Goal: Task Accomplishment & Management: Use online tool/utility

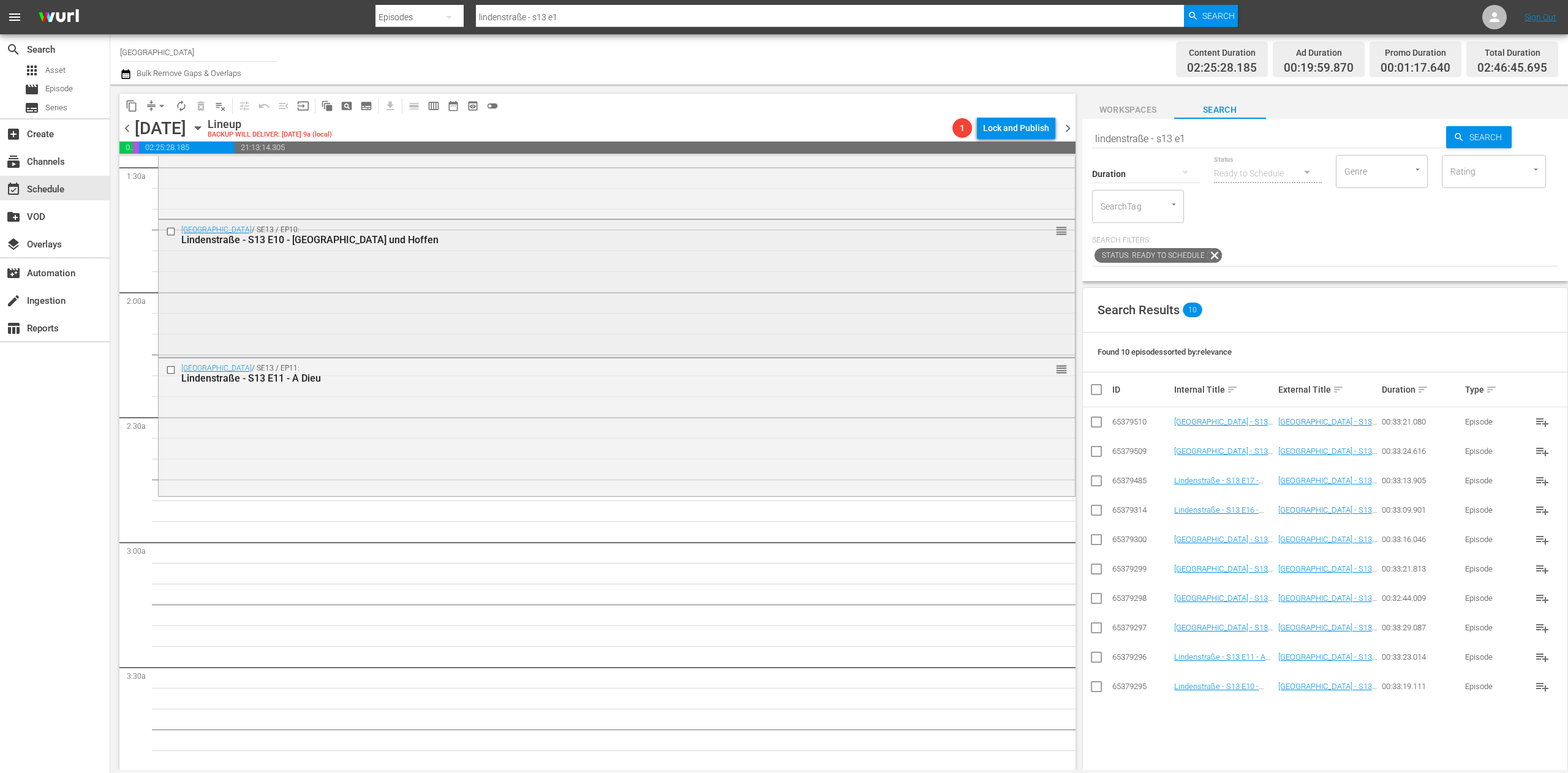
scroll to position [367, 0]
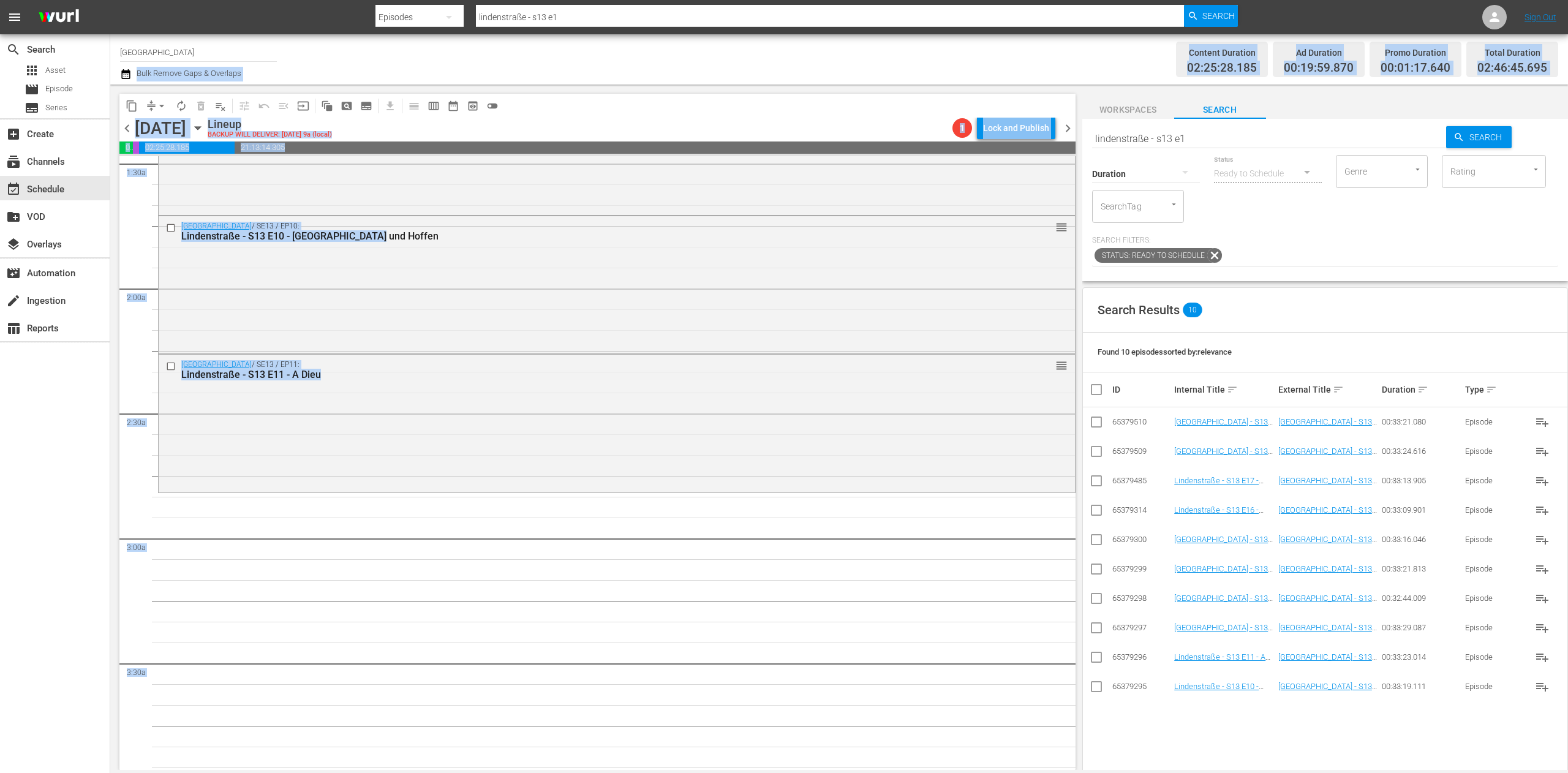
drag, startPoint x: 492, startPoint y: 333, endPoint x: 693, endPoint y: 5, distance: 384.7
click at [693, 5] on div "menu Search By Episodes Search ID, Title, Description, Keywords, or Category li…" at bounding box center [784, 385] width 1568 height 770
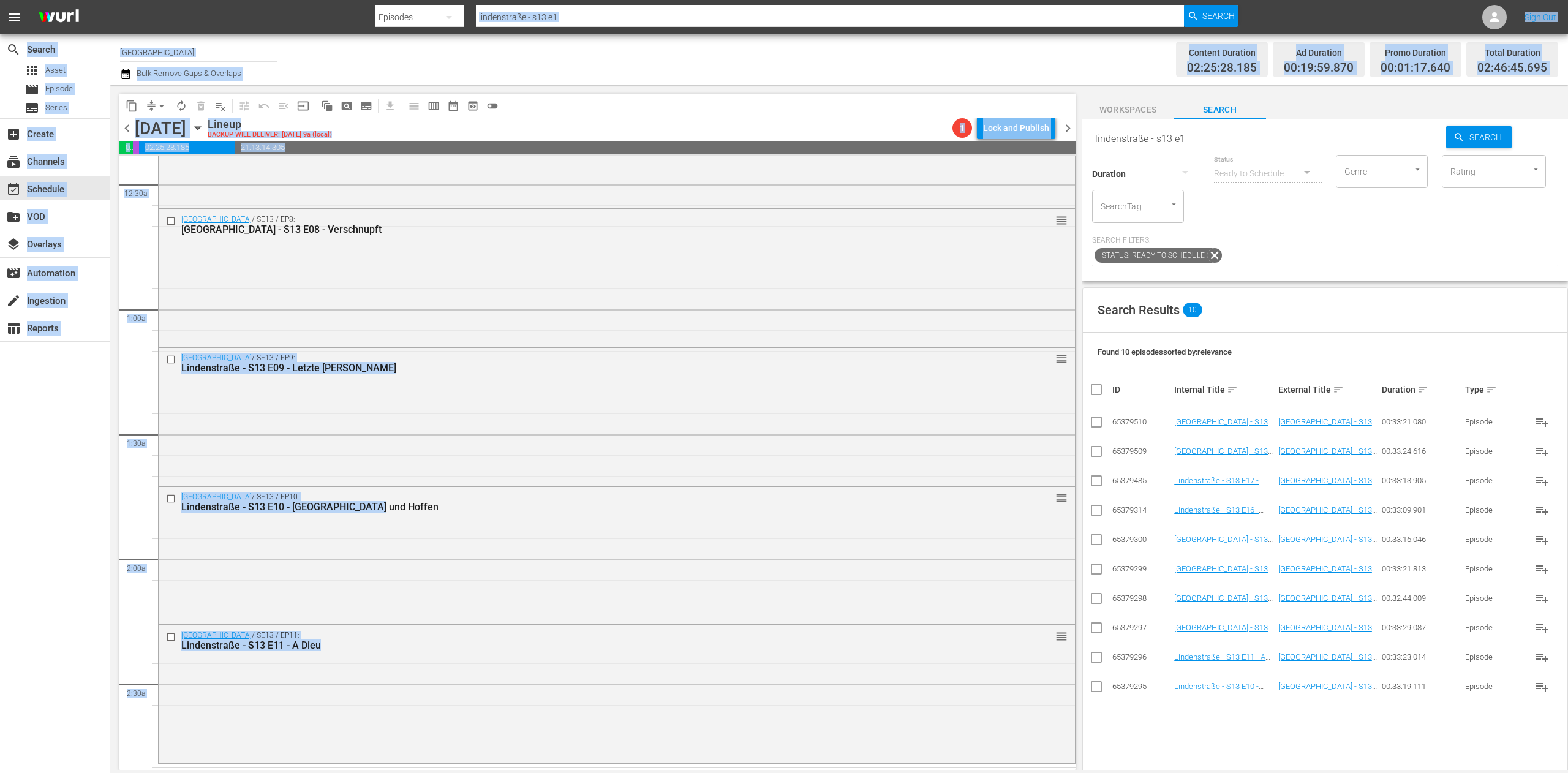
click at [757, 57] on div "Channel Title ARD Plus Lindenstraße Bulk Remove Gaps & Overlaps" at bounding box center [512, 59] width 785 height 44
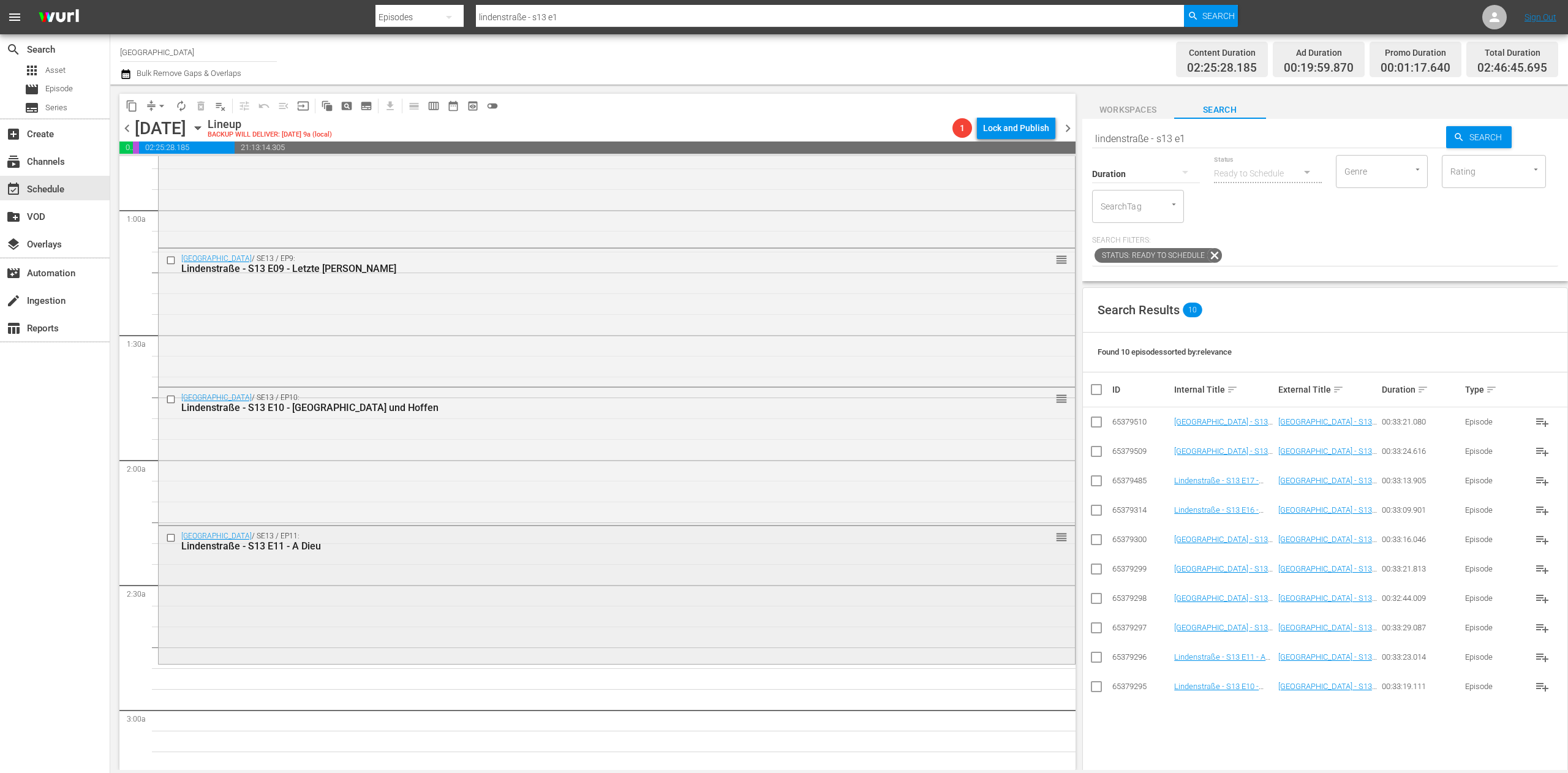
scroll to position [490, 0]
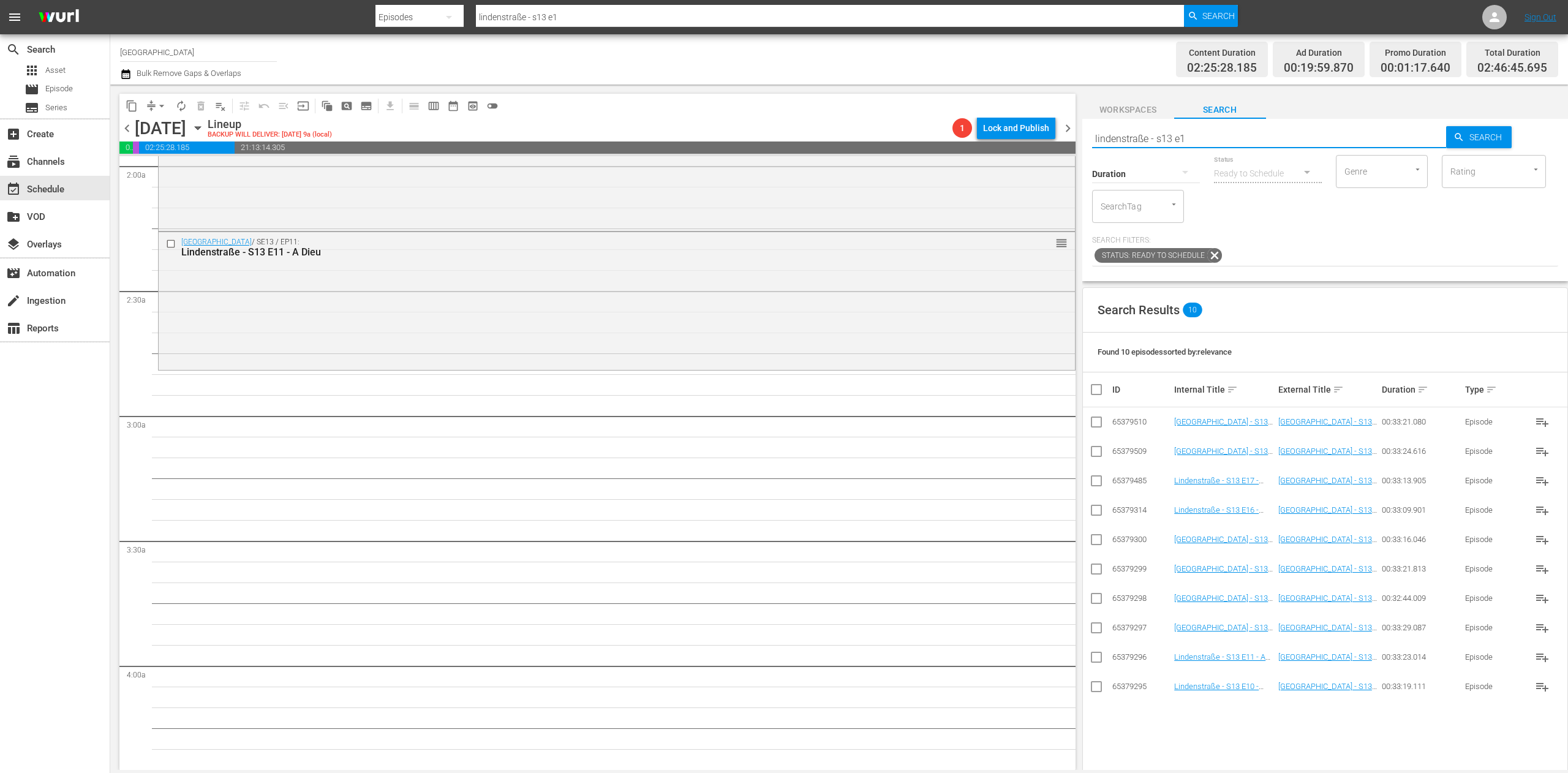
click at [1220, 129] on input "lindenstraße - s13 e1" at bounding box center [1269, 139] width 355 height 30
type input "lindenstraße - s11 e1"
click at [1094, 542] on input "checkbox" at bounding box center [1096, 542] width 15 height 15
checkbox input "true"
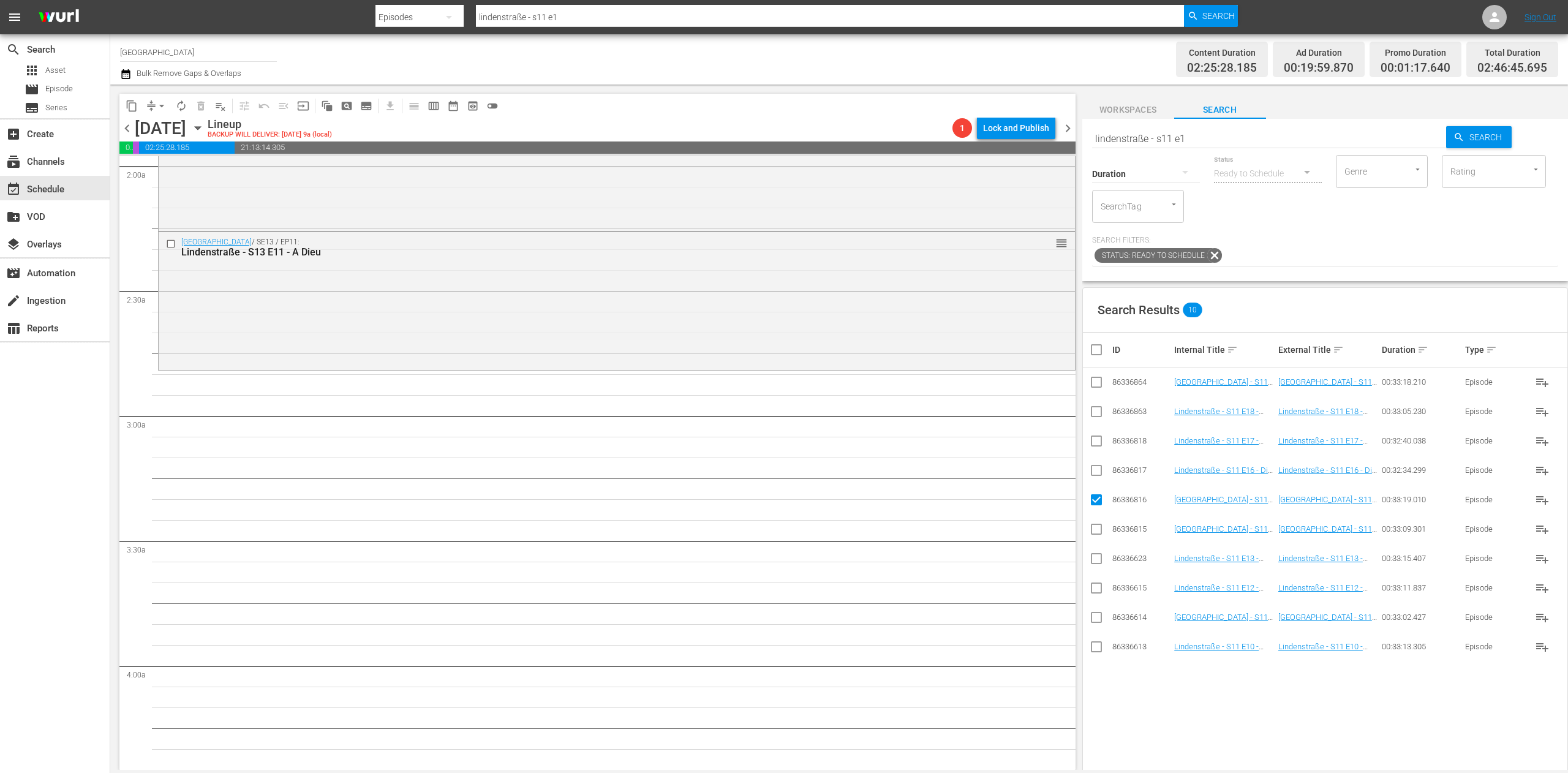
click at [1099, 471] on input "checkbox" at bounding box center [1096, 473] width 15 height 15
checkbox input "true"
click at [1095, 443] on input "checkbox" at bounding box center [1096, 443] width 15 height 15
checkbox input "true"
click at [1095, 415] on input "checkbox" at bounding box center [1096, 414] width 15 height 15
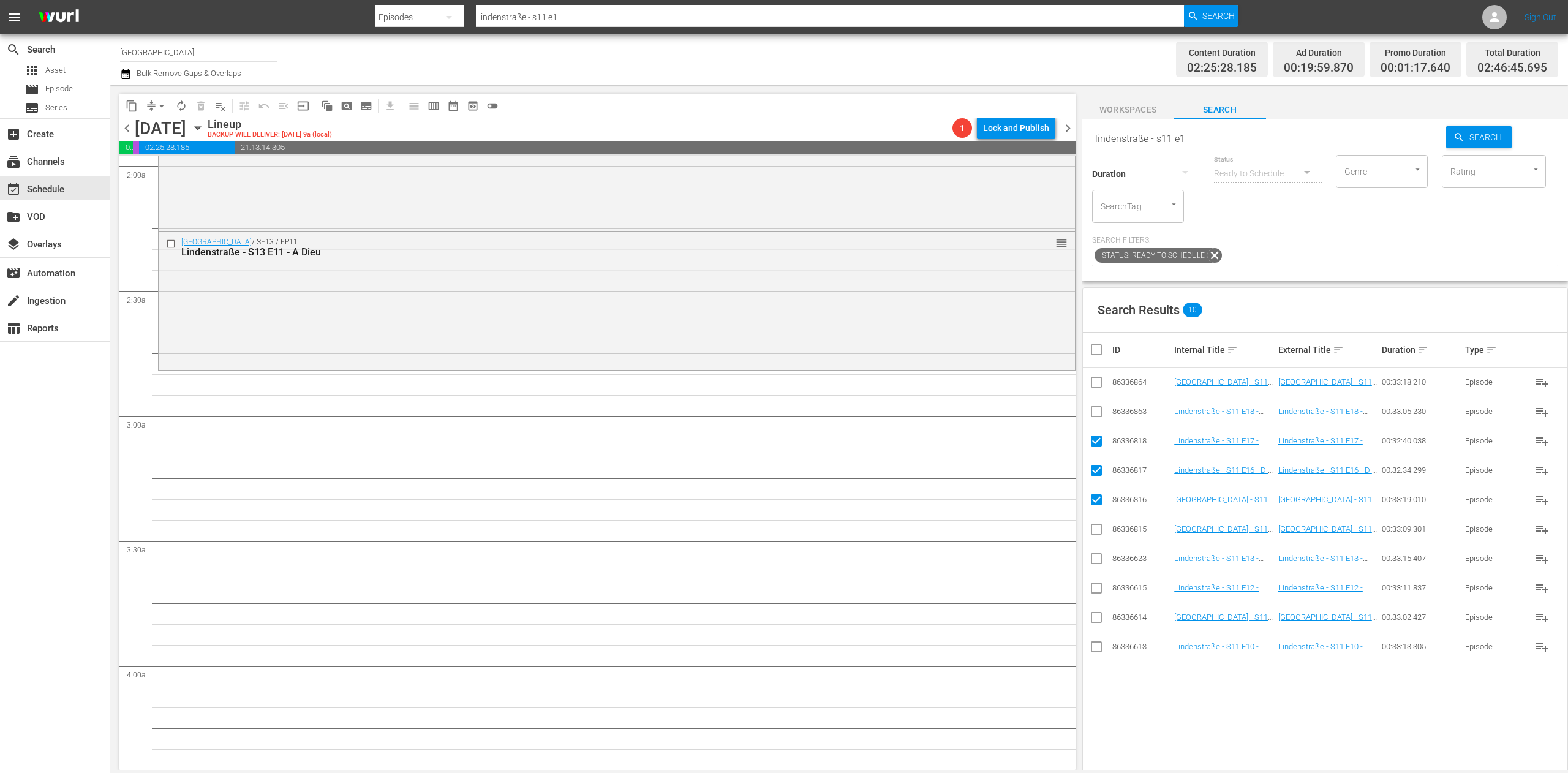
checkbox input "true"
click at [1096, 374] on td at bounding box center [1096, 382] width 28 height 30
click at [1098, 386] on input "checkbox" at bounding box center [1096, 384] width 15 height 15
checkbox input "true"
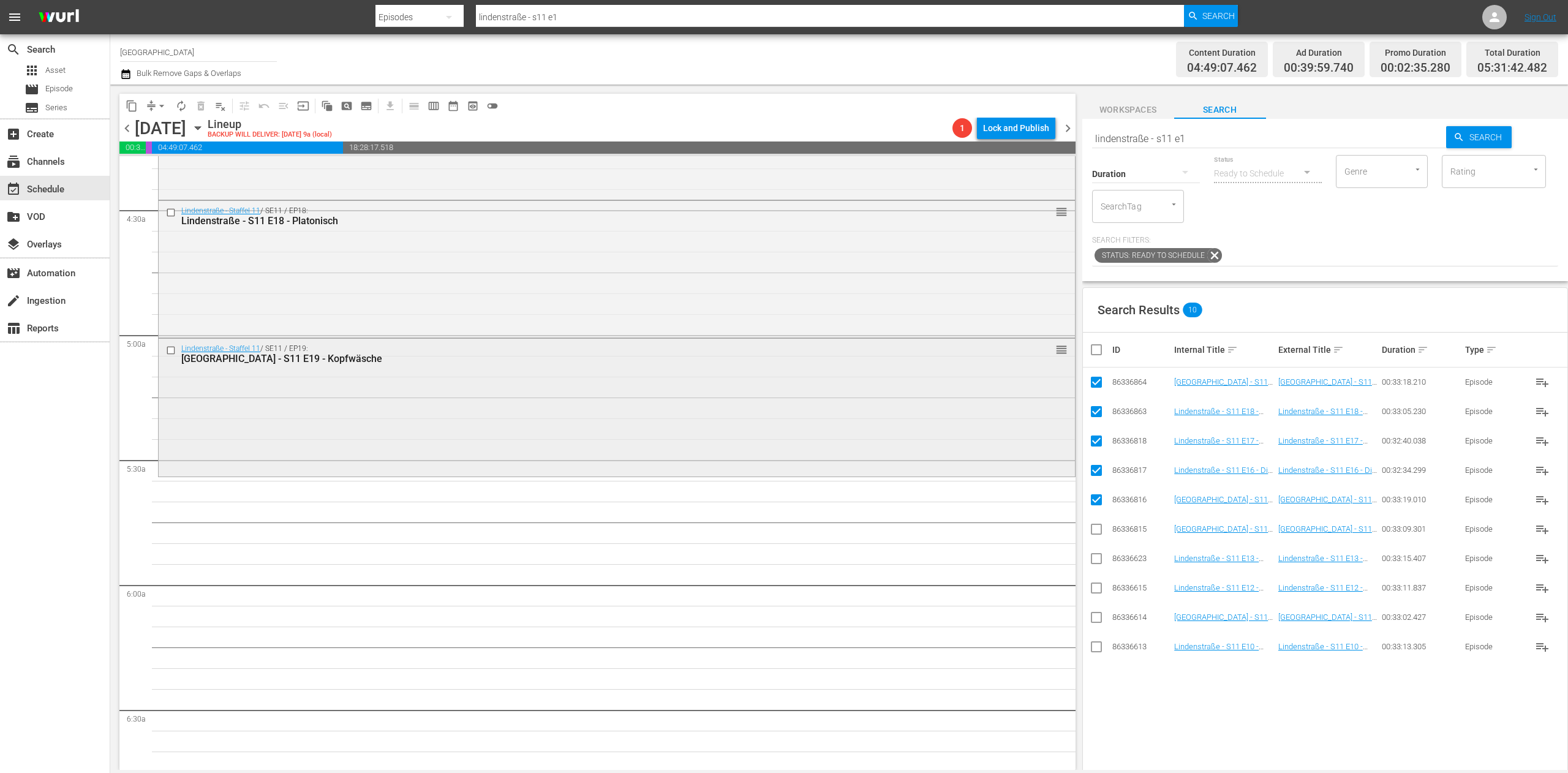
scroll to position [1102, 0]
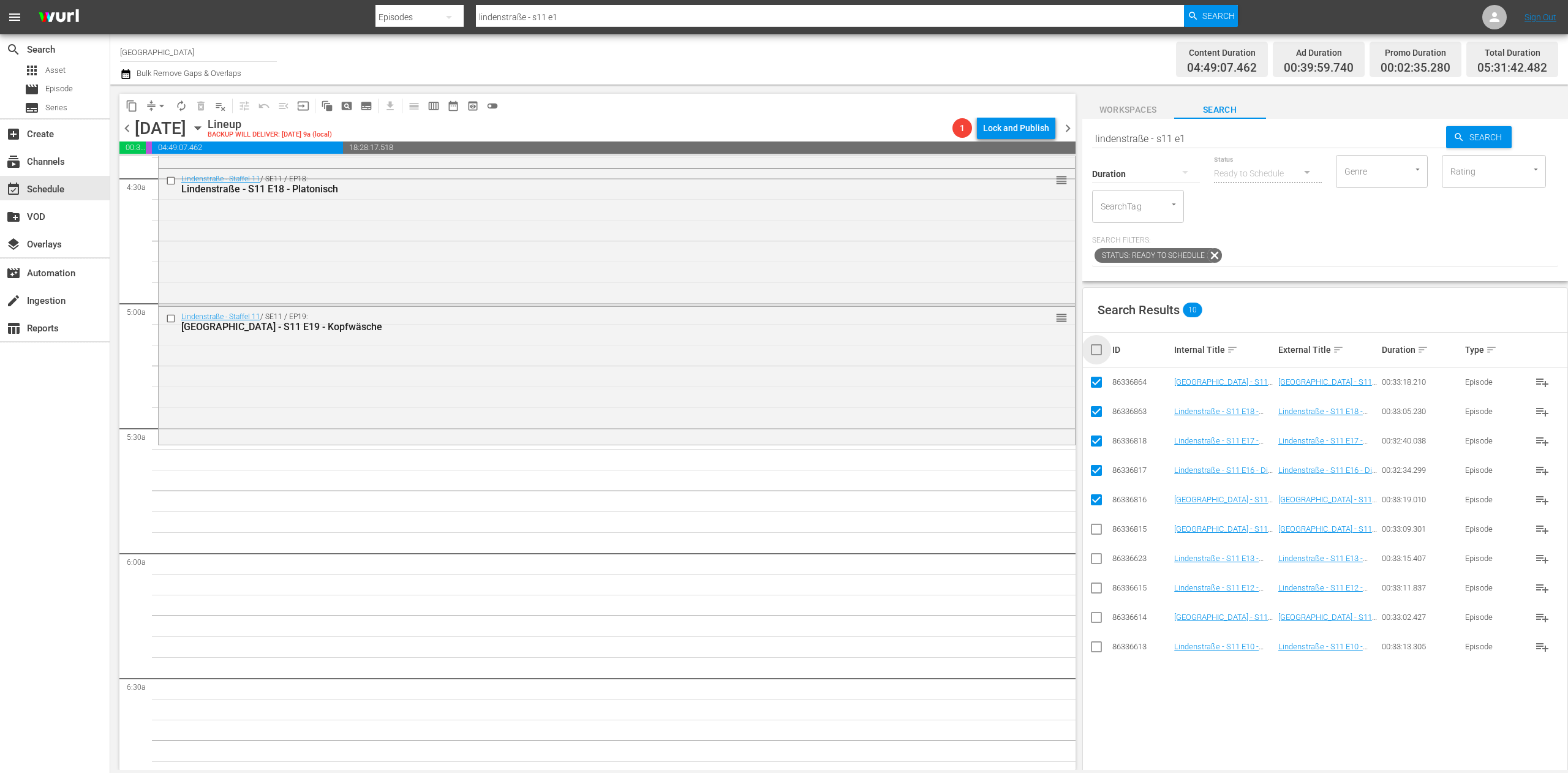
click at [1102, 349] on input "checkbox" at bounding box center [1102, 349] width 25 height 15
checkbox input "true"
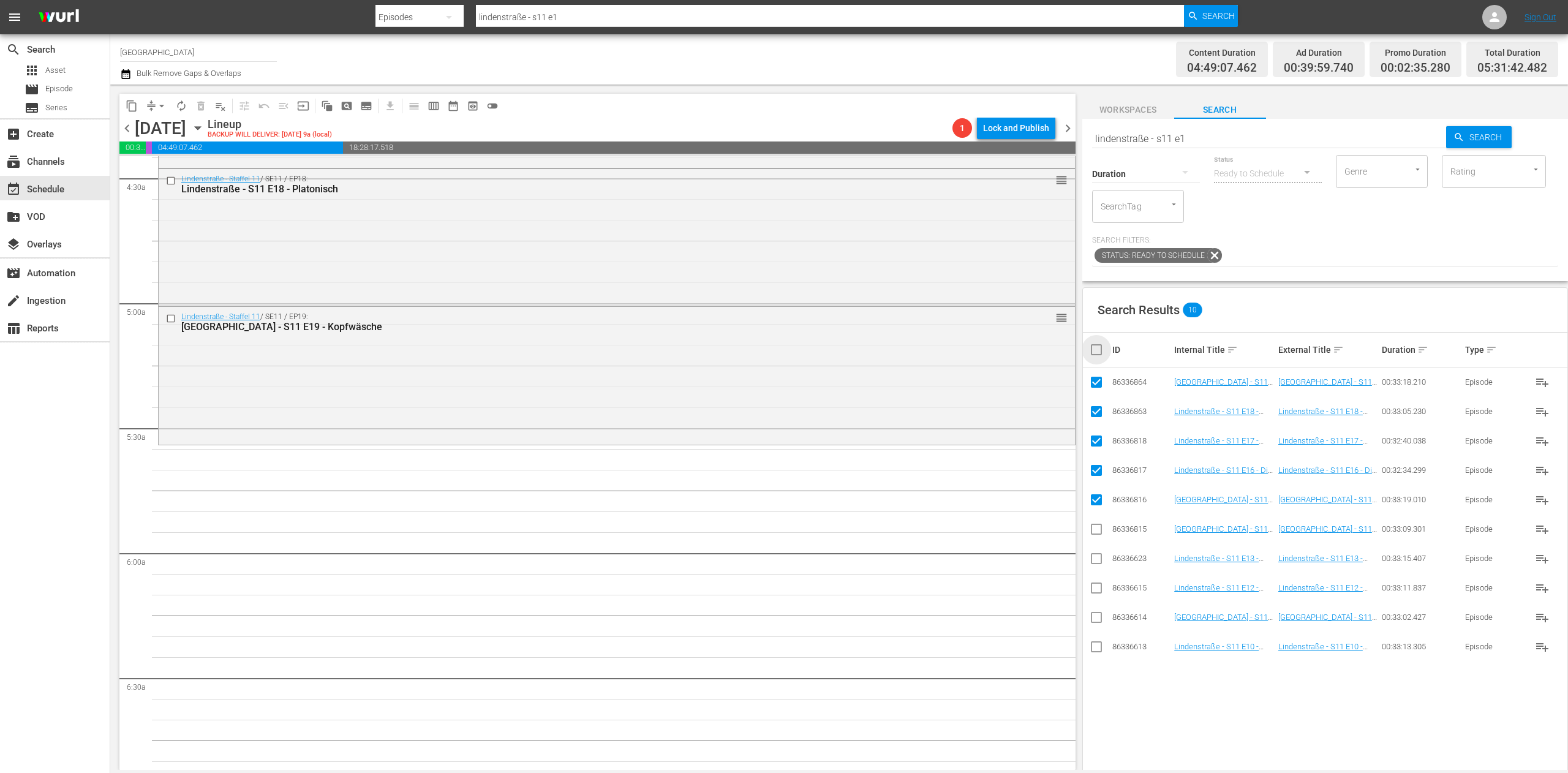
checkbox input "true"
click at [1102, 349] on input "checkbox" at bounding box center [1102, 349] width 25 height 15
checkbox input "false"
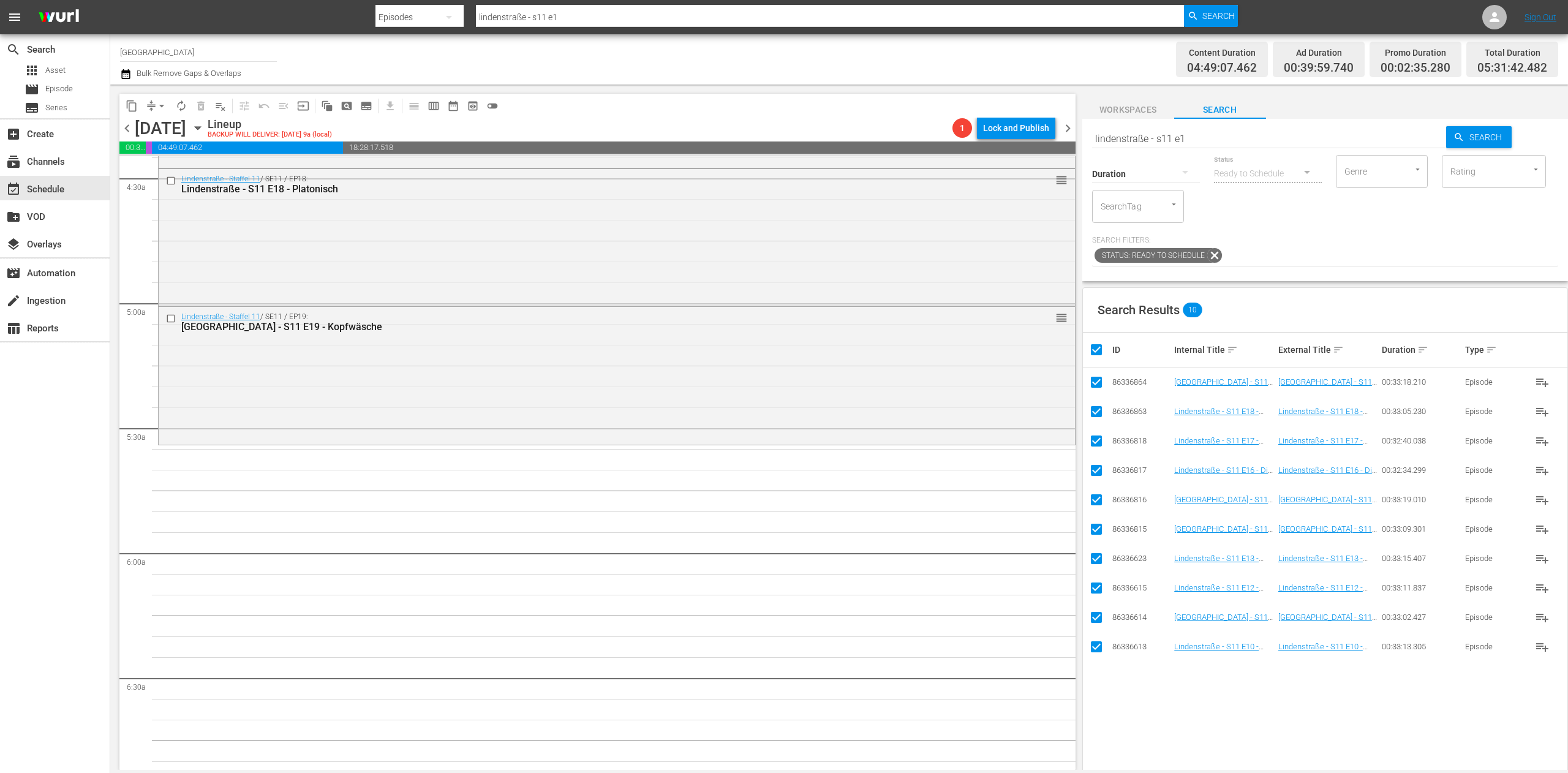
checkbox input "false"
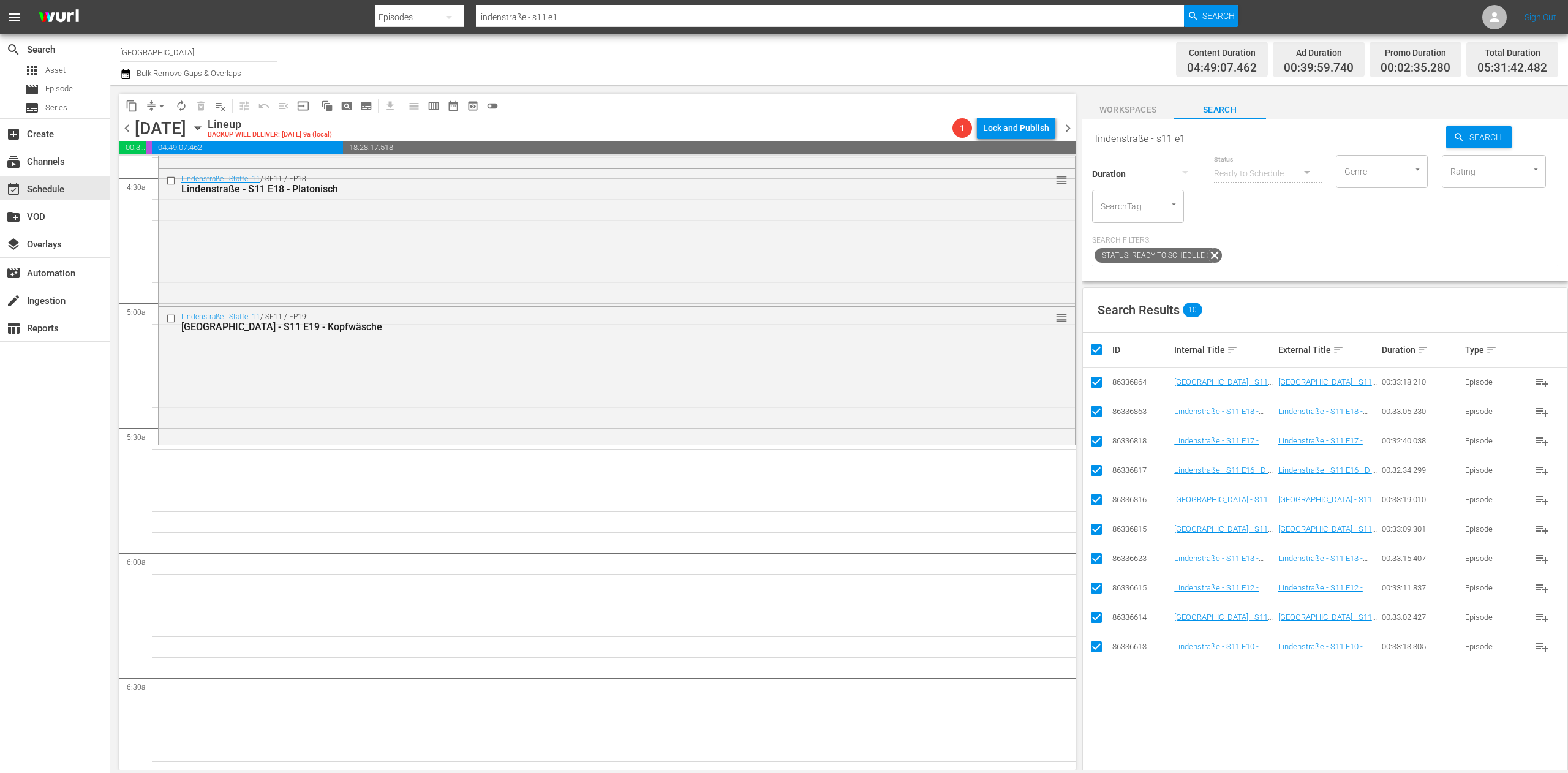
checkbox input "false"
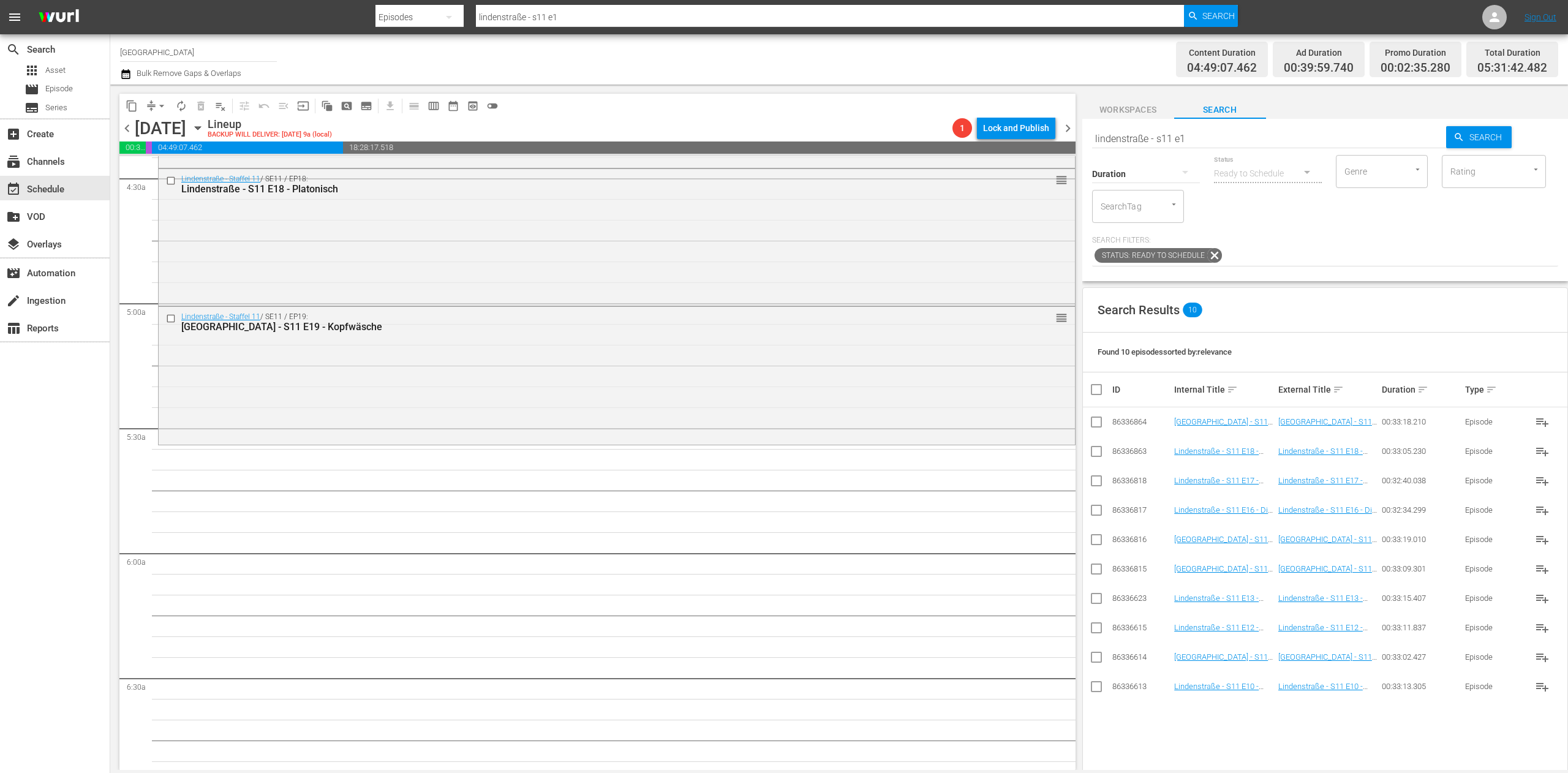
click at [1222, 141] on input "lindenstraße - s11 e1" at bounding box center [1269, 139] width 355 height 30
type input "lindenstraße - s11 e2"
click at [1092, 686] on input "checkbox" at bounding box center [1096, 688] width 15 height 15
checkbox input "true"
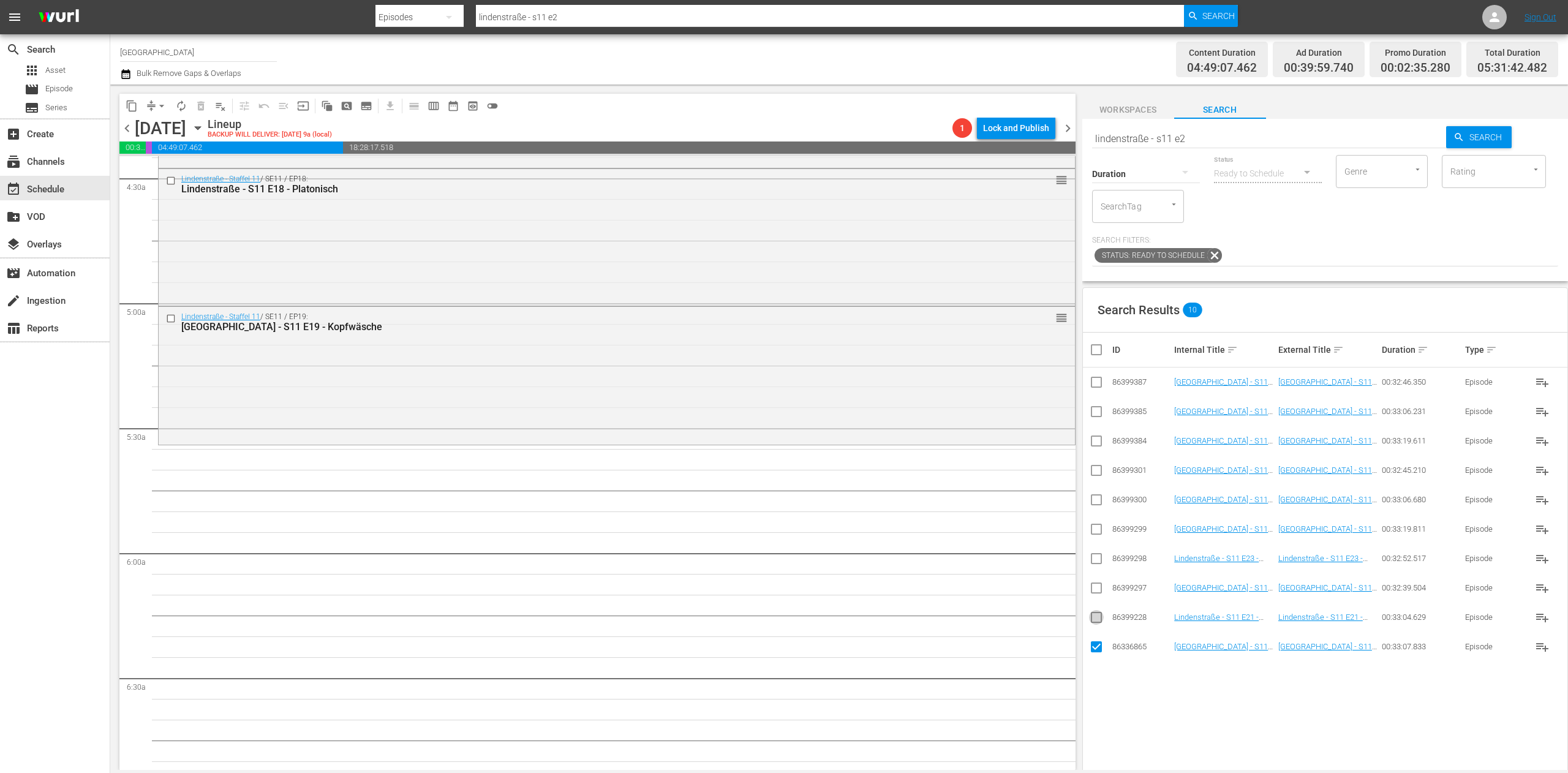
click at [1098, 623] on input "checkbox" at bounding box center [1096, 619] width 15 height 15
checkbox input "true"
click at [1098, 585] on input "checkbox" at bounding box center [1096, 590] width 15 height 15
checkbox input "true"
click at [1099, 562] on input "checkbox" at bounding box center [1096, 561] width 15 height 15
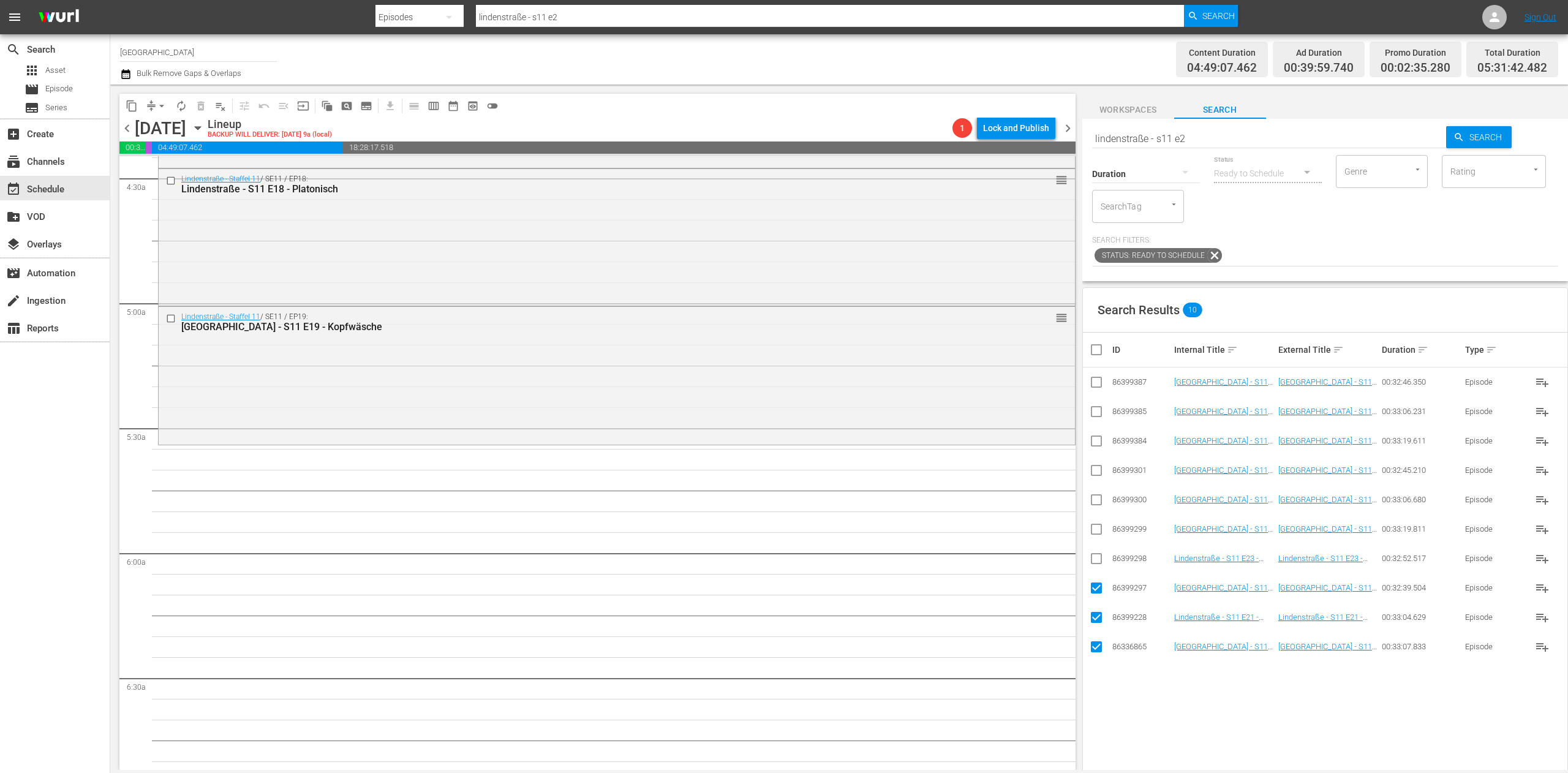
checkbox input "true"
click at [1101, 531] on input "checkbox" at bounding box center [1096, 531] width 15 height 15
checkbox input "true"
click at [1098, 504] on input "checkbox" at bounding box center [1096, 502] width 15 height 15
checkbox input "true"
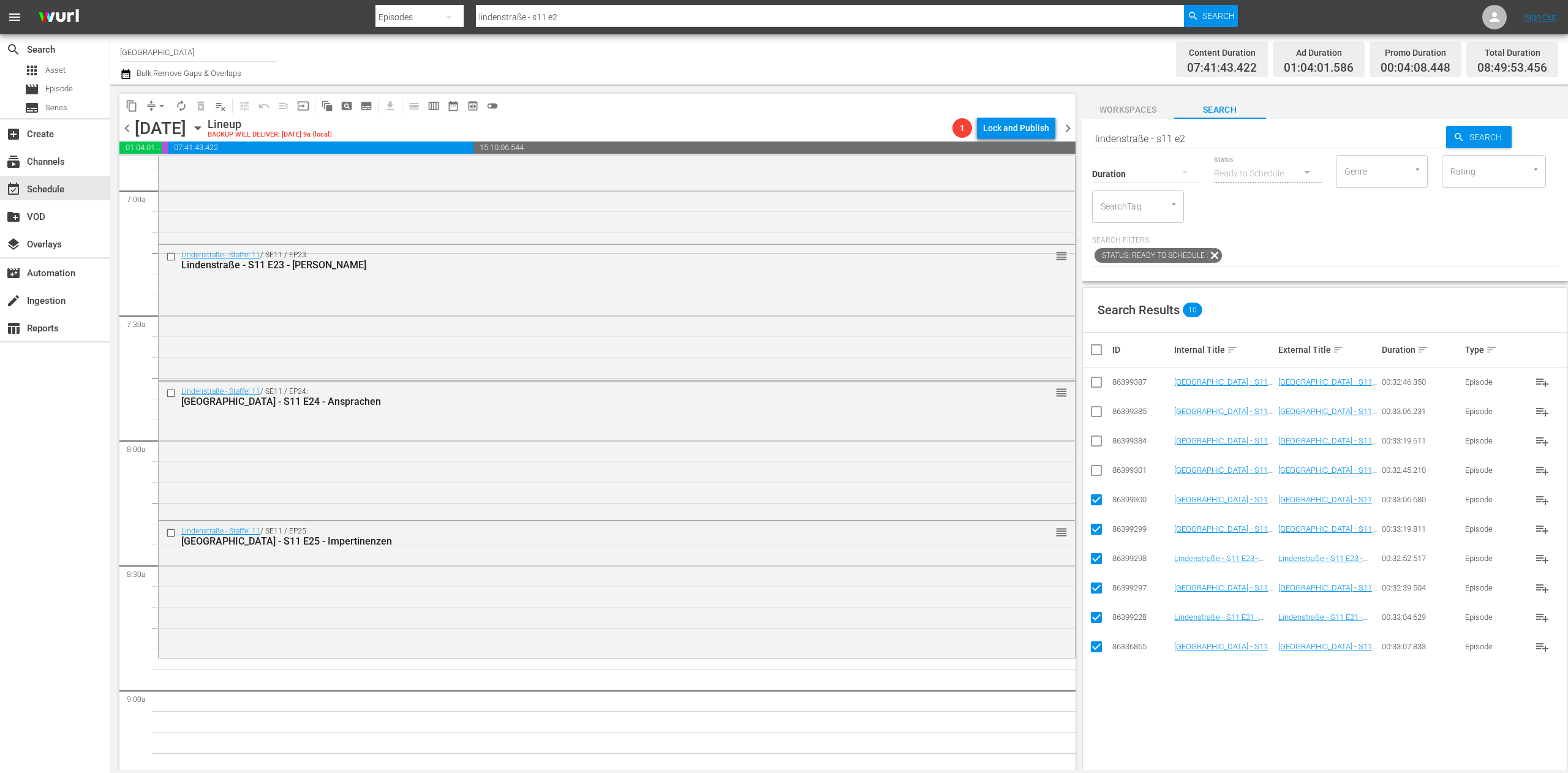
scroll to position [1837, 0]
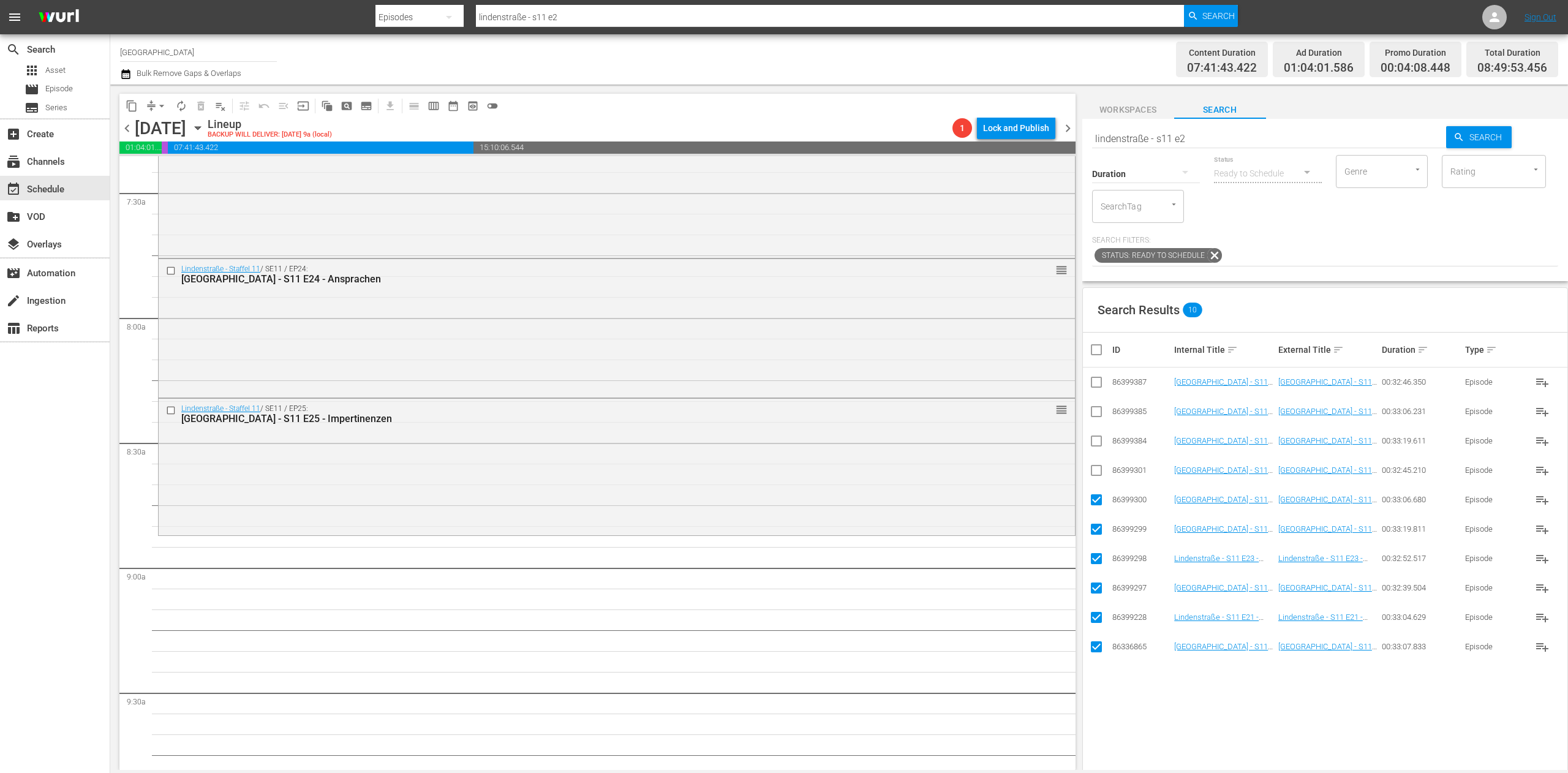
click at [1089, 345] on input "checkbox" at bounding box center [1102, 349] width 25 height 15
checkbox input "true"
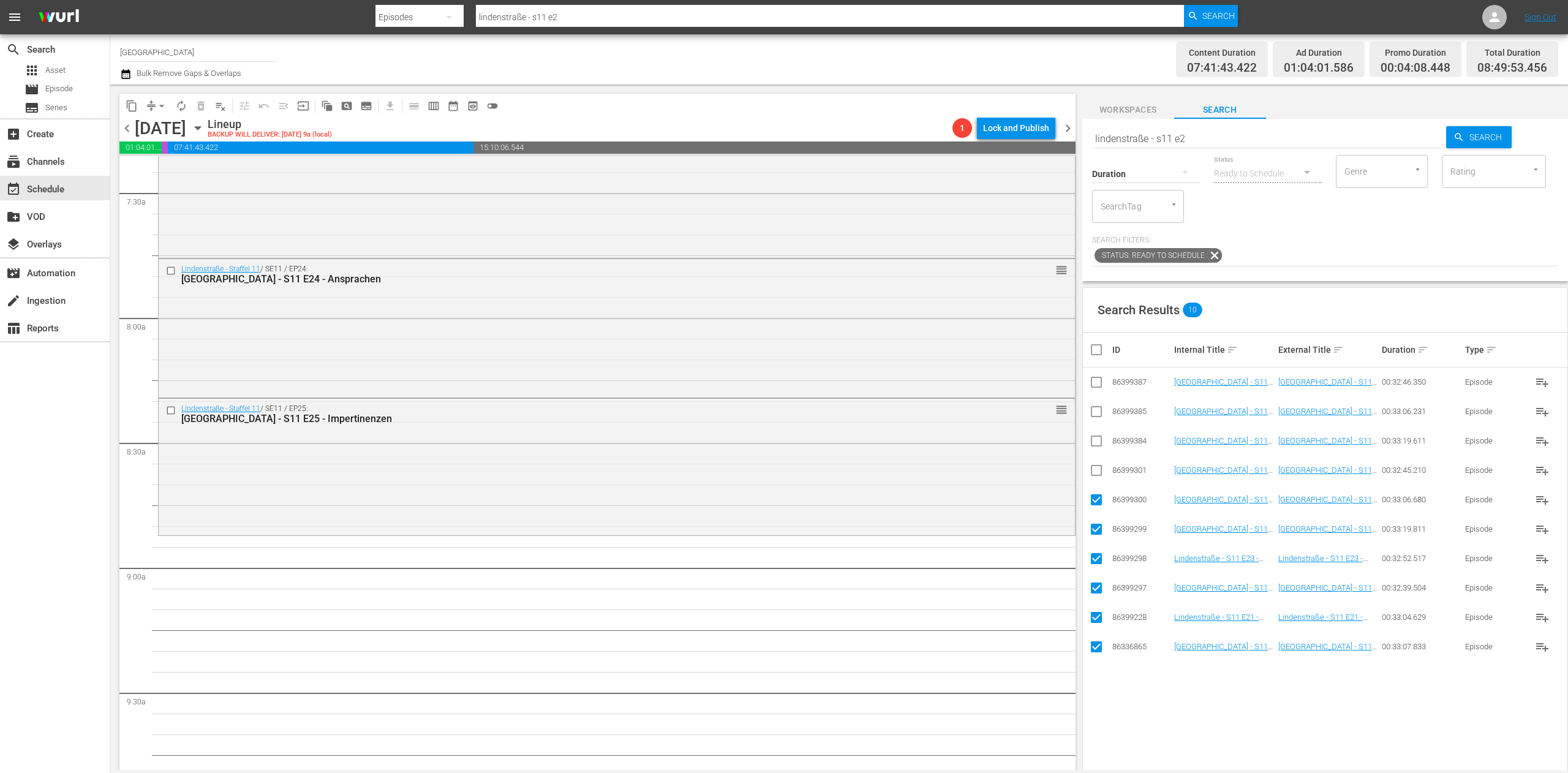
checkbox input "true"
click at [1091, 345] on input "checkbox" at bounding box center [1102, 349] width 25 height 15
checkbox input "false"
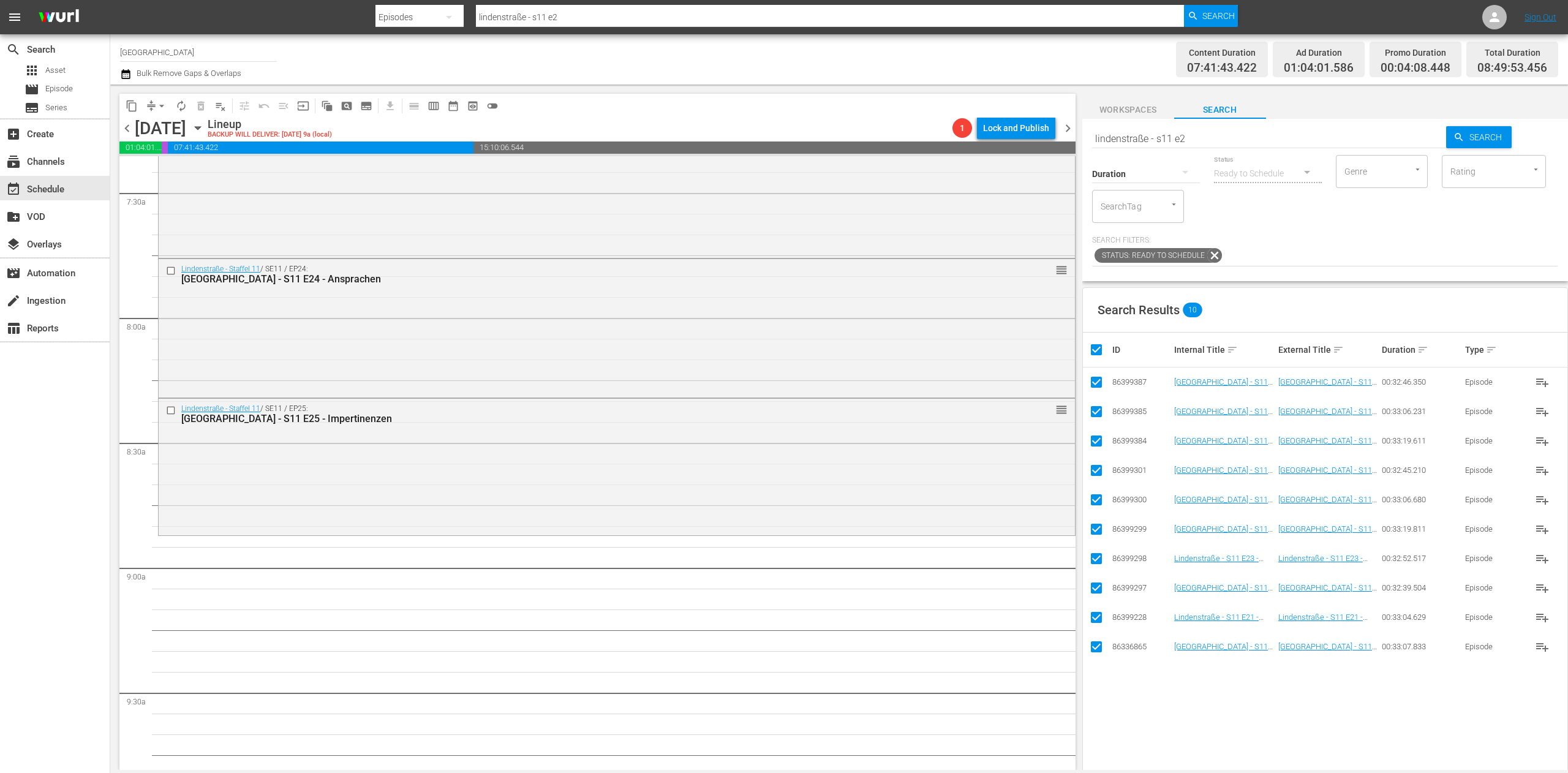
checkbox input "false"
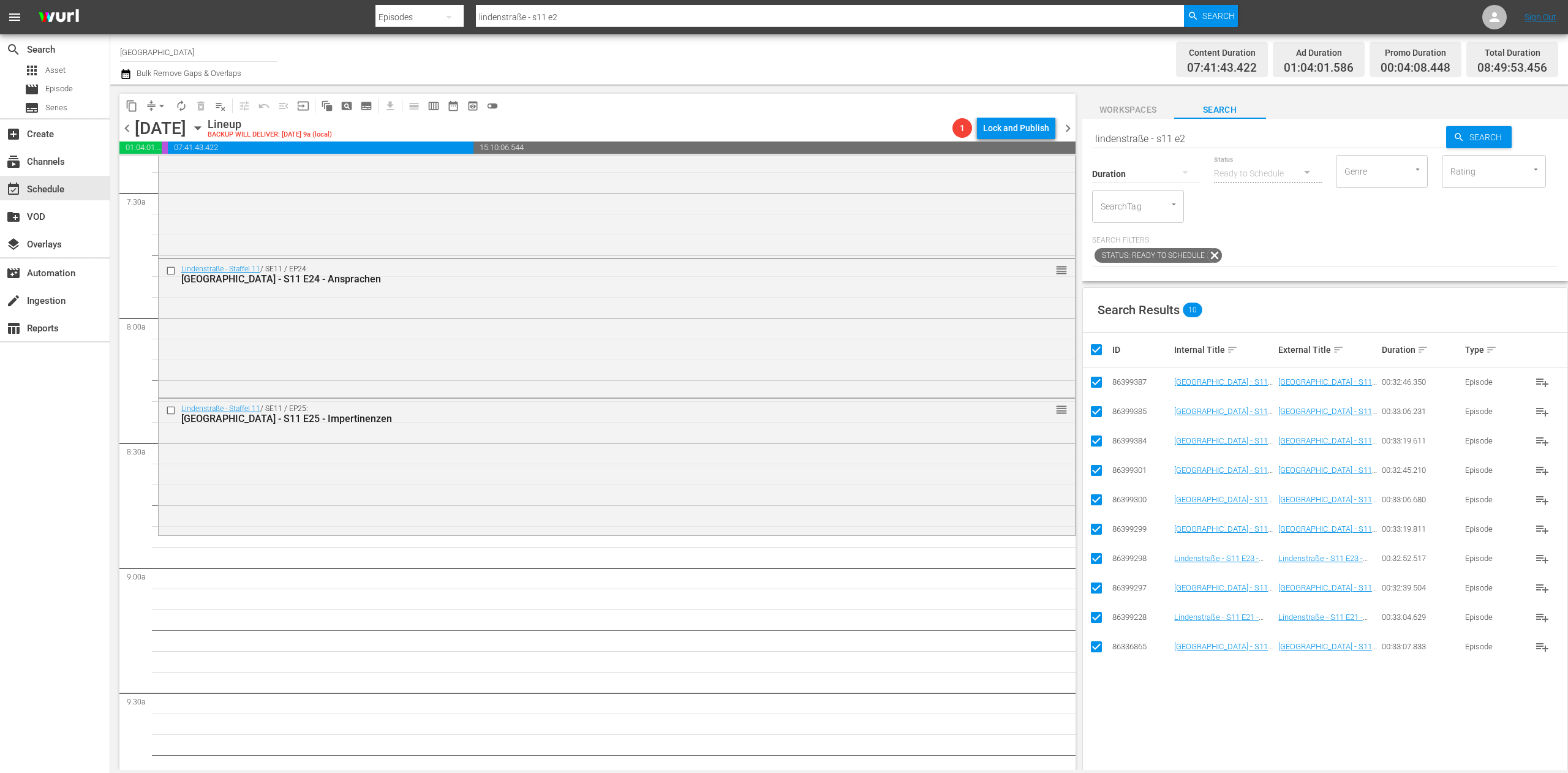
checkbox input "false"
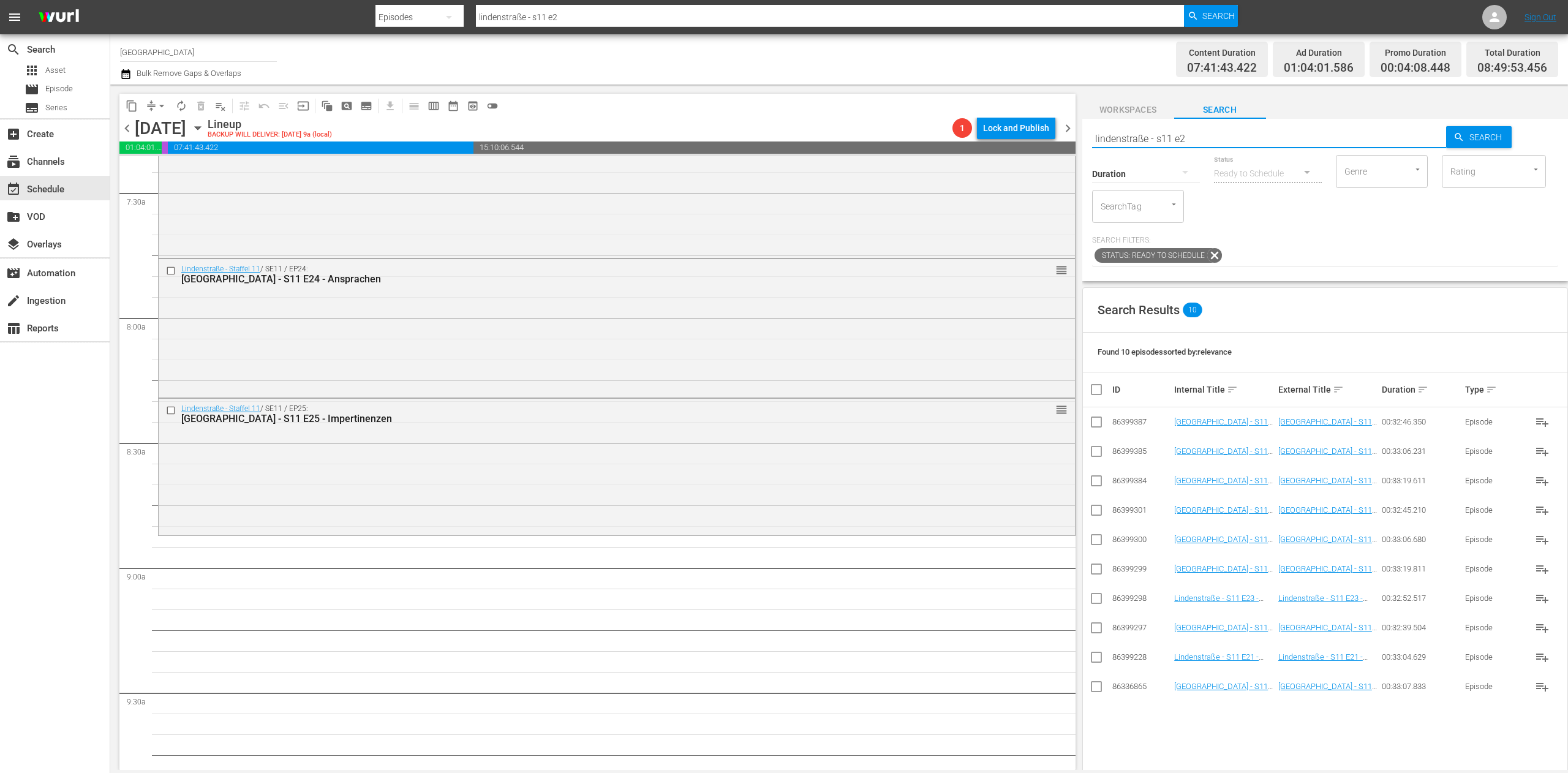
click at [1220, 136] on input "lindenstraße - s11 e2" at bounding box center [1269, 139] width 355 height 30
type input "lindenstraße - s11 e1"
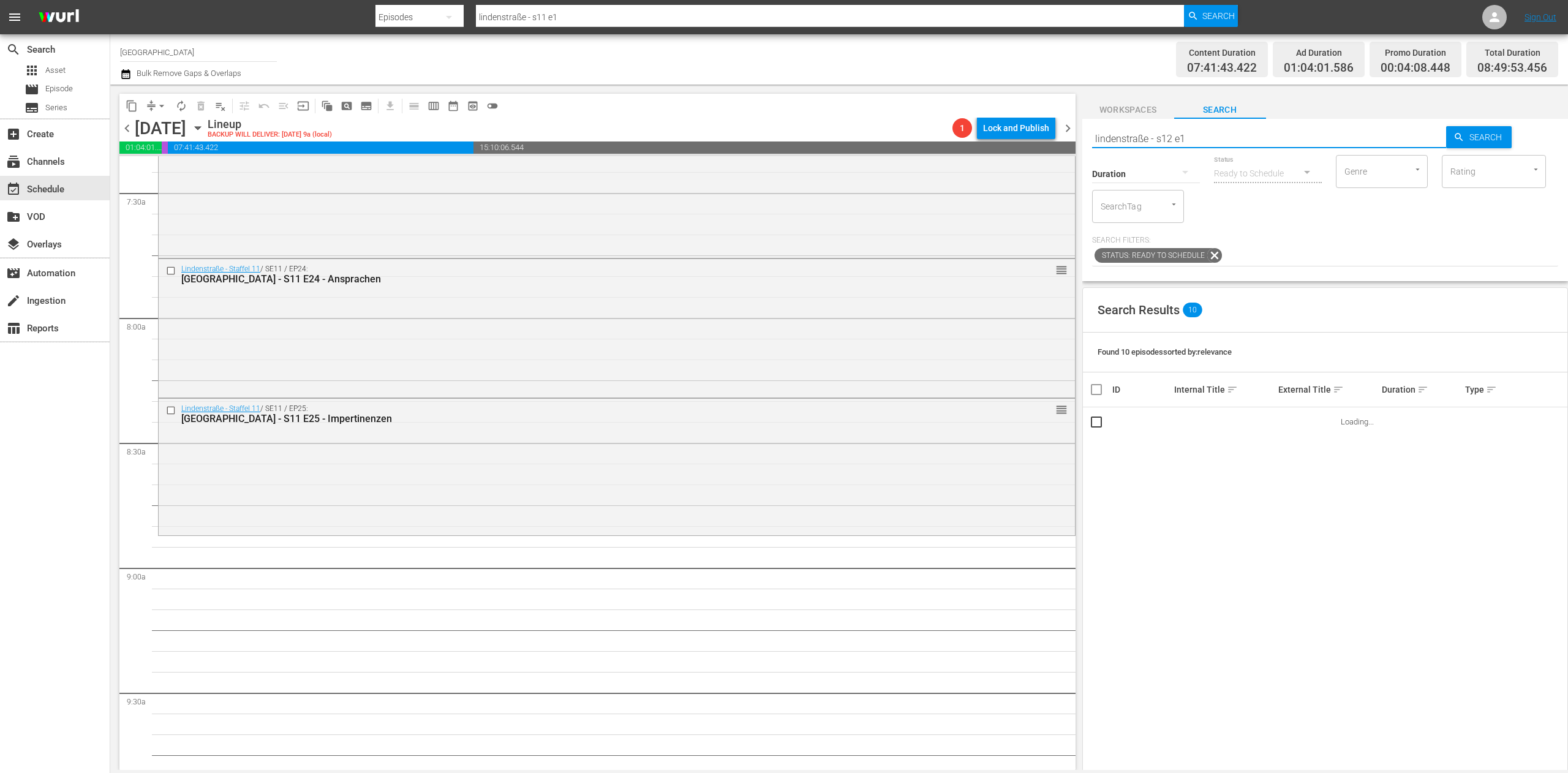
type input "lindenstraße - s12 e1"
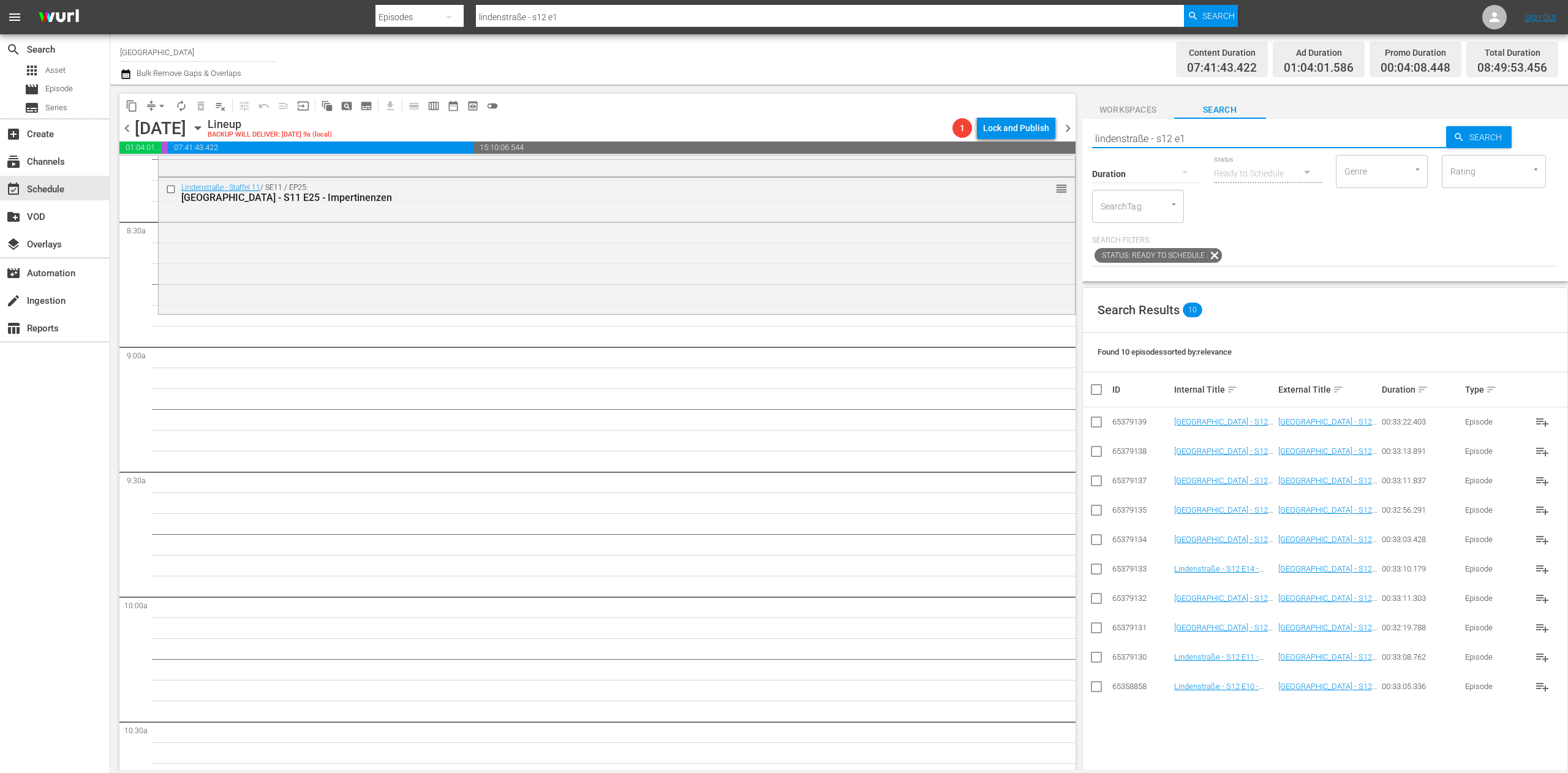
scroll to position [2082, 0]
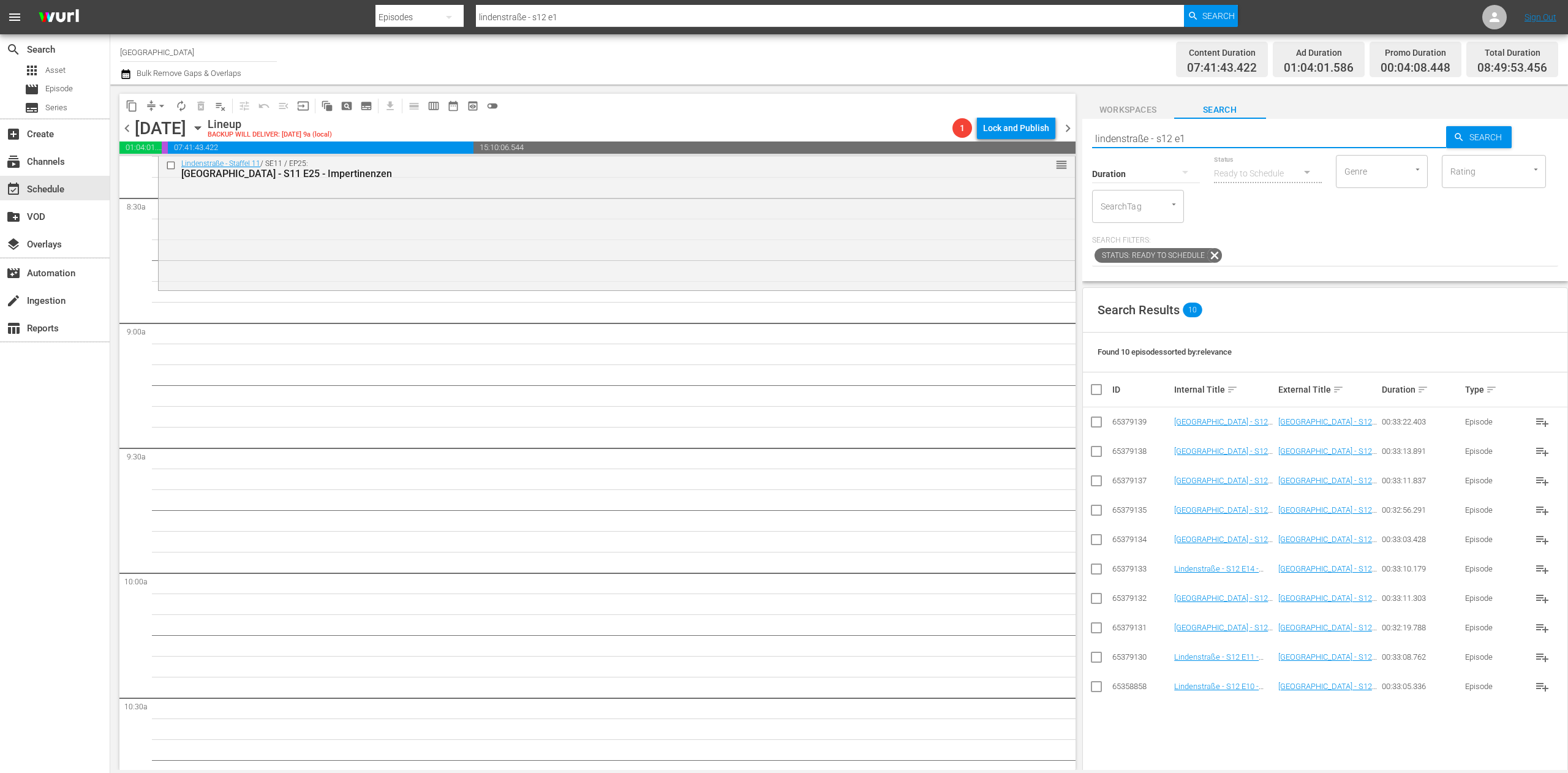
click at [1095, 597] on input "checkbox" at bounding box center [1096, 601] width 15 height 15
checkbox input "true"
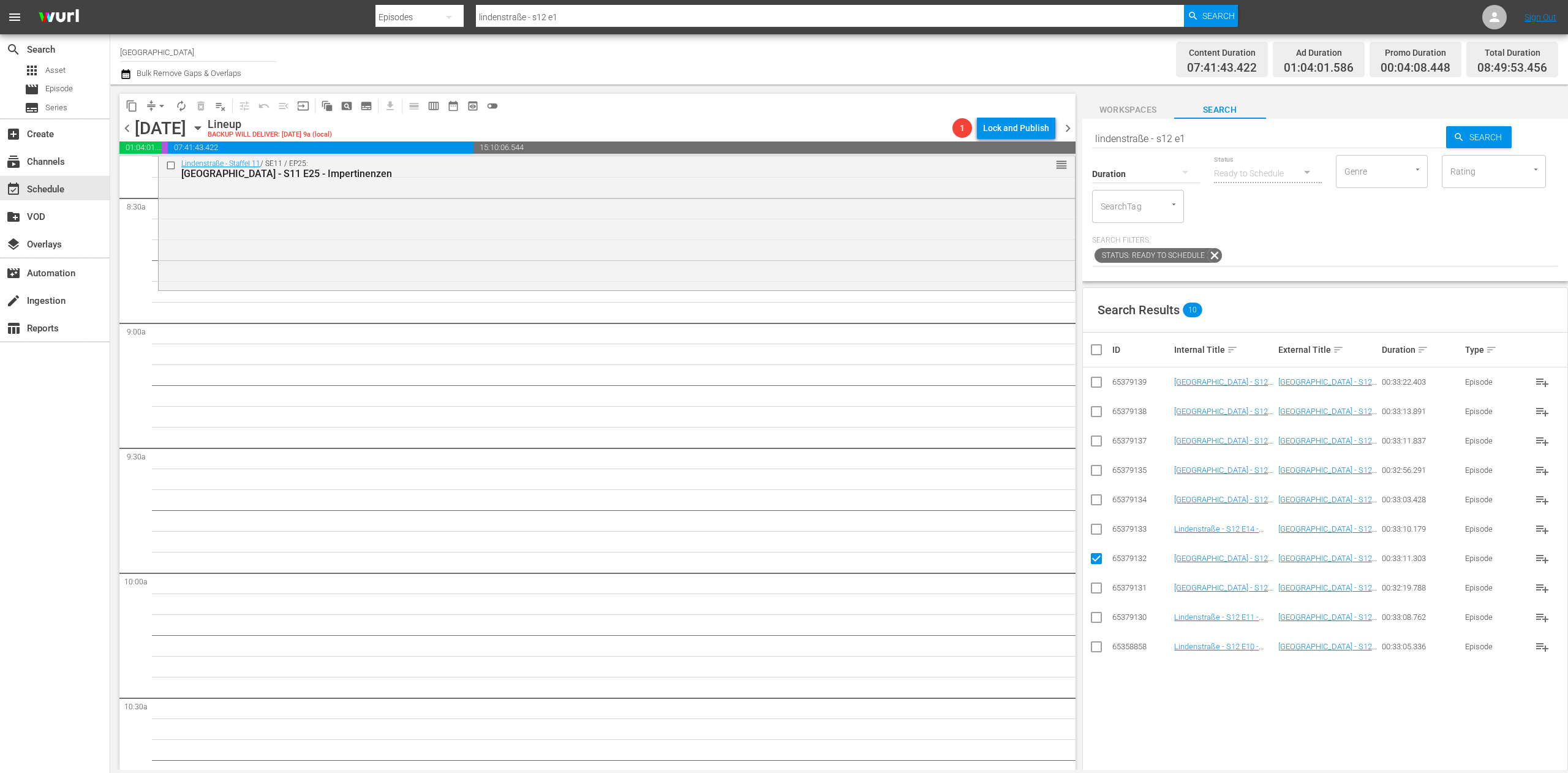
click at [1093, 536] on input "checkbox" at bounding box center [1096, 531] width 15 height 15
checkbox input "true"
click at [1096, 504] on input "checkbox" at bounding box center [1096, 502] width 15 height 15
checkbox input "true"
click at [1100, 473] on input "checkbox" at bounding box center [1096, 473] width 15 height 15
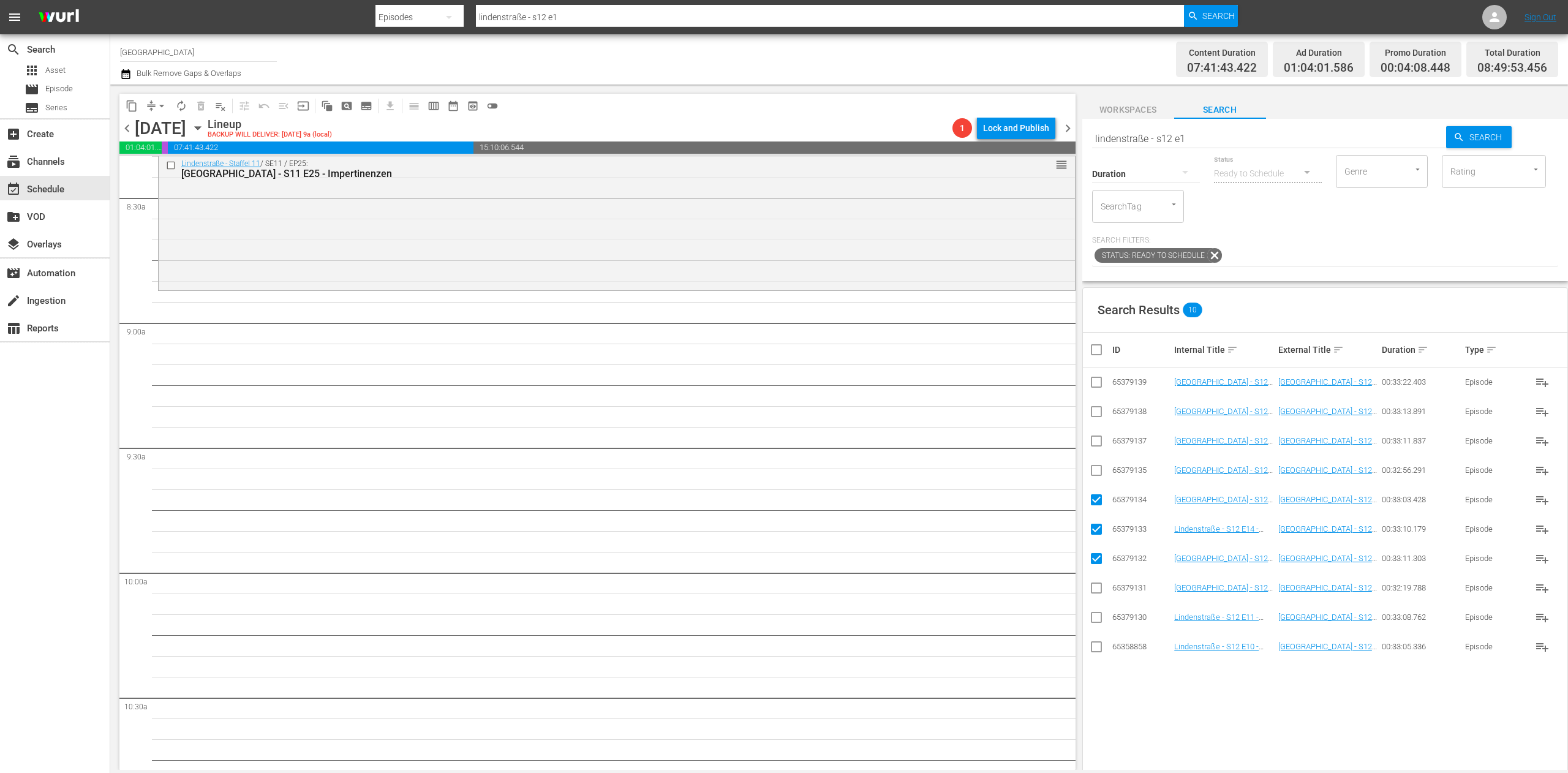
checkbox input "true"
click at [1094, 440] on input "checkbox" at bounding box center [1096, 443] width 15 height 15
checkbox input "true"
click at [1095, 421] on input "checkbox" at bounding box center [1096, 414] width 15 height 15
checkbox input "true"
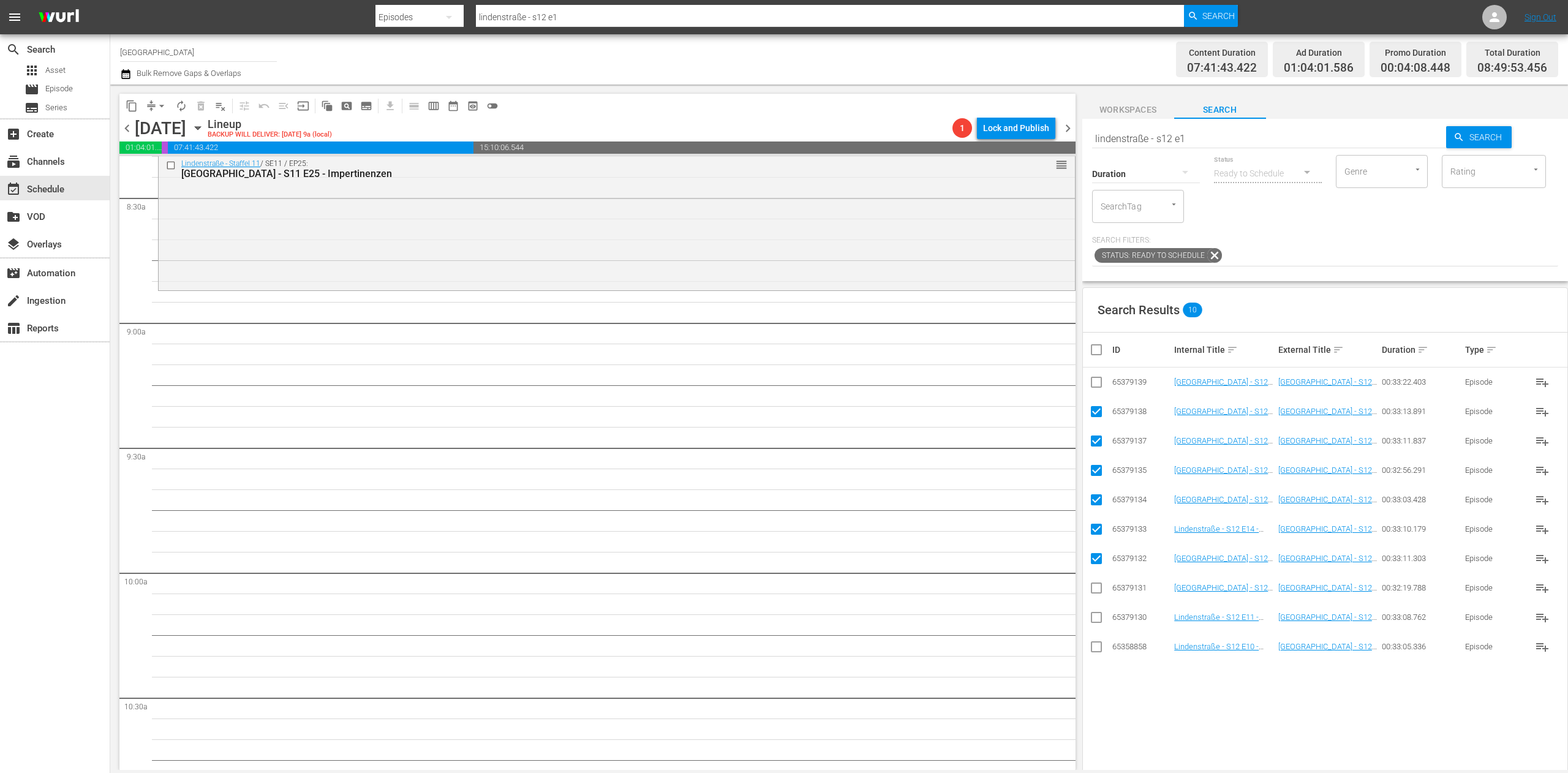
click at [1094, 386] on input "checkbox" at bounding box center [1096, 384] width 15 height 15
checkbox input "true"
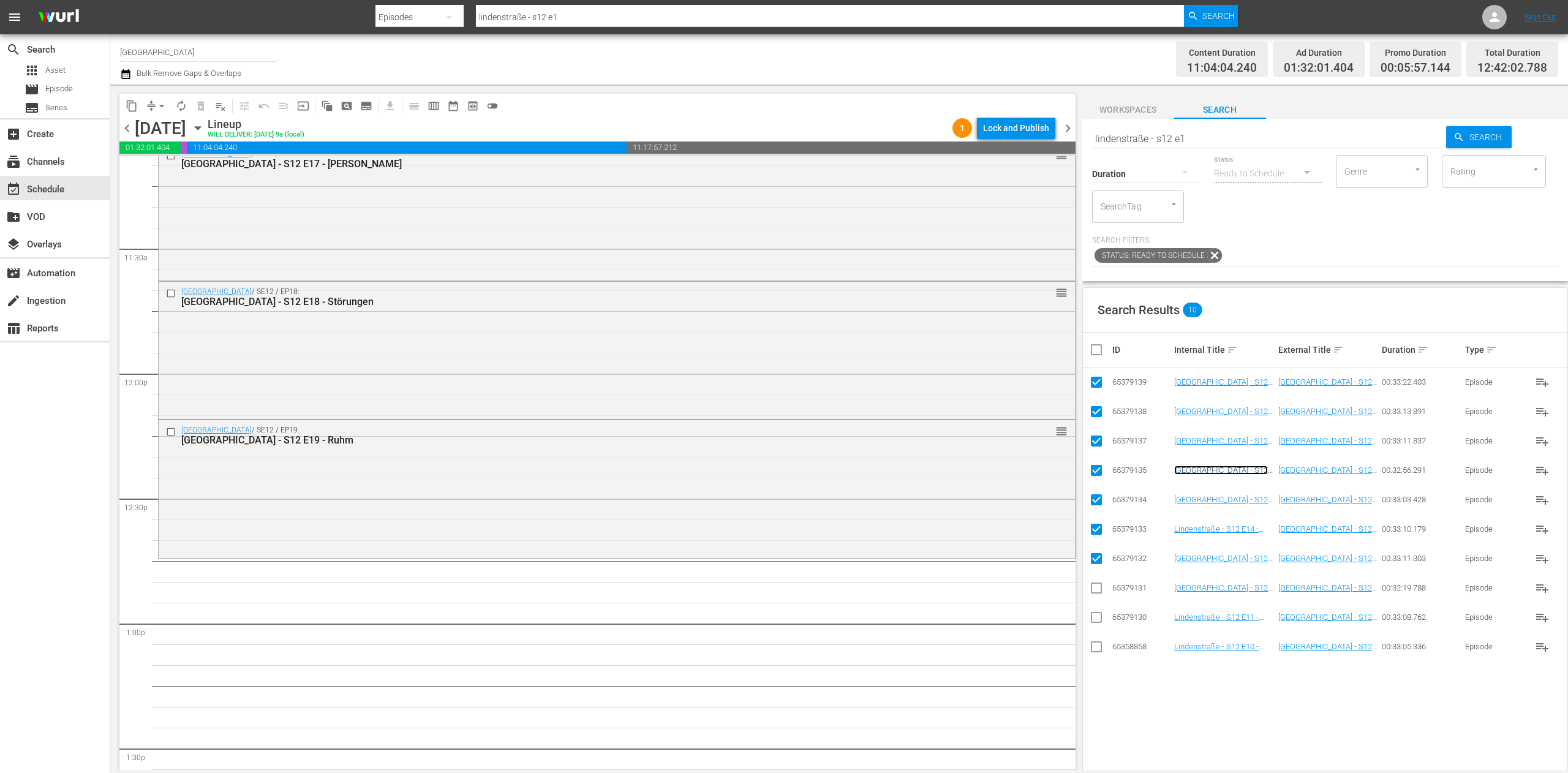
scroll to position [2816, 0]
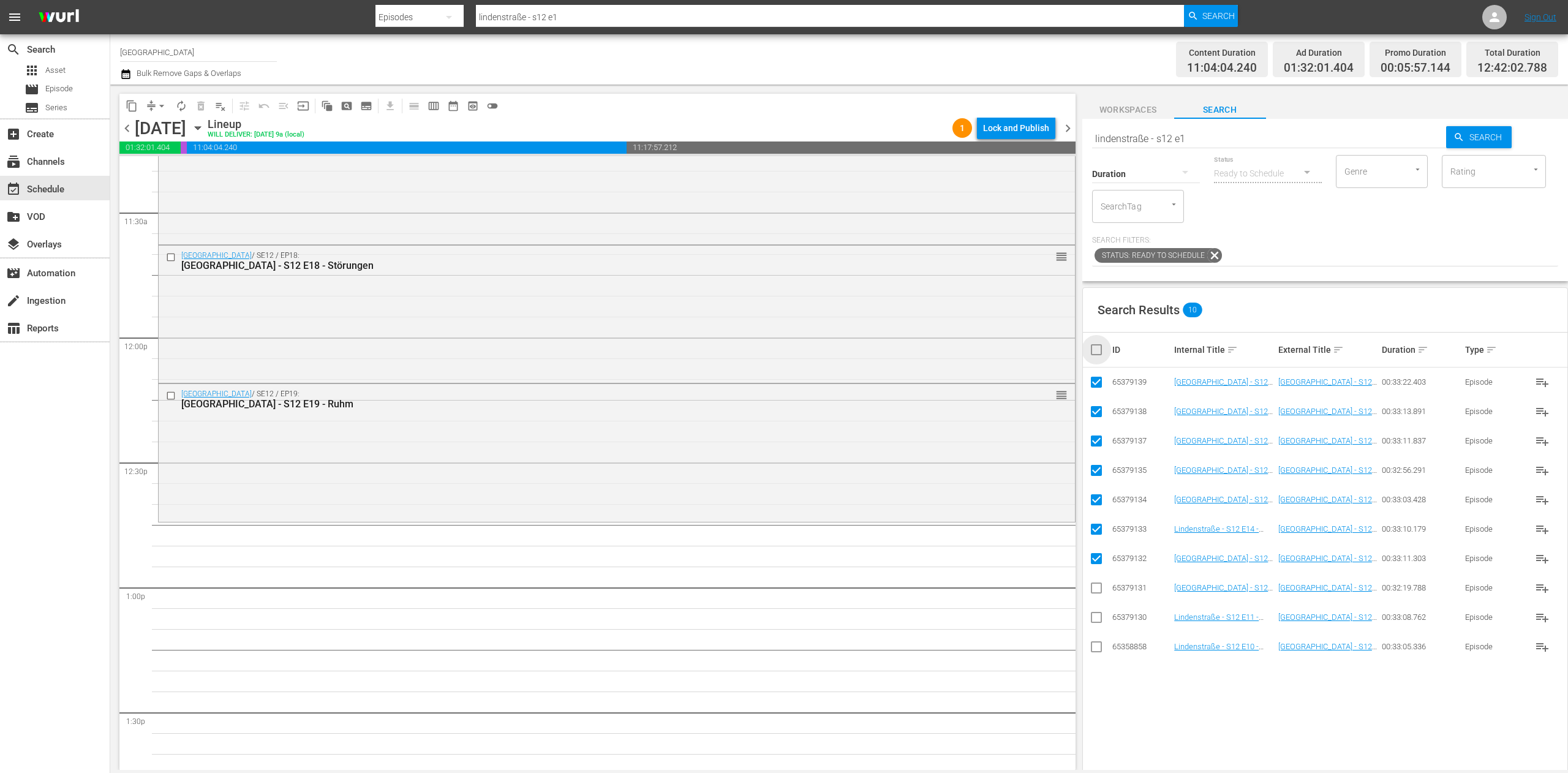
click at [1103, 353] on input "checkbox" at bounding box center [1102, 349] width 25 height 15
checkbox input "true"
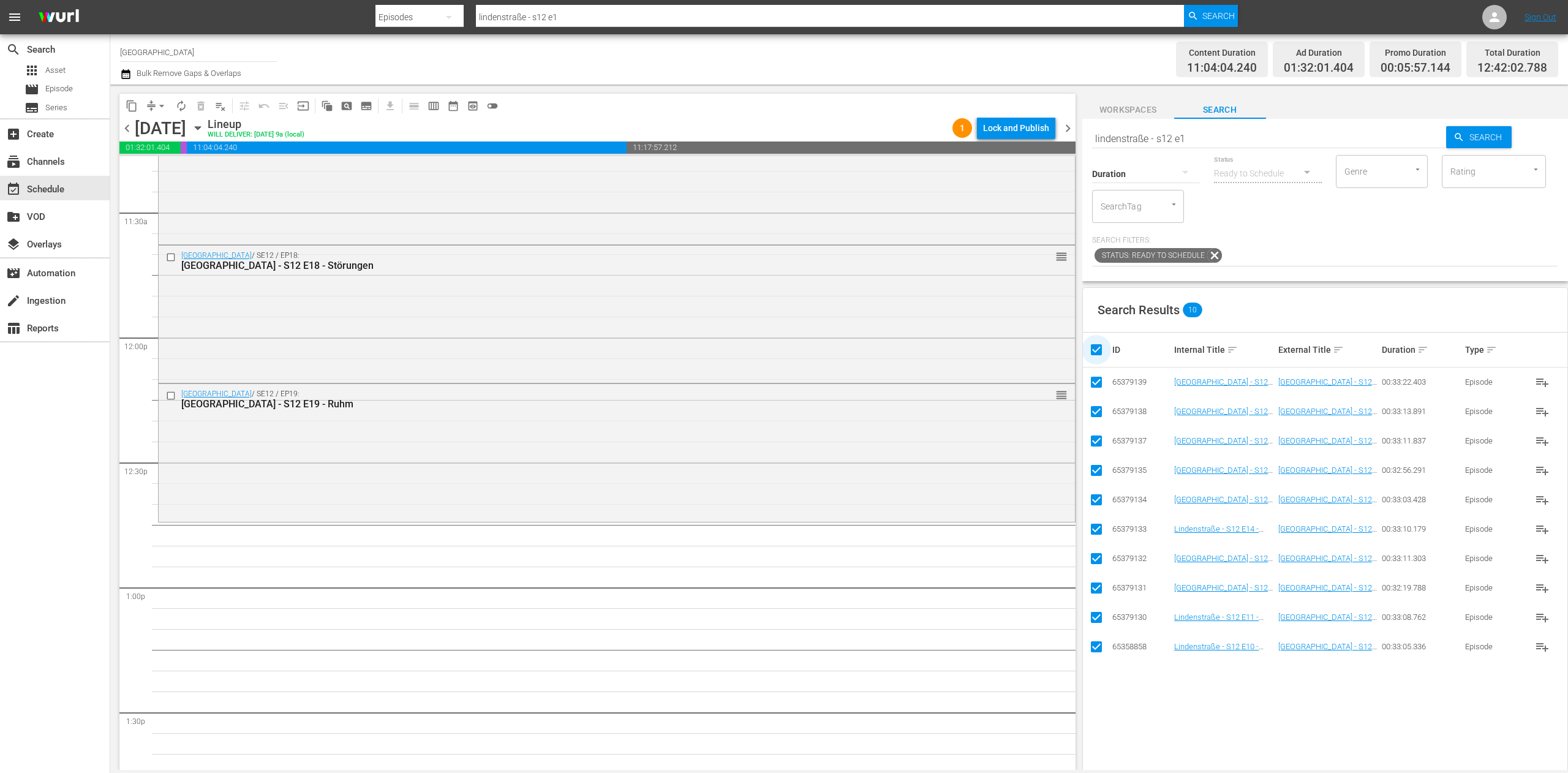
click at [1103, 353] on input "checkbox" at bounding box center [1102, 349] width 25 height 15
checkbox input "false"
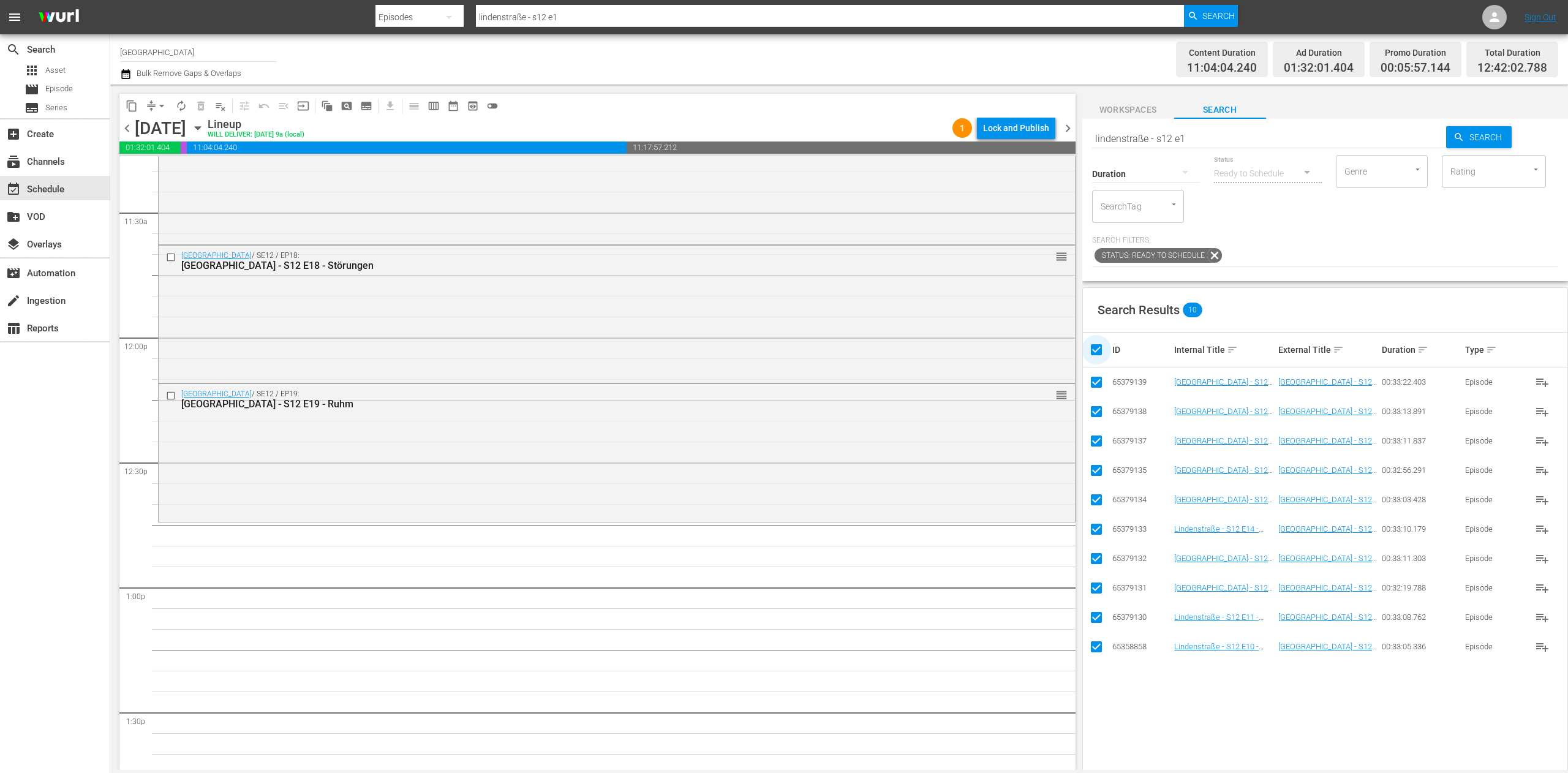
checkbox input "false"
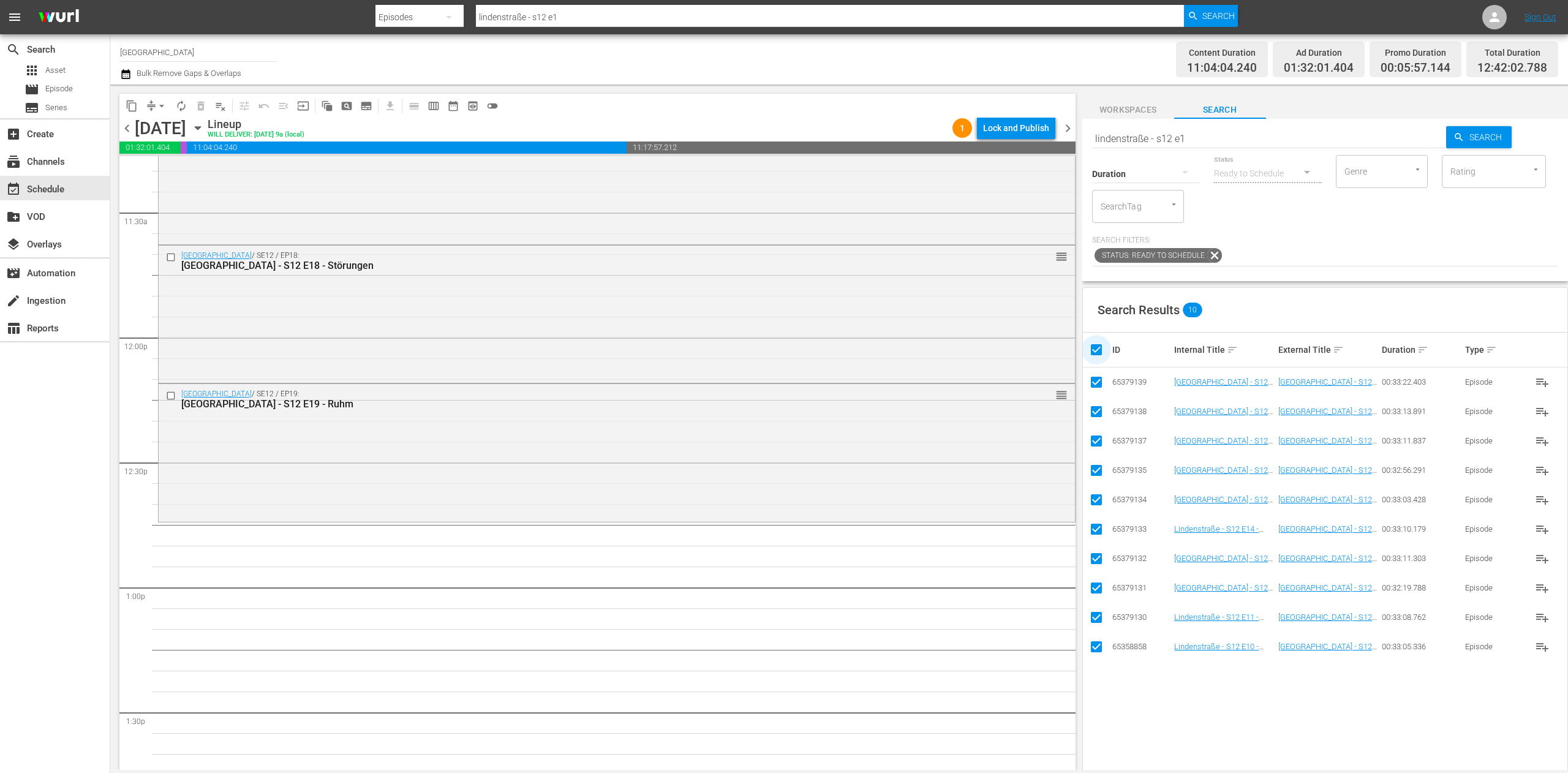
checkbox input "false"
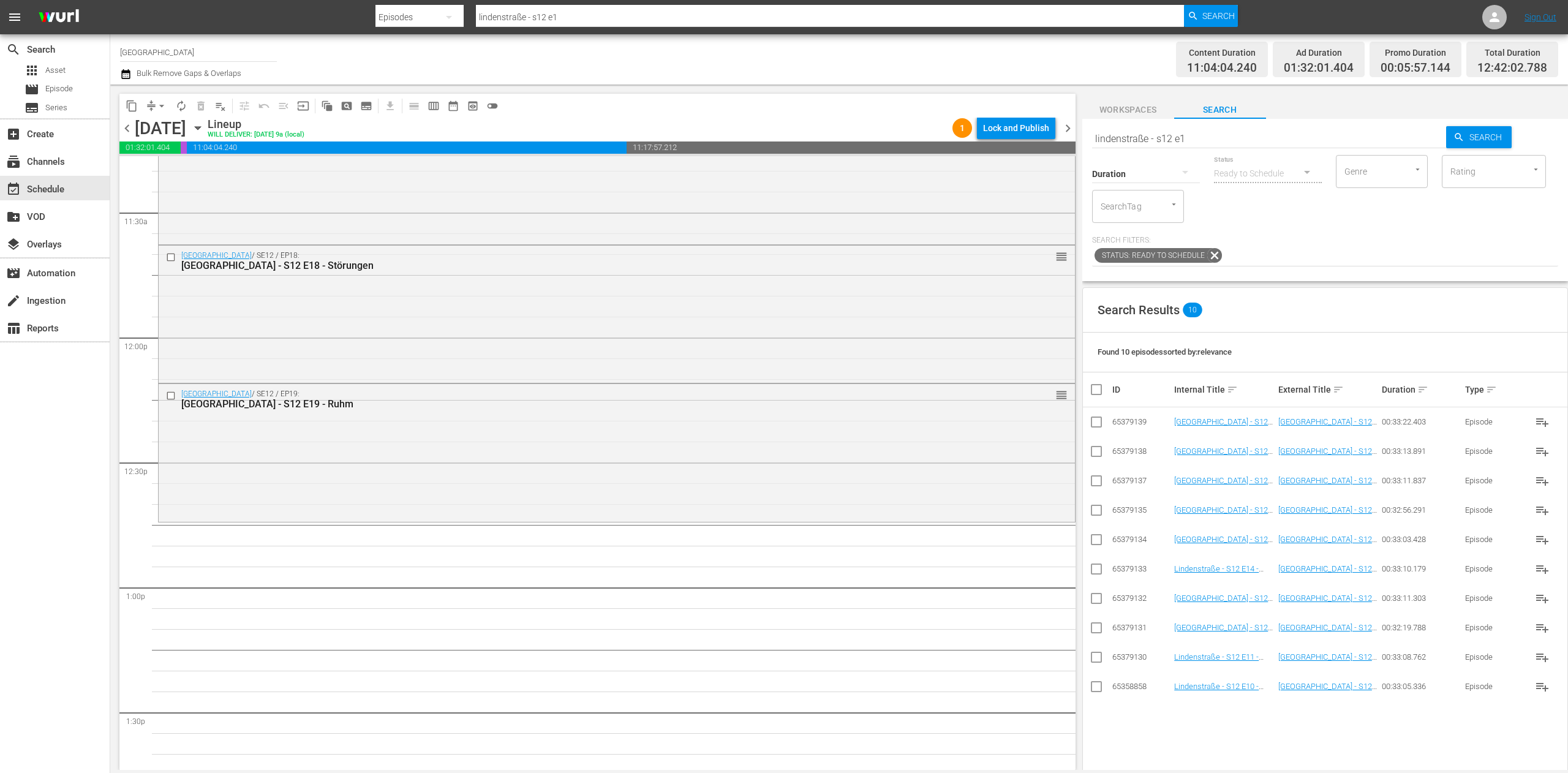
click at [1264, 139] on input "lindenstraße - s12 e1" at bounding box center [1269, 139] width 355 height 30
type input "lindenstraße - s12 e2"
click at [1098, 690] on input "checkbox" at bounding box center [1096, 688] width 15 height 15
checkbox input "true"
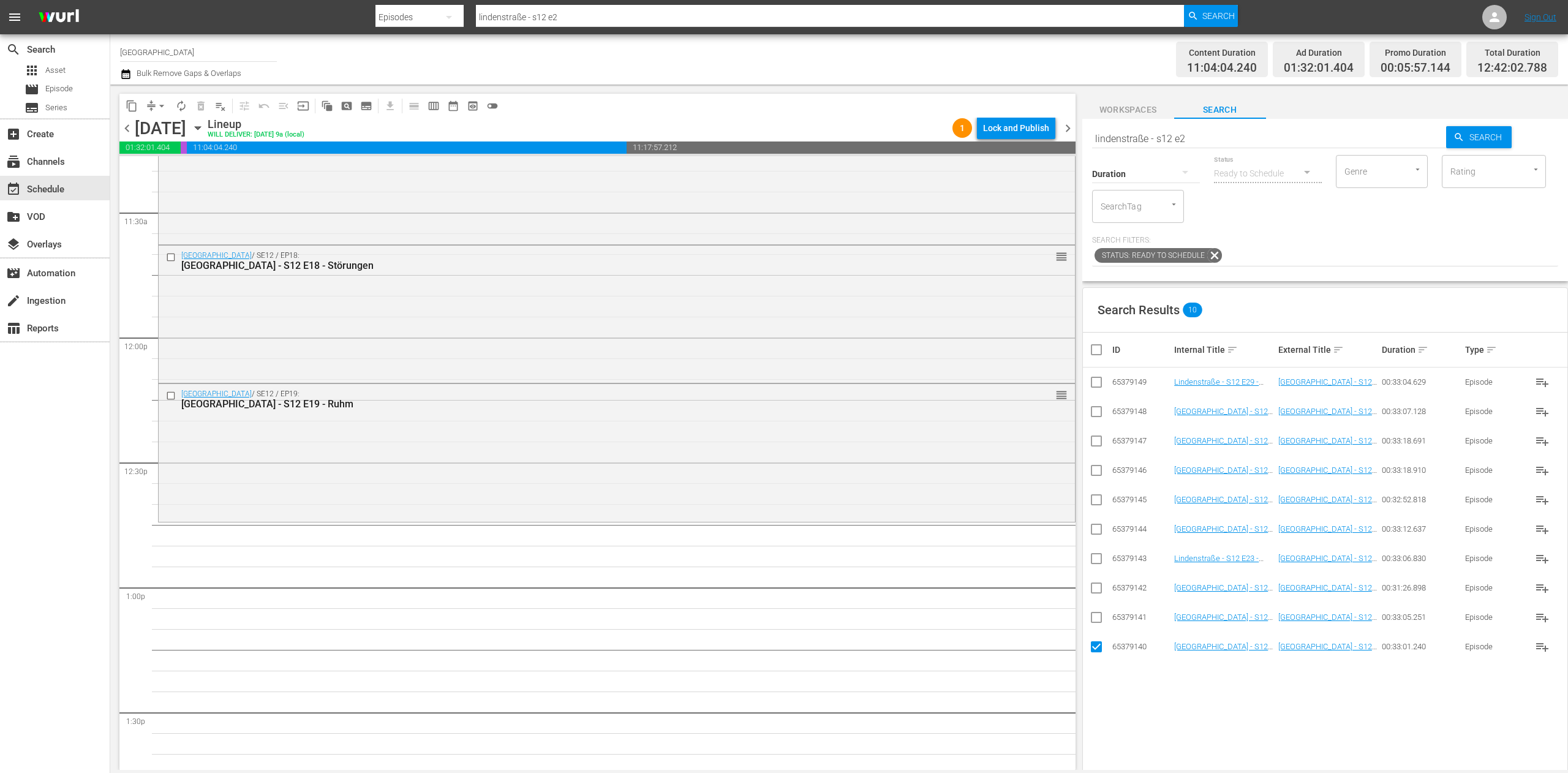
click at [1094, 617] on input "checkbox" at bounding box center [1096, 619] width 15 height 15
checkbox input "true"
click at [1098, 582] on icon at bounding box center [1096, 588] width 15 height 15
click at [1098, 555] on input "checkbox" at bounding box center [1096, 561] width 15 height 15
click at [1092, 559] on input "checkbox" at bounding box center [1096, 561] width 15 height 15
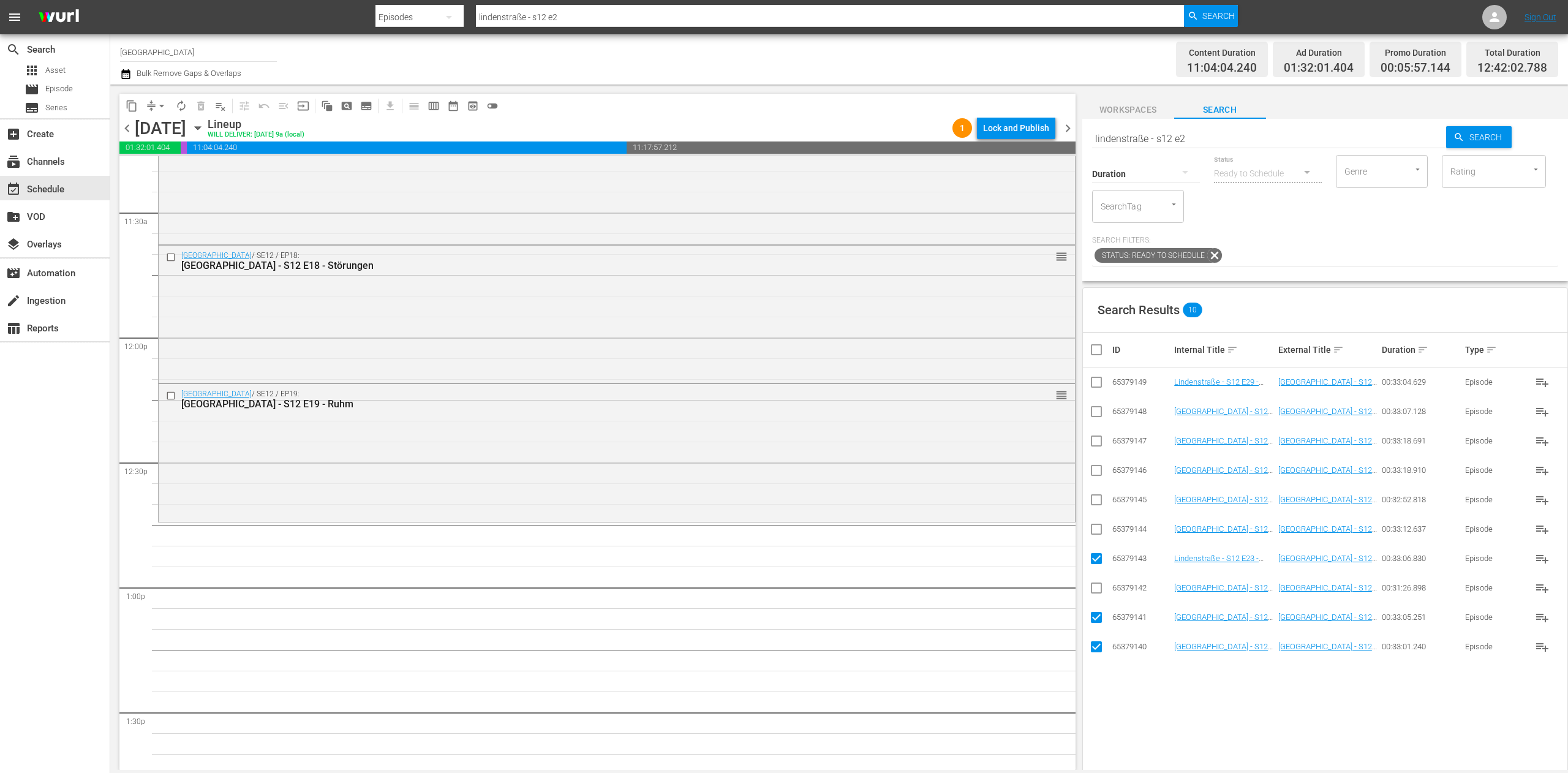
checkbox input "false"
click at [1096, 590] on input "checkbox" at bounding box center [1096, 590] width 15 height 15
checkbox input "true"
click at [1089, 562] on input "checkbox" at bounding box center [1096, 561] width 15 height 15
checkbox input "true"
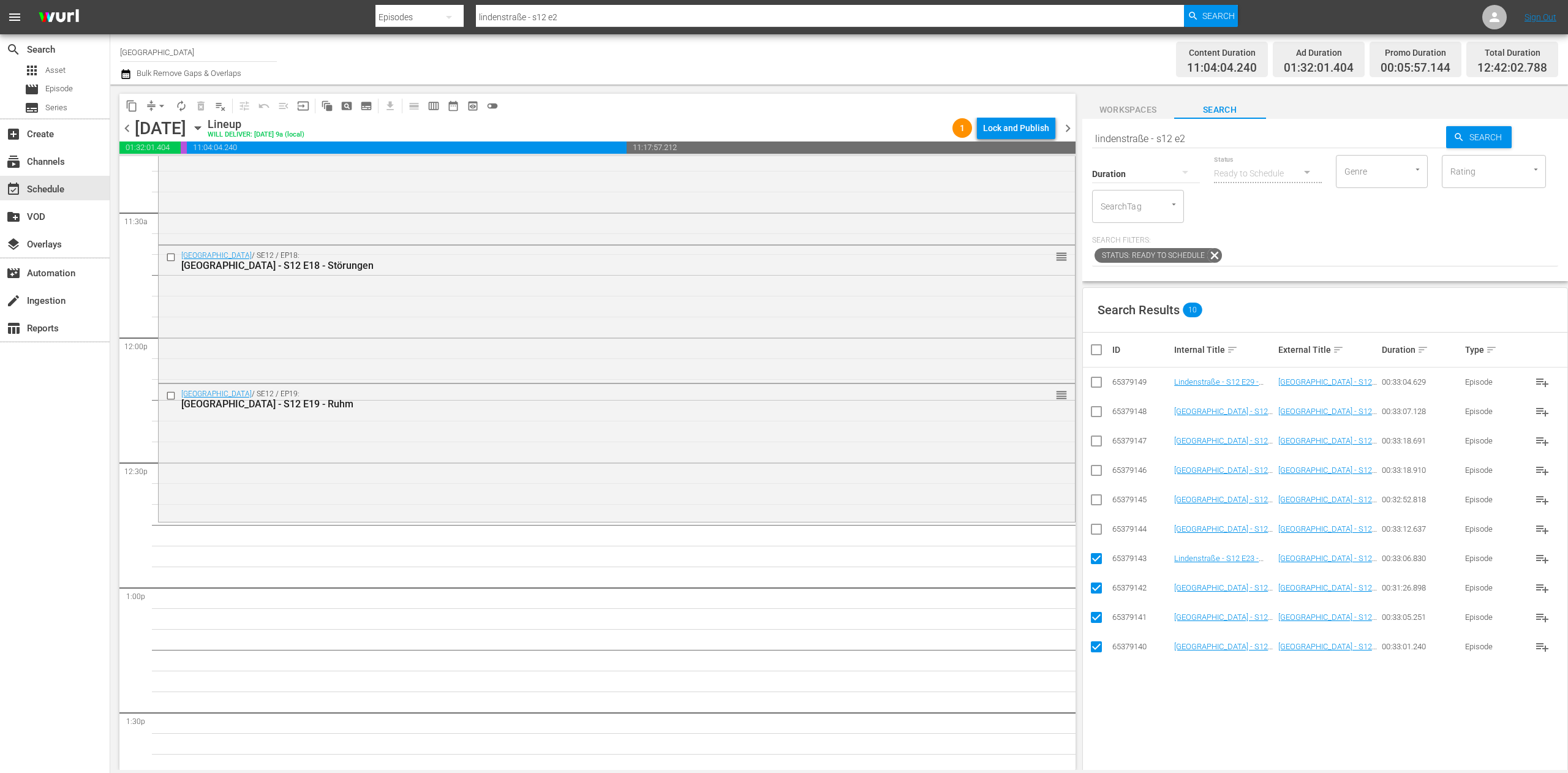
click at [1099, 534] on input "checkbox" at bounding box center [1096, 531] width 15 height 15
checkbox input "true"
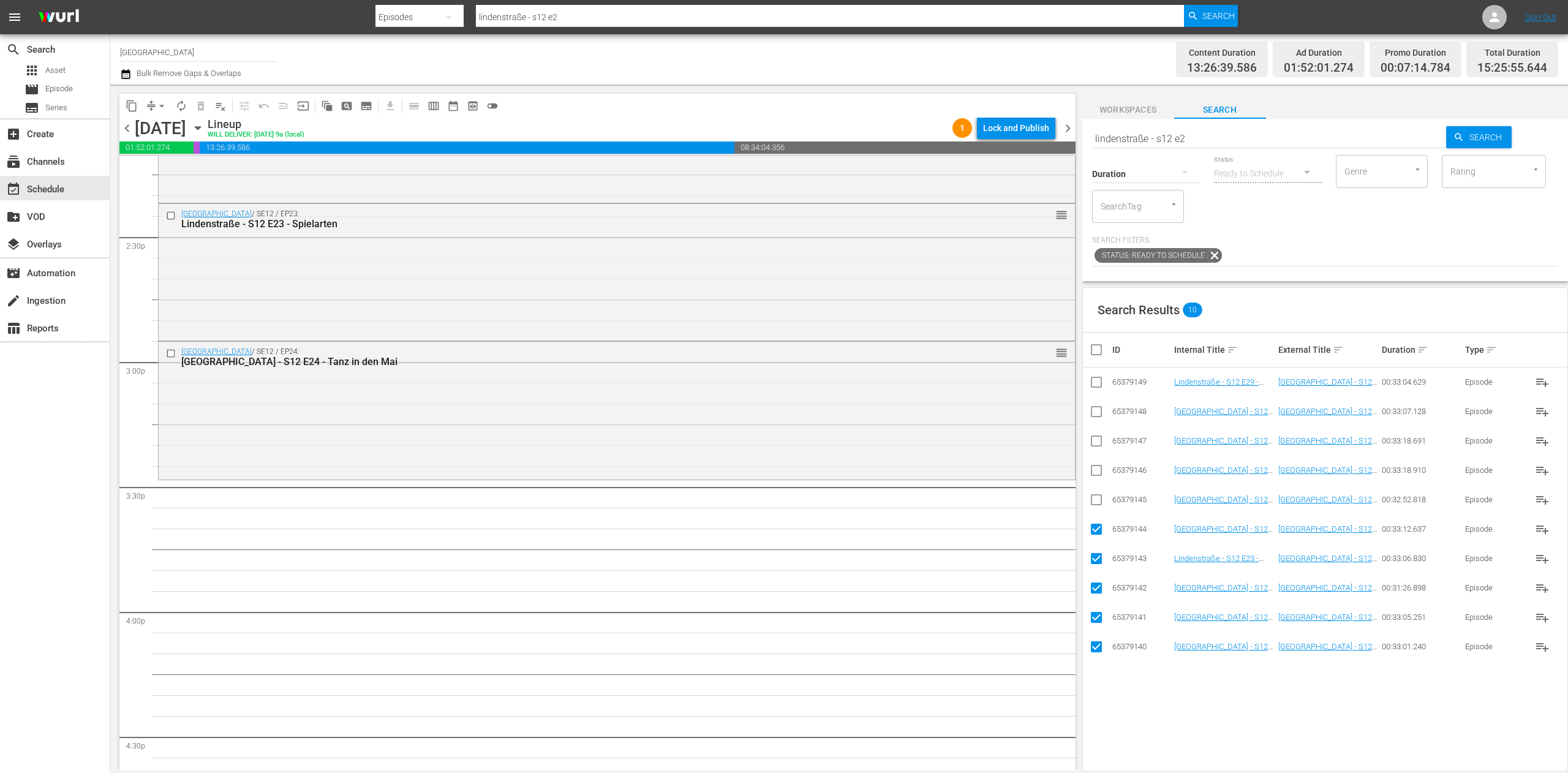
scroll to position [3551, 0]
click at [346, 457] on nav "Select Event [GEOGRAPHIC_DATA] - S12 E24 - Tanz in den Mai Delete Event" at bounding box center [326, 438] width 98 height 45
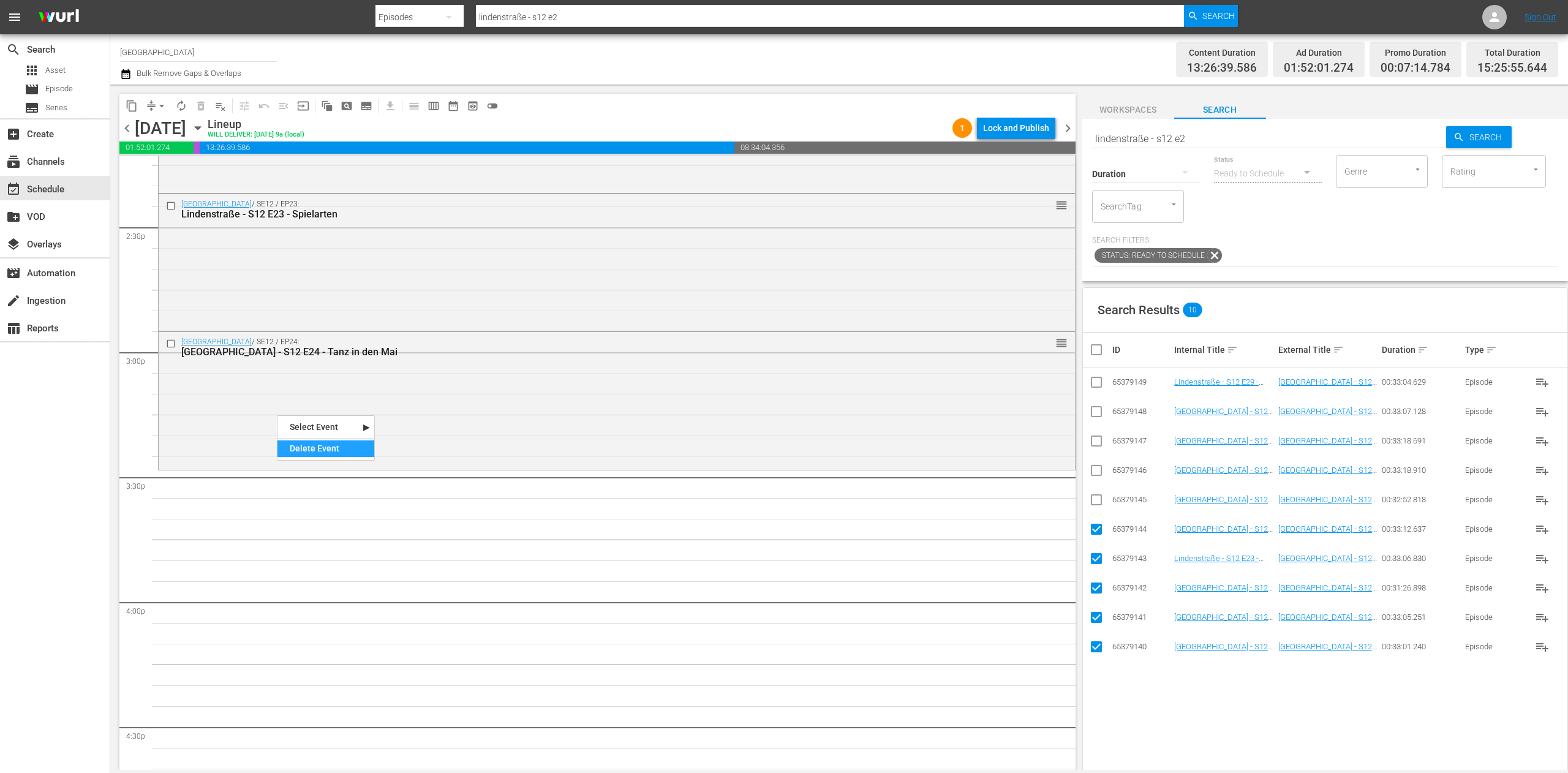
click at [344, 449] on div "Delete Event" at bounding box center [326, 449] width 97 height 17
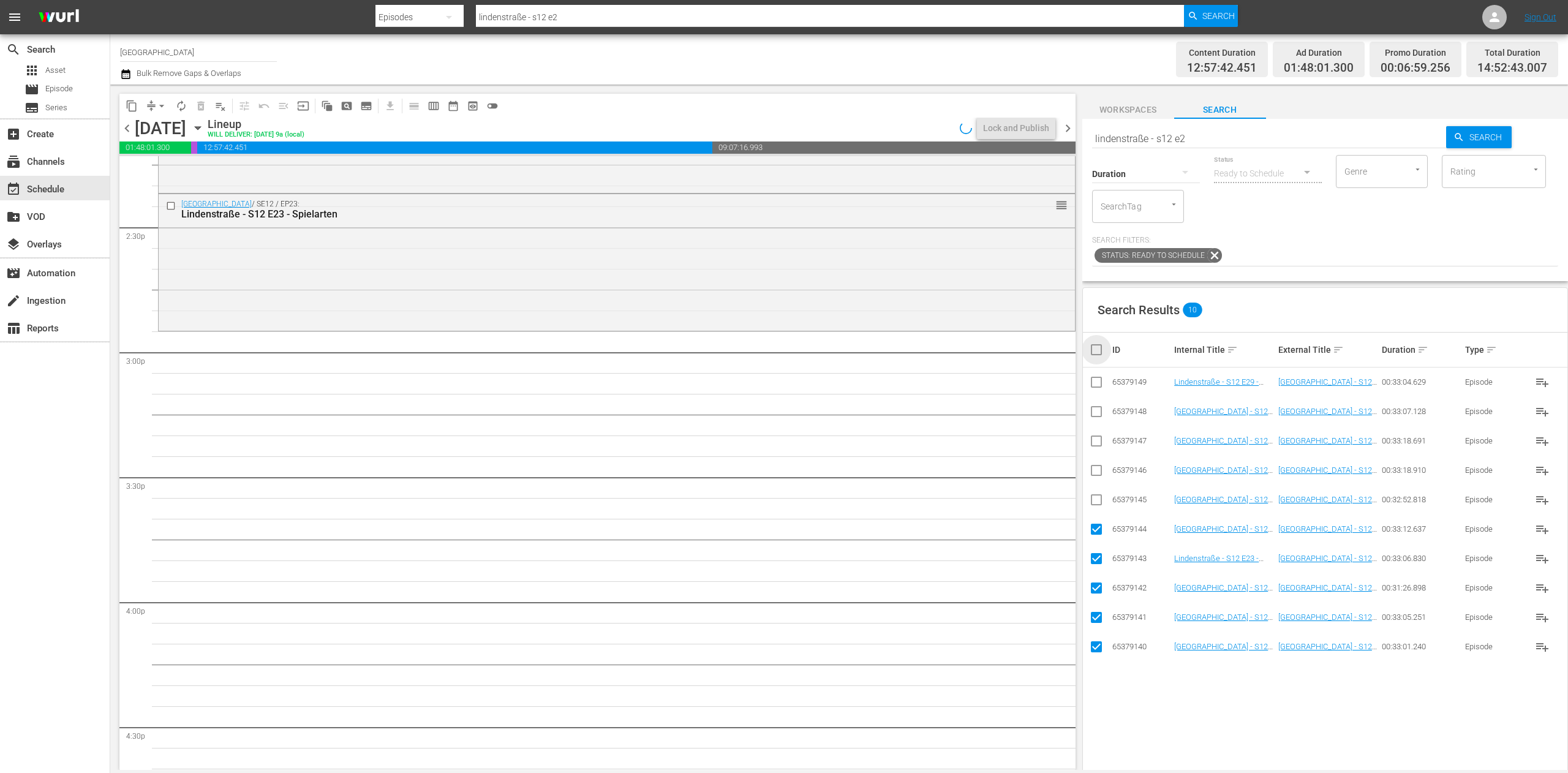
click at [1098, 354] on input "checkbox" at bounding box center [1102, 349] width 25 height 15
checkbox input "true"
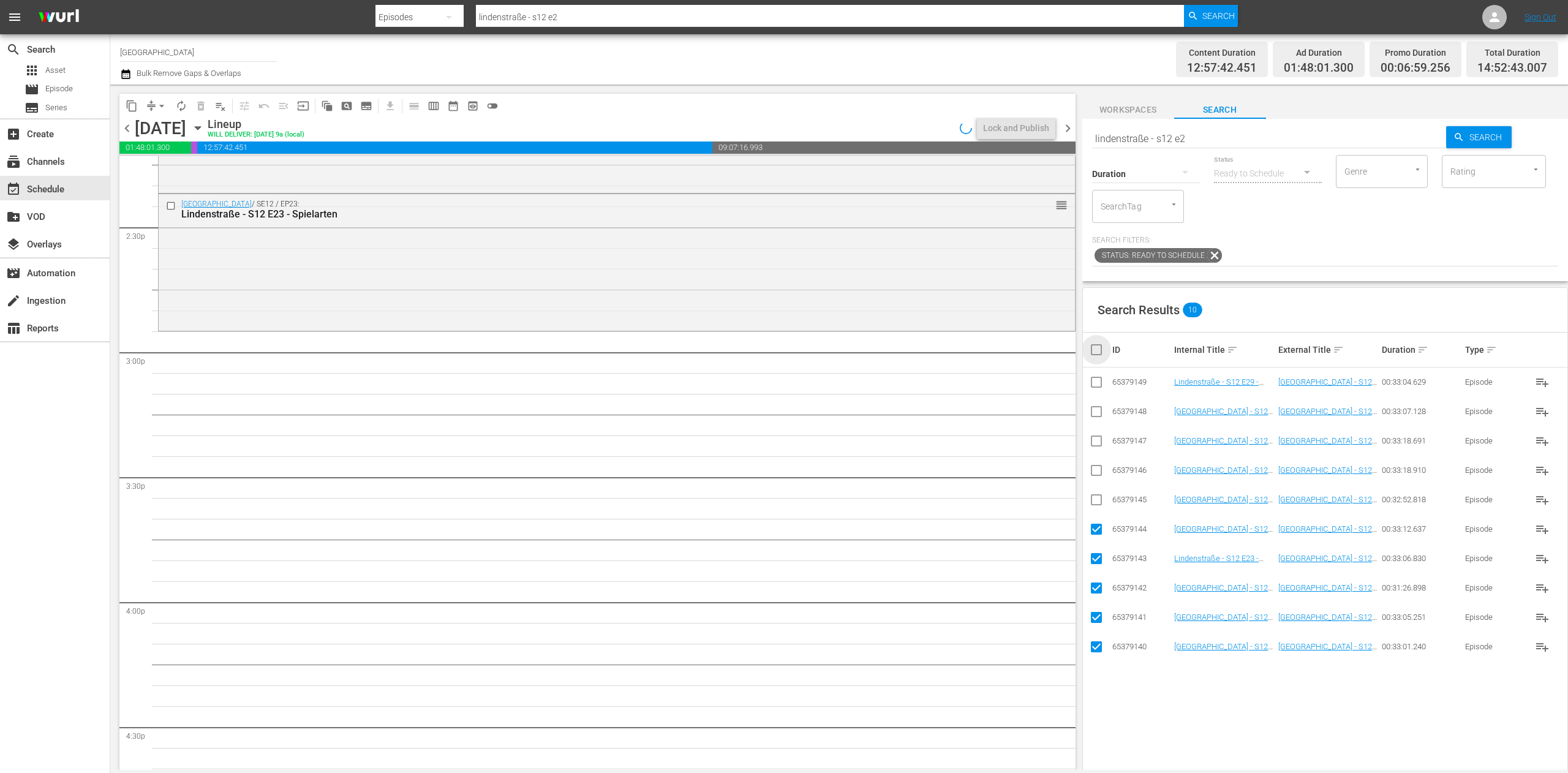
checkbox input "true"
click at [1098, 354] on input "checkbox" at bounding box center [1102, 349] width 25 height 15
checkbox input "false"
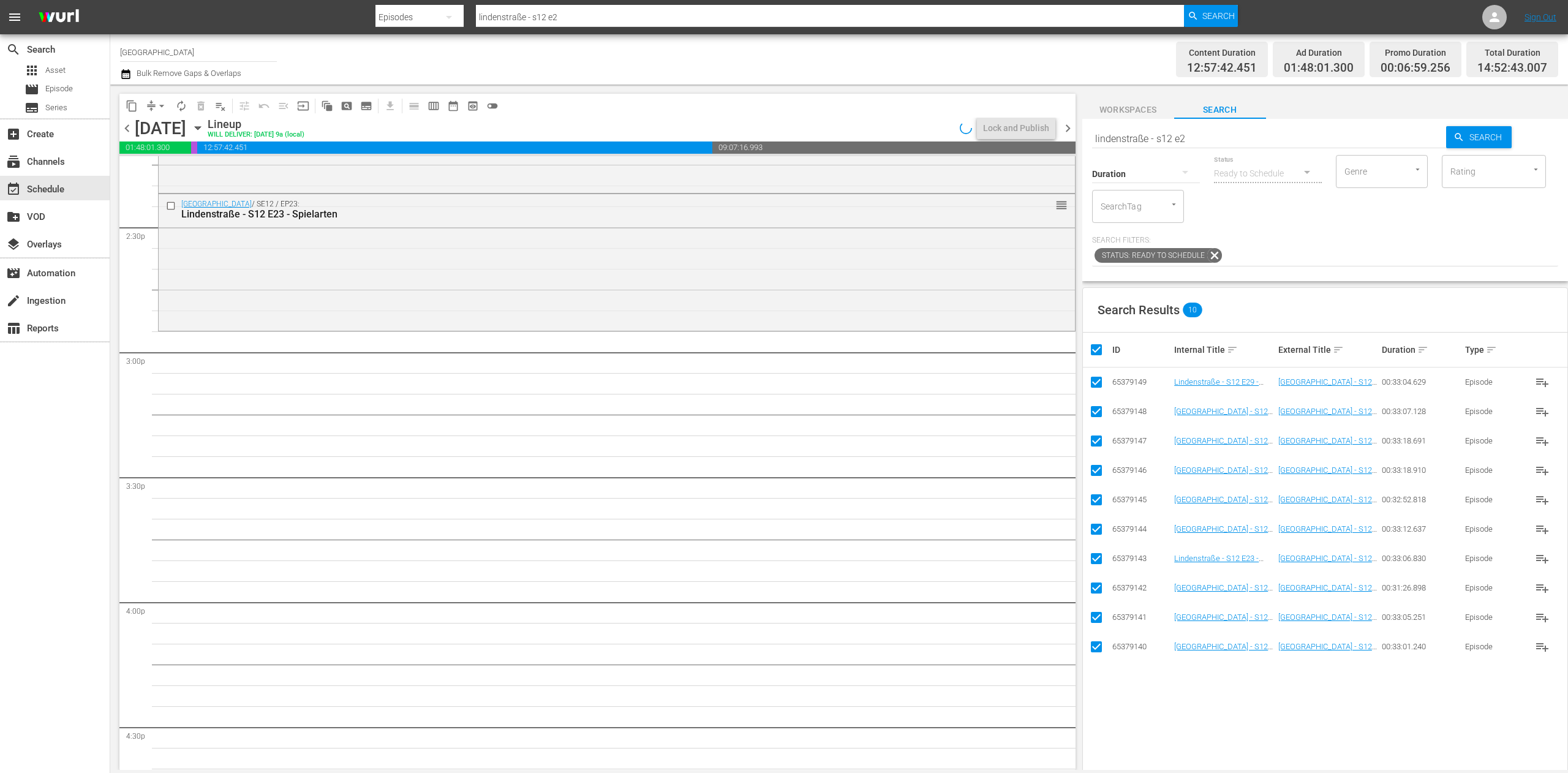
checkbox input "false"
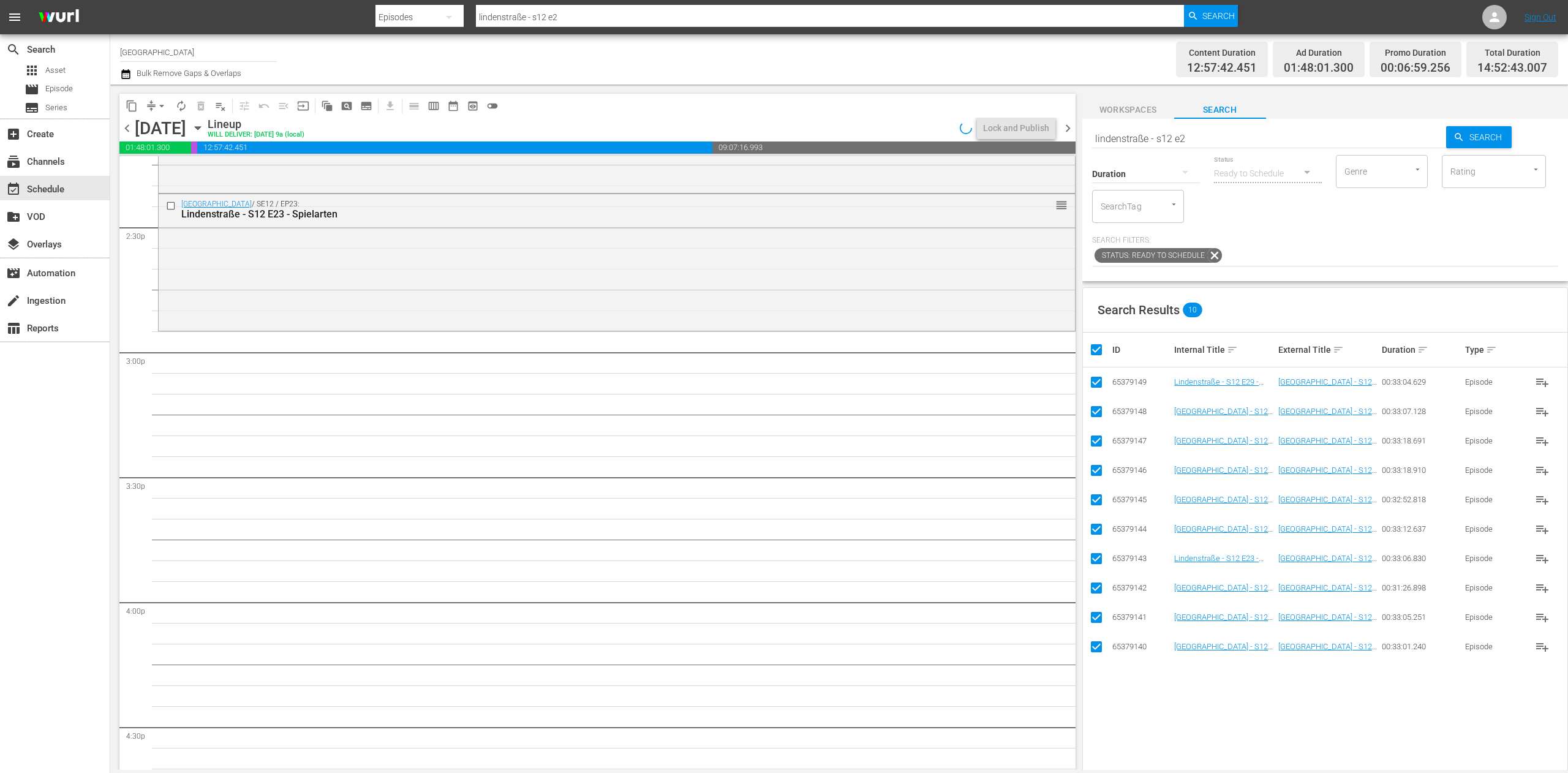
checkbox input "false"
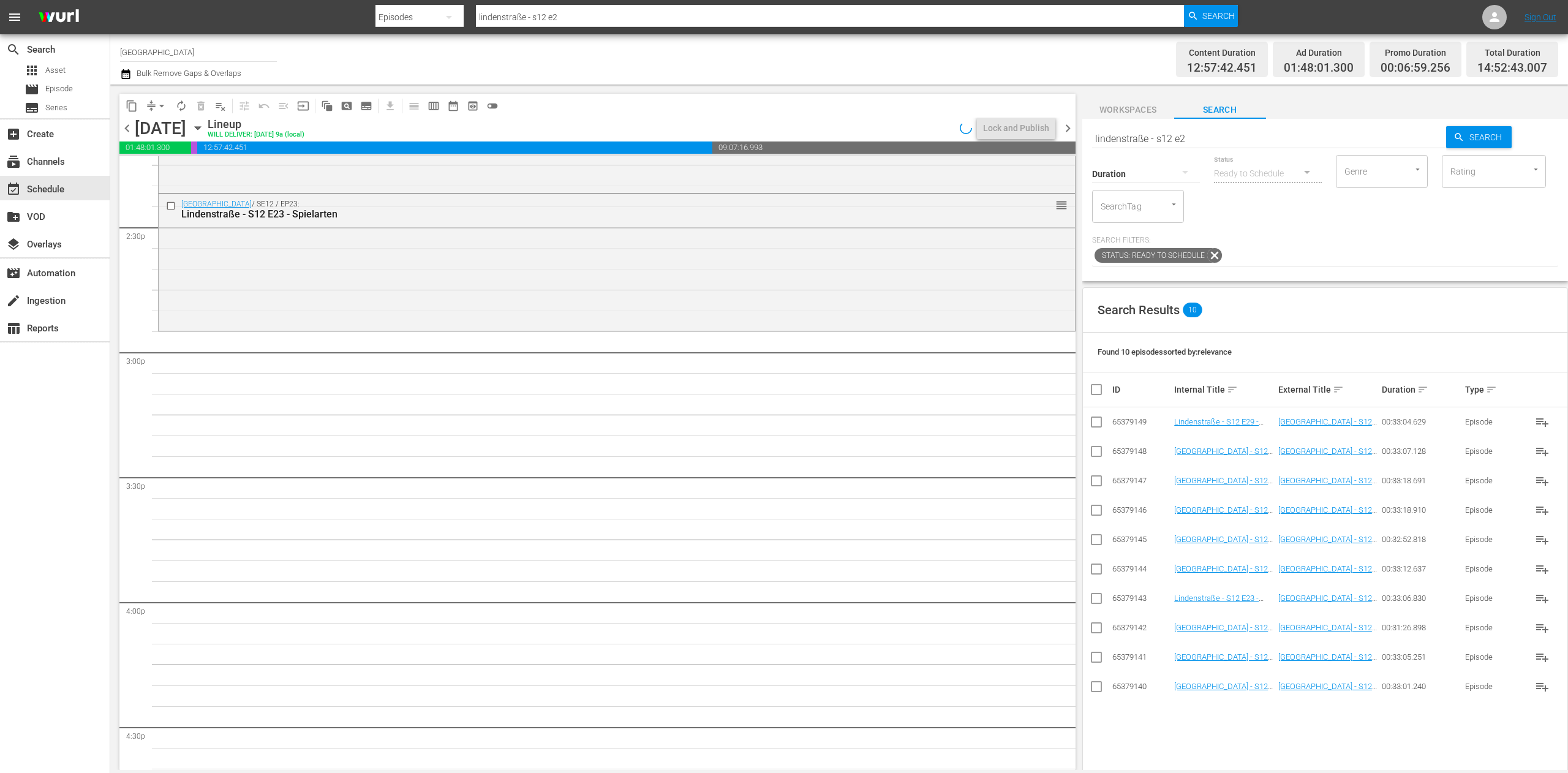
scroll to position [3428, 0]
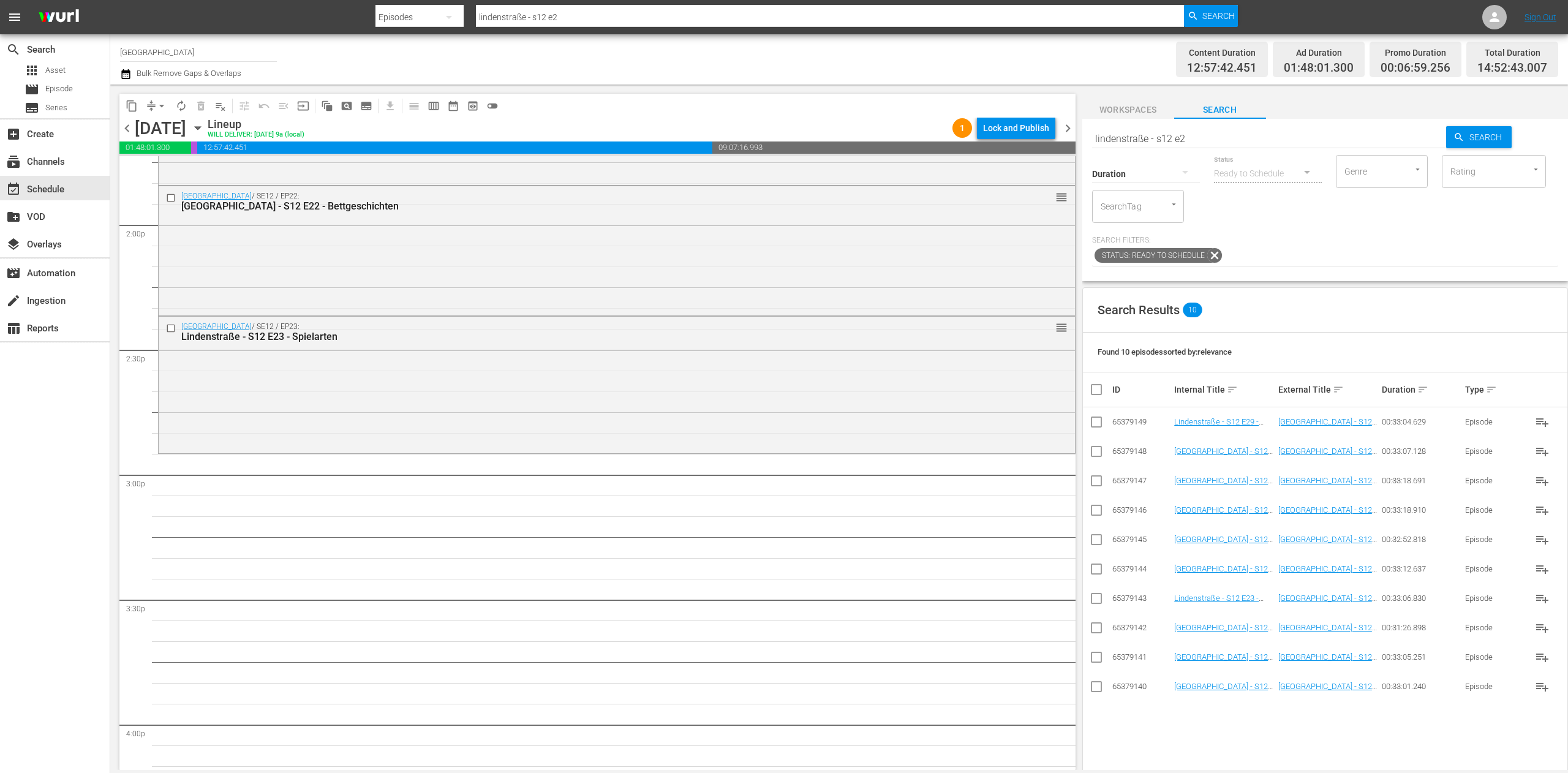
click at [1206, 138] on input "lindenstraße - s12 e2" at bounding box center [1269, 139] width 355 height 30
type input "lindenstraße - s13 e1"
click at [1091, 599] on input "checkbox" at bounding box center [1096, 601] width 15 height 15
checkbox input "true"
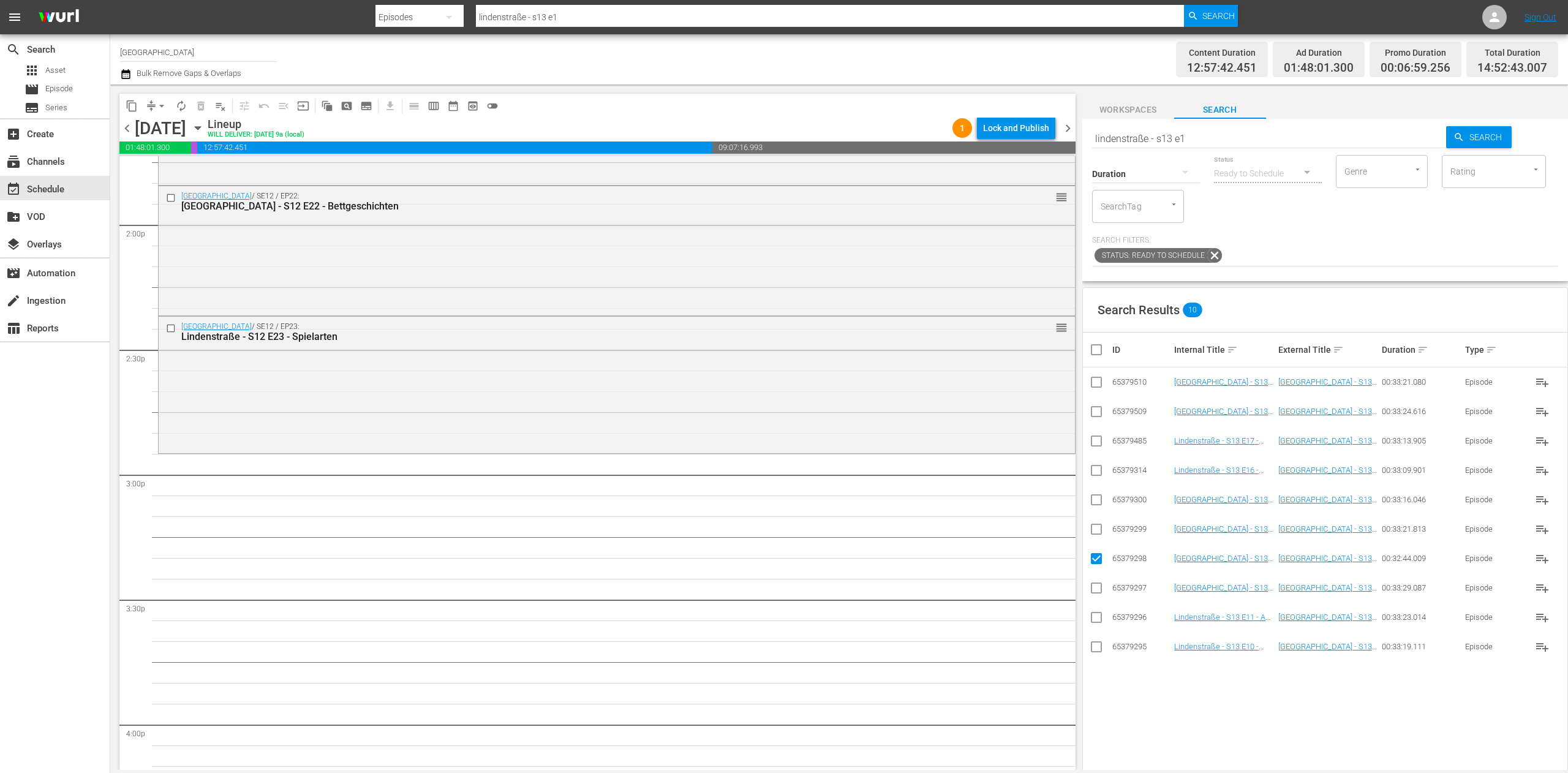
click at [1083, 525] on td at bounding box center [1096, 529] width 28 height 30
click at [1094, 539] on input "checkbox" at bounding box center [1096, 531] width 15 height 15
checkbox input "true"
click at [1091, 506] on input "checkbox" at bounding box center [1096, 502] width 15 height 15
checkbox input "true"
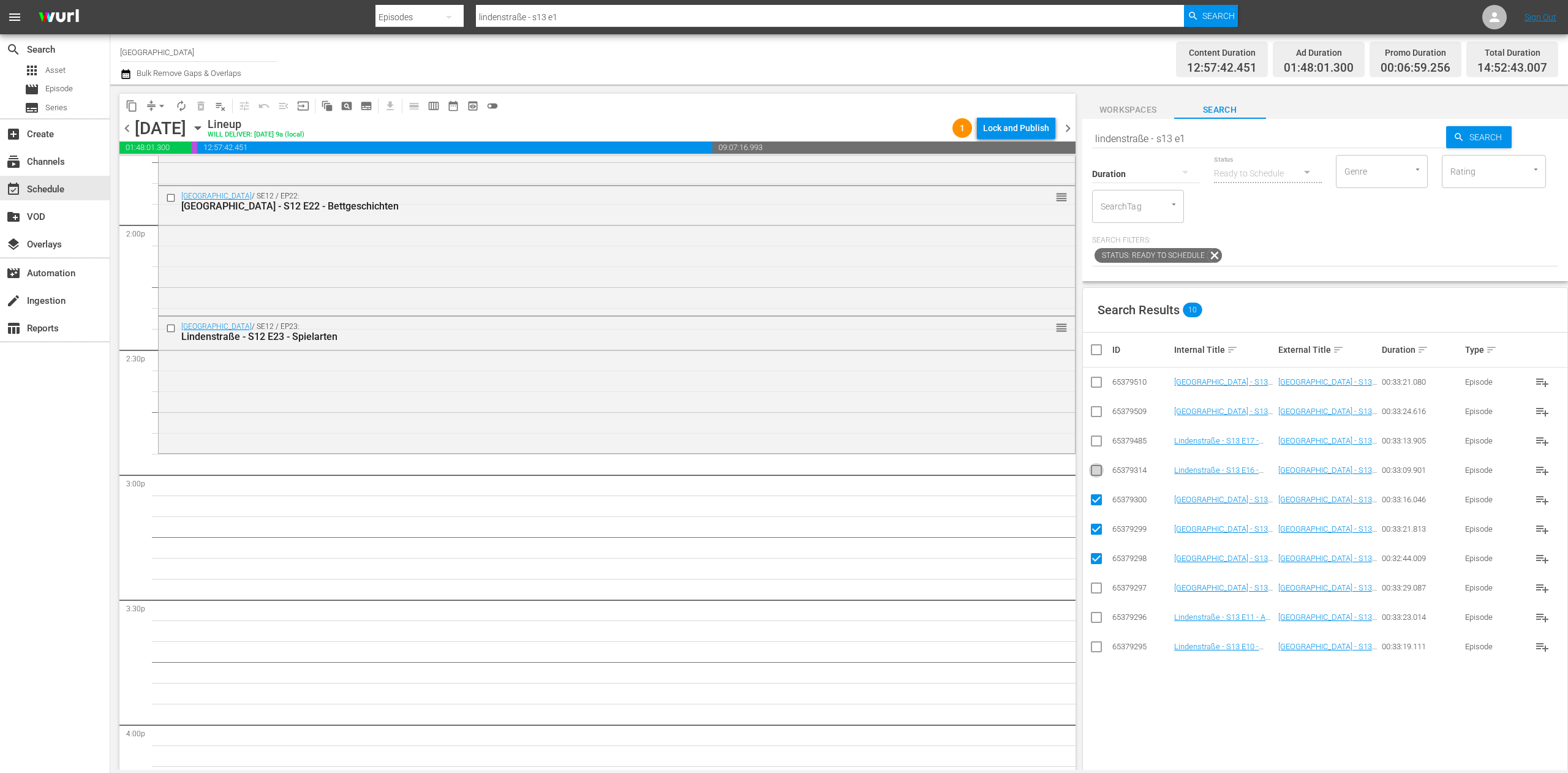
click at [1092, 478] on input "checkbox" at bounding box center [1096, 473] width 15 height 15
checkbox input "true"
click at [1091, 449] on input "checkbox" at bounding box center [1096, 443] width 15 height 15
checkbox input "true"
click at [1102, 411] on input "checkbox" at bounding box center [1096, 414] width 15 height 15
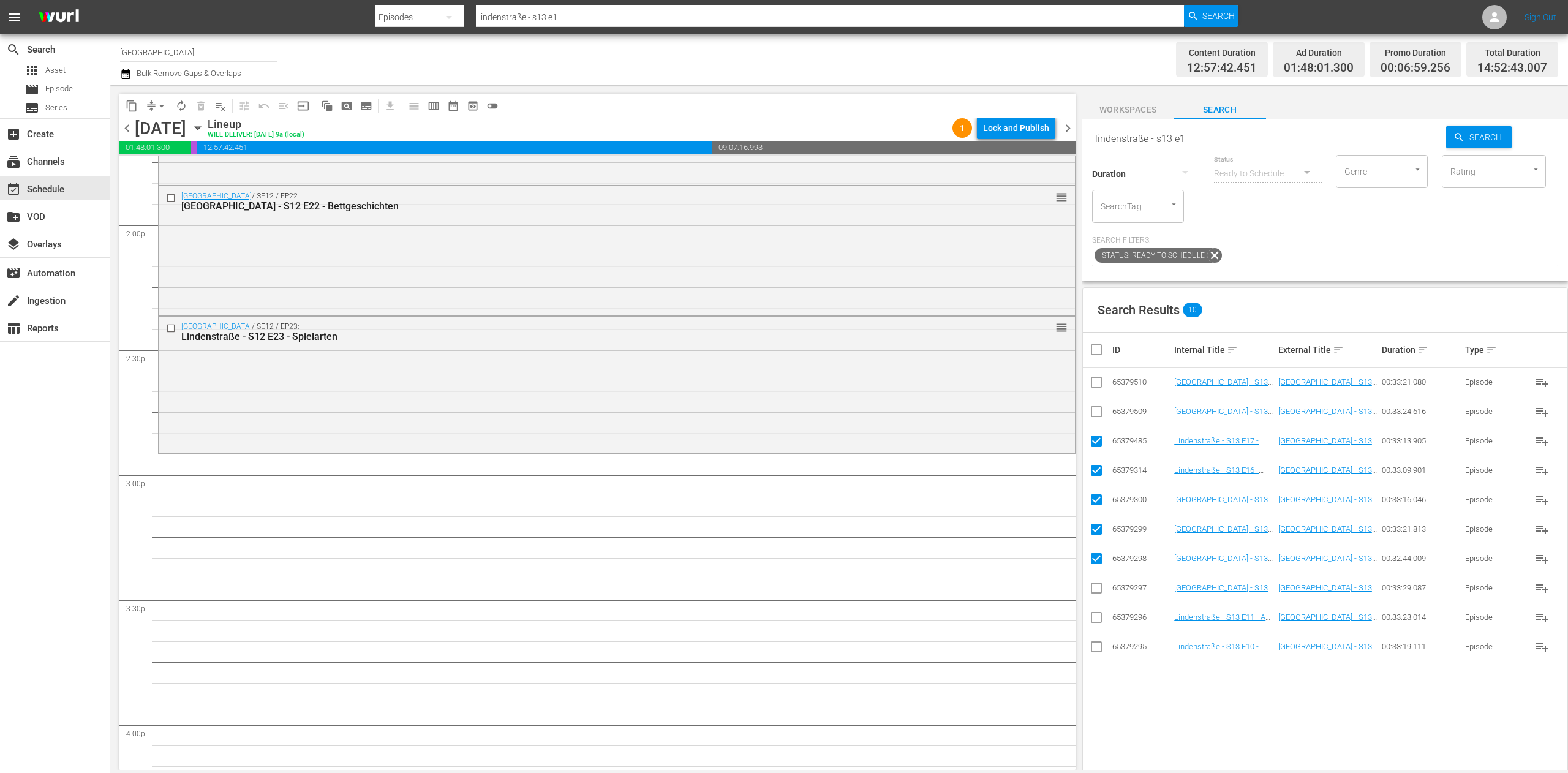
checkbox input "true"
click at [1091, 384] on input "checkbox" at bounding box center [1096, 384] width 15 height 15
checkbox input "true"
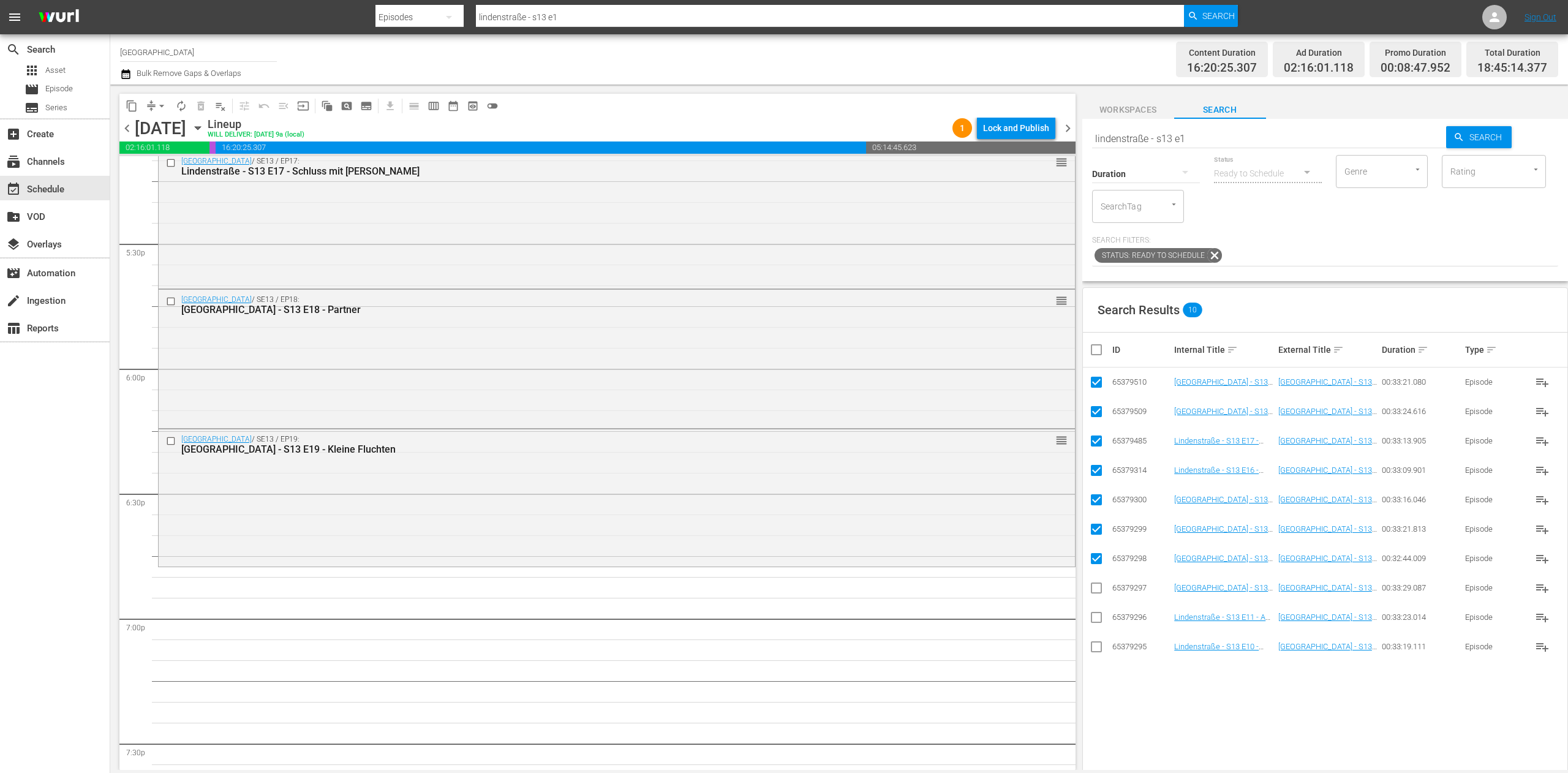
scroll to position [4286, 0]
click at [1103, 347] on input "checkbox" at bounding box center [1102, 349] width 25 height 15
checkbox input "true"
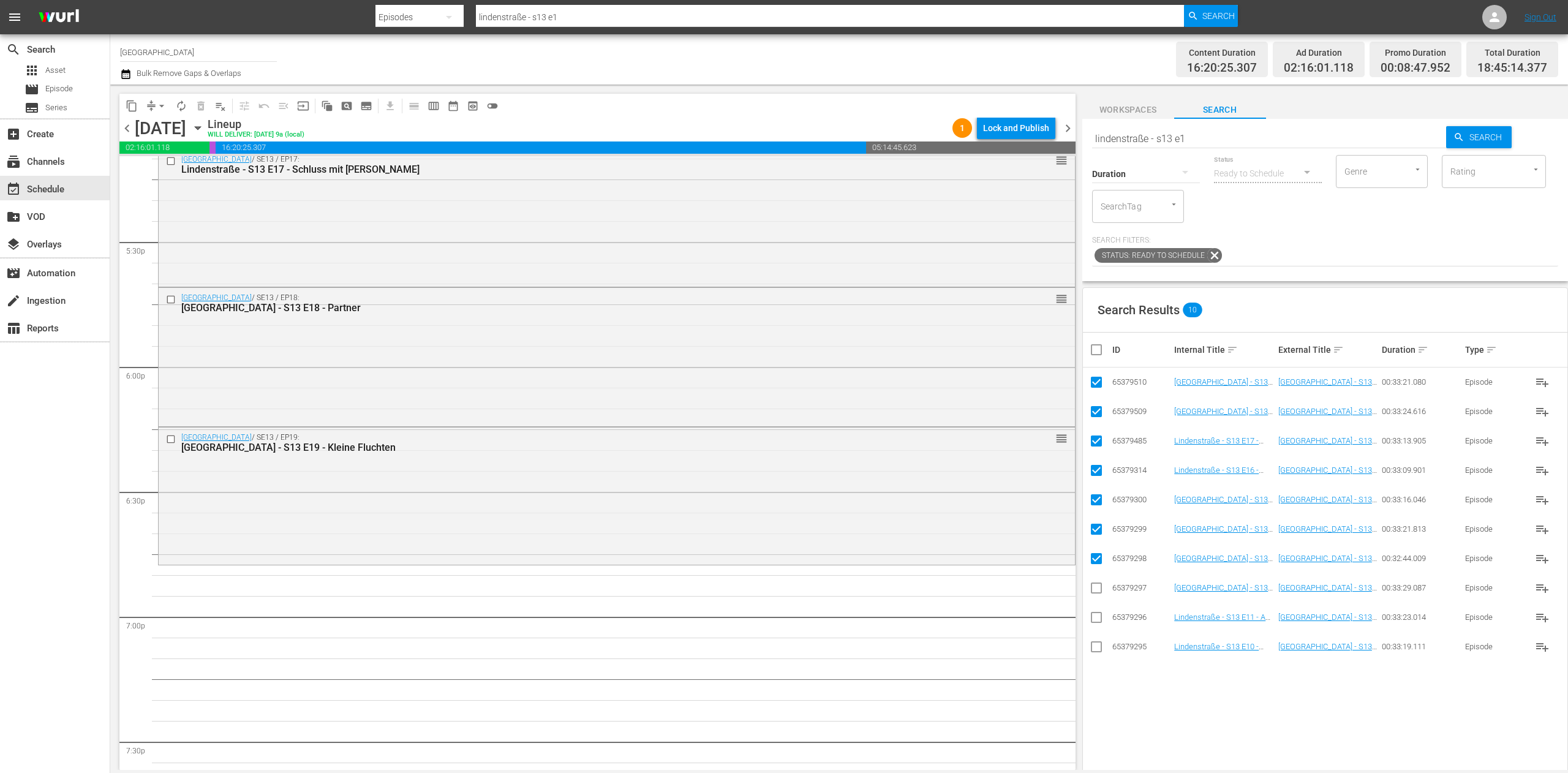
checkbox input "true"
click at [1103, 347] on input "checkbox" at bounding box center [1102, 349] width 25 height 15
checkbox input "false"
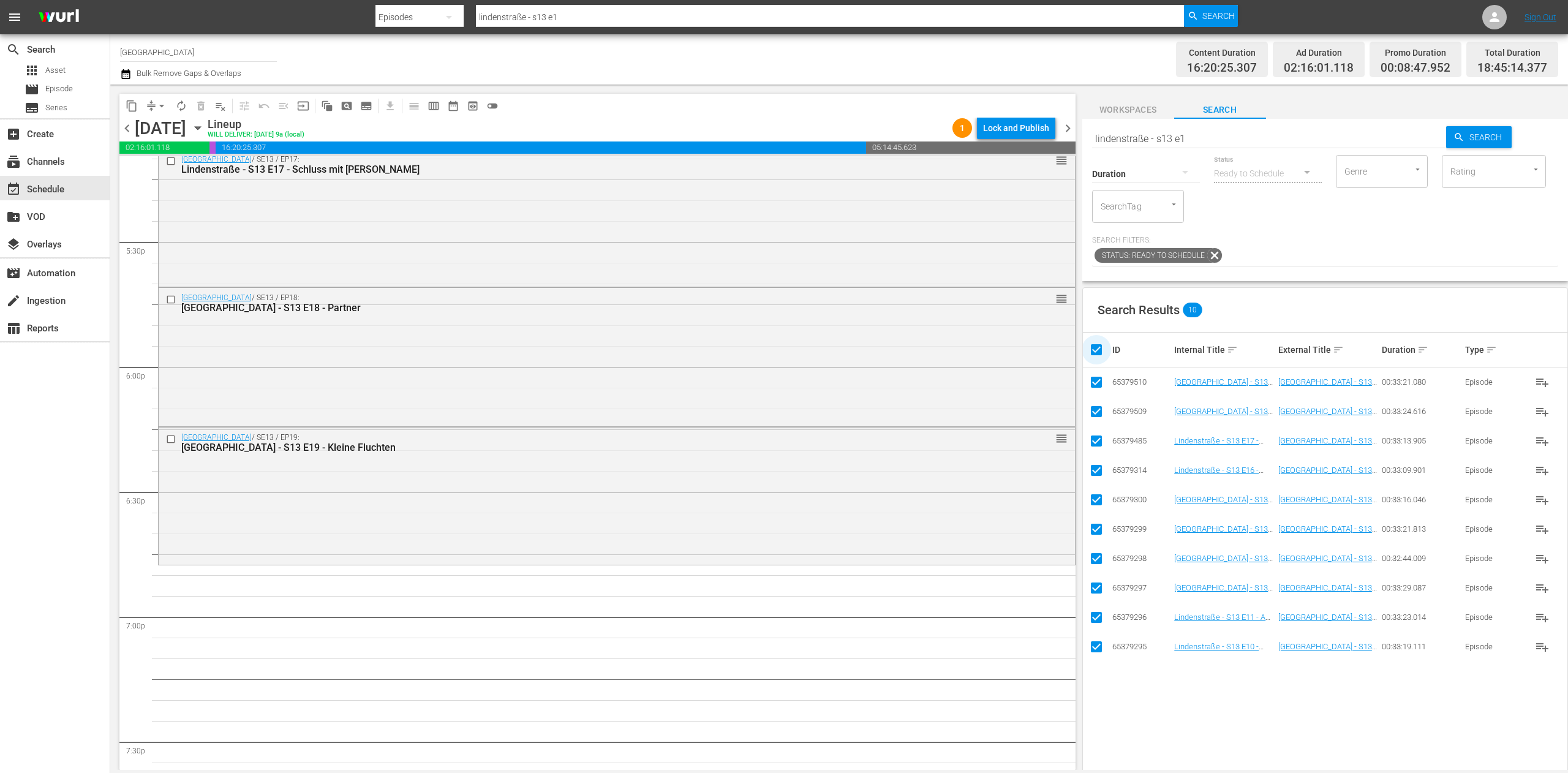
checkbox input "false"
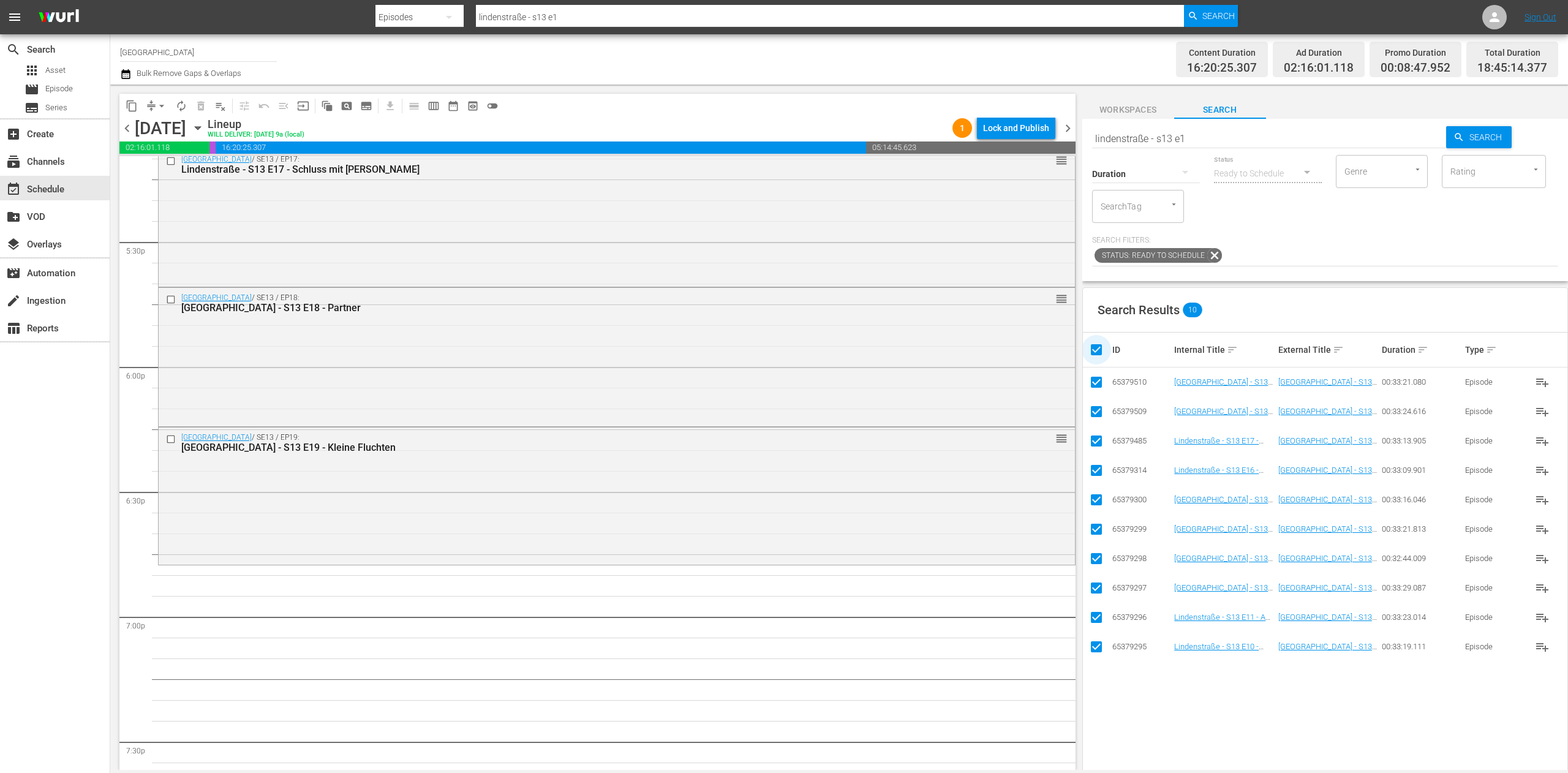
checkbox input "false"
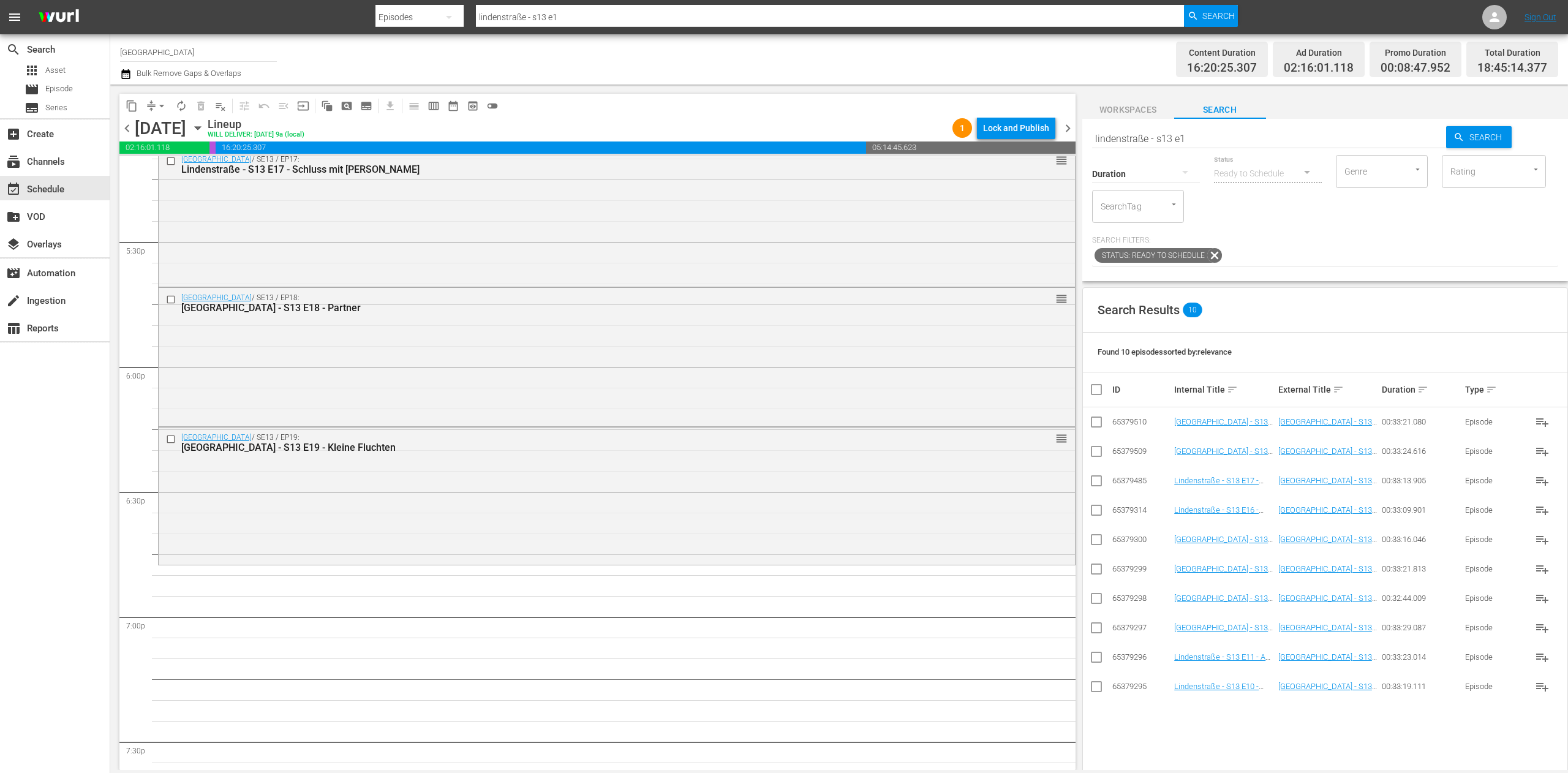
click at [1213, 135] on input "lindenstraße - s13 e1" at bounding box center [1269, 139] width 355 height 30
type input "lindenstraße - s13 e2"
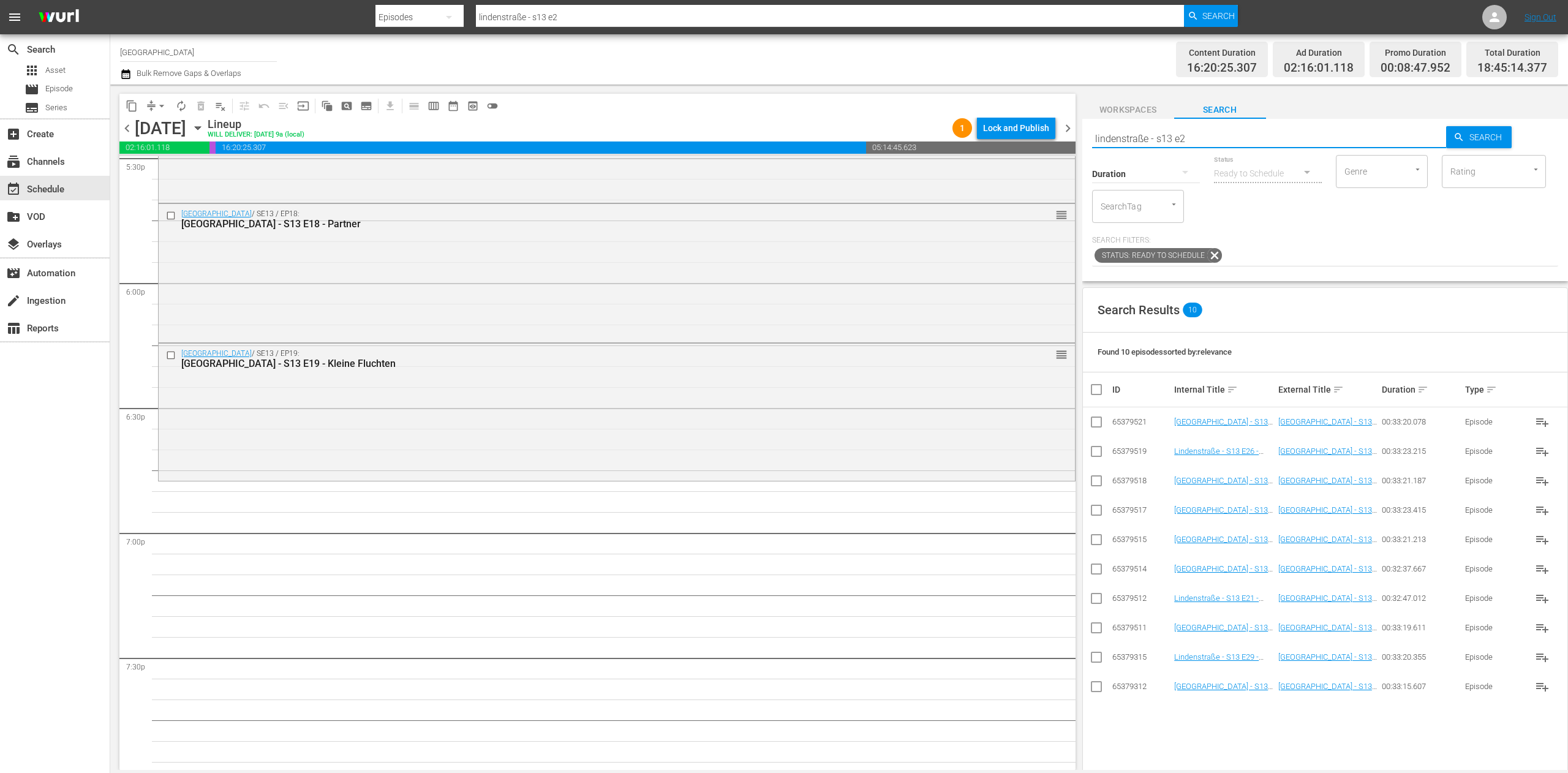
scroll to position [4408, 0]
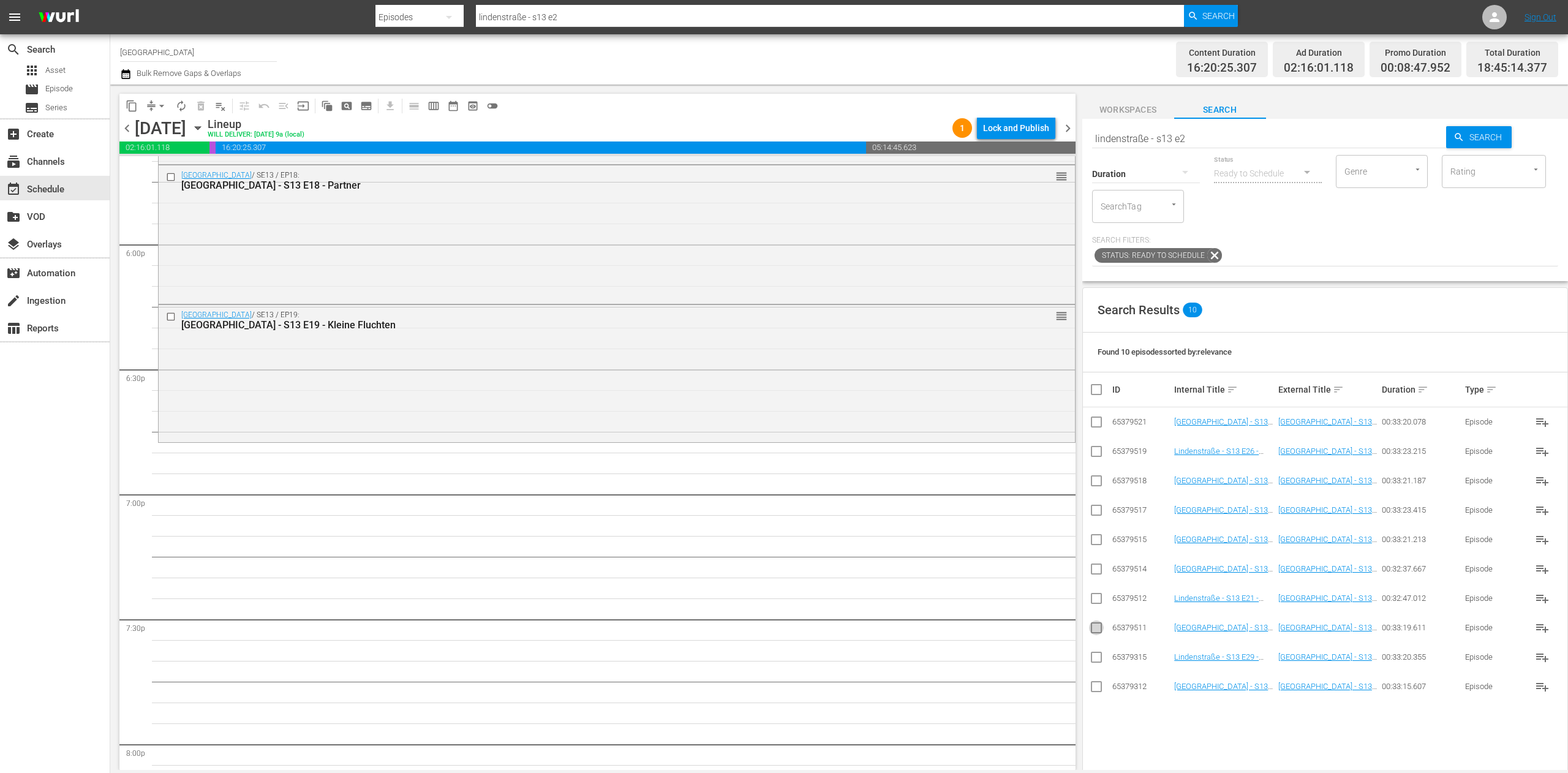
click at [1095, 632] on input "checkbox" at bounding box center [1096, 630] width 15 height 15
checkbox input "true"
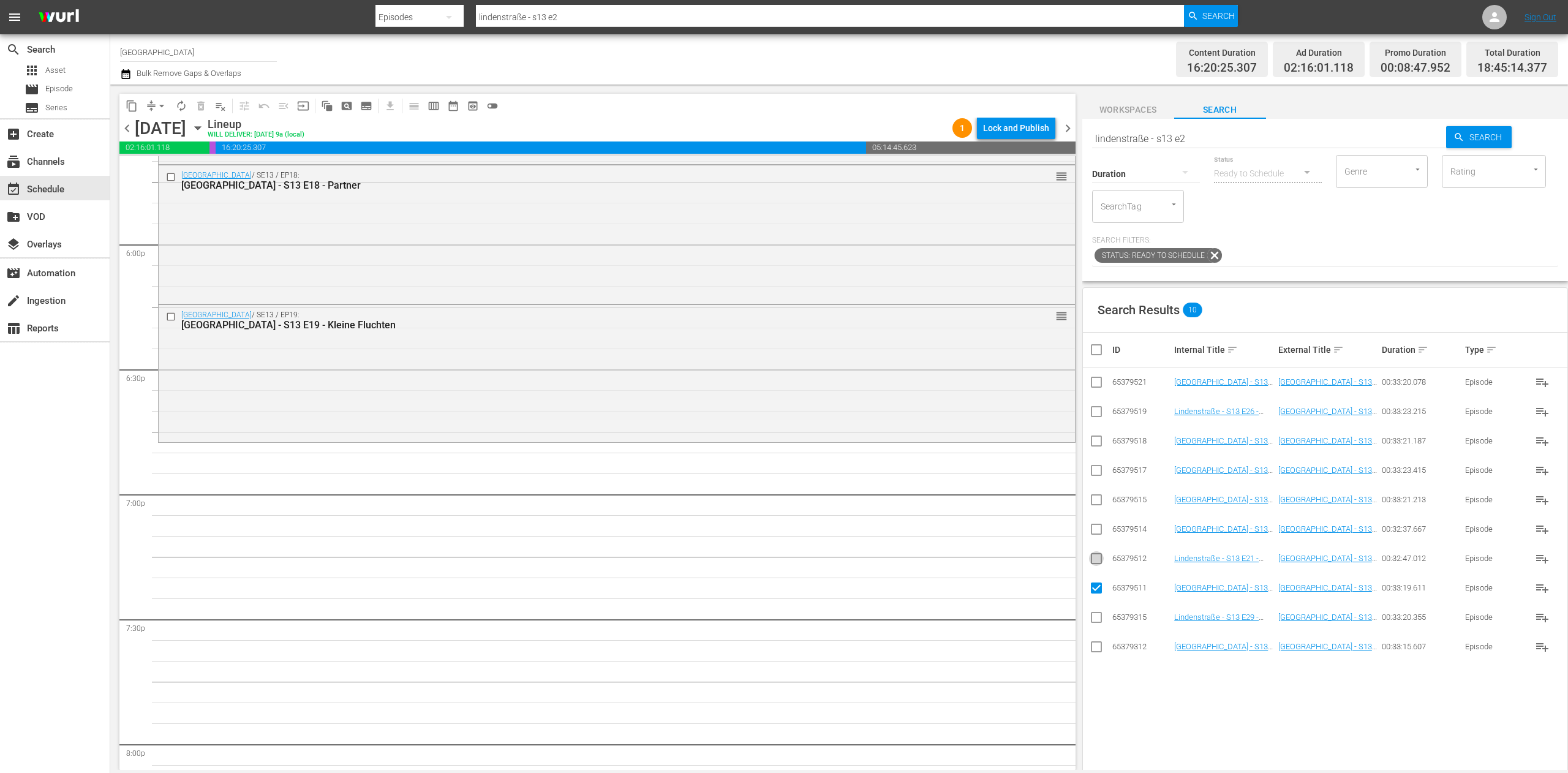
click at [1095, 561] on input "checkbox" at bounding box center [1096, 561] width 15 height 15
checkbox input "true"
click at [1099, 535] on input "checkbox" at bounding box center [1096, 531] width 15 height 15
checkbox input "true"
click at [1095, 499] on input "checkbox" at bounding box center [1096, 502] width 15 height 15
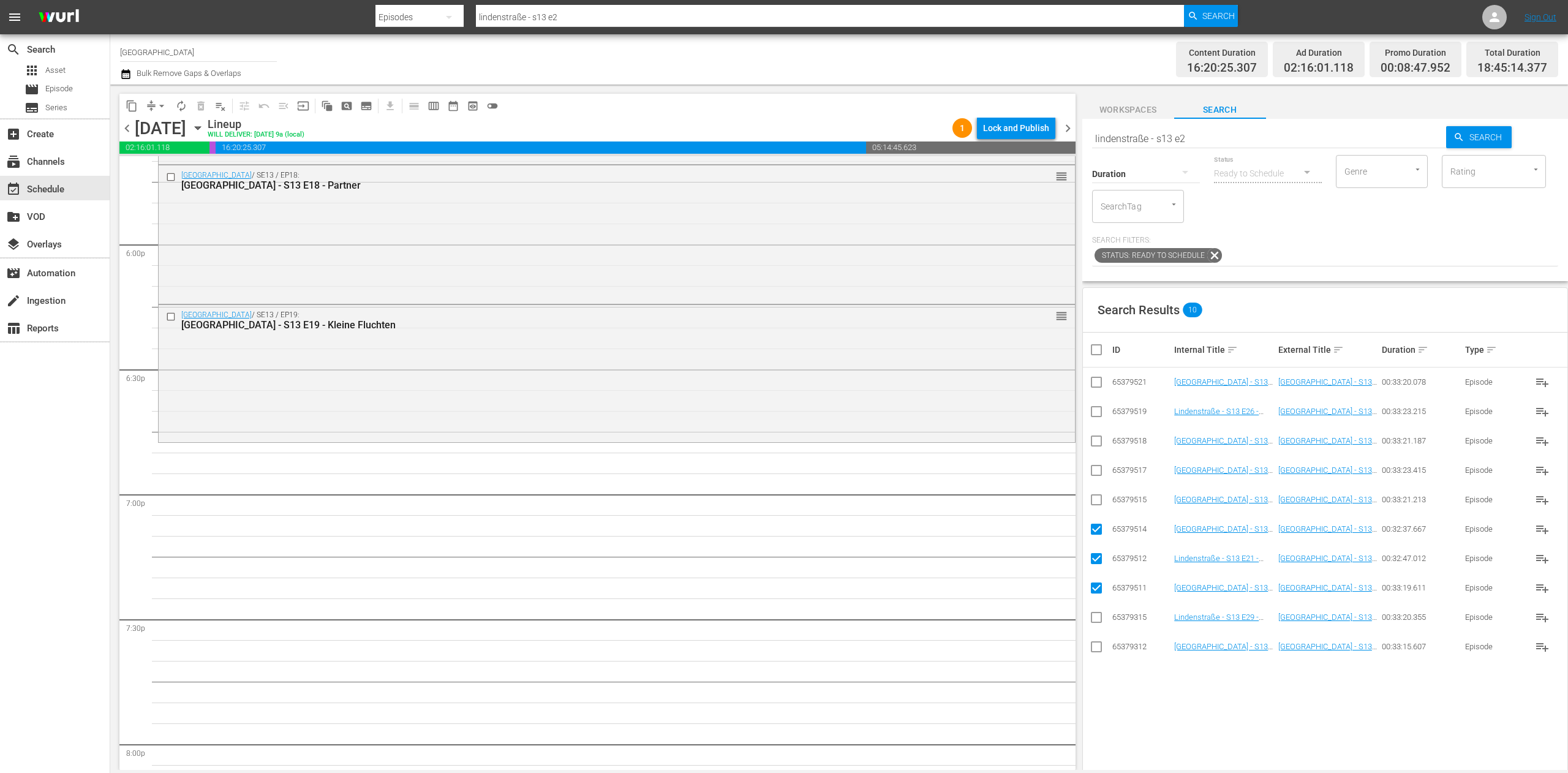
checkbox input "true"
click at [1092, 472] on input "checkbox" at bounding box center [1096, 473] width 15 height 15
checkbox input "true"
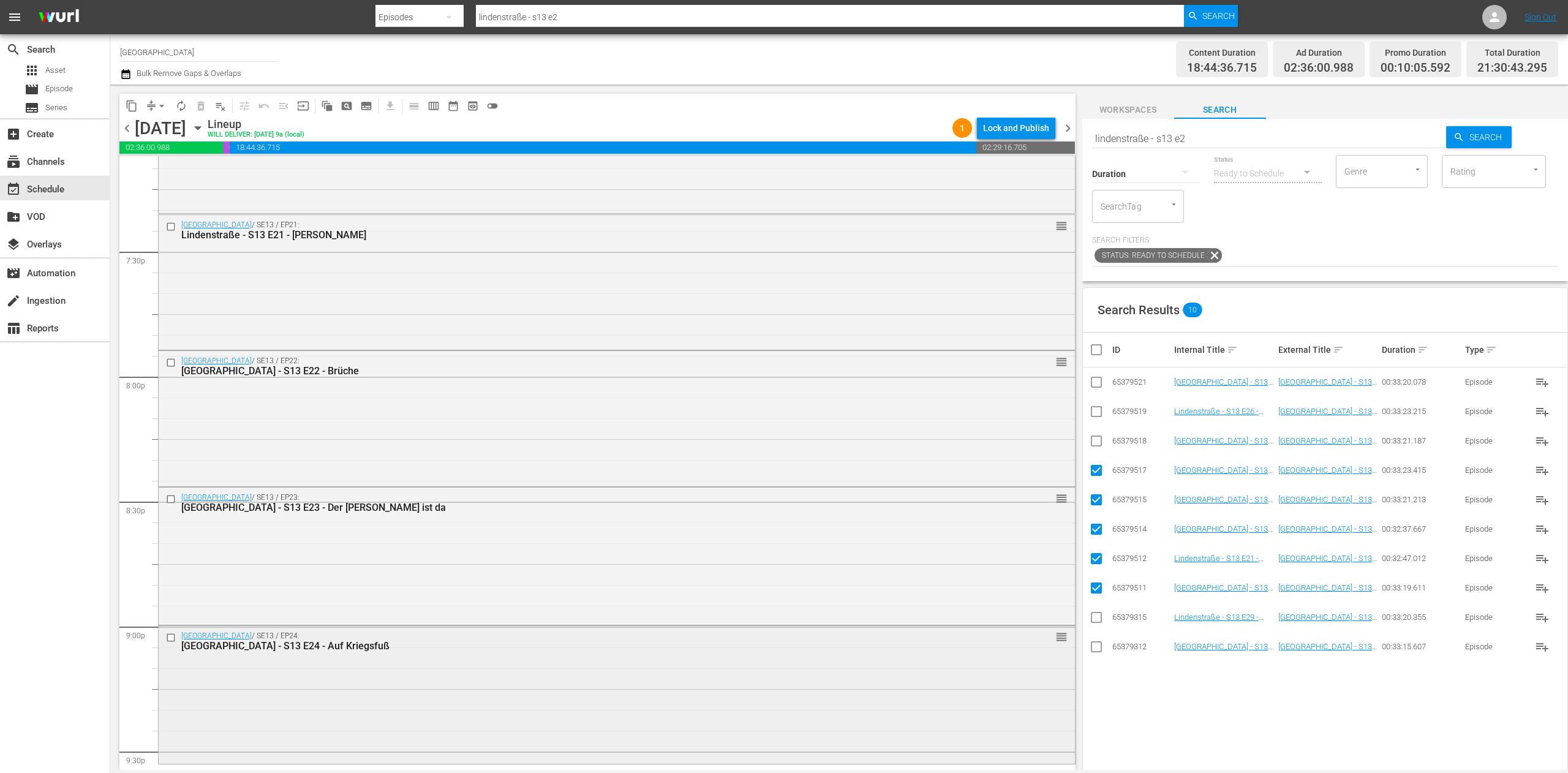
scroll to position [4898, 0]
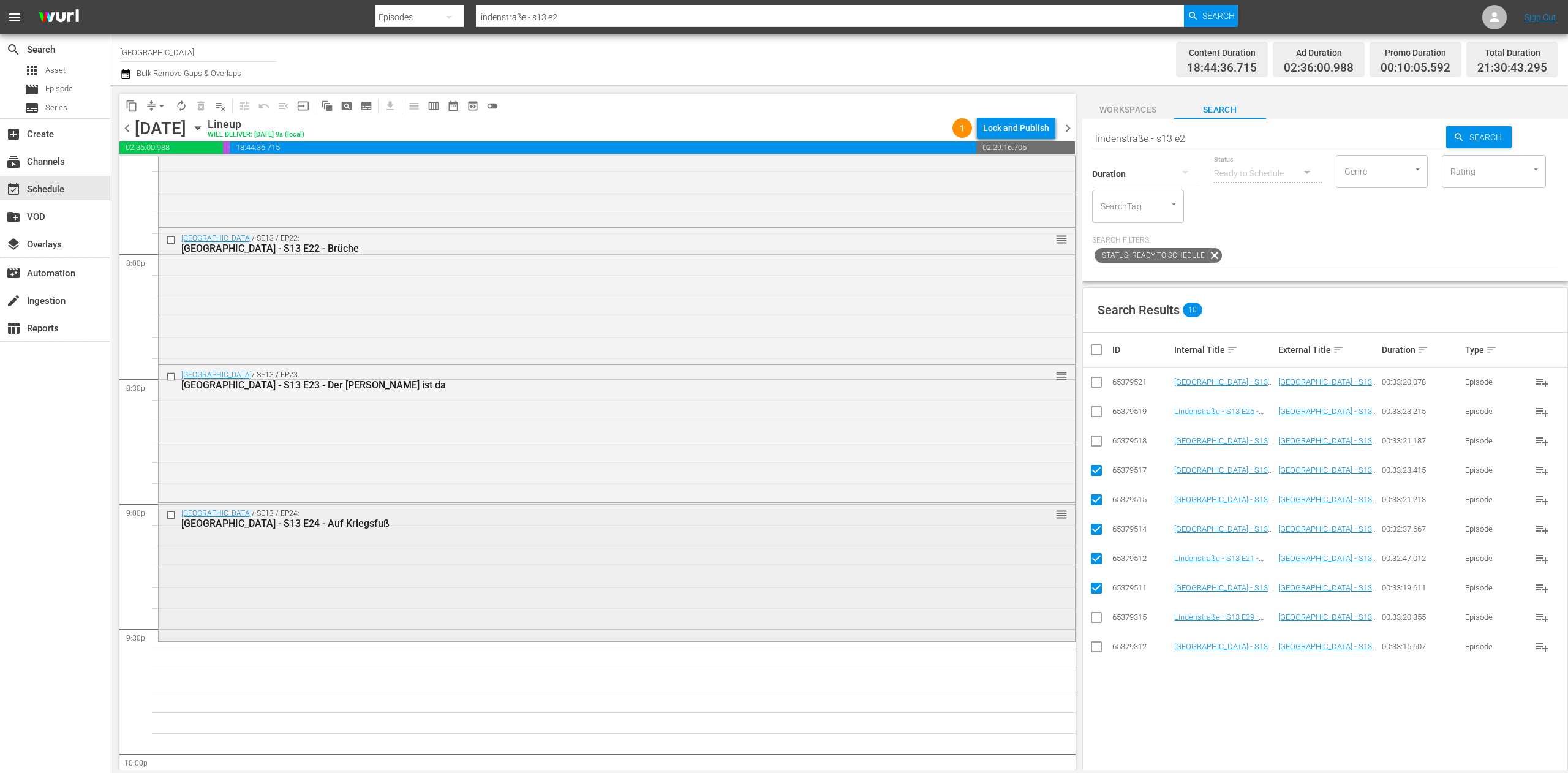
drag, startPoint x: 392, startPoint y: 587, endPoint x: 386, endPoint y: 590, distance: 6.7
click at [415, 619] on div "Delete Event" at bounding box center [435, 625] width 97 height 17
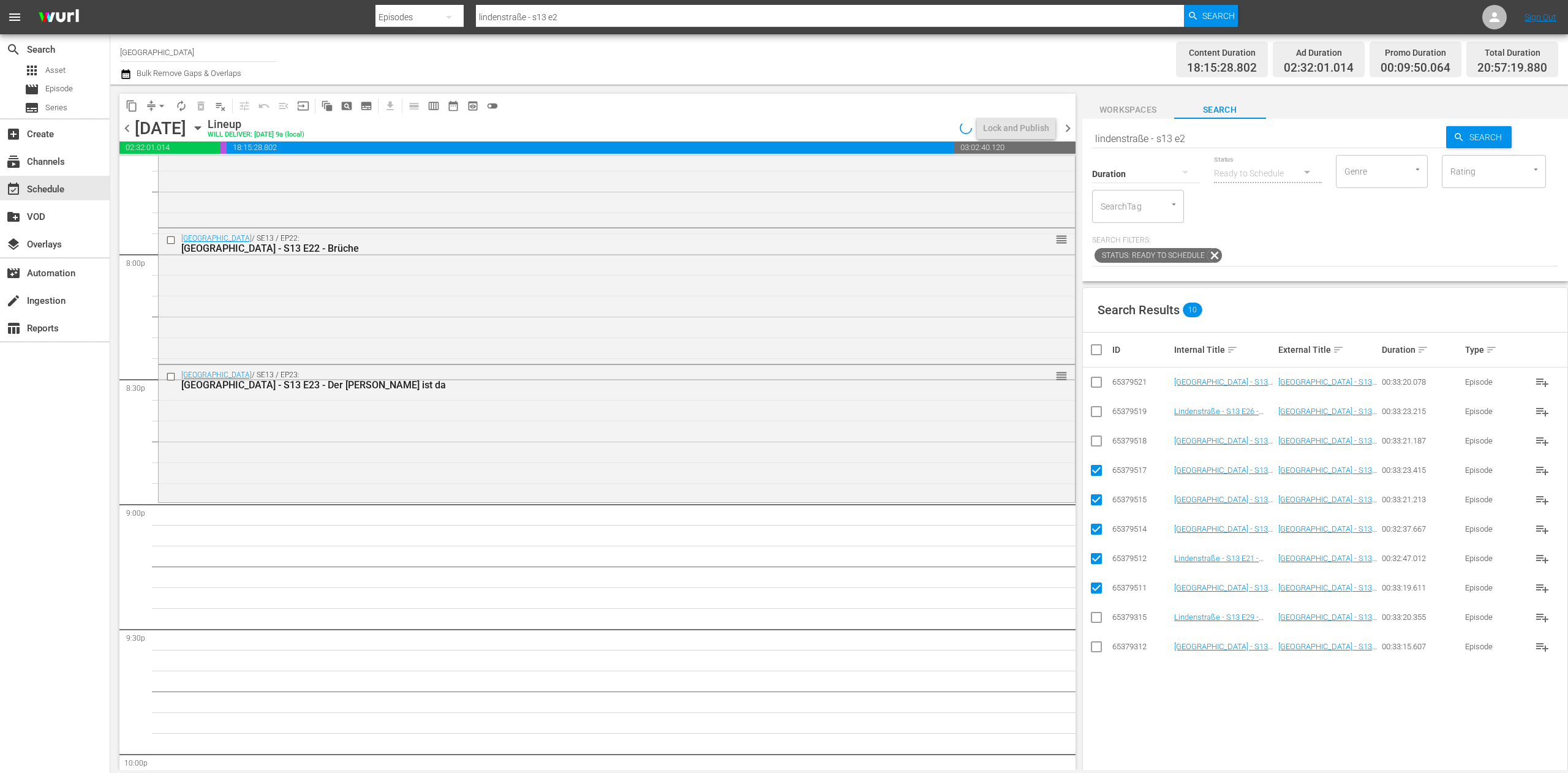
click at [1098, 349] on input "checkbox" at bounding box center [1102, 349] width 25 height 15
checkbox input "true"
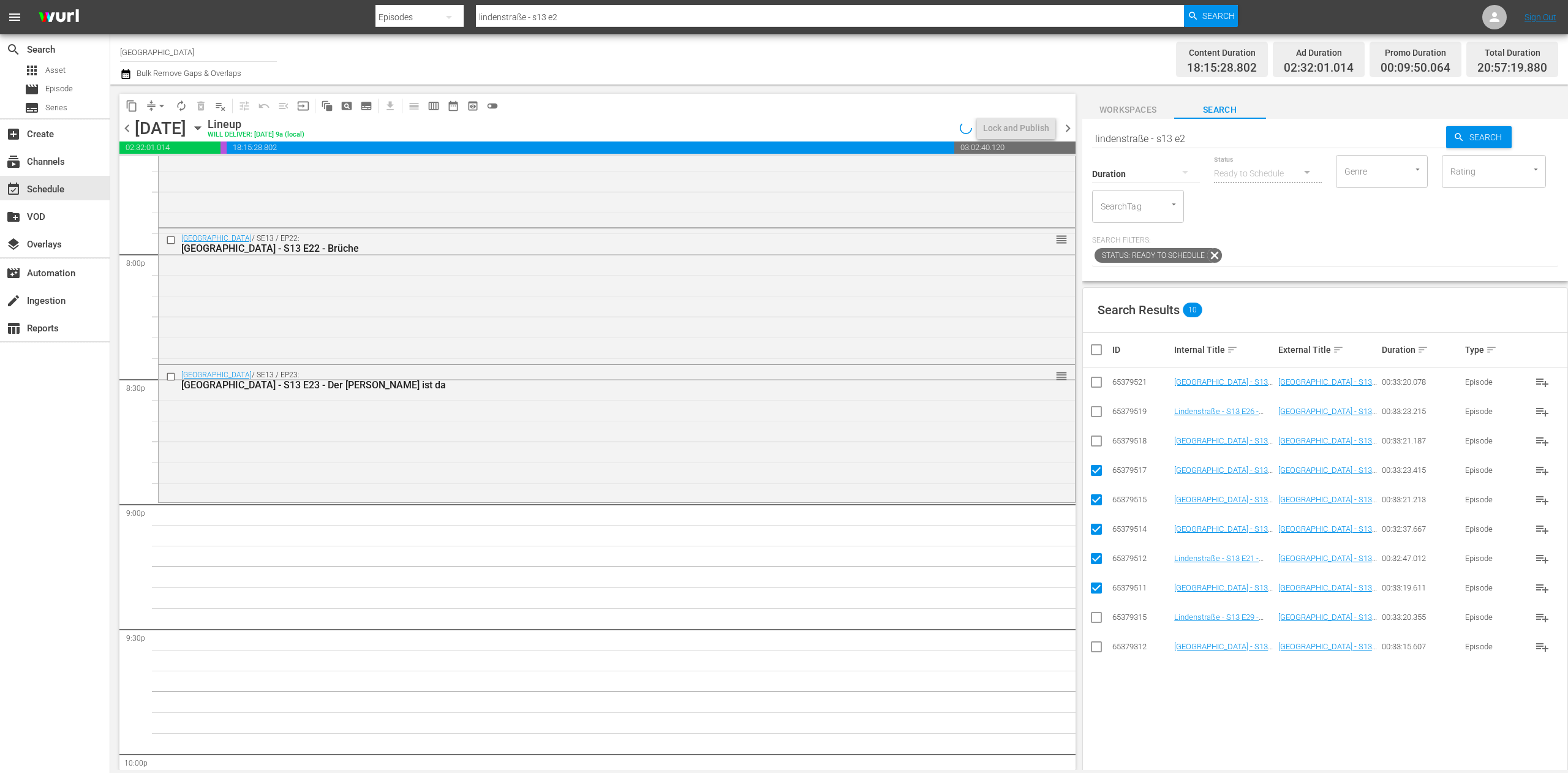
checkbox input "true"
click at [1098, 349] on input "checkbox" at bounding box center [1102, 349] width 25 height 15
checkbox input "false"
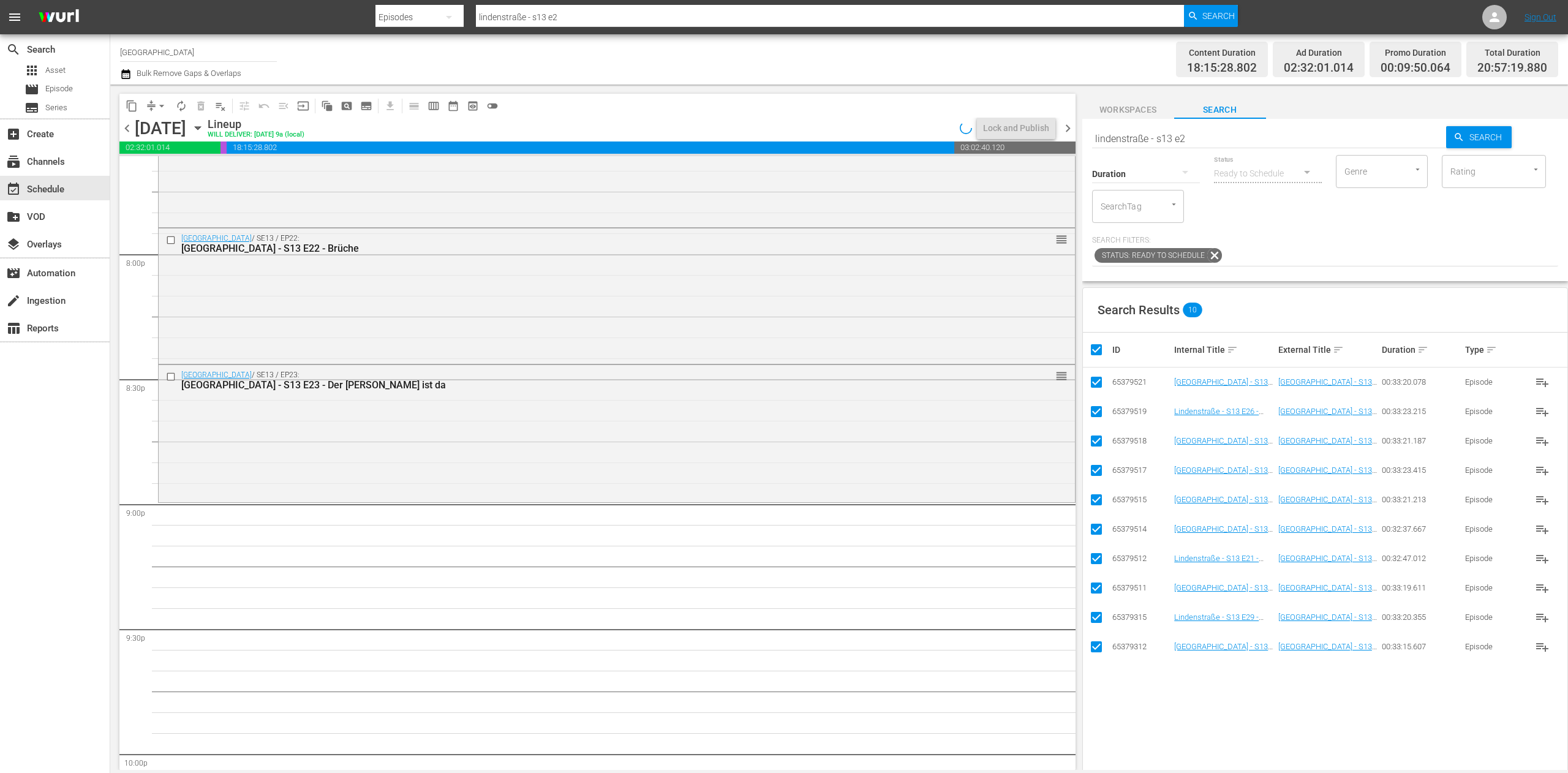
checkbox input "false"
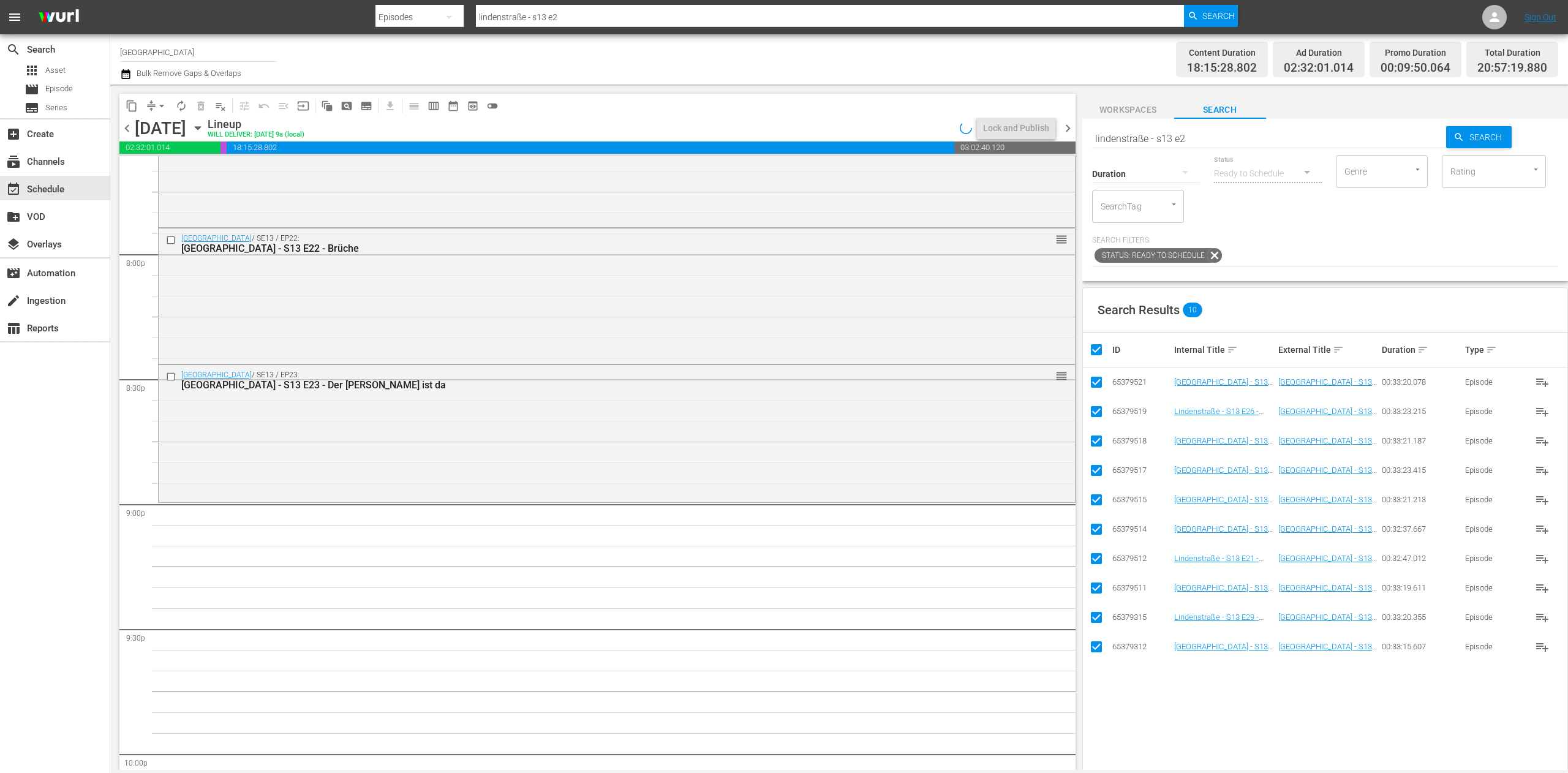
checkbox input "false"
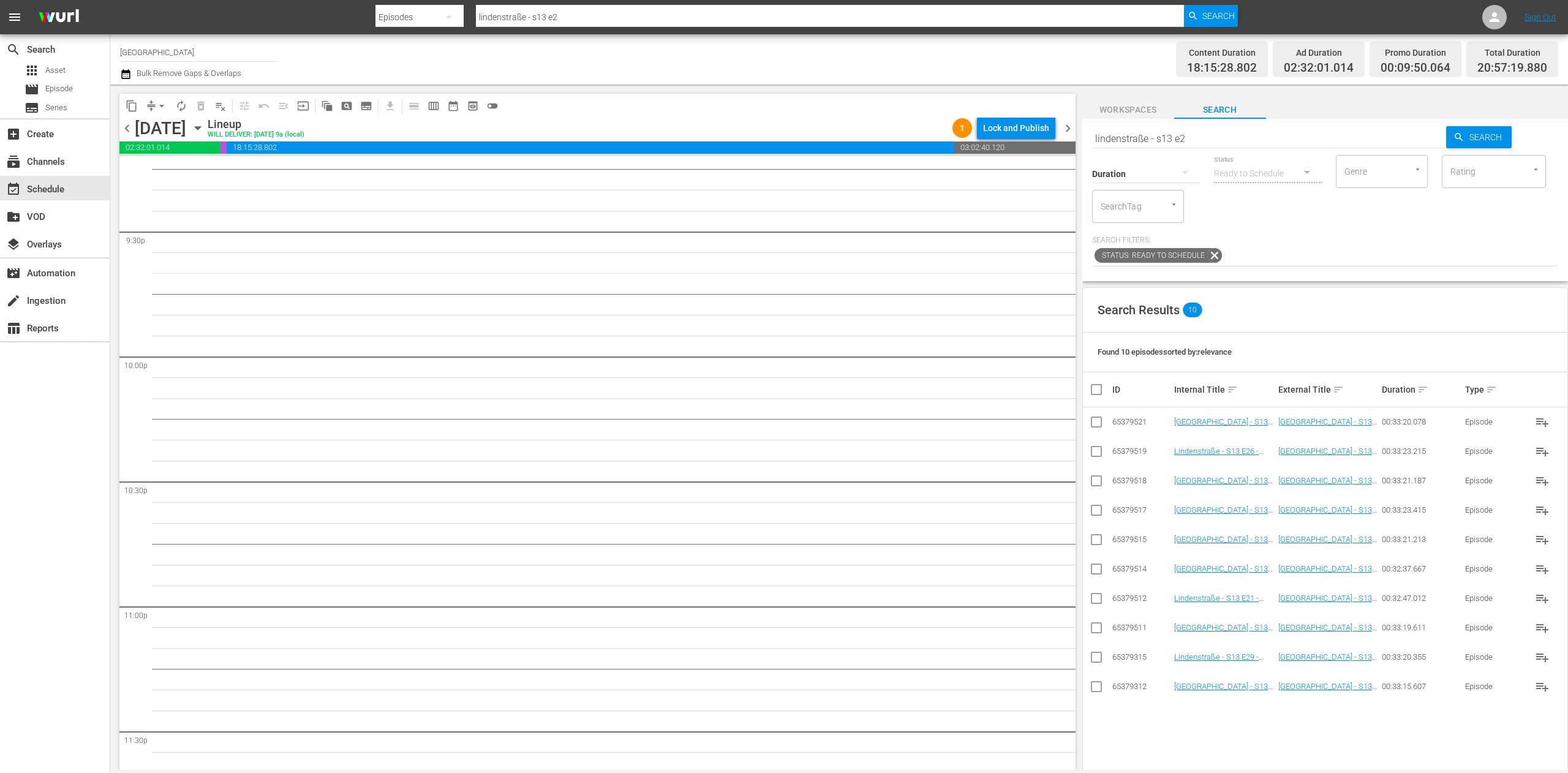
scroll to position [5014, 0]
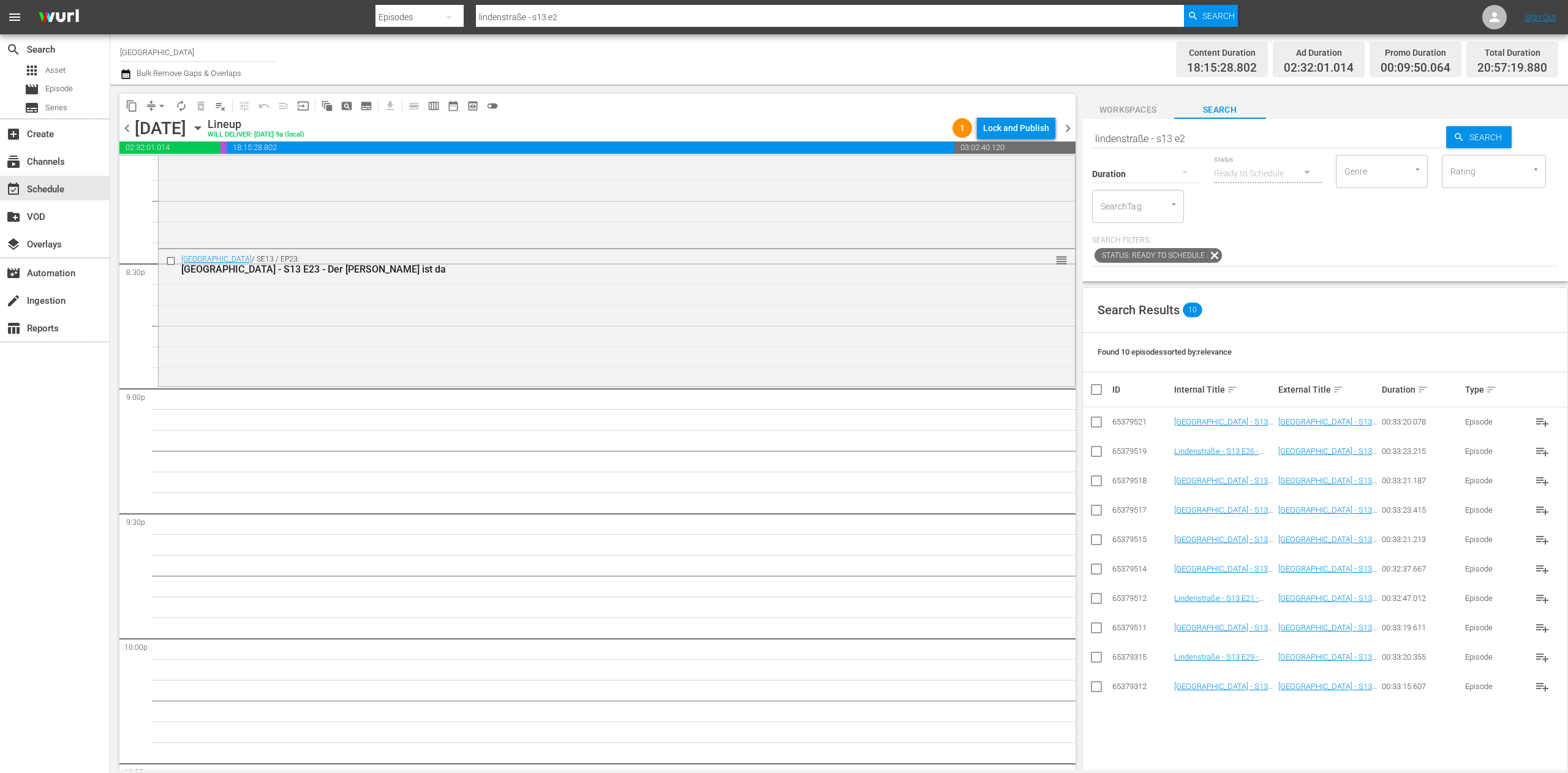
click at [1206, 124] on input "lindenstraße - s13 e2" at bounding box center [1269, 139] width 355 height 30
type input "lindenstraße - s13 e1"
click at [1093, 605] on input "checkbox" at bounding box center [1096, 601] width 15 height 15
checkbox input "true"
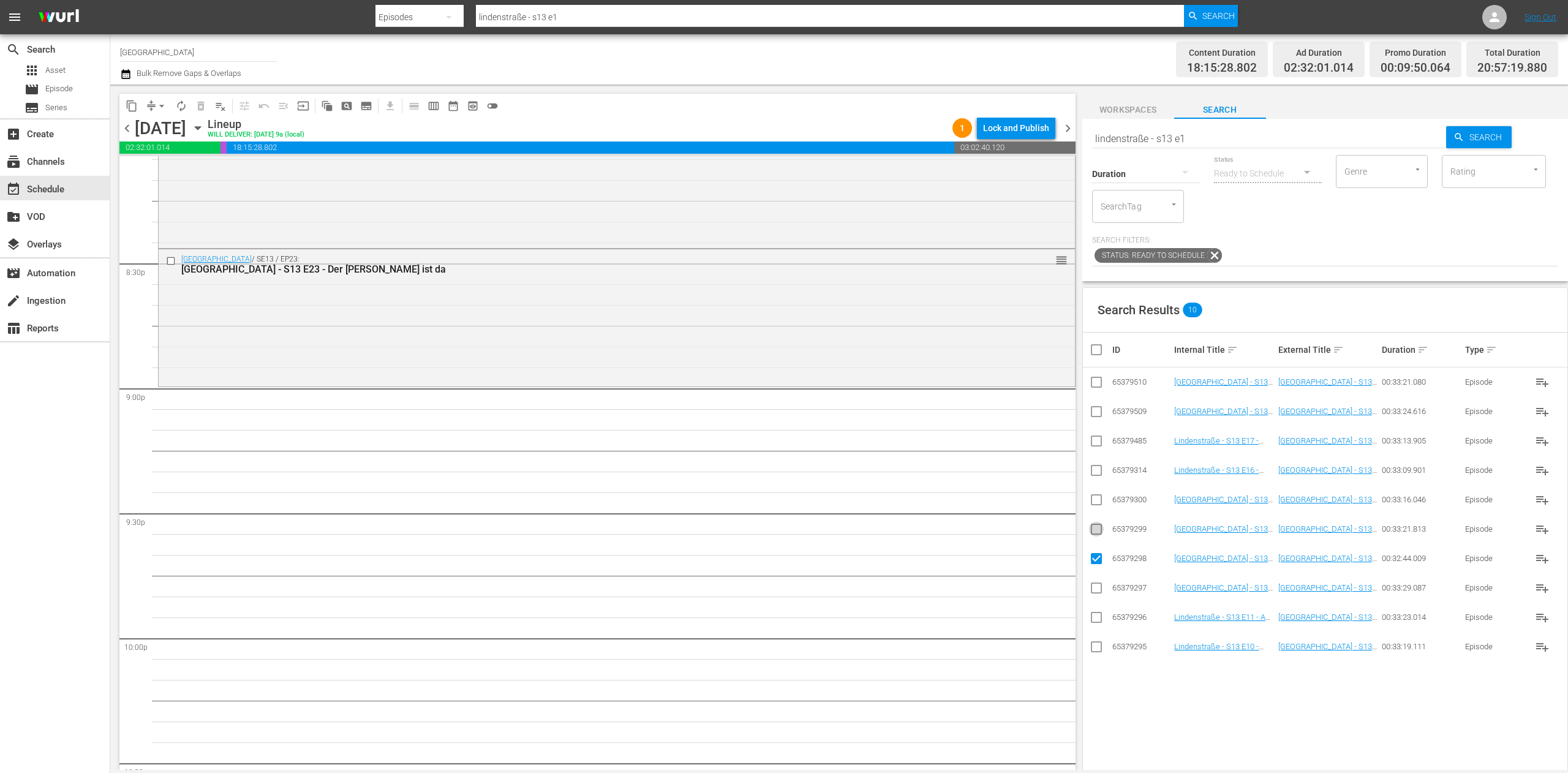
click at [1096, 531] on input "checkbox" at bounding box center [1096, 531] width 15 height 15
checkbox input "true"
click at [1096, 504] on input "checkbox" at bounding box center [1096, 502] width 15 height 15
checkbox input "true"
click at [1096, 464] on icon at bounding box center [1096, 470] width 15 height 15
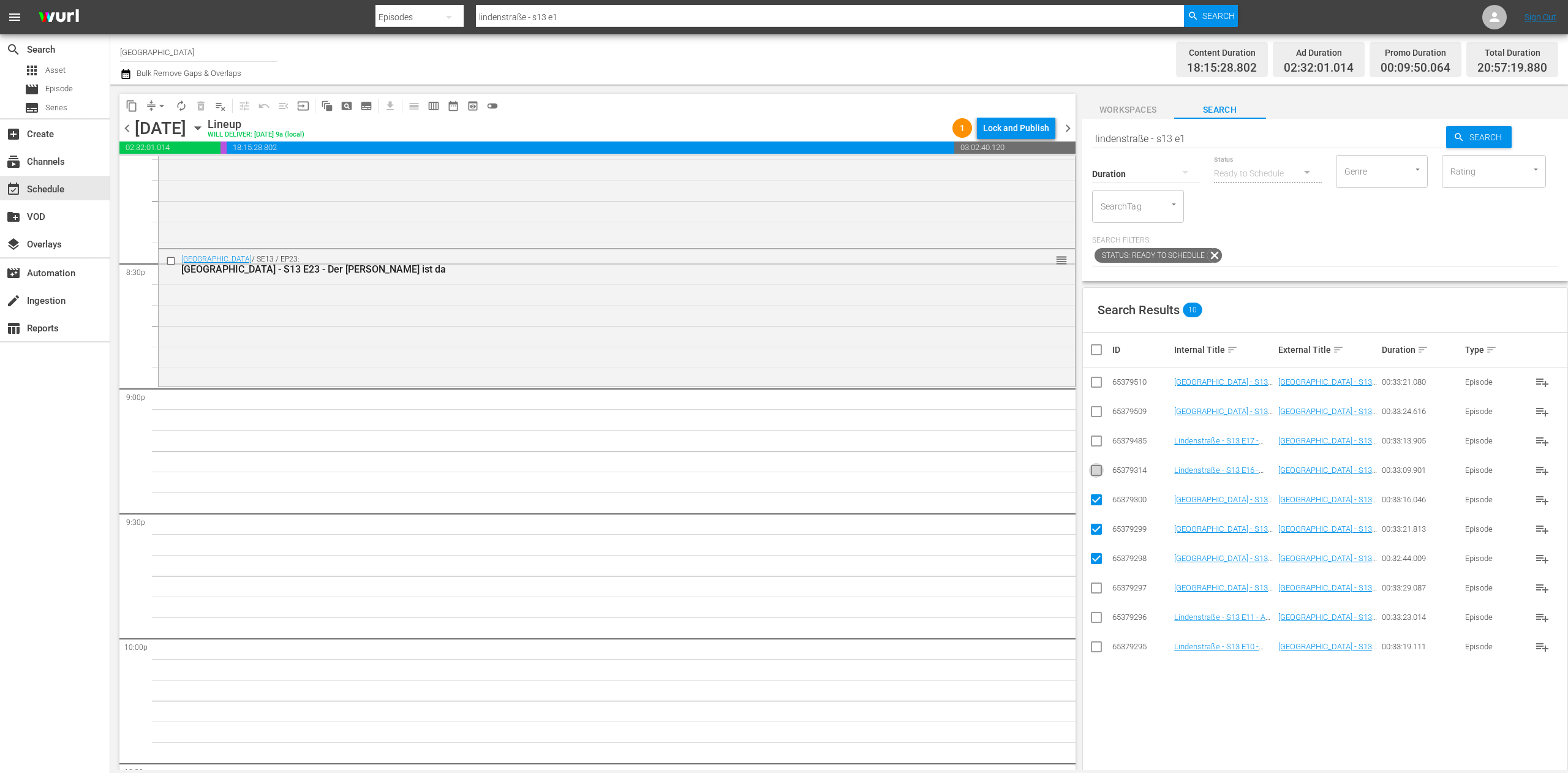
click at [1096, 470] on input "checkbox" at bounding box center [1096, 473] width 15 height 15
checkbox input "true"
click at [1089, 444] on input "checkbox" at bounding box center [1096, 443] width 15 height 15
checkbox input "true"
click at [1096, 407] on input "checkbox" at bounding box center [1096, 414] width 15 height 15
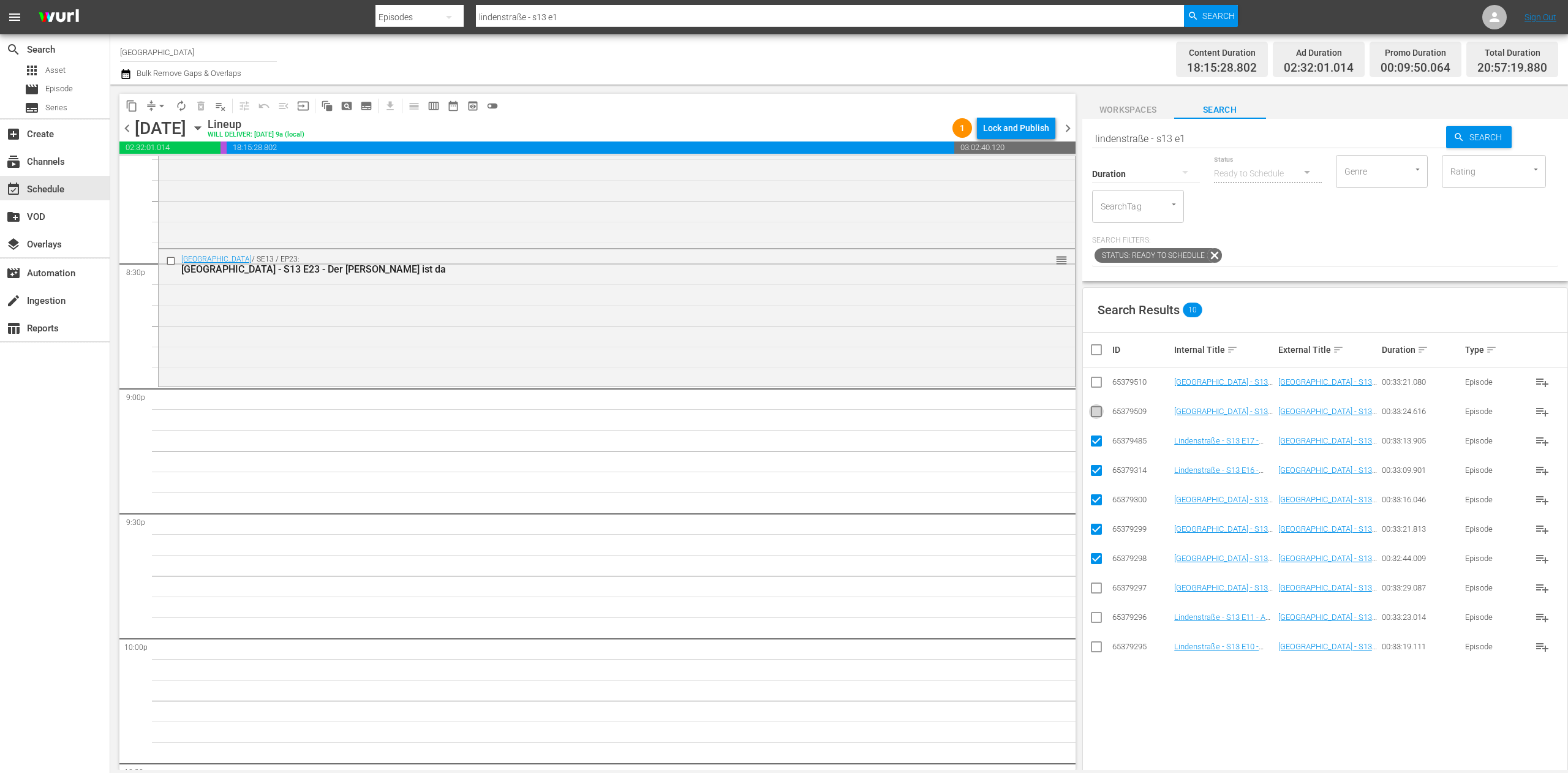
checkbox input "true"
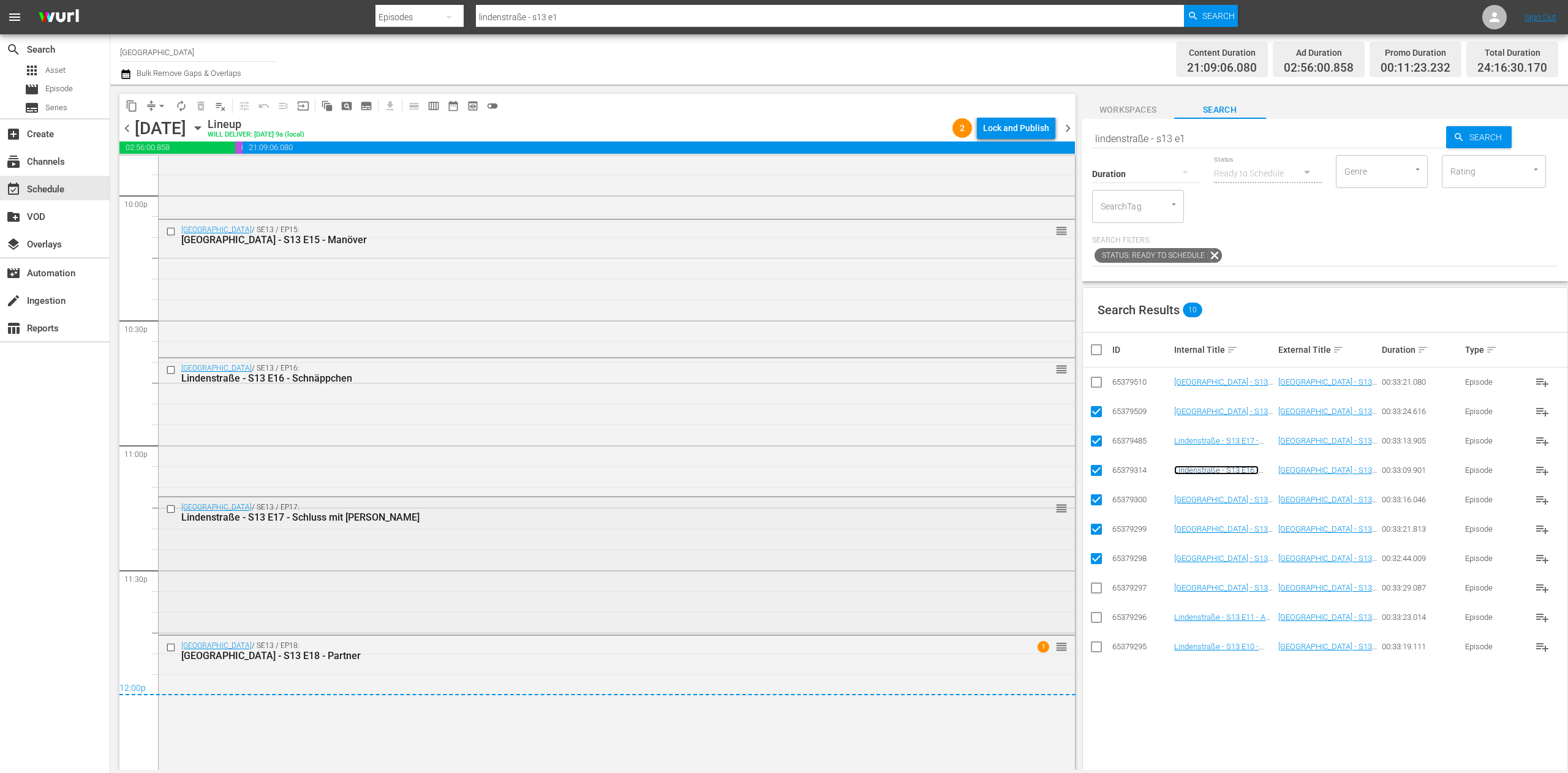
scroll to position [5460, 0]
click at [1096, 356] on input "checkbox" at bounding box center [1102, 349] width 25 height 15
checkbox input "true"
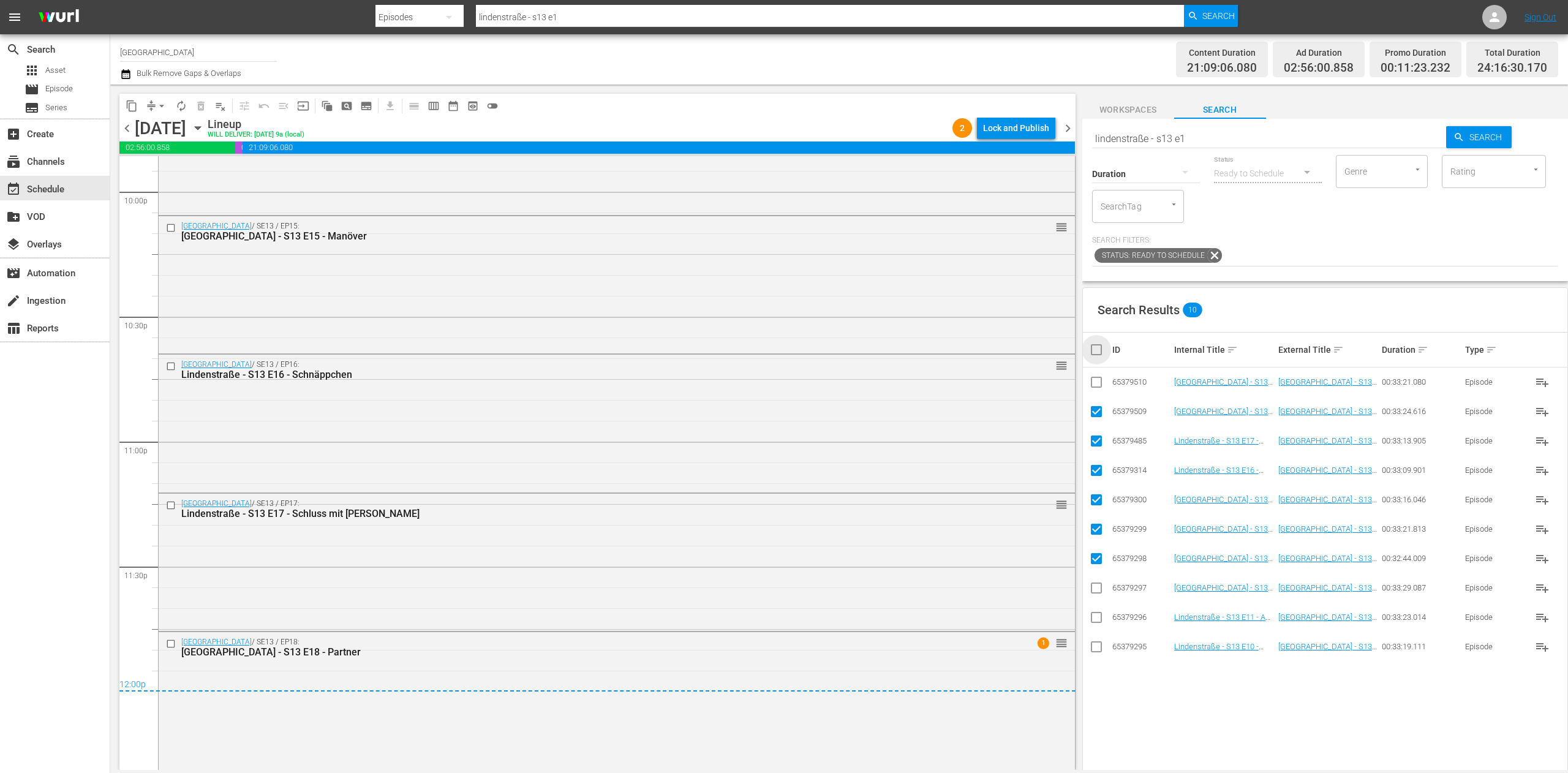
checkbox input "true"
click at [1093, 355] on input "checkbox" at bounding box center [1102, 349] width 25 height 15
checkbox input "false"
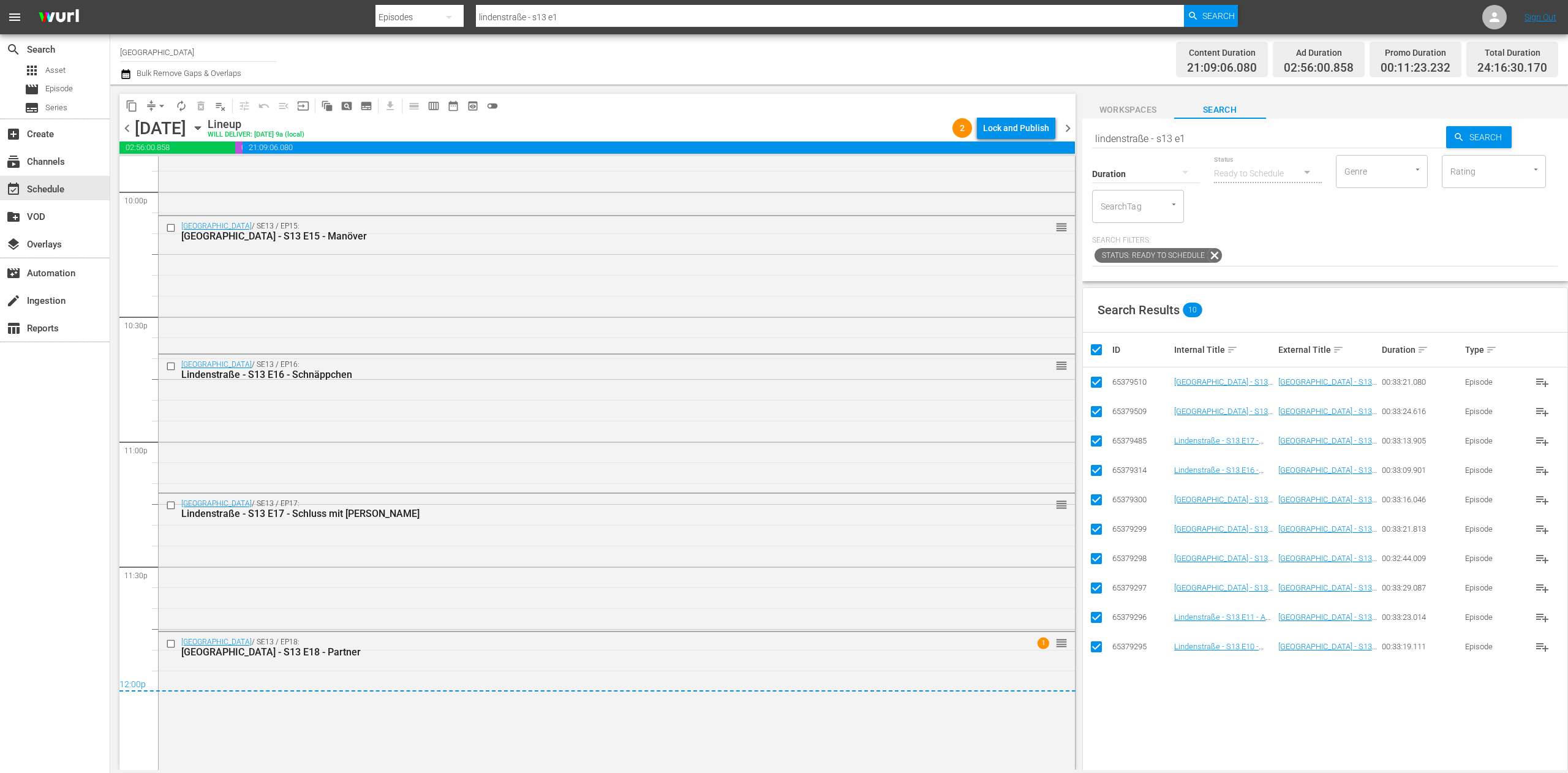
checkbox input "false"
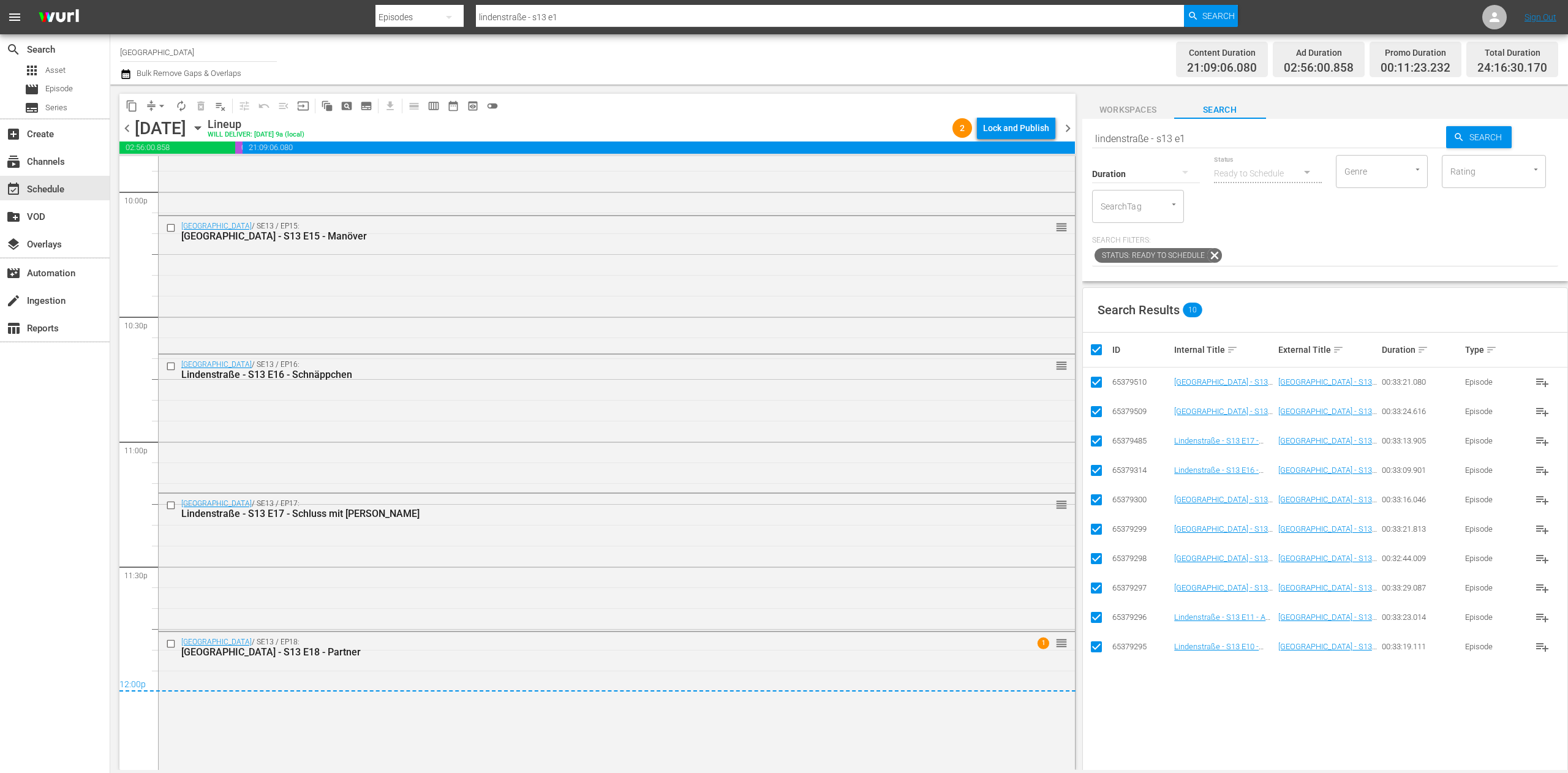
checkbox input "false"
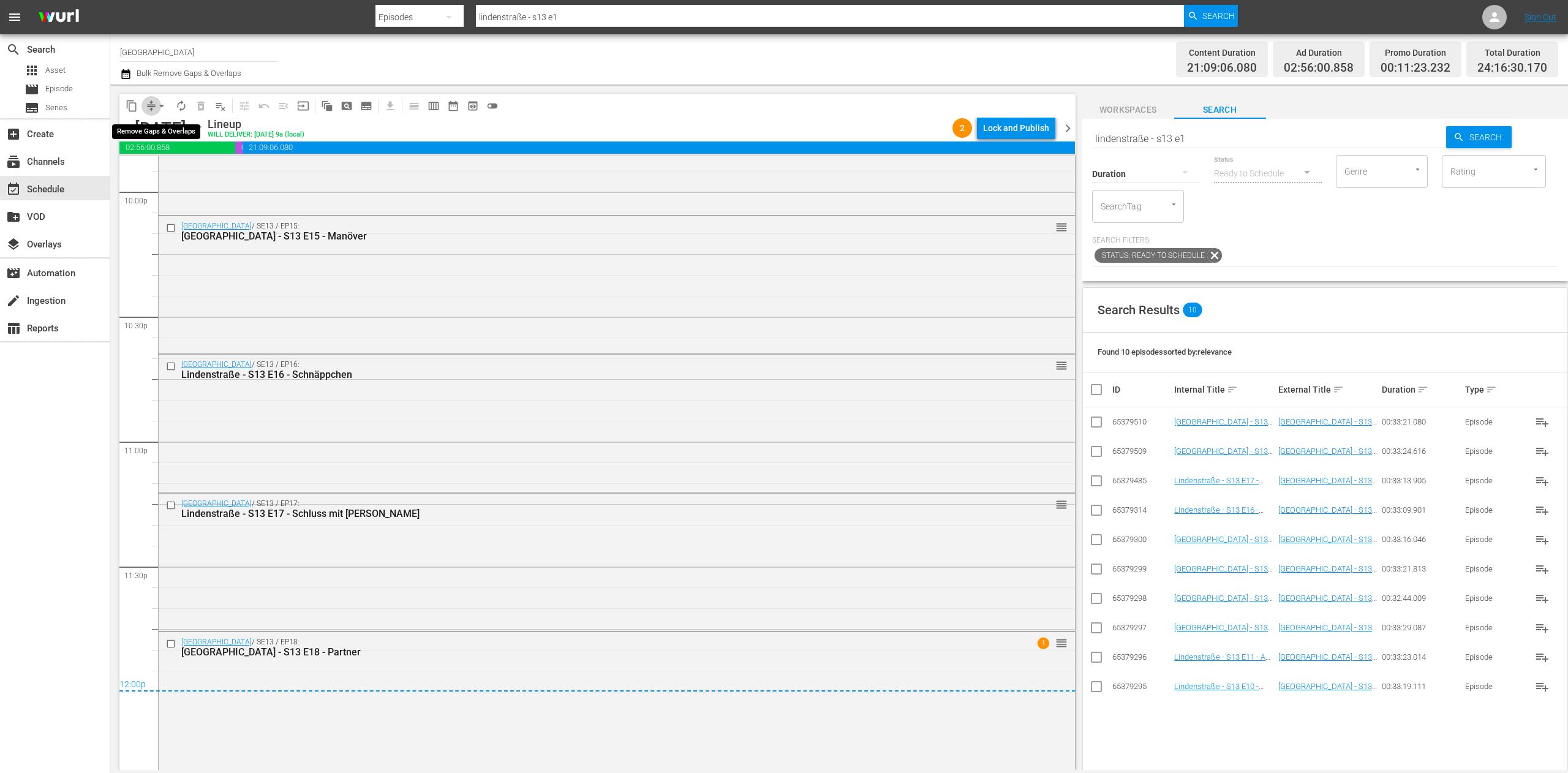
click at [153, 98] on button "compress" at bounding box center [151, 106] width 19 height 19
click at [151, 105] on span "compress" at bounding box center [151, 106] width 12 height 12
click at [162, 108] on span "arrow_drop_down" at bounding box center [162, 106] width 12 height 12
click at [185, 173] on li "Align to End of Previous Day" at bounding box center [162, 170] width 129 height 20
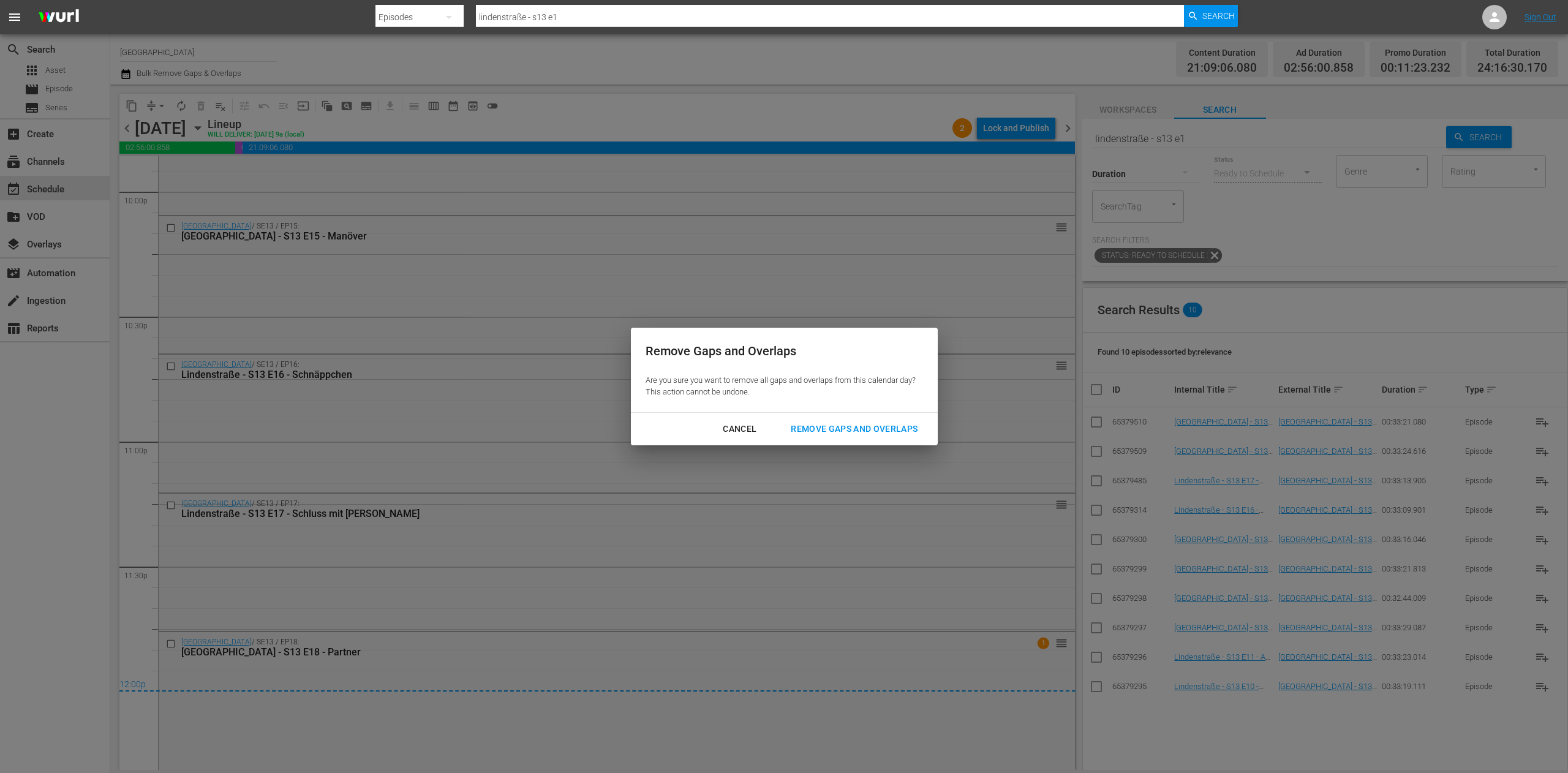
click at [873, 415] on div "Cancel Remove Gaps and Overlaps" at bounding box center [784, 429] width 307 height 32
click at [871, 430] on div "Remove Gaps and Overlaps" at bounding box center [854, 429] width 147 height 15
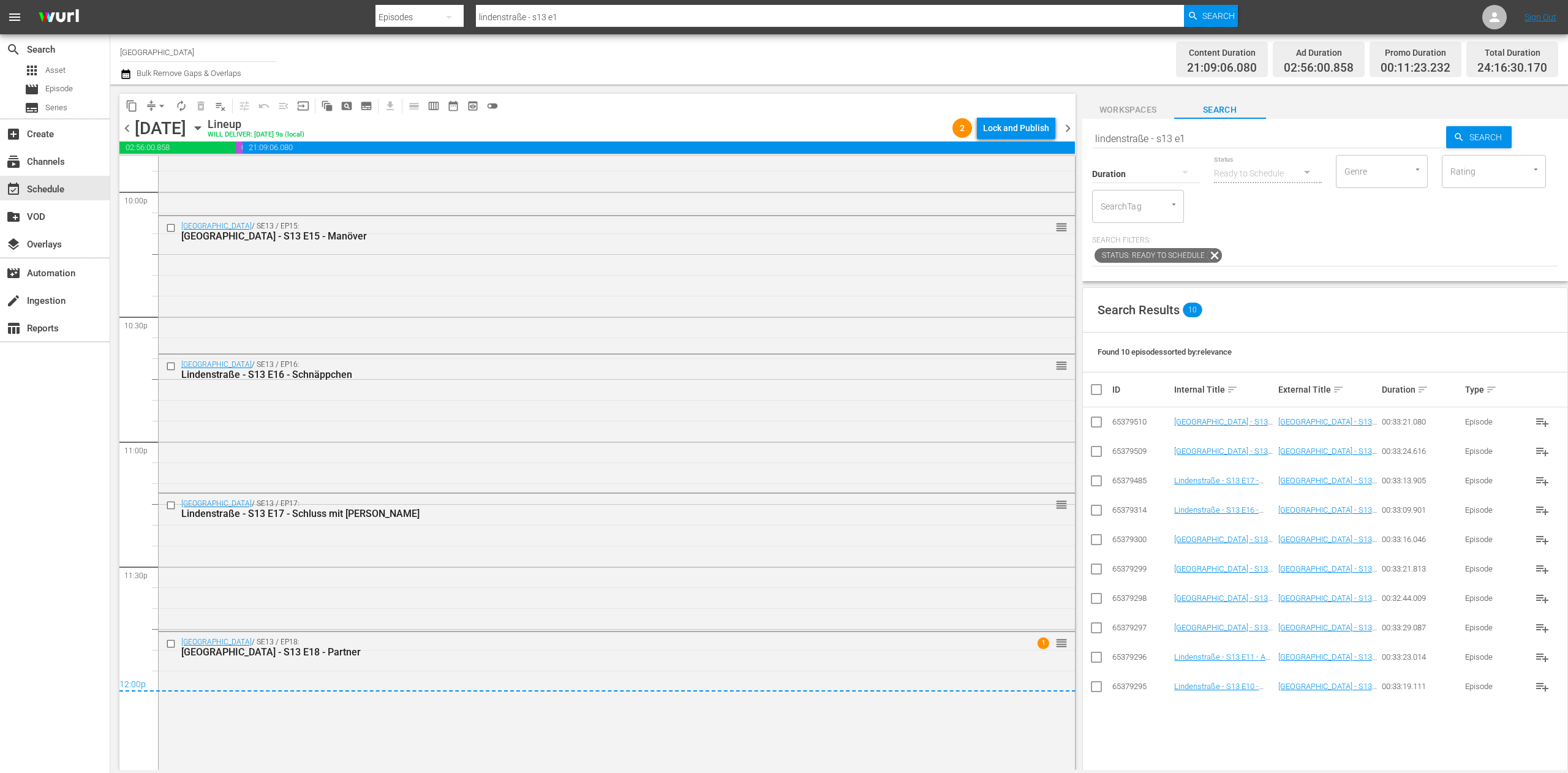
click at [1067, 127] on span "chevron_right" at bounding box center [1068, 129] width 16 height 15
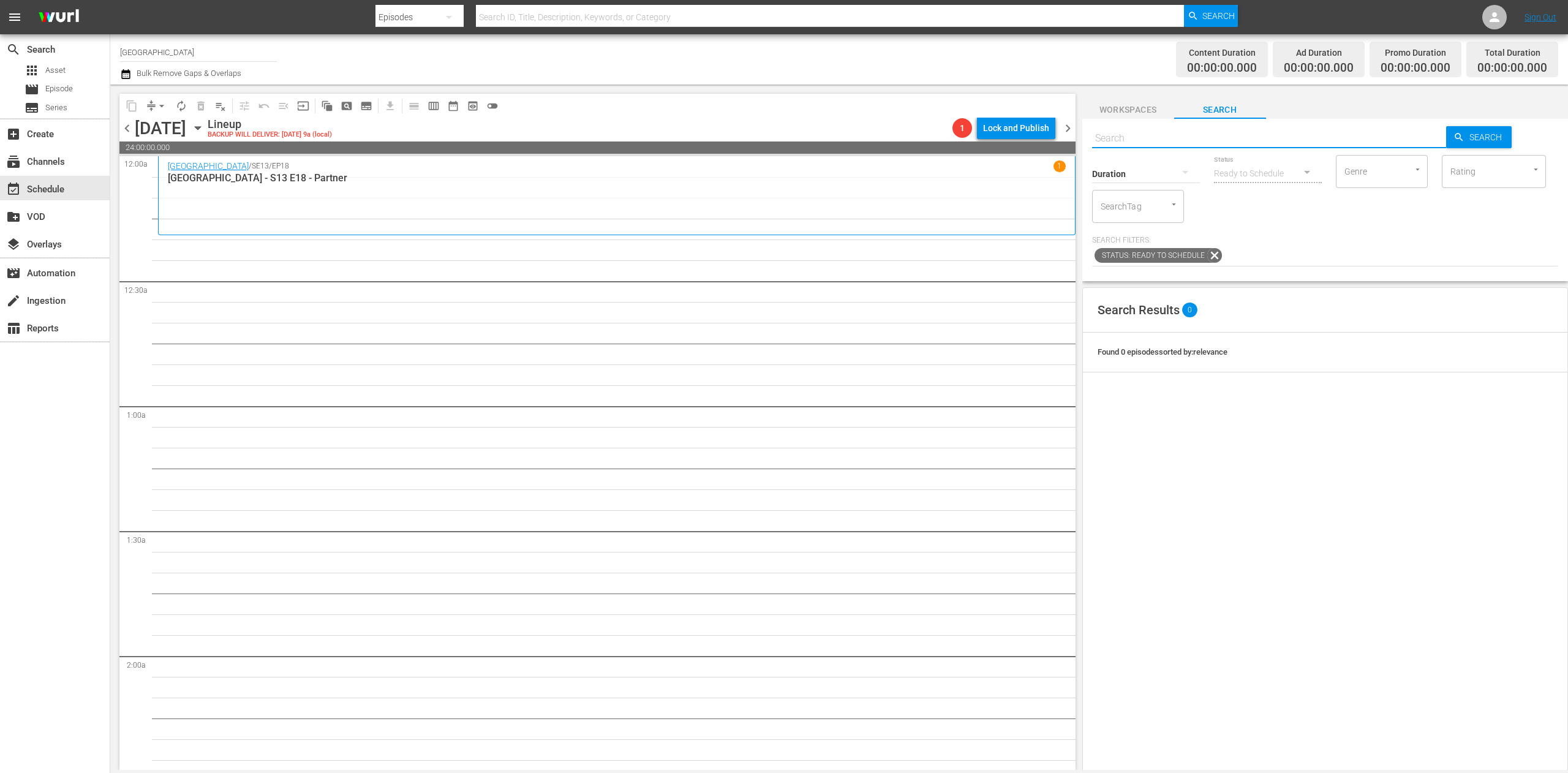
click at [1219, 131] on input "text" at bounding box center [1269, 139] width 355 height 30
type input "lindenstraße - s13 e1"
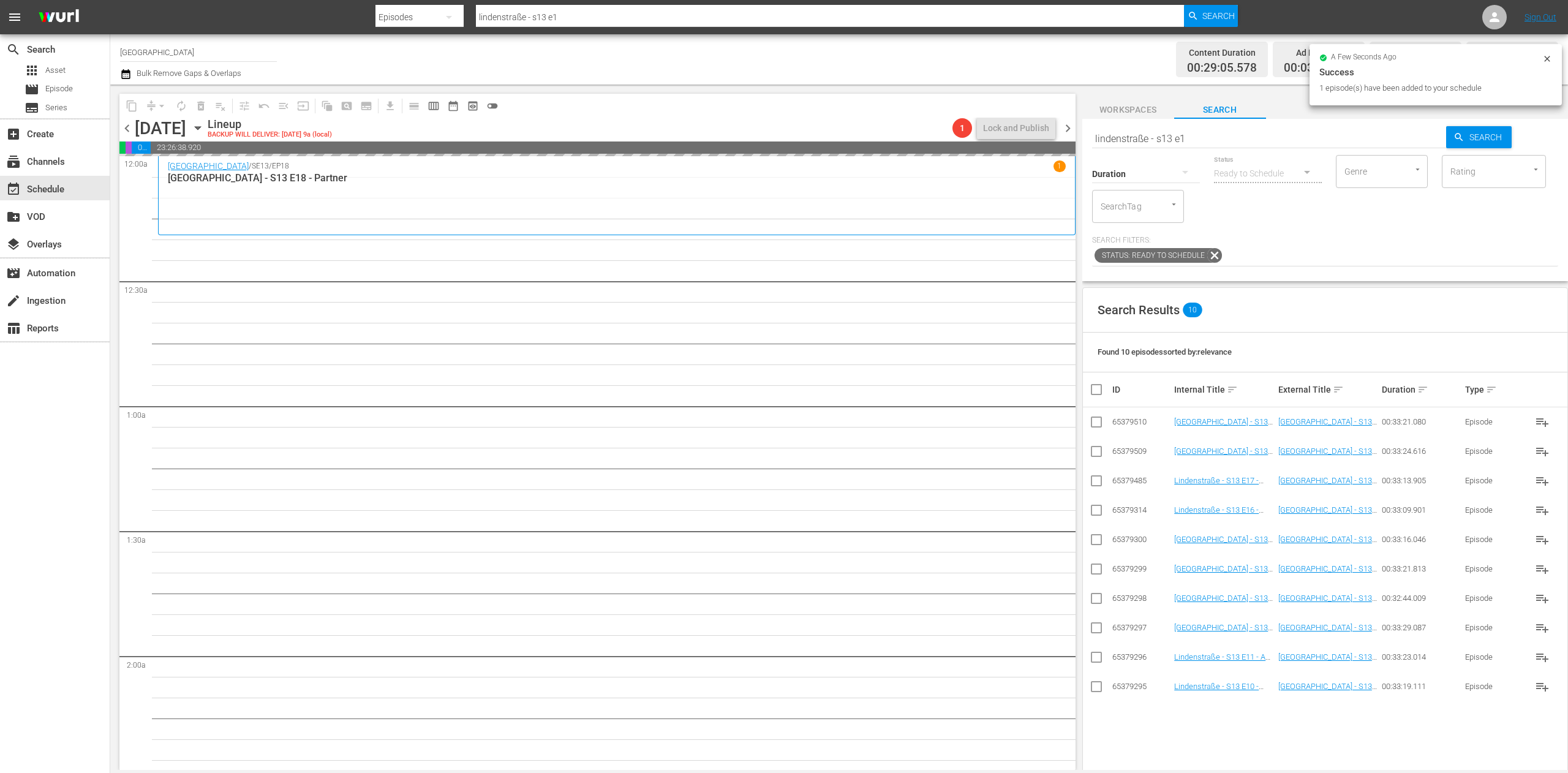
click at [1226, 146] on input "lindenstraße - s13 e1" at bounding box center [1269, 139] width 355 height 30
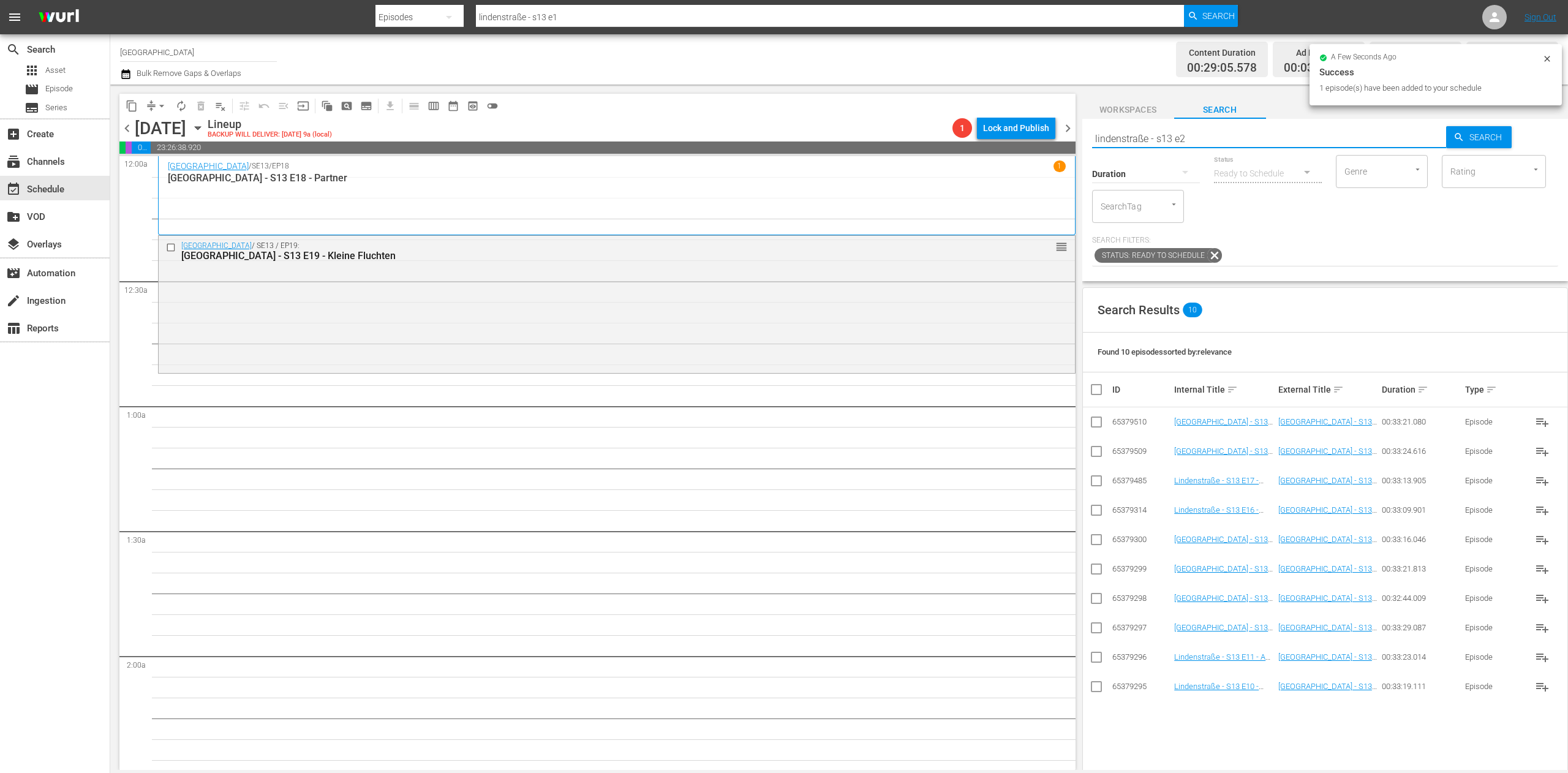
type input "lindenstraße - s13 e2"
drag, startPoint x: 1200, startPoint y: 141, endPoint x: 1057, endPoint y: 135, distance: 143.1
click at [1057, 135] on div "content_copy compress arrow_drop_down autorenew_outlined delete_forever_outline…" at bounding box center [839, 427] width 1458 height 685
click at [129, 124] on span "chevron_left" at bounding box center [127, 129] width 16 height 15
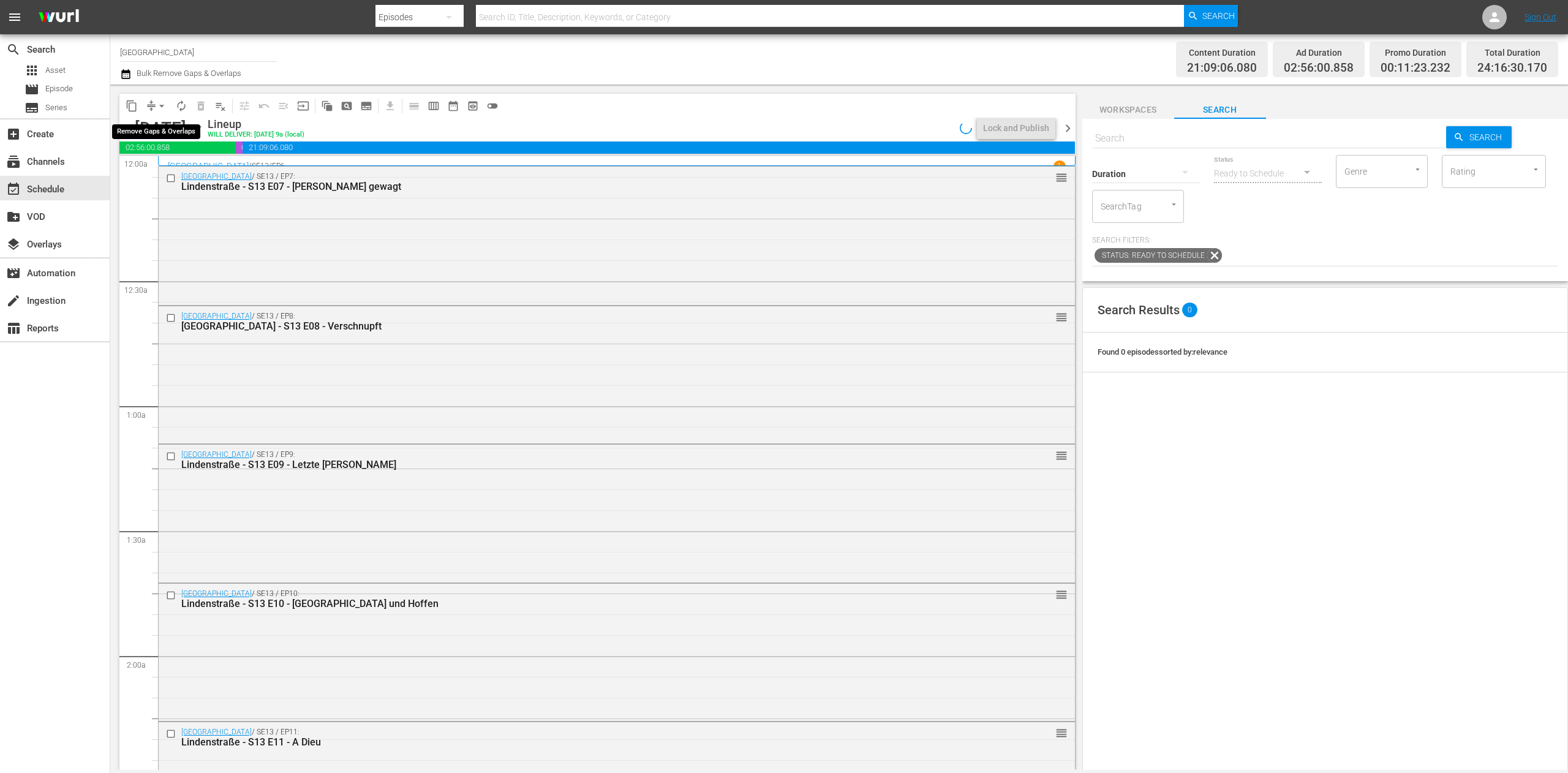
click at [160, 109] on span "arrow_drop_down" at bounding box center [162, 106] width 12 height 12
click at [154, 180] on li "Align to End of Previous Day" at bounding box center [162, 170] width 129 height 20
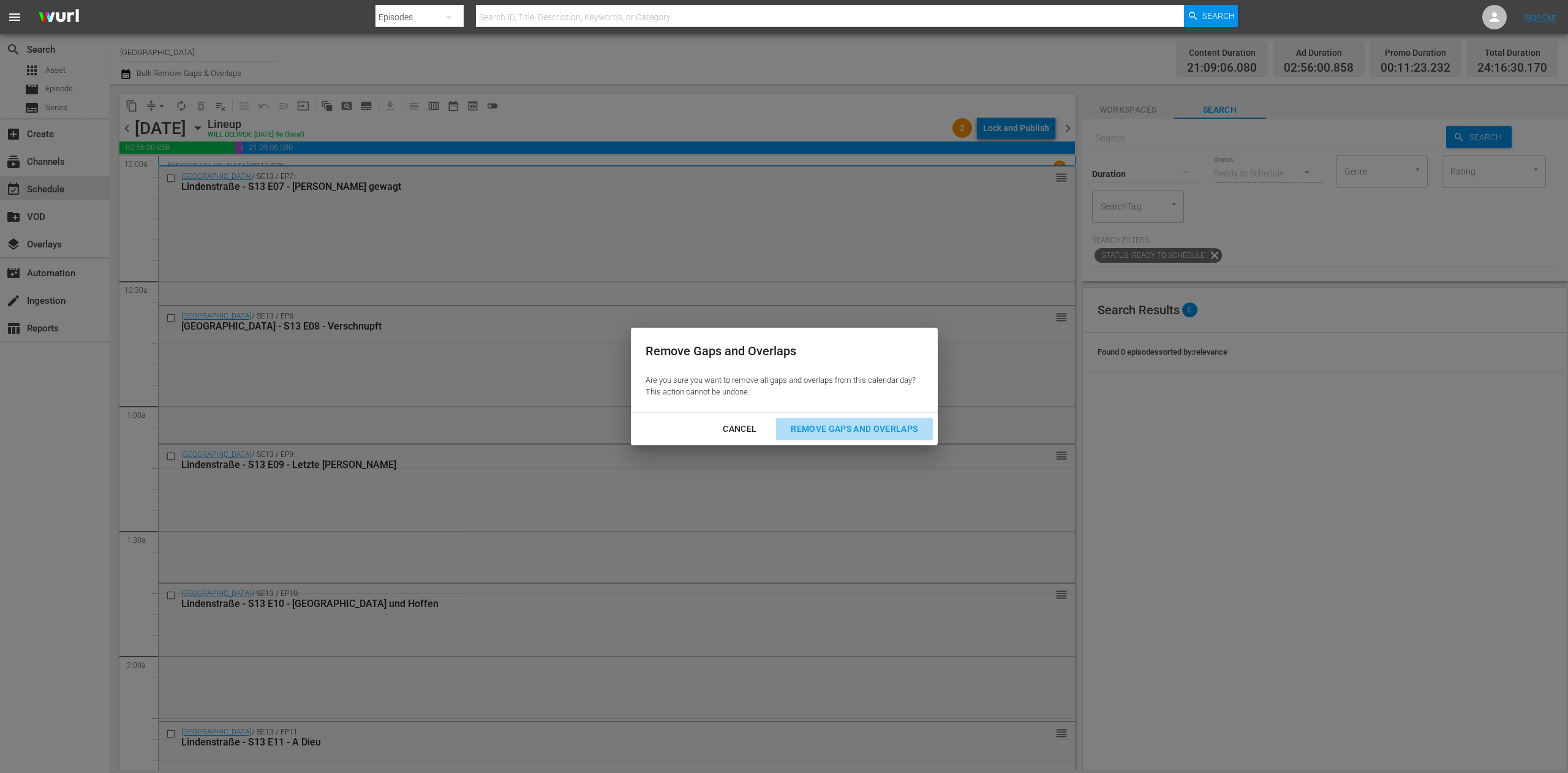
click at [850, 420] on button "Remove Gaps and Overlaps" at bounding box center [854, 429] width 156 height 23
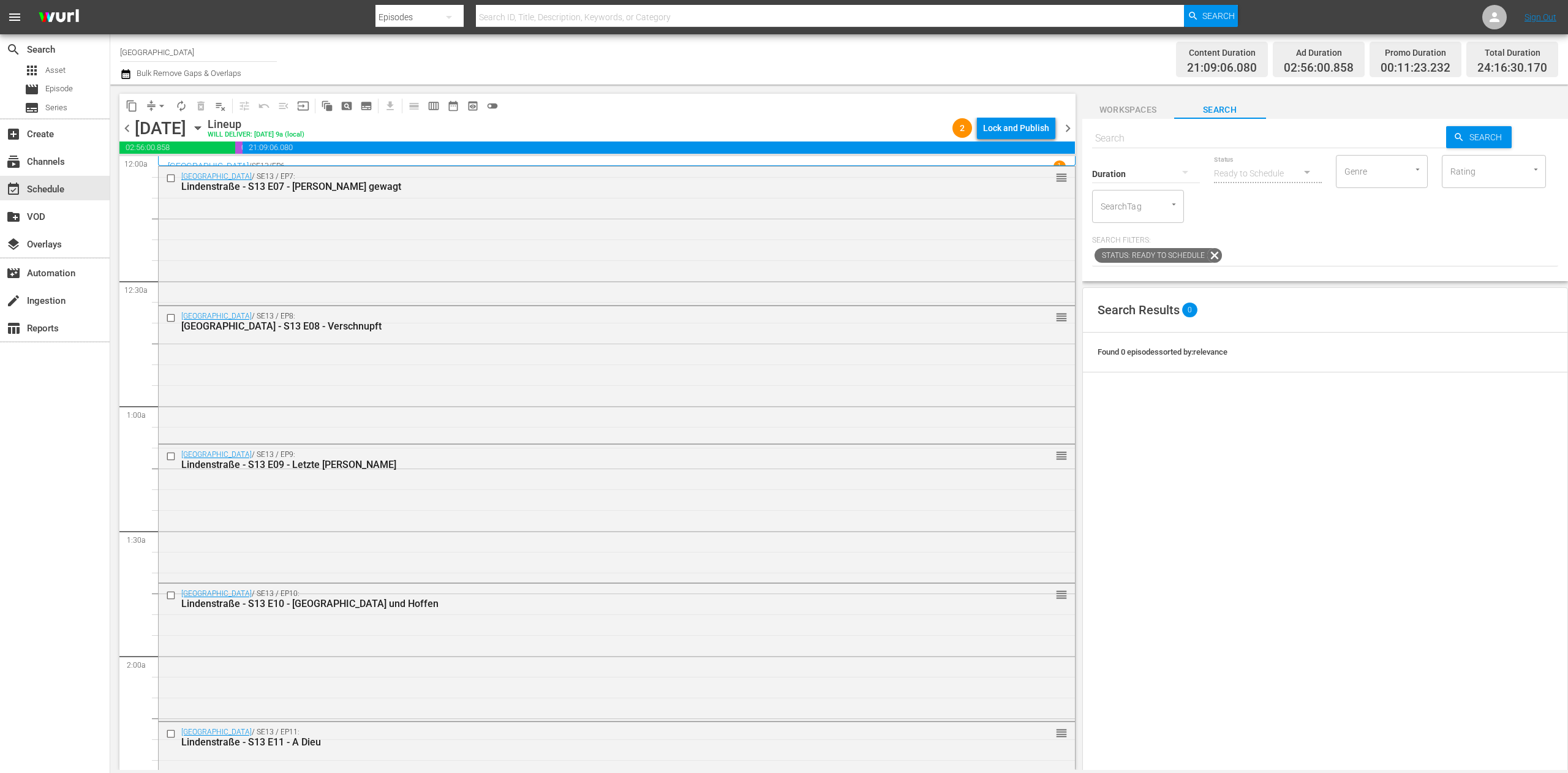
click at [1069, 127] on span "chevron_right" at bounding box center [1068, 129] width 16 height 15
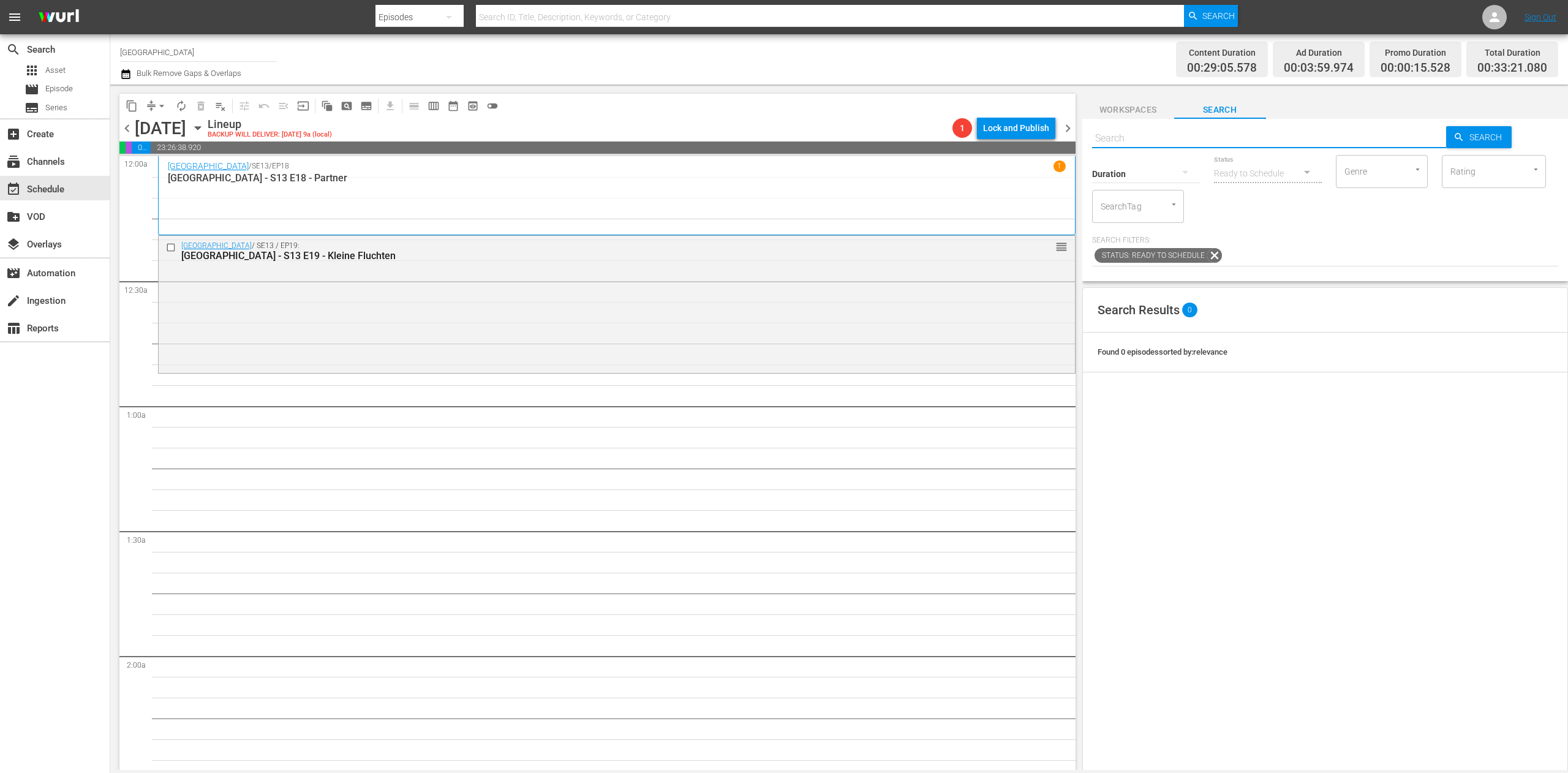
click at [1156, 141] on input "text" at bounding box center [1269, 139] width 355 height 30
paste input "lindenstraße - s13 e2"
type input "lindenstraße - s13 e2"
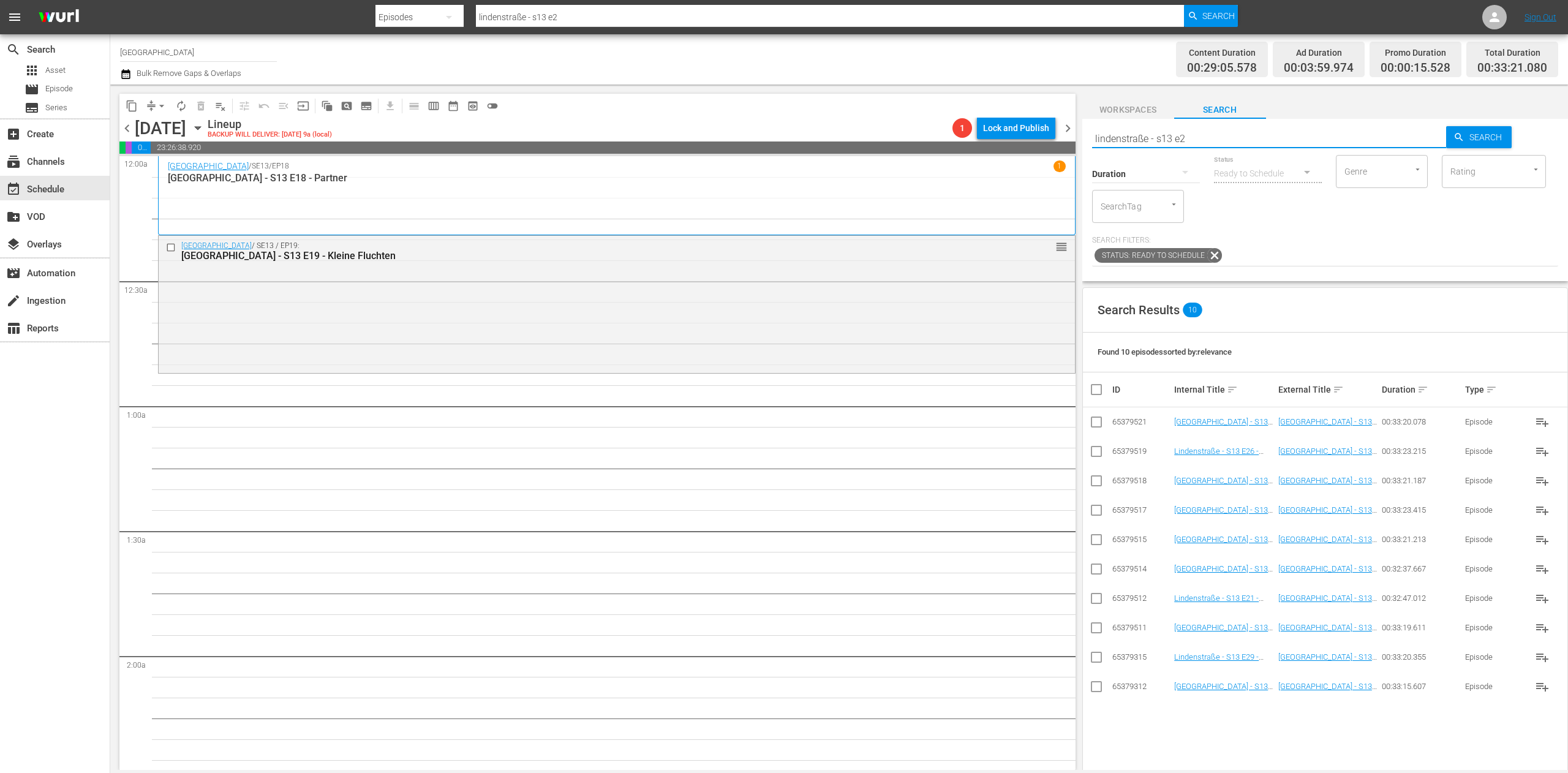
click at [1093, 632] on input "checkbox" at bounding box center [1096, 630] width 15 height 15
checkbox input "true"
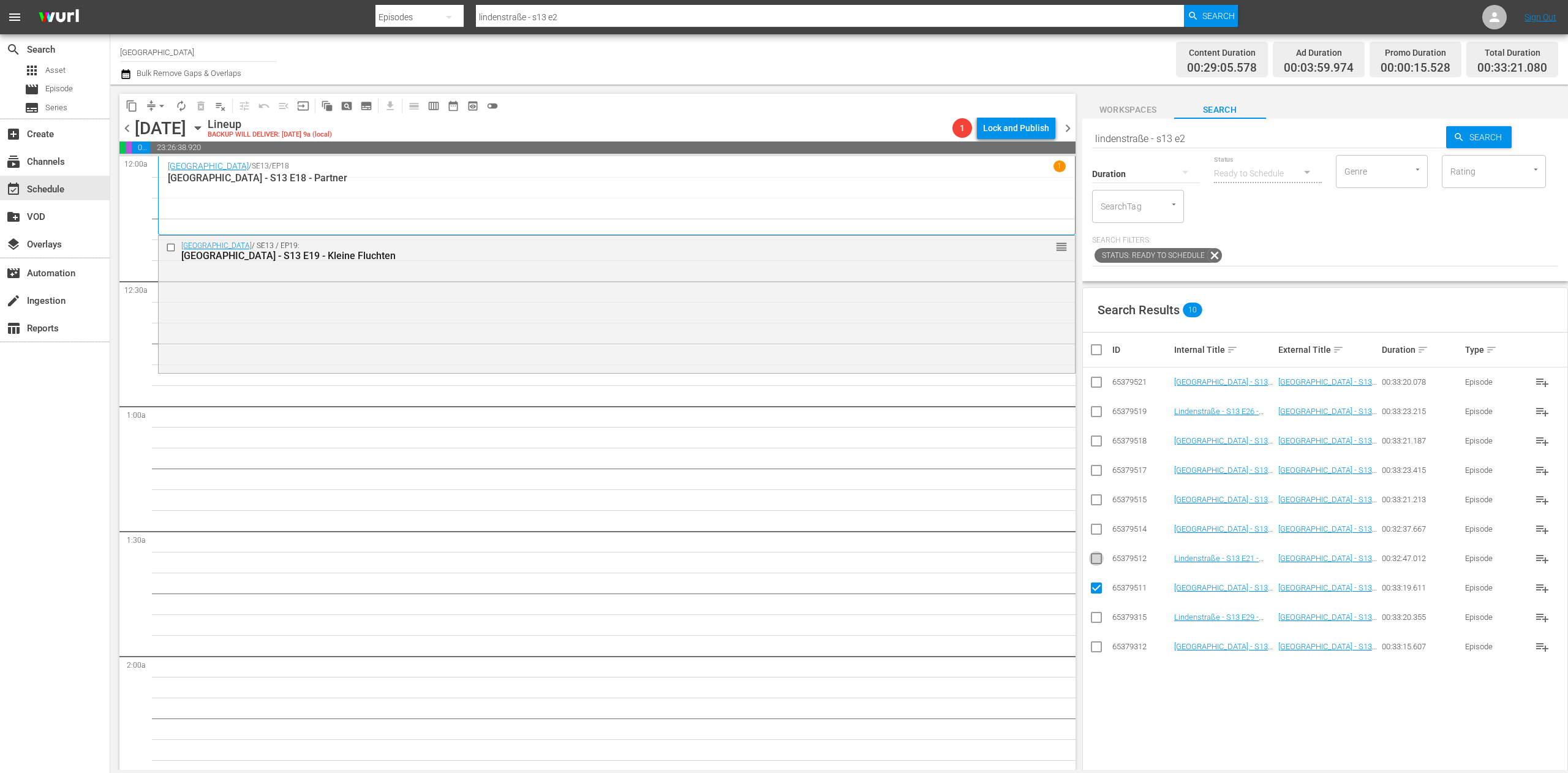
click at [1094, 562] on input "checkbox" at bounding box center [1096, 561] width 15 height 15
checkbox input "true"
click at [1096, 523] on icon at bounding box center [1096, 529] width 15 height 15
click at [1096, 506] on input "checkbox" at bounding box center [1096, 502] width 15 height 15
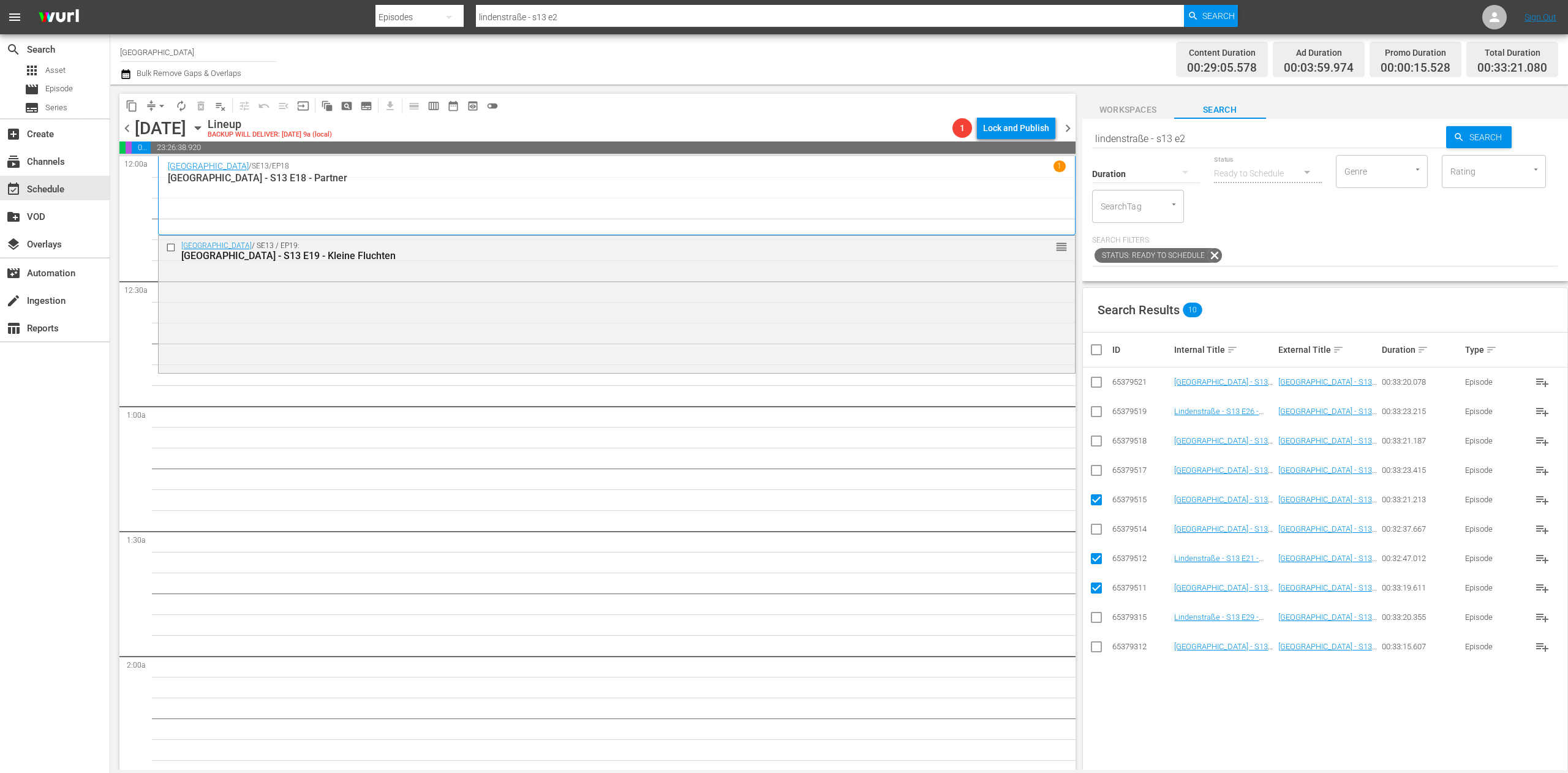
checkbox input "false"
click at [1096, 526] on input "checkbox" at bounding box center [1096, 531] width 15 height 15
checkbox input "true"
click at [1095, 496] on input "checkbox" at bounding box center [1096, 502] width 15 height 15
checkbox input "true"
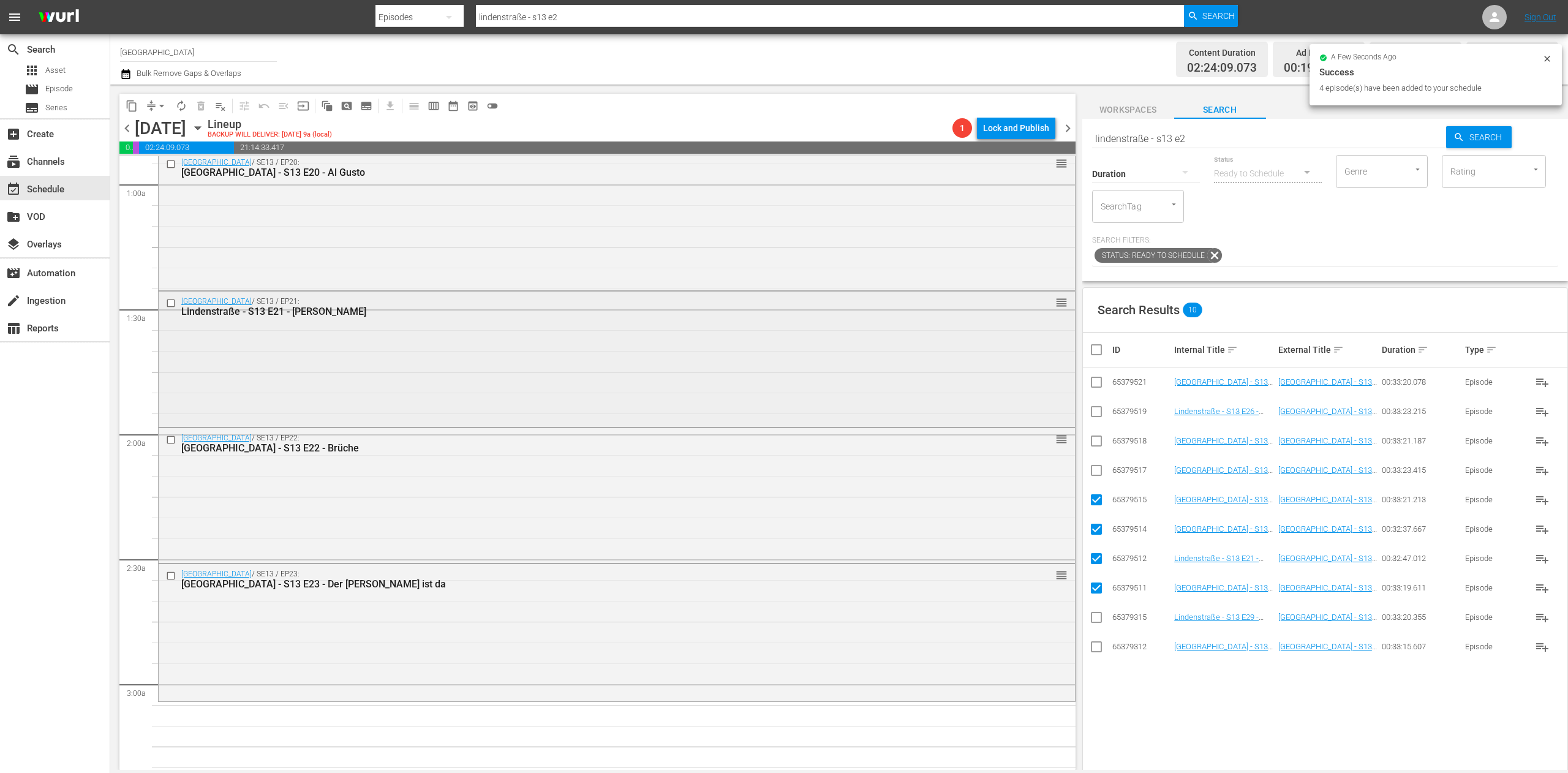
scroll to position [367, 0]
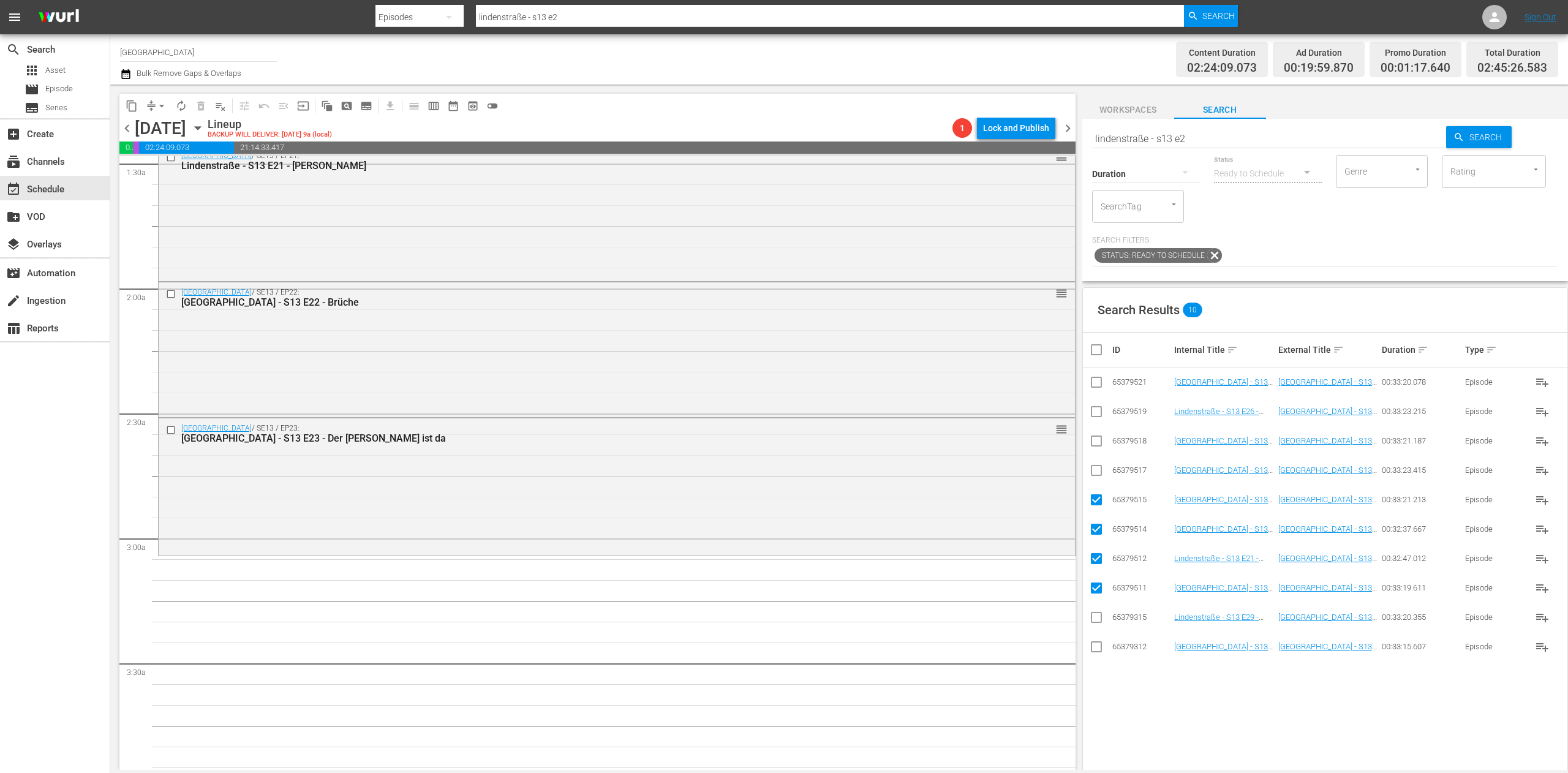
click at [1101, 354] on input "checkbox" at bounding box center [1102, 349] width 25 height 15
checkbox input "true"
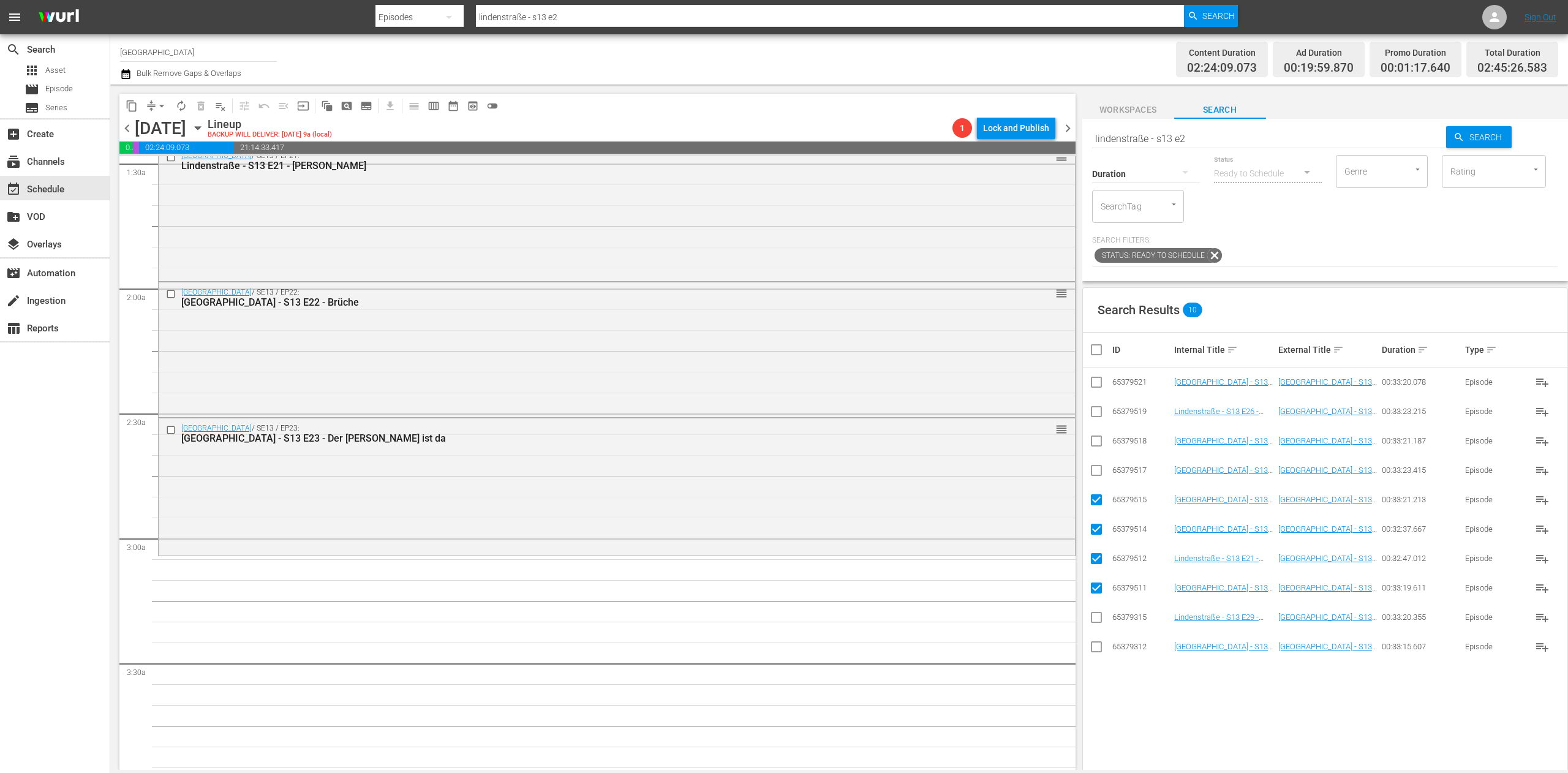
checkbox input "true"
click at [1101, 354] on input "checkbox" at bounding box center [1102, 349] width 25 height 15
checkbox input "false"
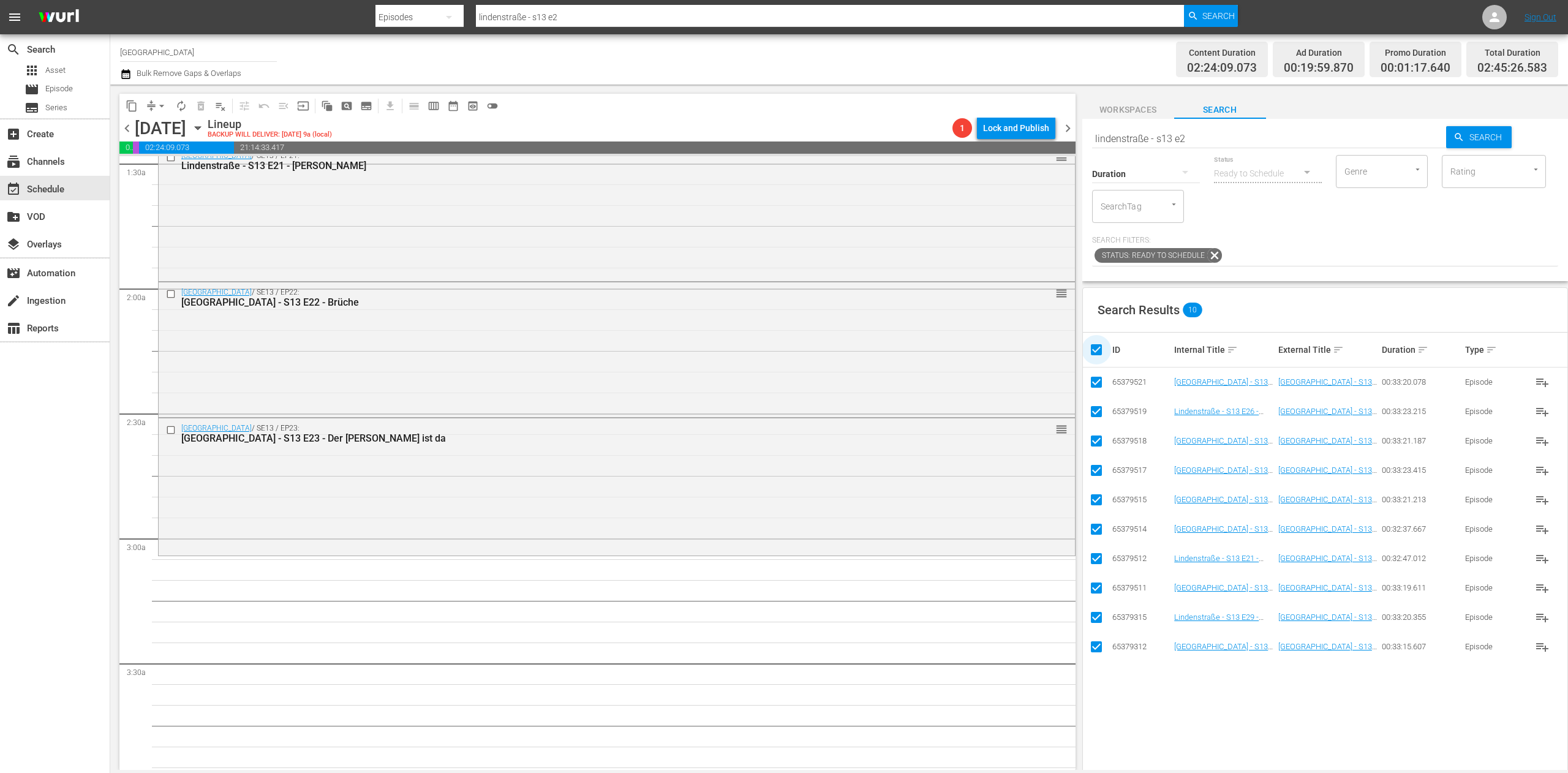
checkbox input "false"
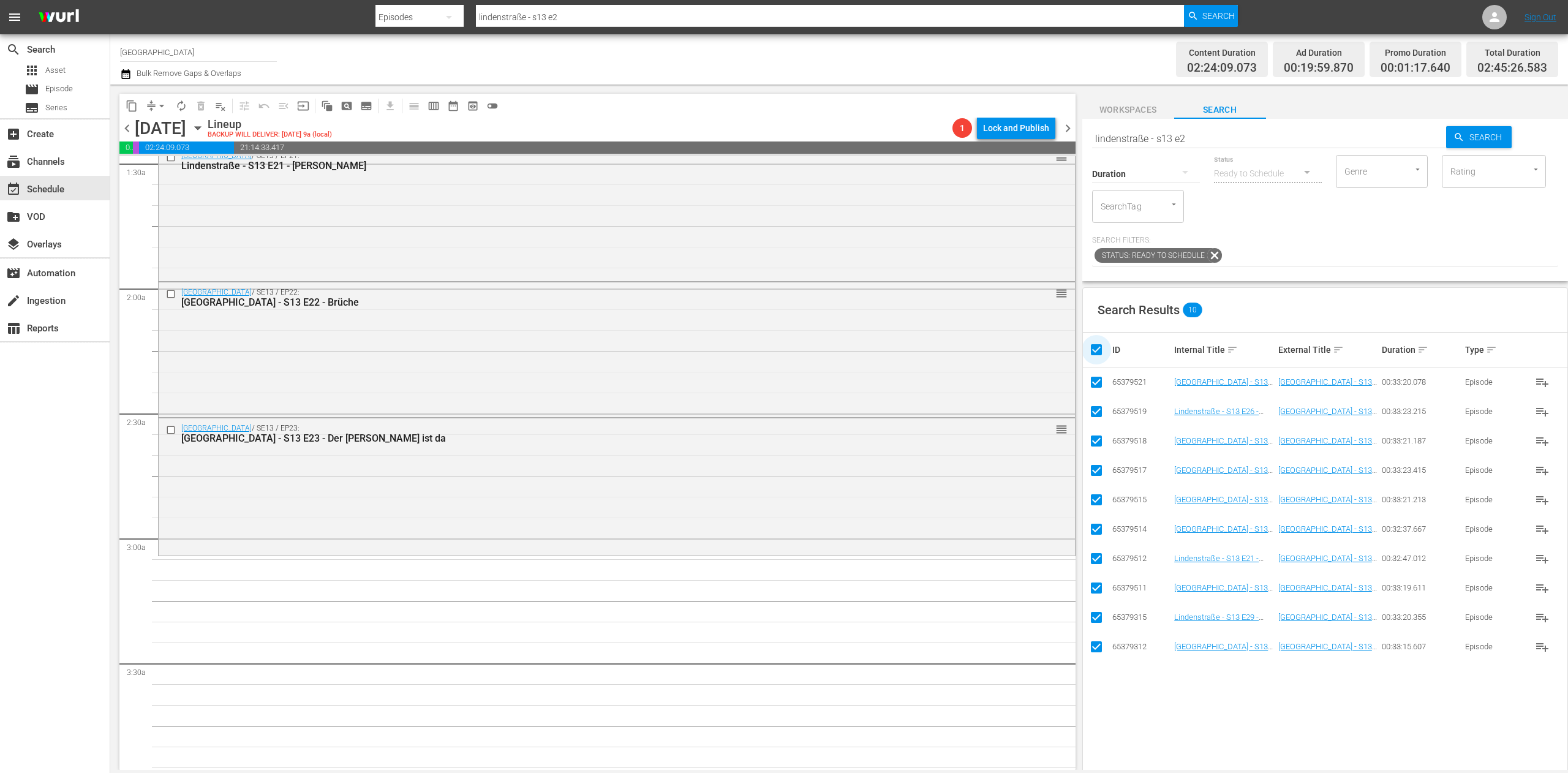
checkbox input "false"
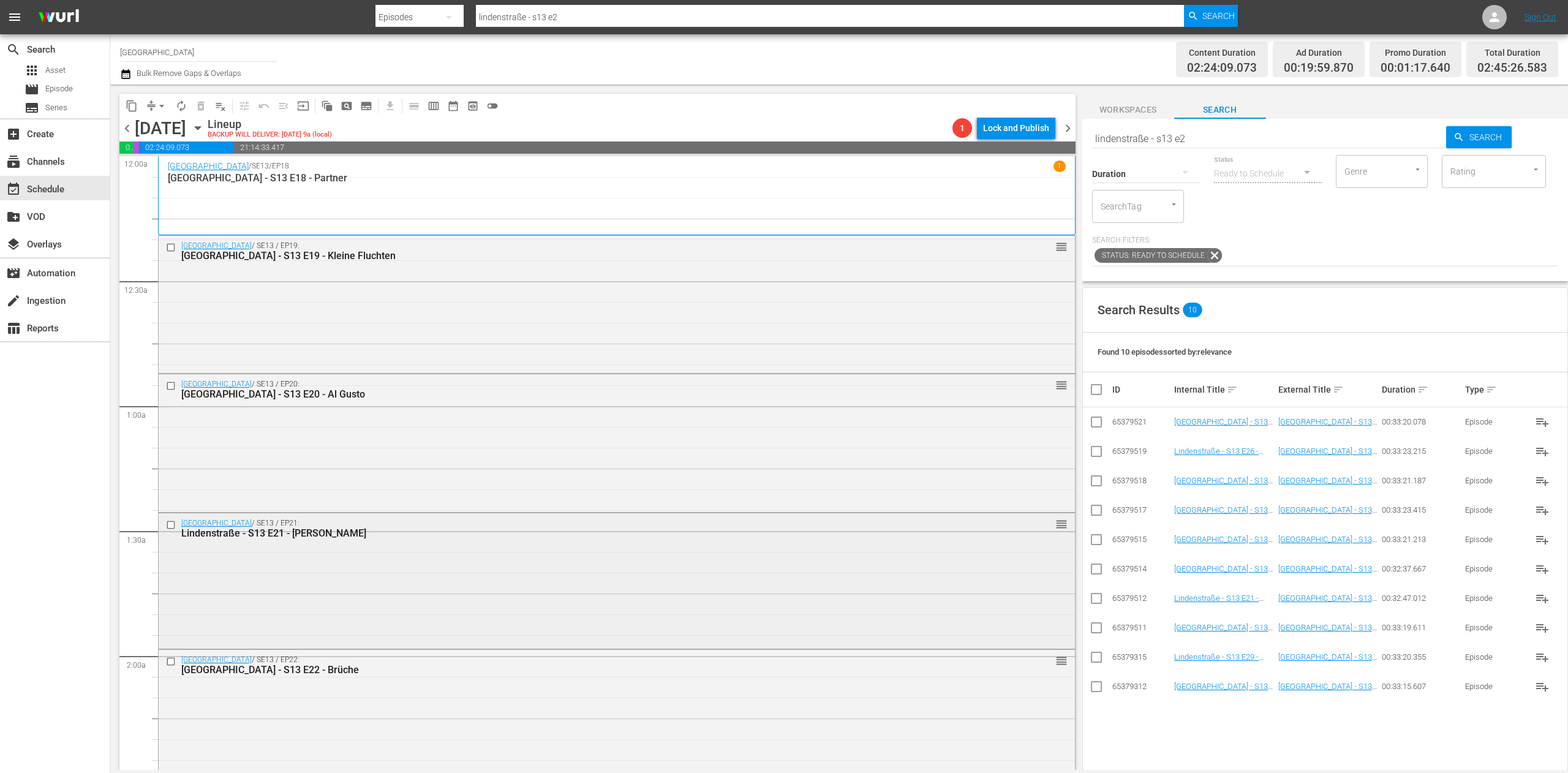
scroll to position [612, 0]
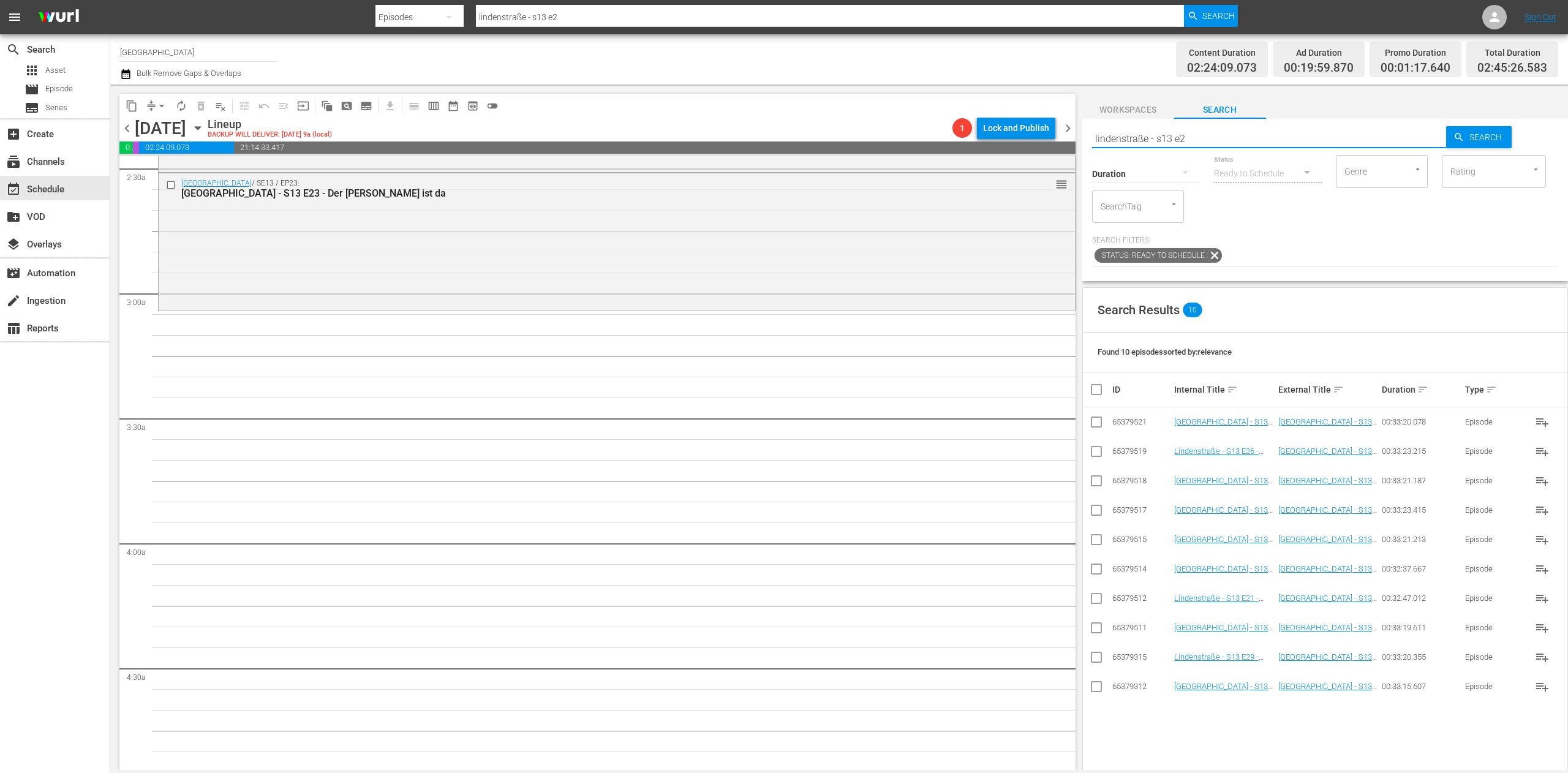
click at [1197, 142] on div "Search lindenstraße - s13 e2 Search Duration Status Ready to Schedule Genre Gen…" at bounding box center [1325, 200] width 486 height 162
click at [1094, 513] on input "checkbox" at bounding box center [1096, 512] width 15 height 15
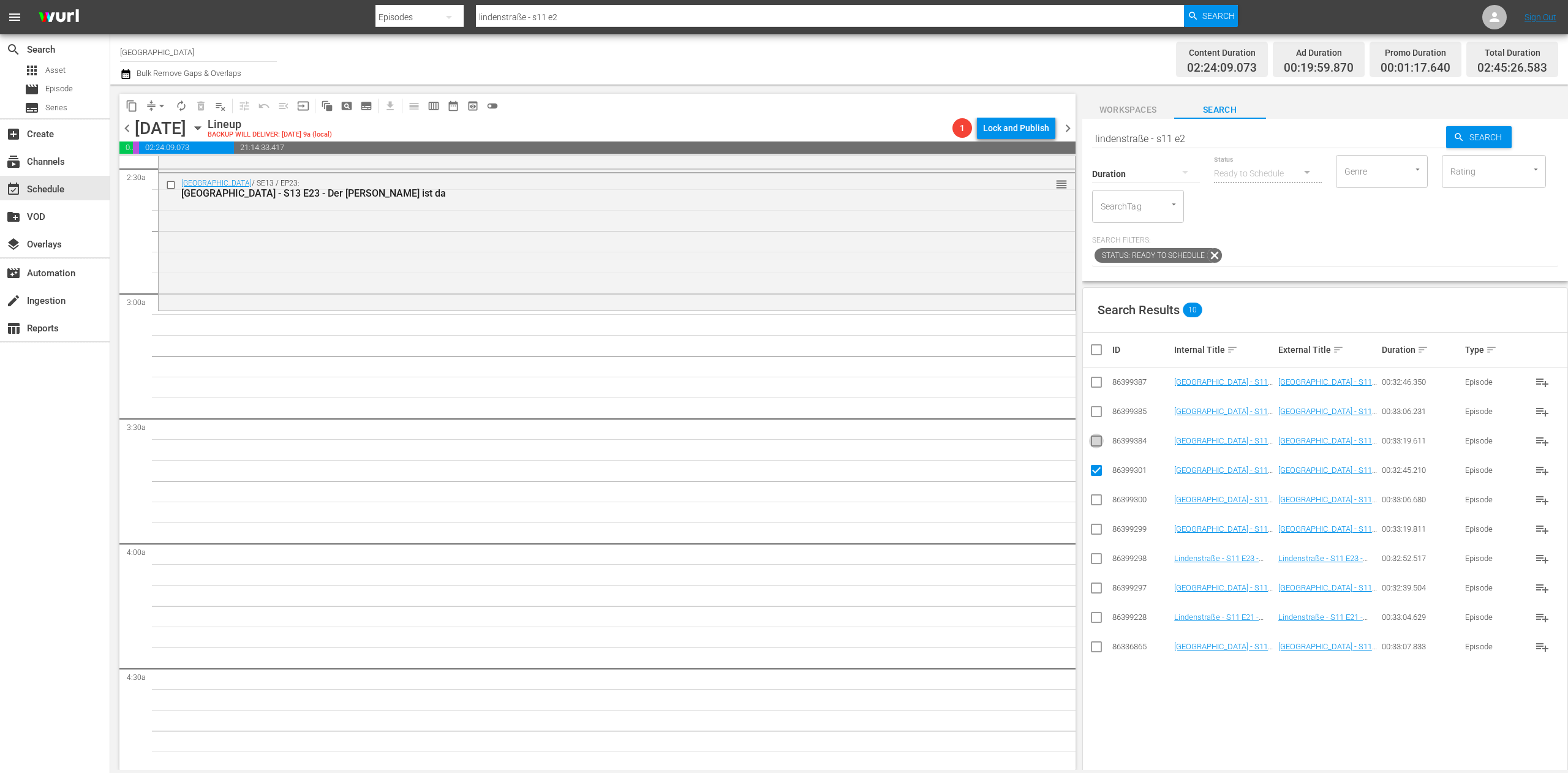
click at [1099, 451] on input "checkbox" at bounding box center [1096, 443] width 15 height 15
click at [1091, 413] on input "checkbox" at bounding box center [1096, 414] width 15 height 15
click at [1091, 381] on input "checkbox" at bounding box center [1096, 384] width 15 height 15
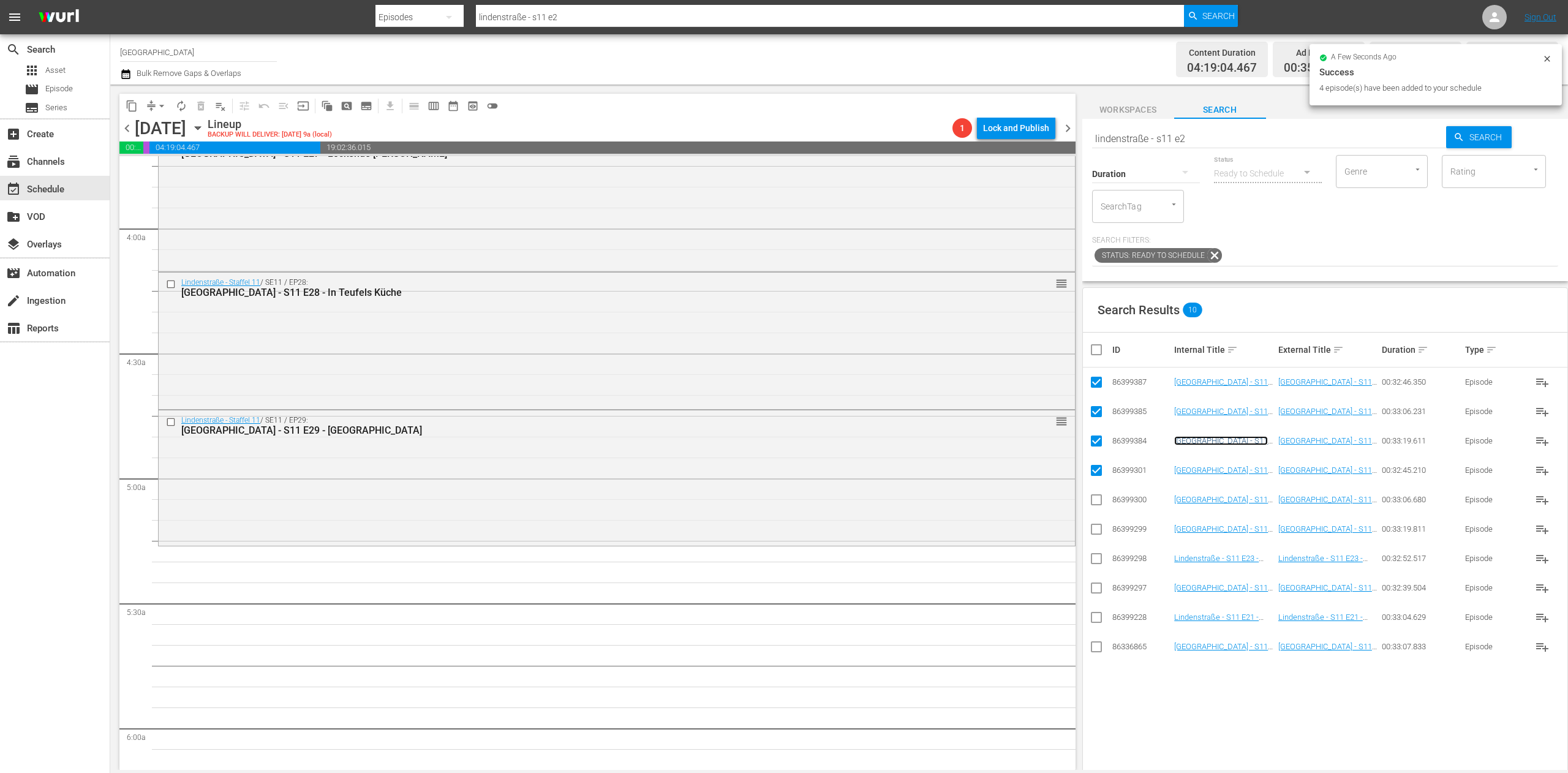
scroll to position [980, 0]
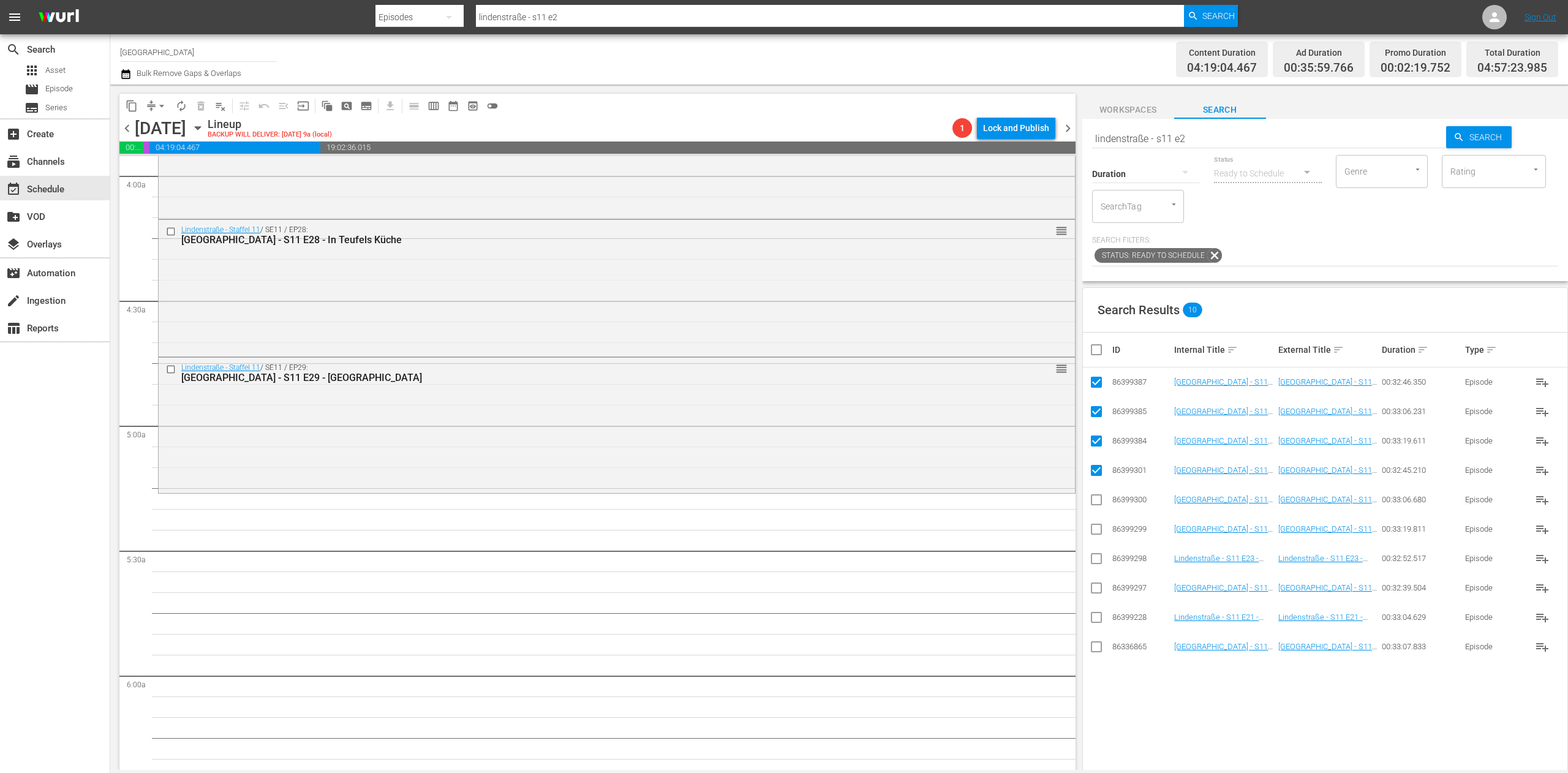
click at [1092, 350] on input "checkbox" at bounding box center [1102, 349] width 25 height 15
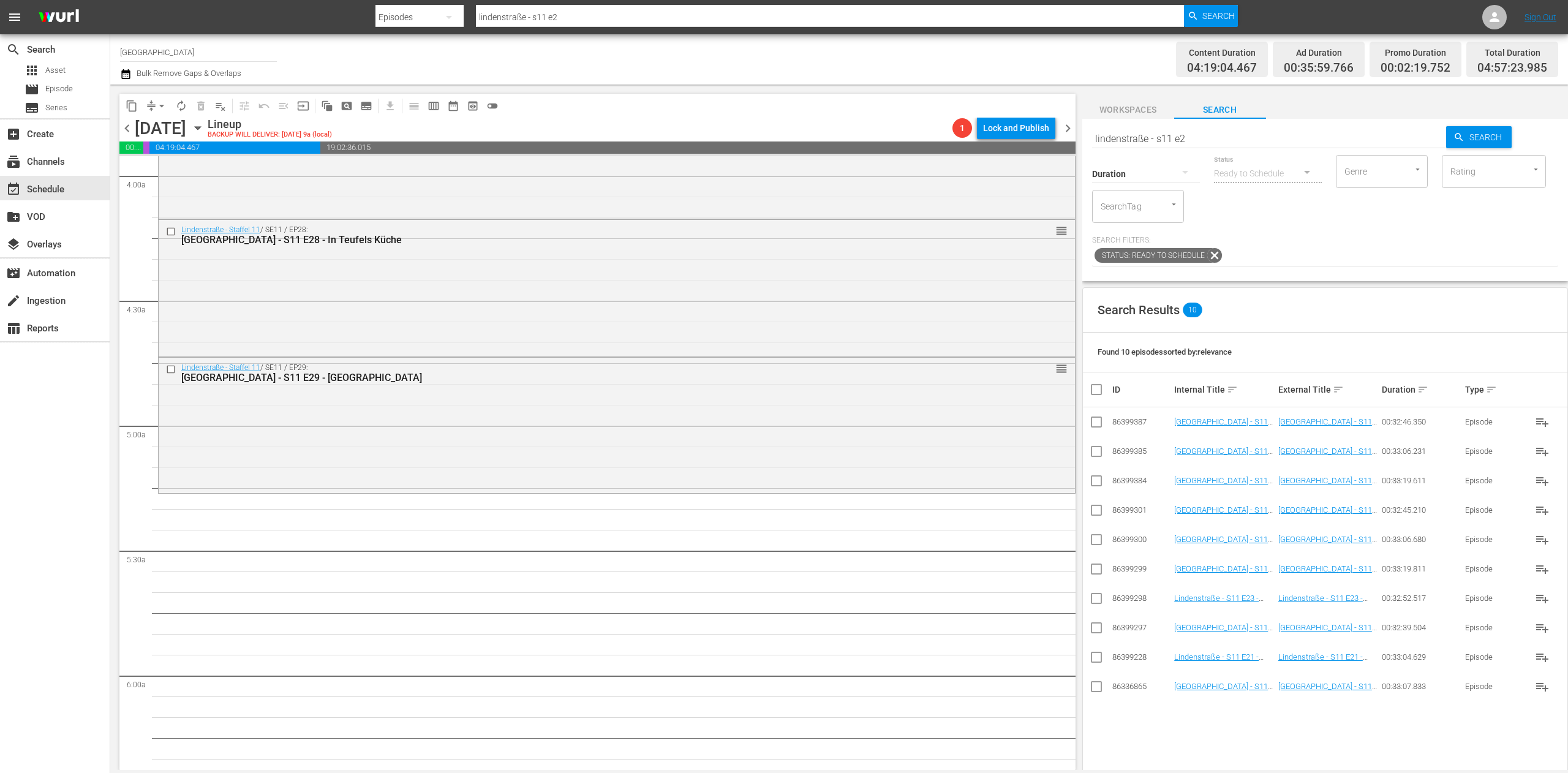
click at [1206, 137] on input "lindenstraße - s11 e2" at bounding box center [1269, 139] width 355 height 30
click at [1092, 663] on input "checkbox" at bounding box center [1096, 659] width 15 height 15
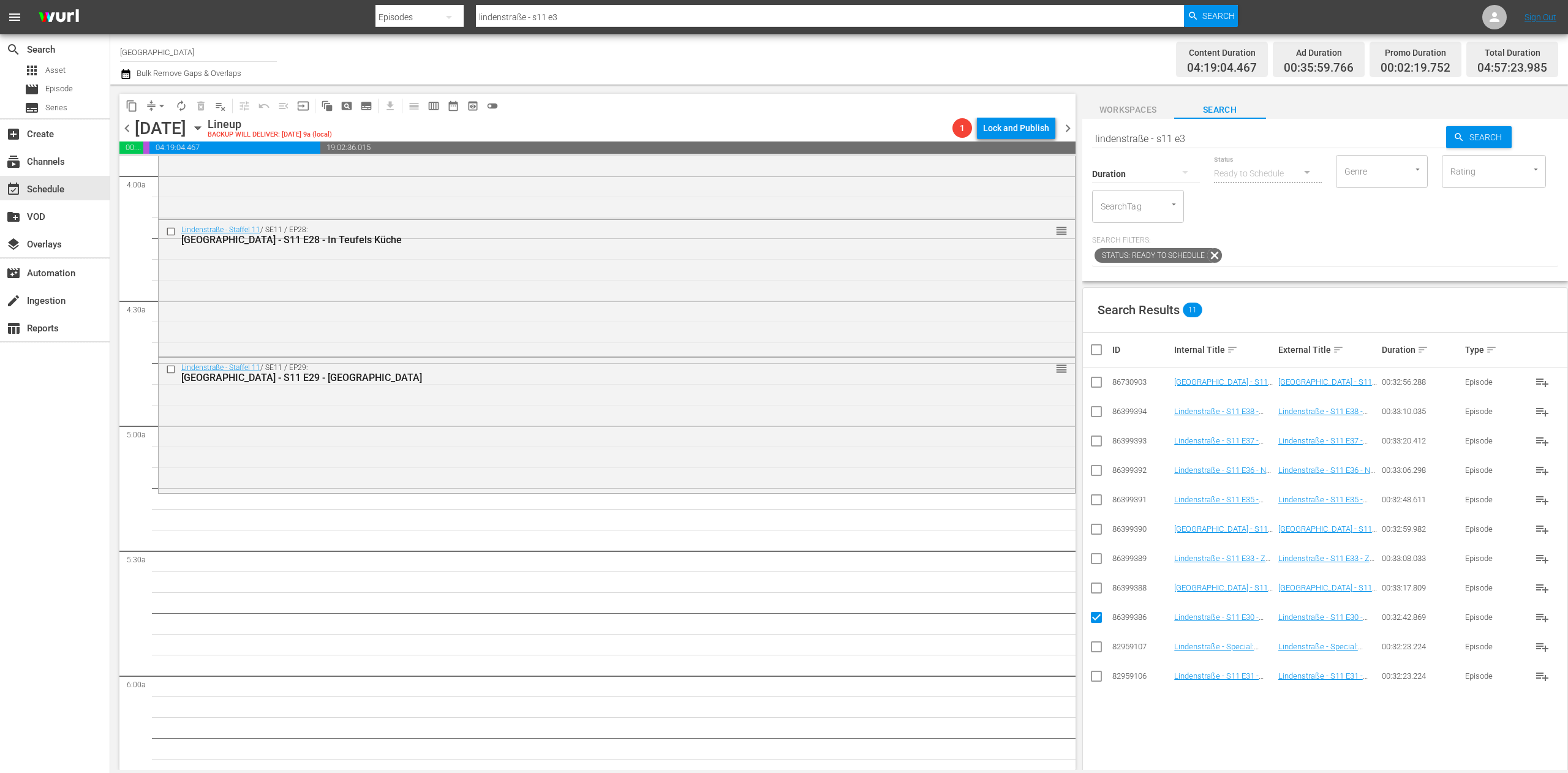
click at [1103, 677] on input "checkbox" at bounding box center [1096, 678] width 15 height 15
click at [1095, 590] on input "checkbox" at bounding box center [1096, 590] width 15 height 15
click at [1099, 562] on input "checkbox" at bounding box center [1096, 561] width 15 height 15
click at [1092, 526] on input "checkbox" at bounding box center [1096, 531] width 15 height 15
click at [1093, 501] on input "checkbox" at bounding box center [1096, 502] width 15 height 15
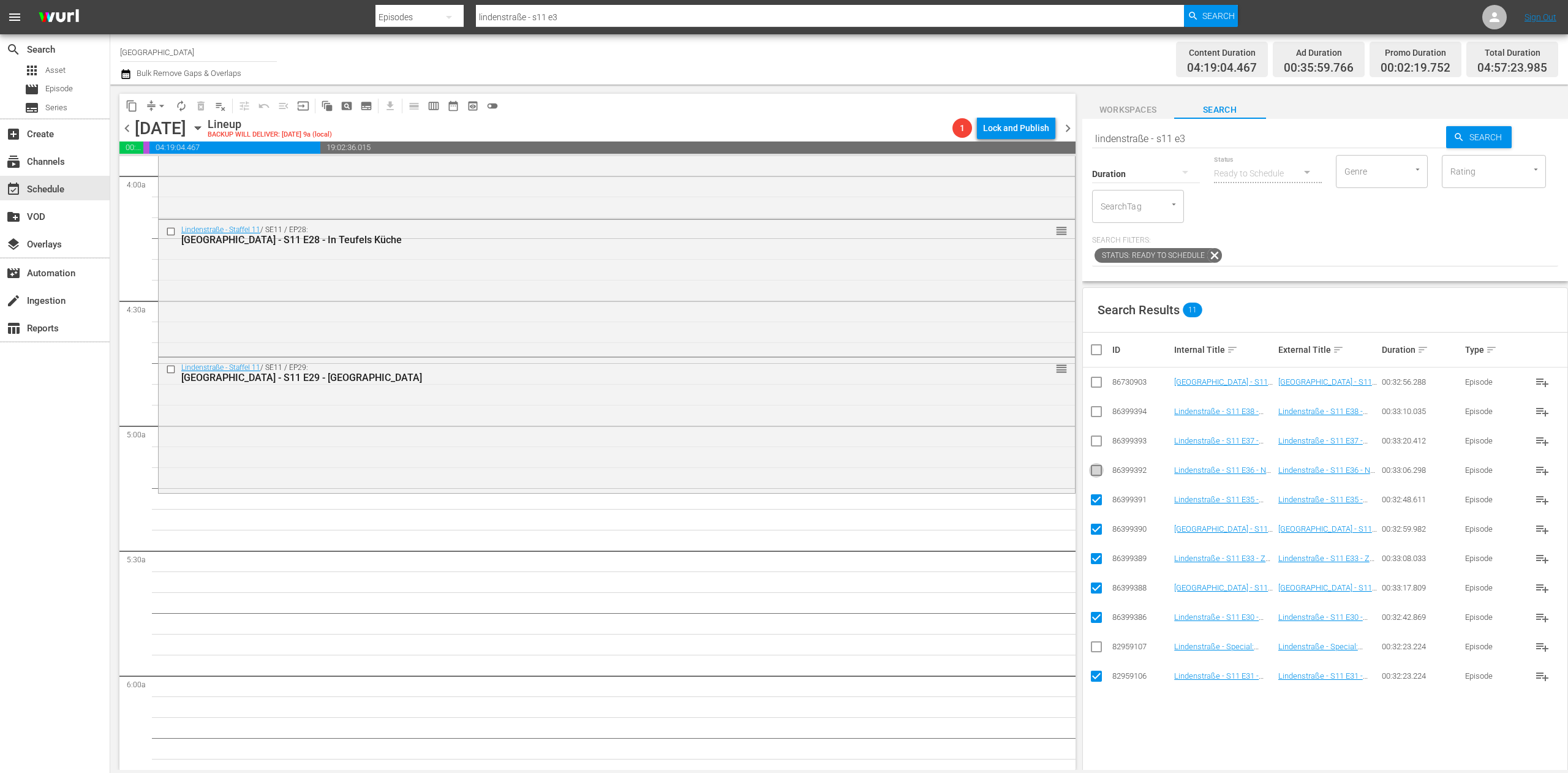
click at [1096, 473] on input "checkbox" at bounding box center [1096, 473] width 15 height 15
click at [1096, 469] on input "checkbox" at bounding box center [1096, 473] width 15 height 15
click at [1094, 473] on input "checkbox" at bounding box center [1096, 473] width 15 height 15
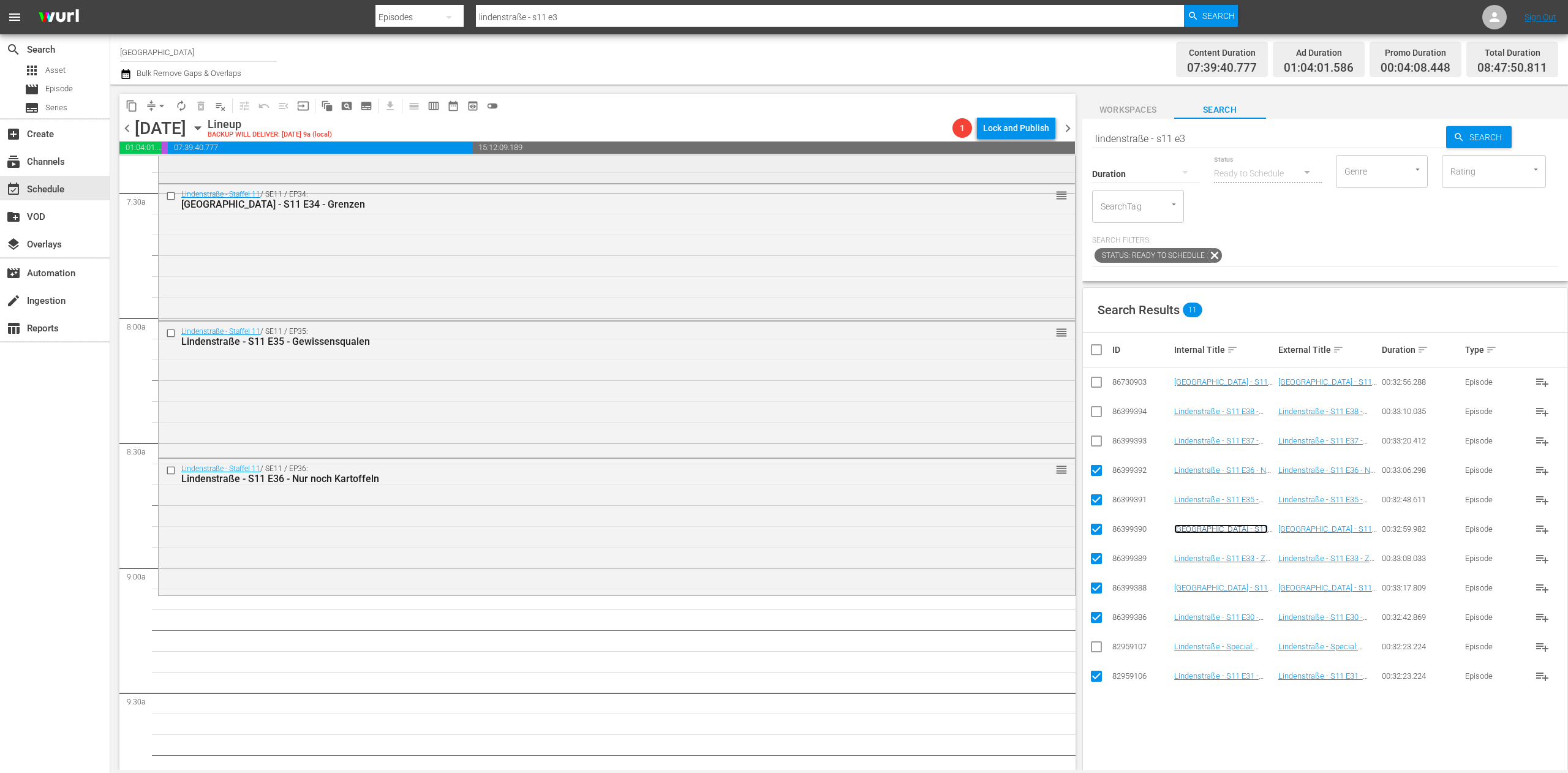
scroll to position [1959, 0]
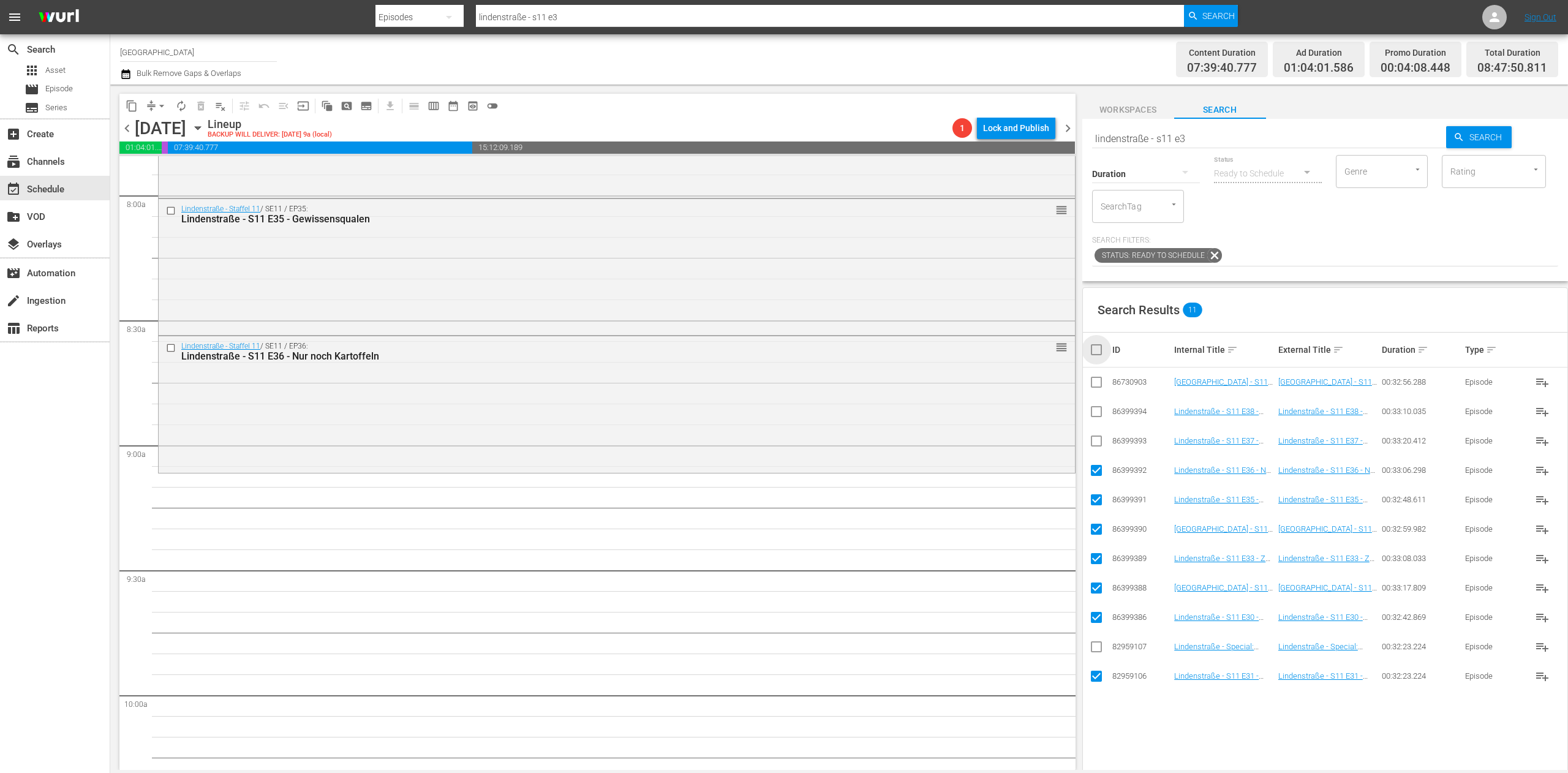
click at [1092, 347] on input "checkbox" at bounding box center [1102, 349] width 25 height 15
click at [1092, 347] on input "checkbox" at bounding box center [1102, 349] width 25 height 15
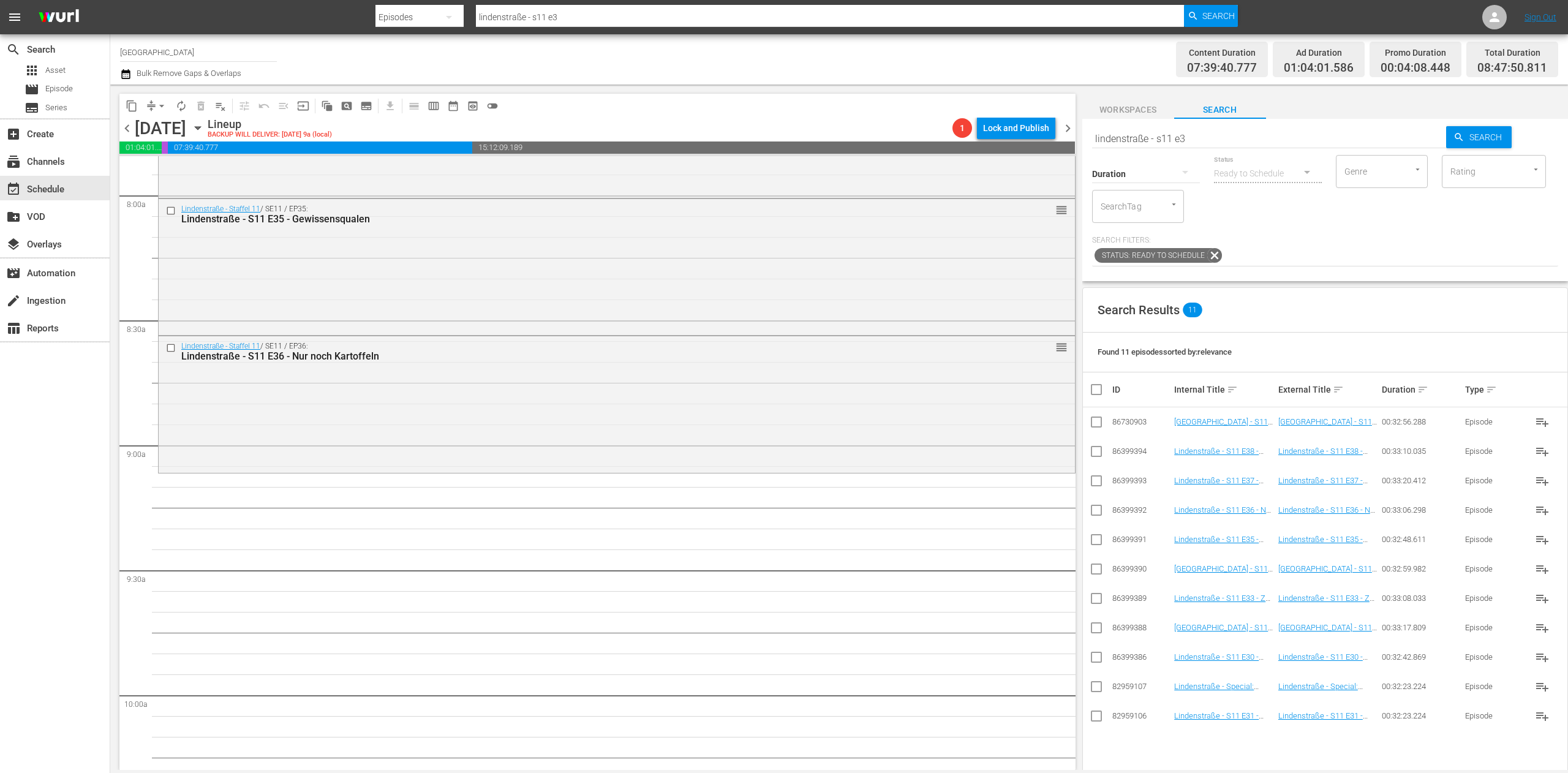
scroll to position [2082, 0]
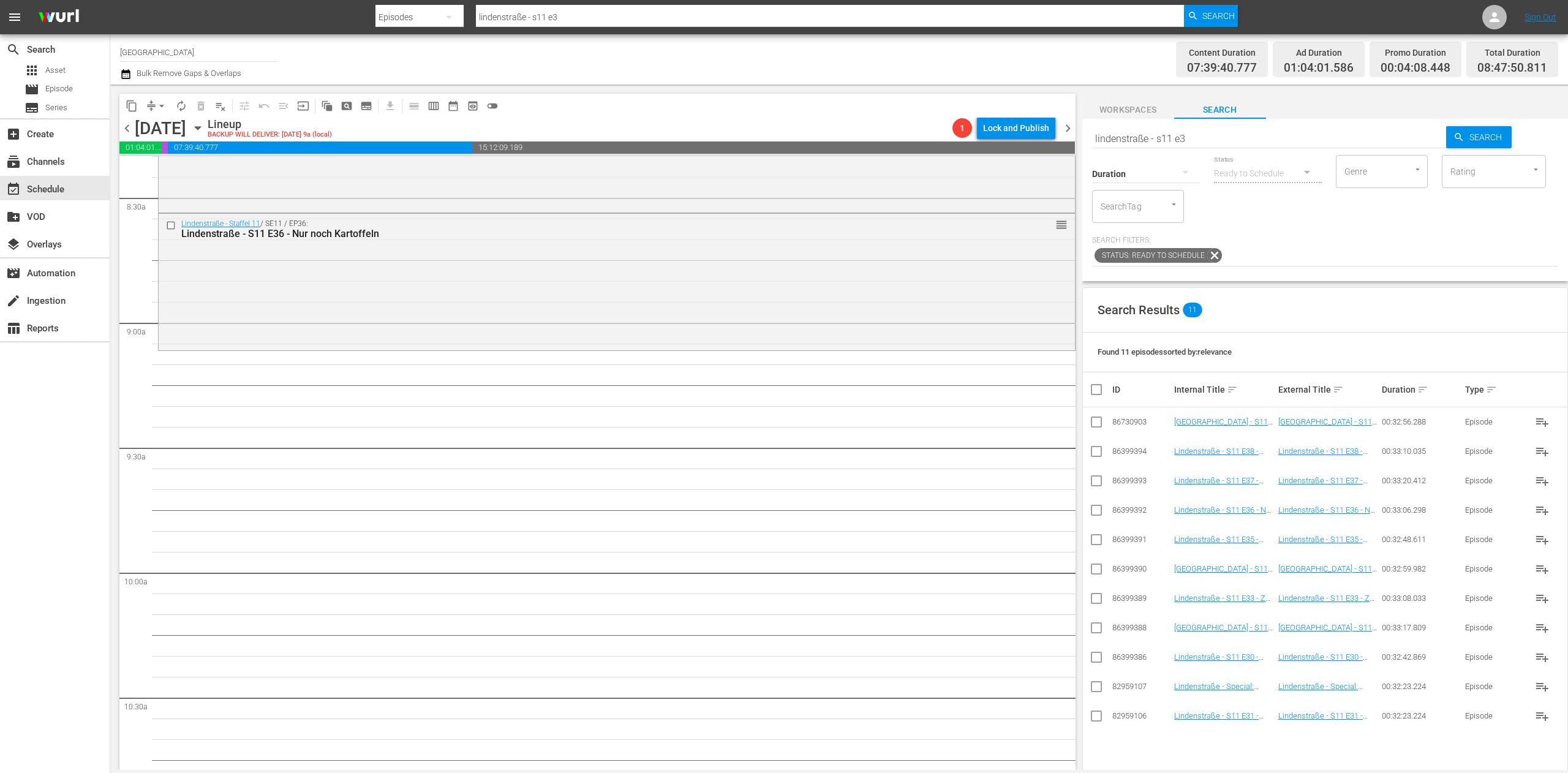
click at [1224, 142] on input "lindenstraße - s11 e3" at bounding box center [1269, 139] width 355 height 30
click at [1091, 568] on input "checkbox" at bounding box center [1096, 571] width 15 height 15
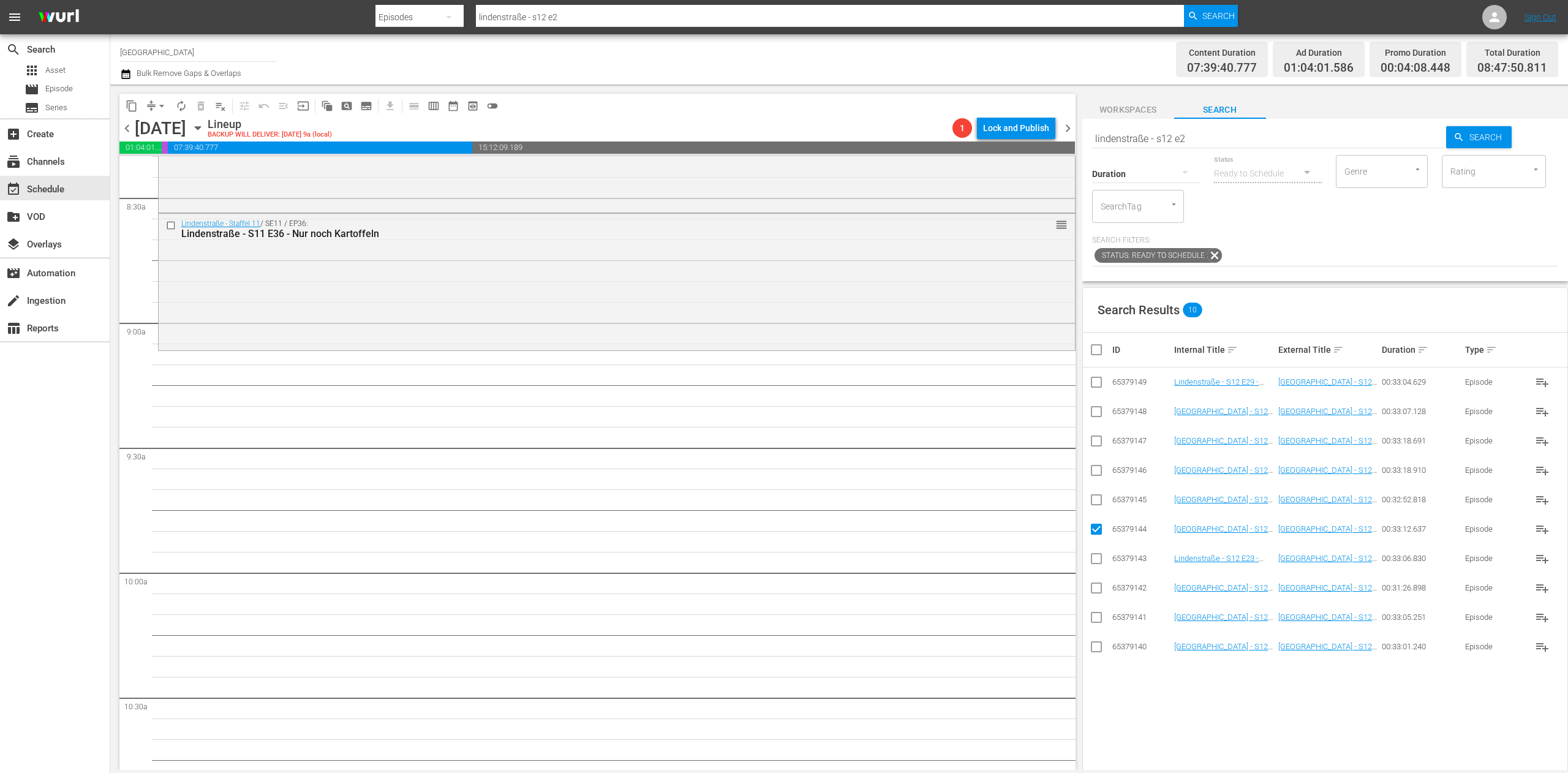
click at [1094, 502] on input "checkbox" at bounding box center [1096, 502] width 15 height 15
click at [1094, 466] on input "checkbox" at bounding box center [1096, 473] width 15 height 15
click at [1096, 440] on input "checkbox" at bounding box center [1096, 443] width 15 height 15
click at [1098, 420] on input "checkbox" at bounding box center [1096, 414] width 15 height 15
click at [1098, 384] on input "checkbox" at bounding box center [1096, 384] width 15 height 15
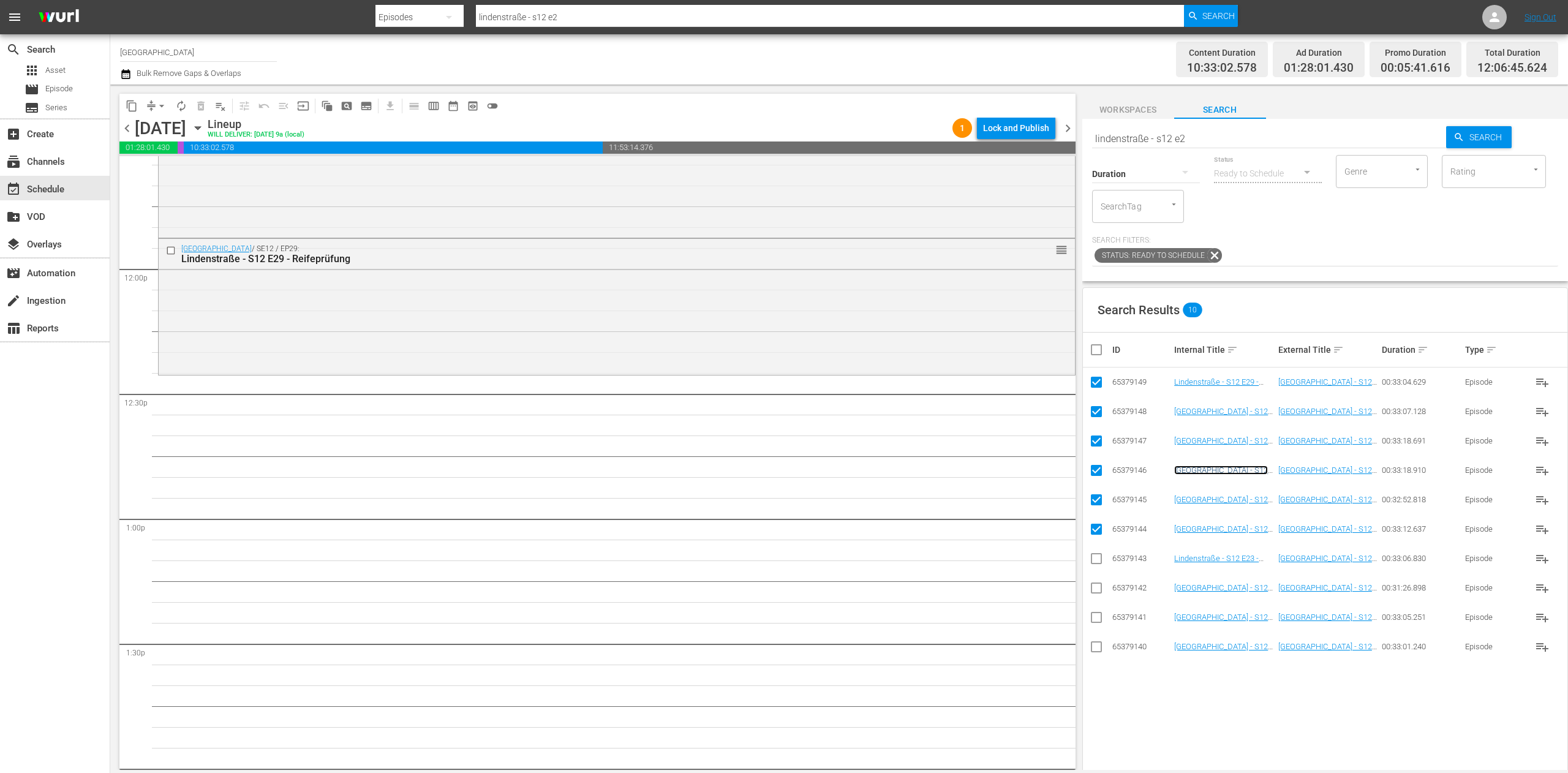
scroll to position [2939, 0]
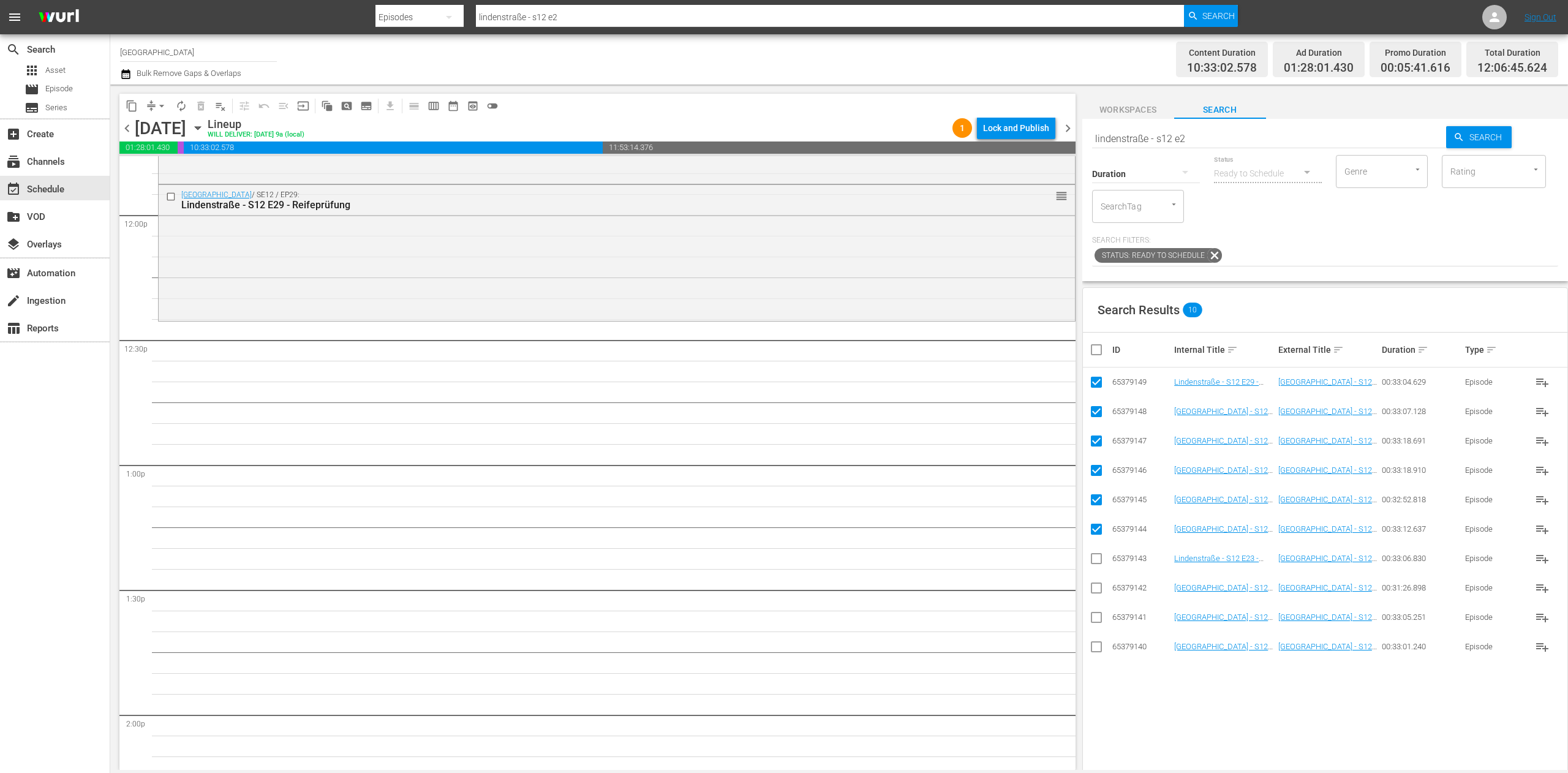
click at [1096, 347] on input "checkbox" at bounding box center [1102, 349] width 25 height 15
click at [1098, 347] on input "checkbox" at bounding box center [1102, 349] width 25 height 15
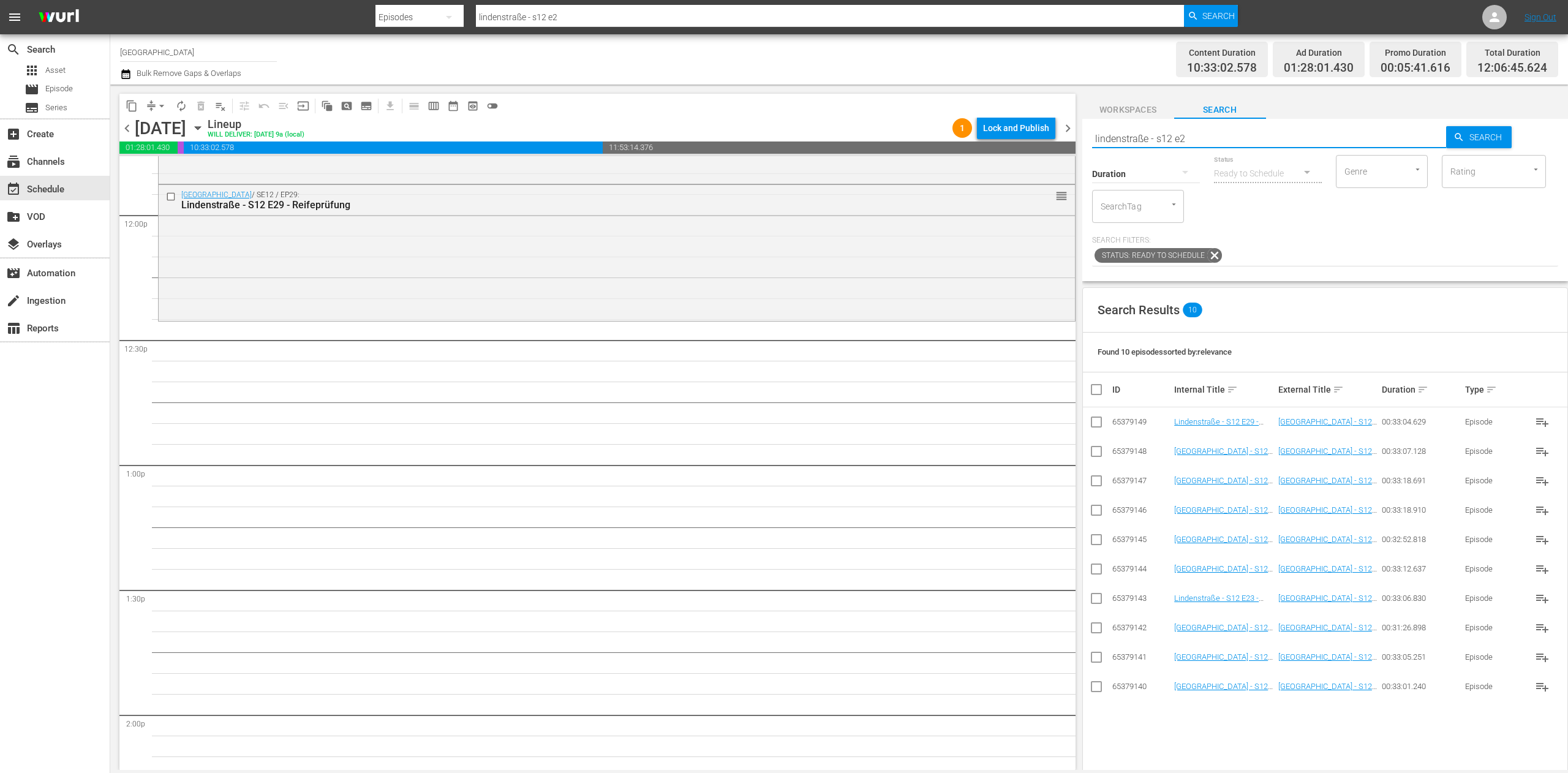
click at [1222, 137] on input "lindenstraße - s12 e2" at bounding box center [1269, 139] width 355 height 30
click at [1087, 720] on td at bounding box center [1096, 716] width 28 height 30
click at [1091, 716] on input "checkbox" at bounding box center [1096, 718] width 15 height 15
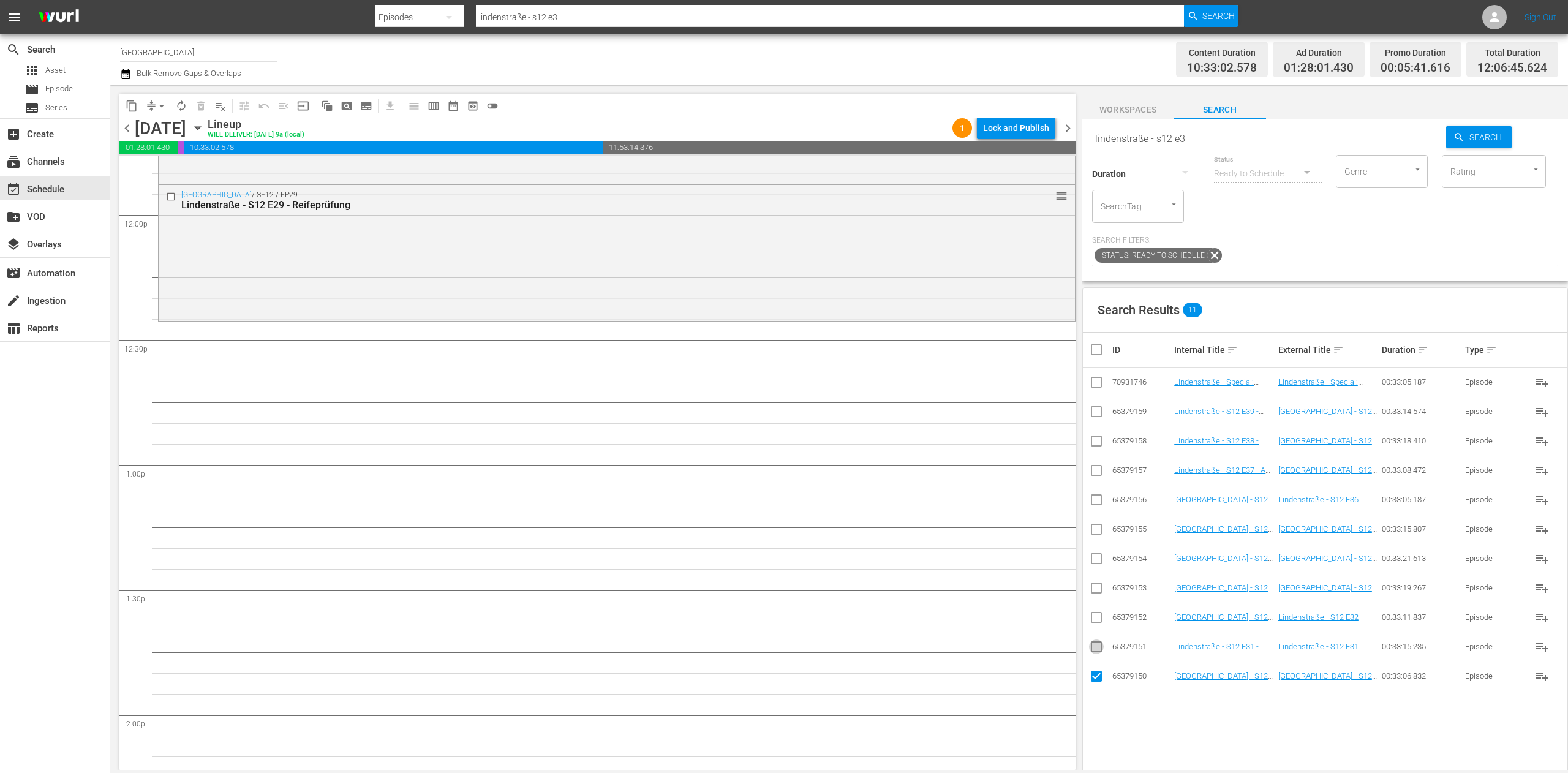
click at [1092, 643] on input "checkbox" at bounding box center [1096, 649] width 15 height 15
click at [1092, 614] on input "checkbox" at bounding box center [1096, 619] width 15 height 15
click at [1100, 589] on input "checkbox" at bounding box center [1096, 590] width 15 height 15
click at [1099, 563] on input "checkbox" at bounding box center [1096, 561] width 15 height 15
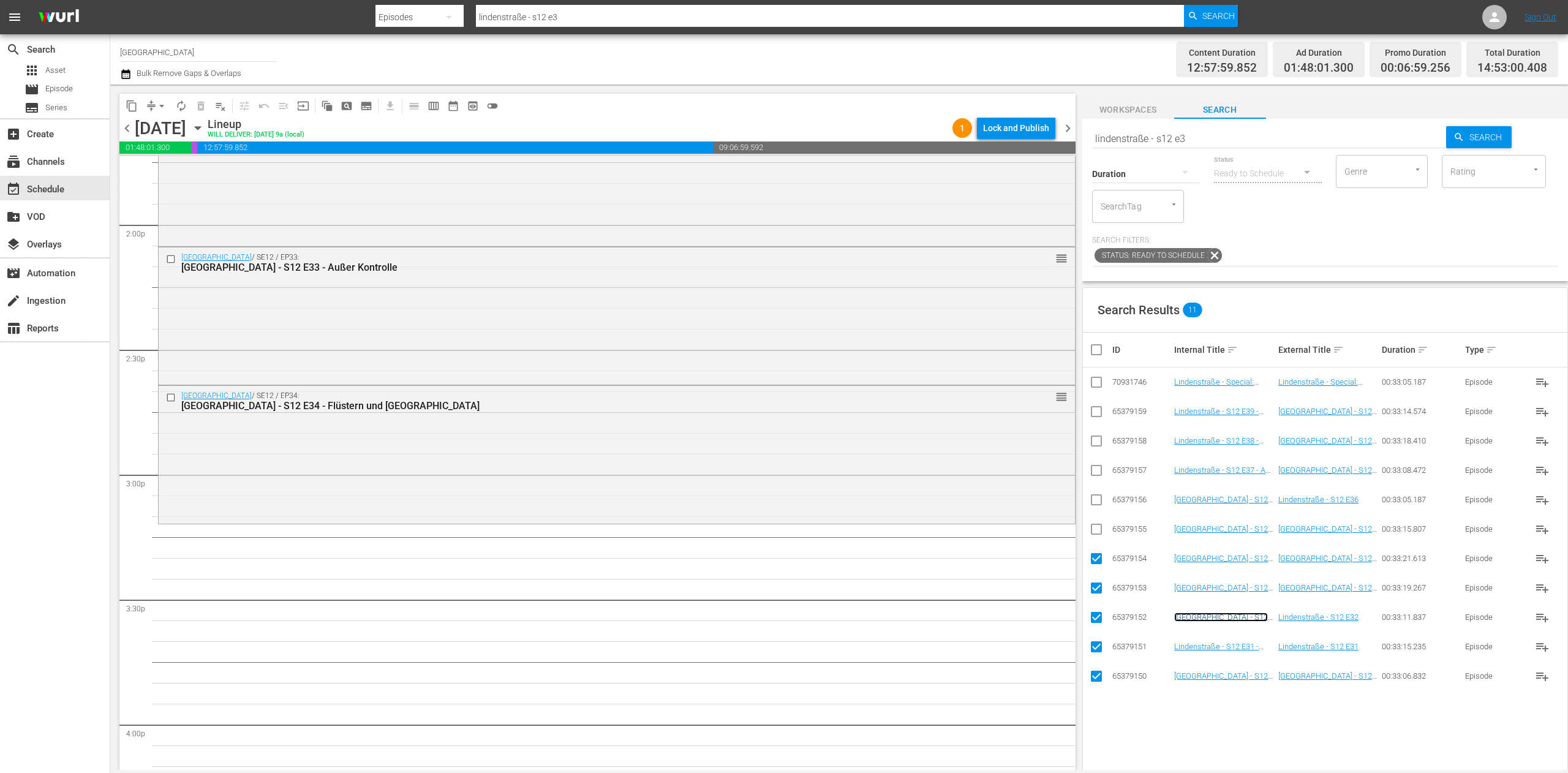
scroll to position [3551, 0]
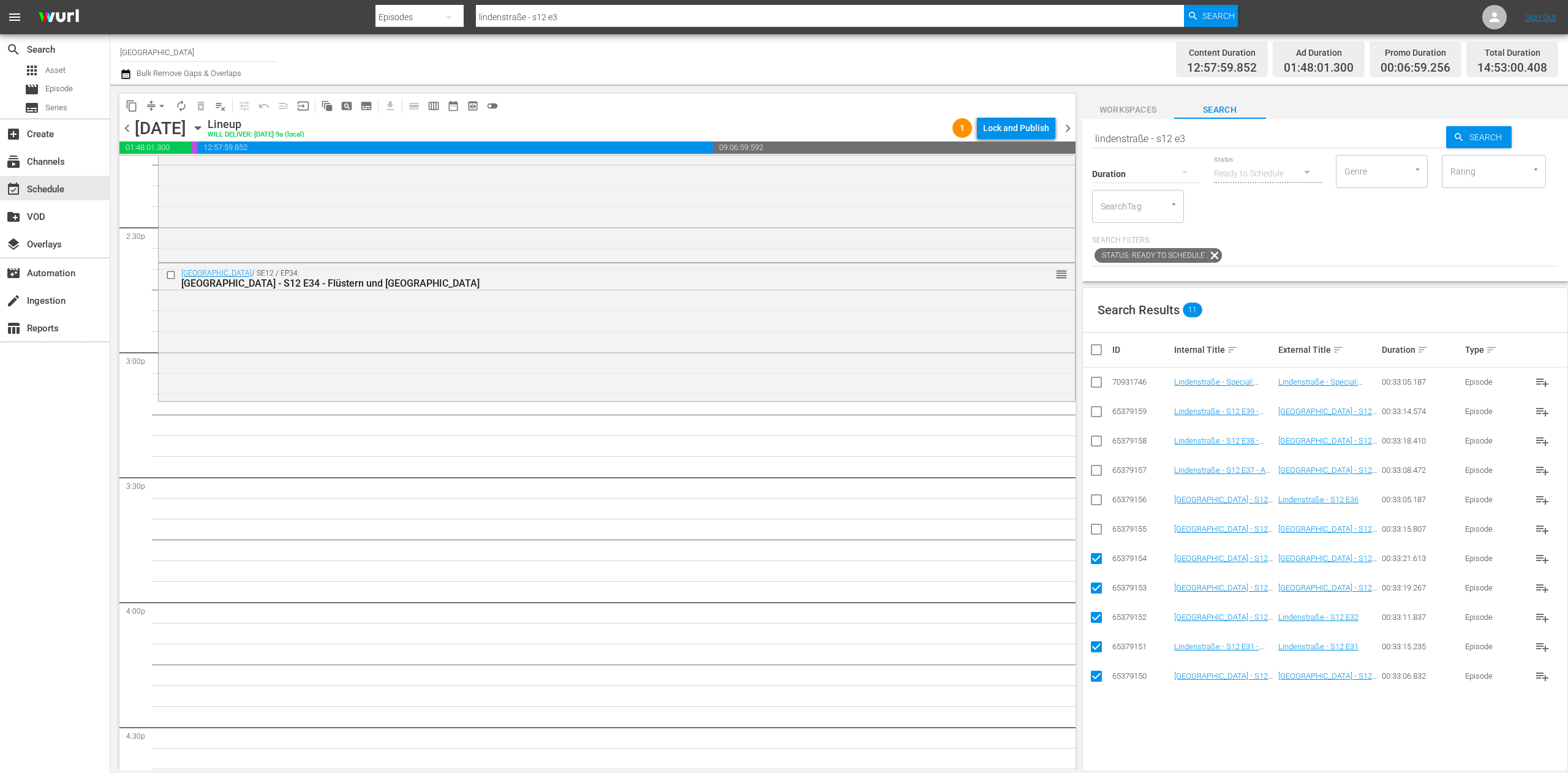
click at [1094, 349] on input "checkbox" at bounding box center [1102, 349] width 25 height 15
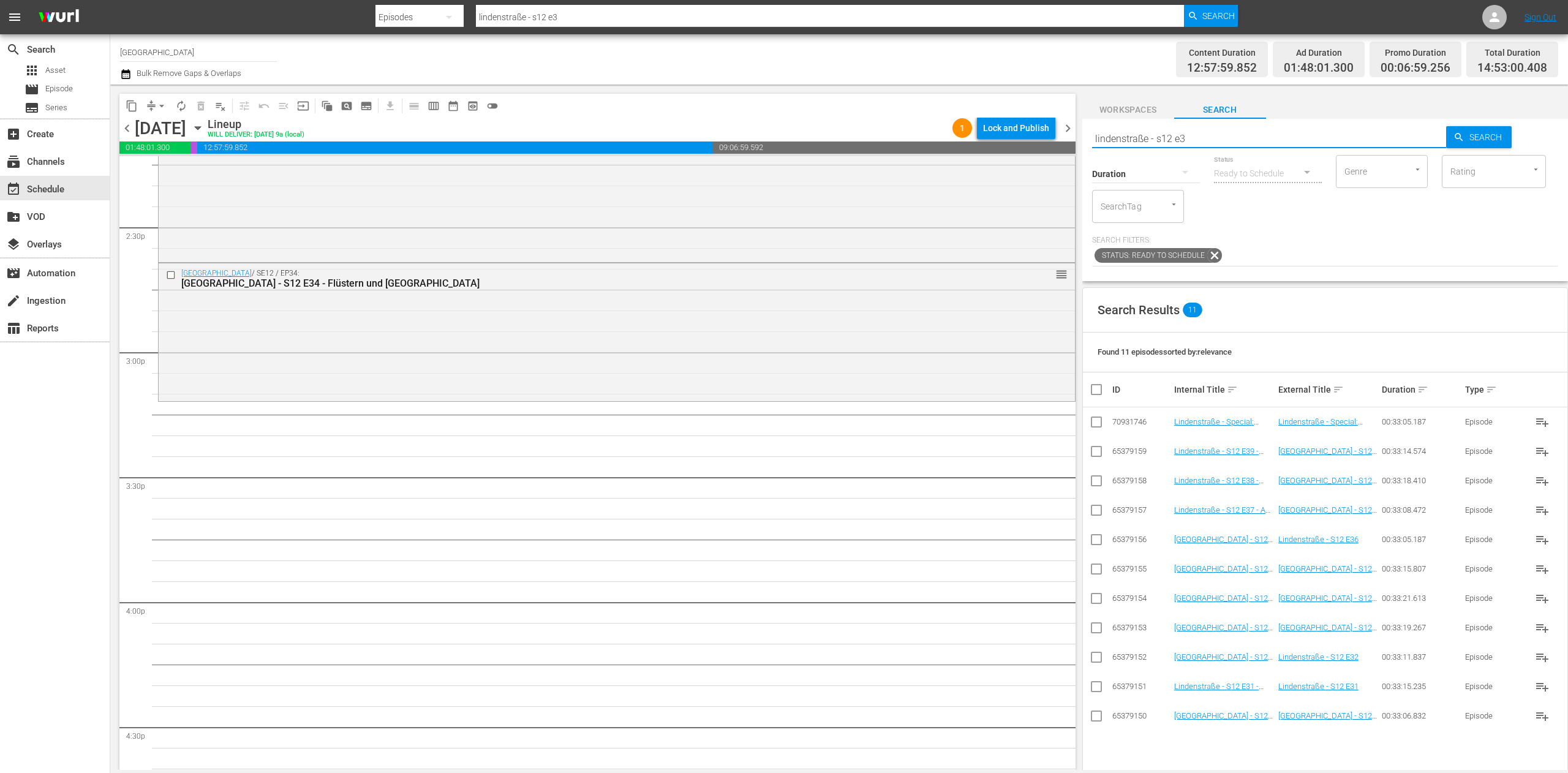
click at [1224, 137] on input "lindenstraße - s12 e3" at bounding box center [1269, 139] width 355 height 30
click at [1096, 511] on input "checkbox" at bounding box center [1096, 512] width 15 height 15
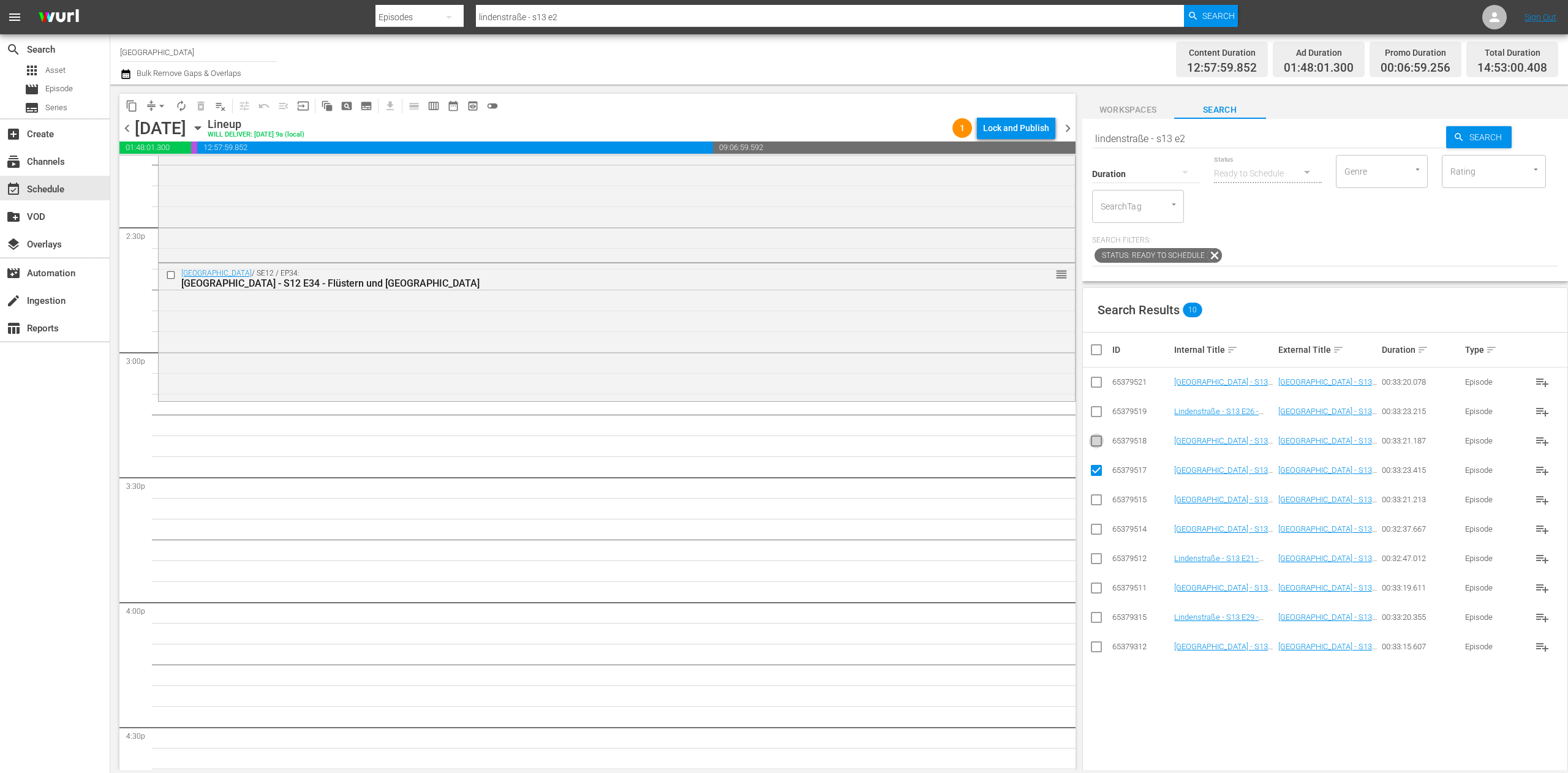
click at [1099, 444] on input "checkbox" at bounding box center [1096, 443] width 15 height 15
click at [1099, 418] on input "checkbox" at bounding box center [1096, 414] width 15 height 15
click at [1089, 386] on input "checkbox" at bounding box center [1096, 384] width 15 height 15
click at [1099, 644] on input "checkbox" at bounding box center [1096, 649] width 15 height 15
click at [1093, 612] on input "checkbox" at bounding box center [1096, 619] width 15 height 15
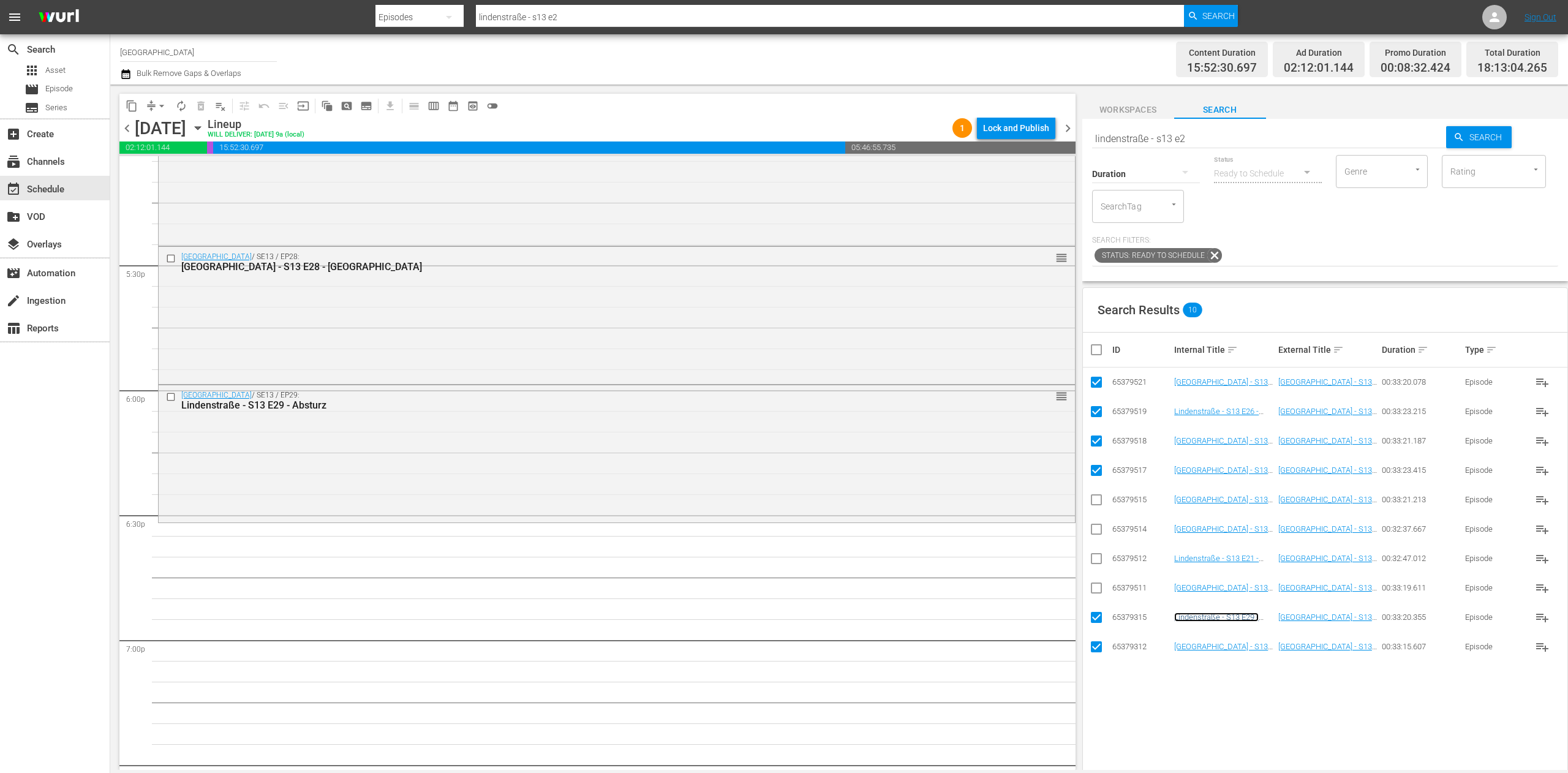
scroll to position [4286, 0]
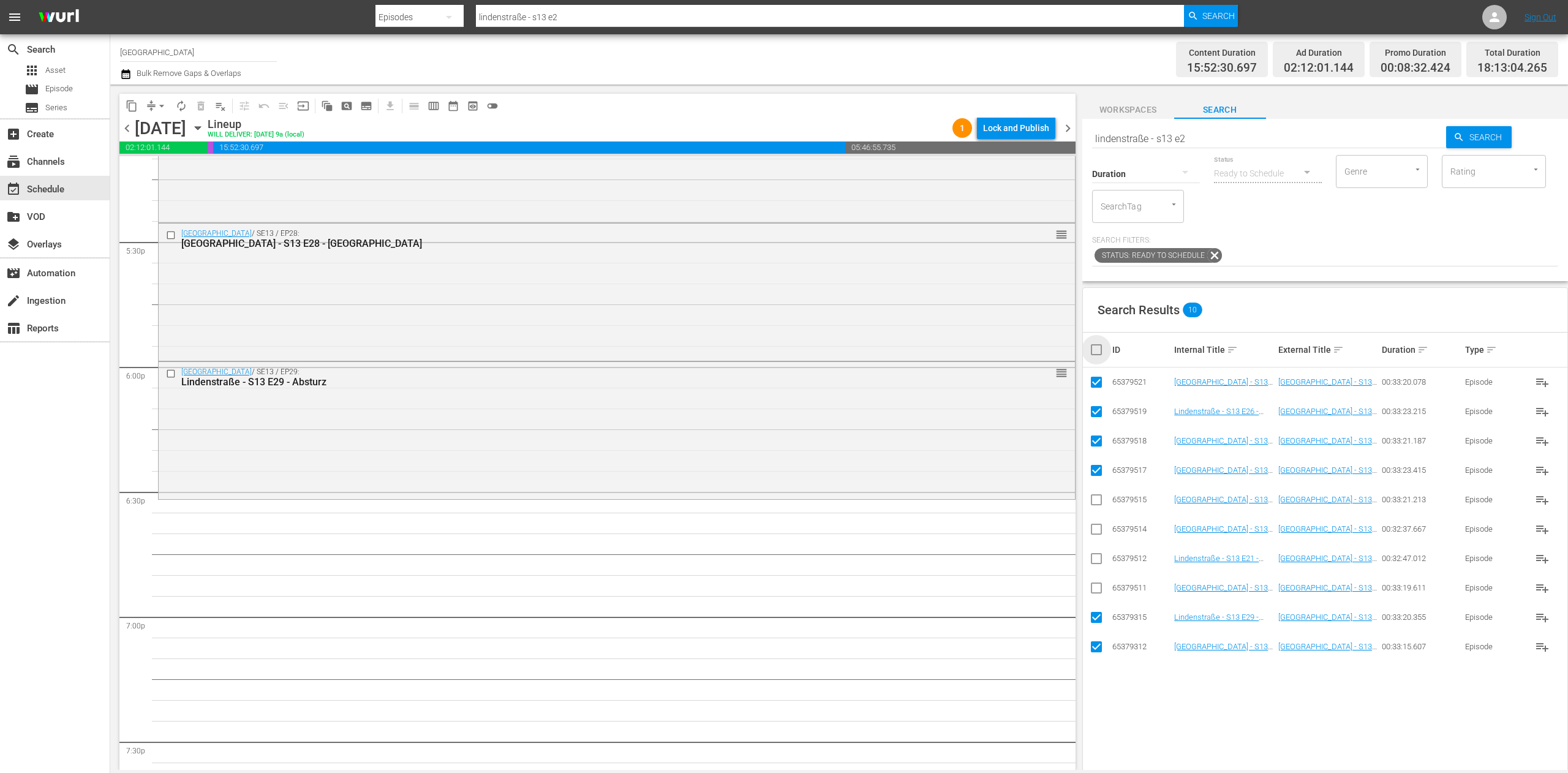
click at [1096, 345] on input "checkbox" at bounding box center [1102, 349] width 25 height 15
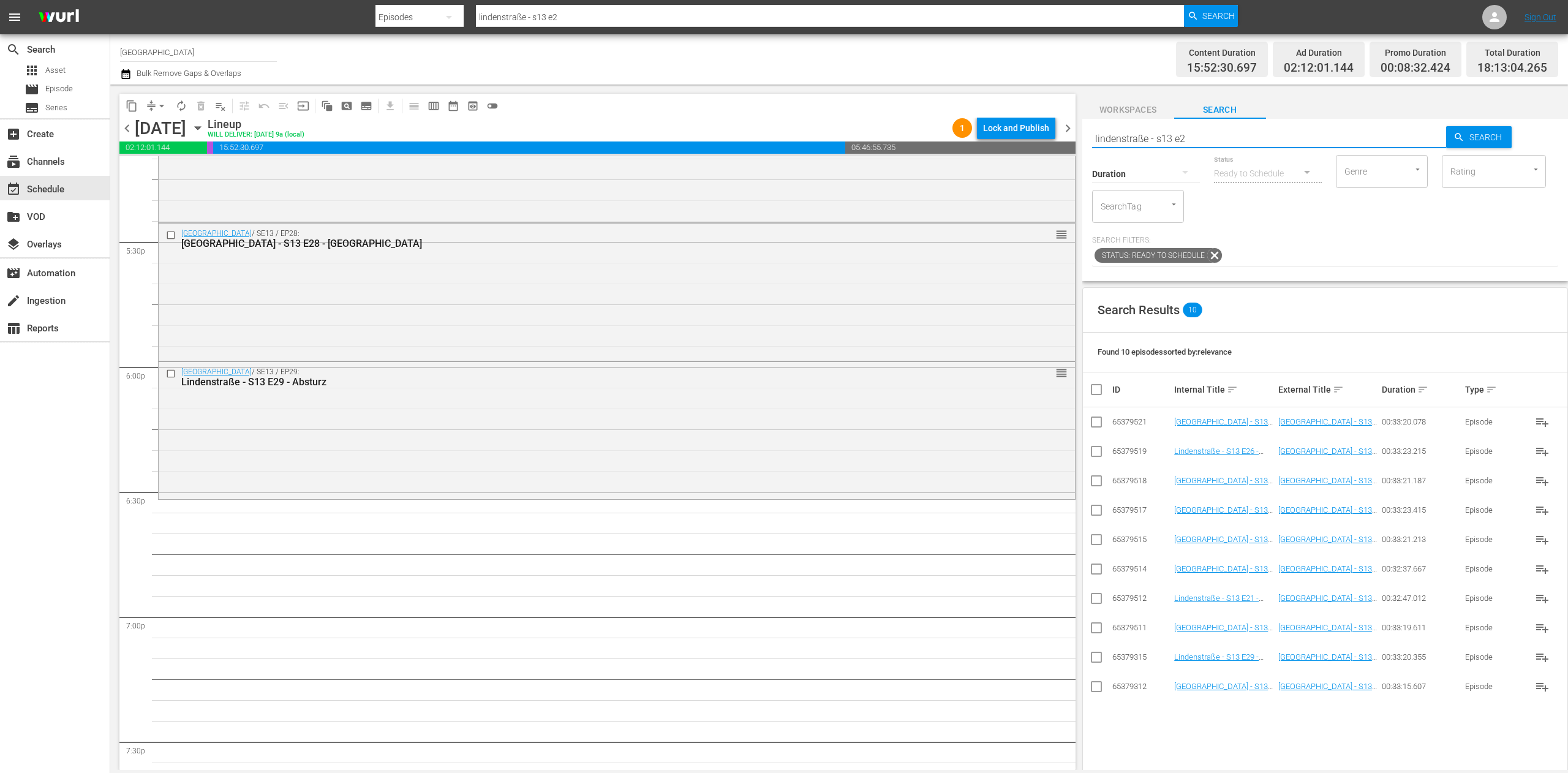
click at [1236, 132] on input "lindenstraße - s13 e2" at bounding box center [1269, 139] width 355 height 30
click at [1103, 687] on input "checkbox" at bounding box center [1096, 688] width 15 height 15
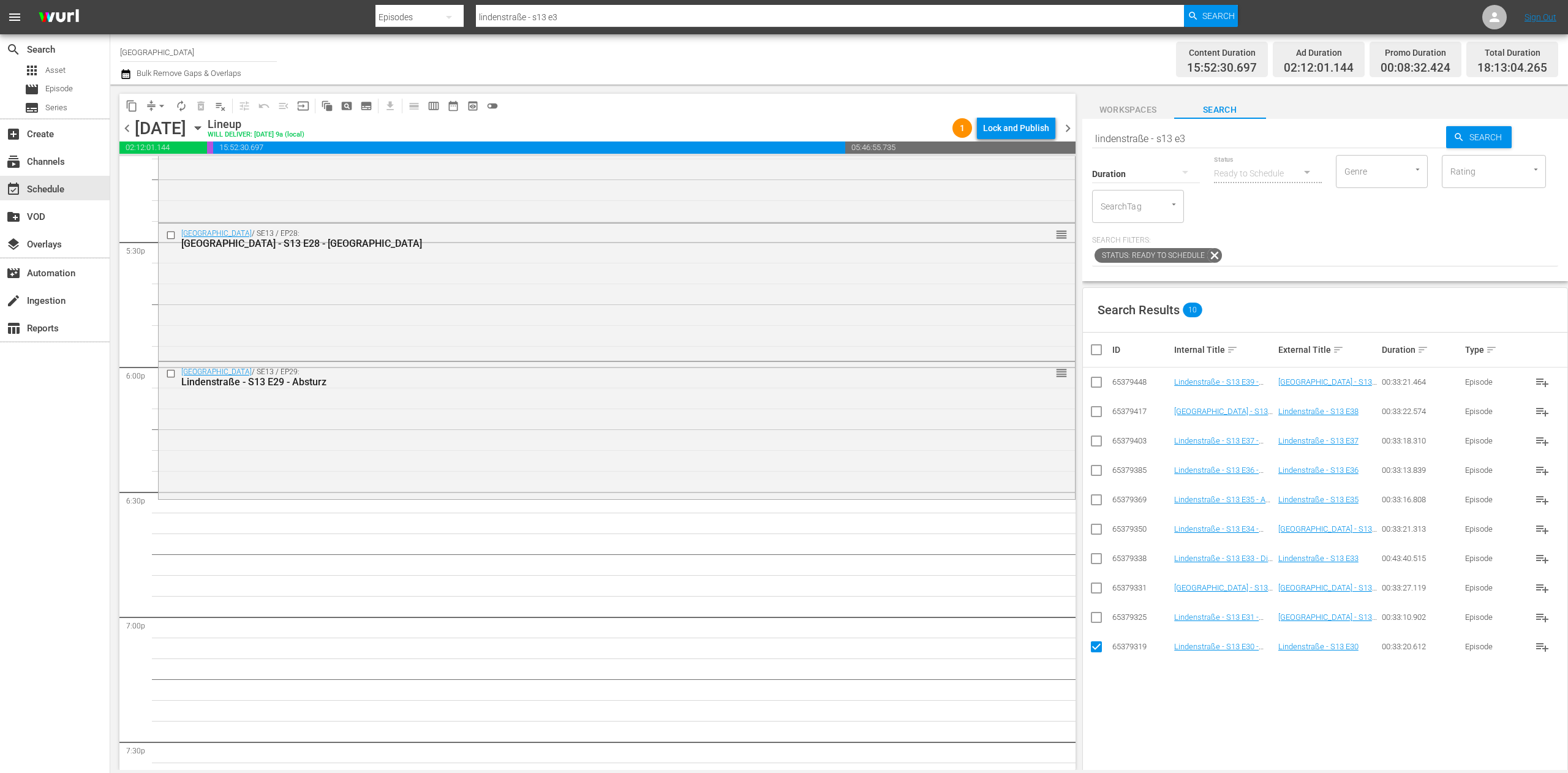
click at [1094, 622] on input "checkbox" at bounding box center [1096, 619] width 15 height 15
click at [1100, 592] on input "checkbox" at bounding box center [1096, 590] width 15 height 15
click at [1101, 565] on input "checkbox" at bounding box center [1096, 561] width 15 height 15
click at [1091, 539] on input "checkbox" at bounding box center [1096, 531] width 15 height 15
click at [1096, 503] on input "checkbox" at bounding box center [1096, 502] width 15 height 15
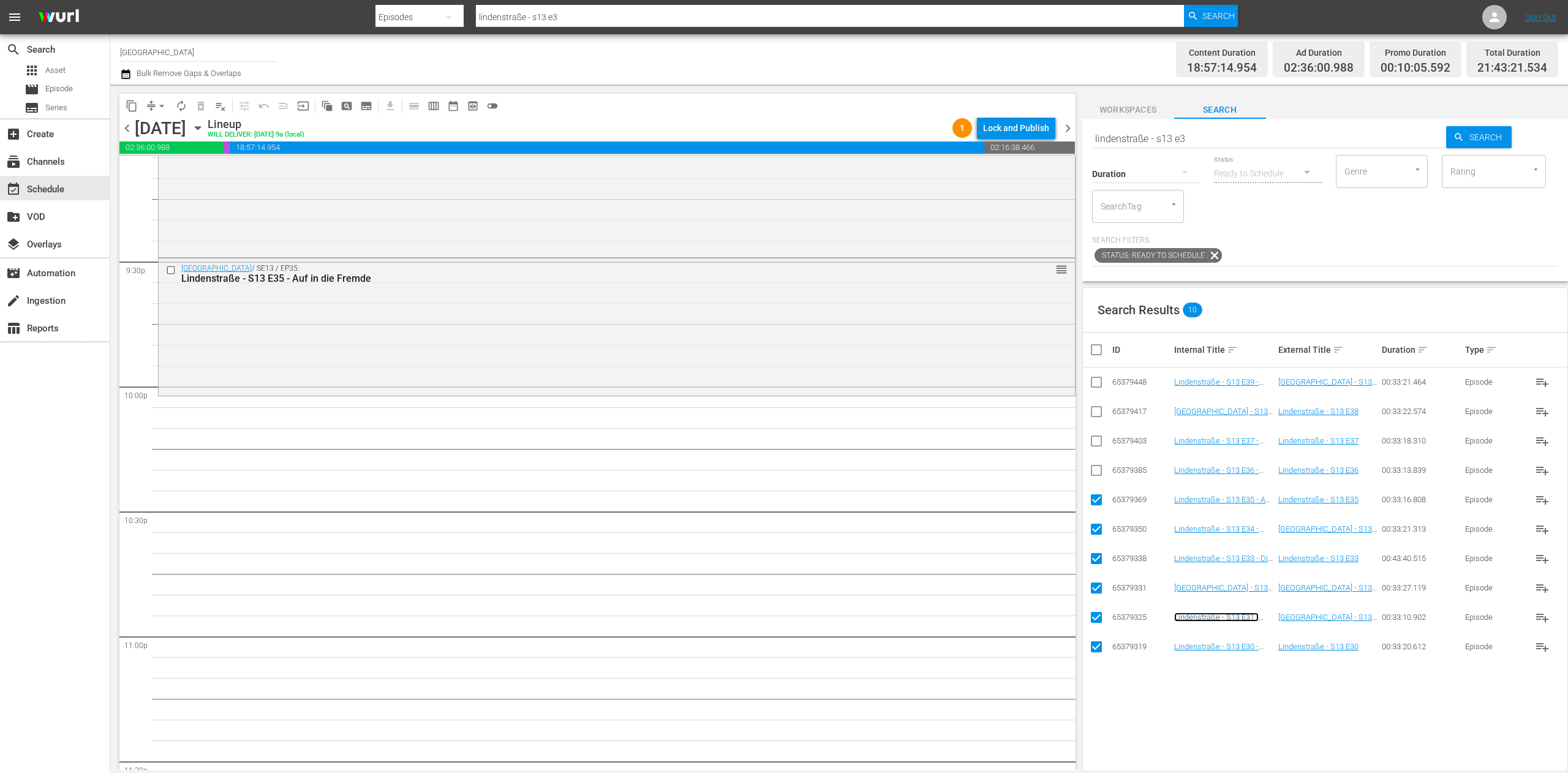
scroll to position [5143, 0]
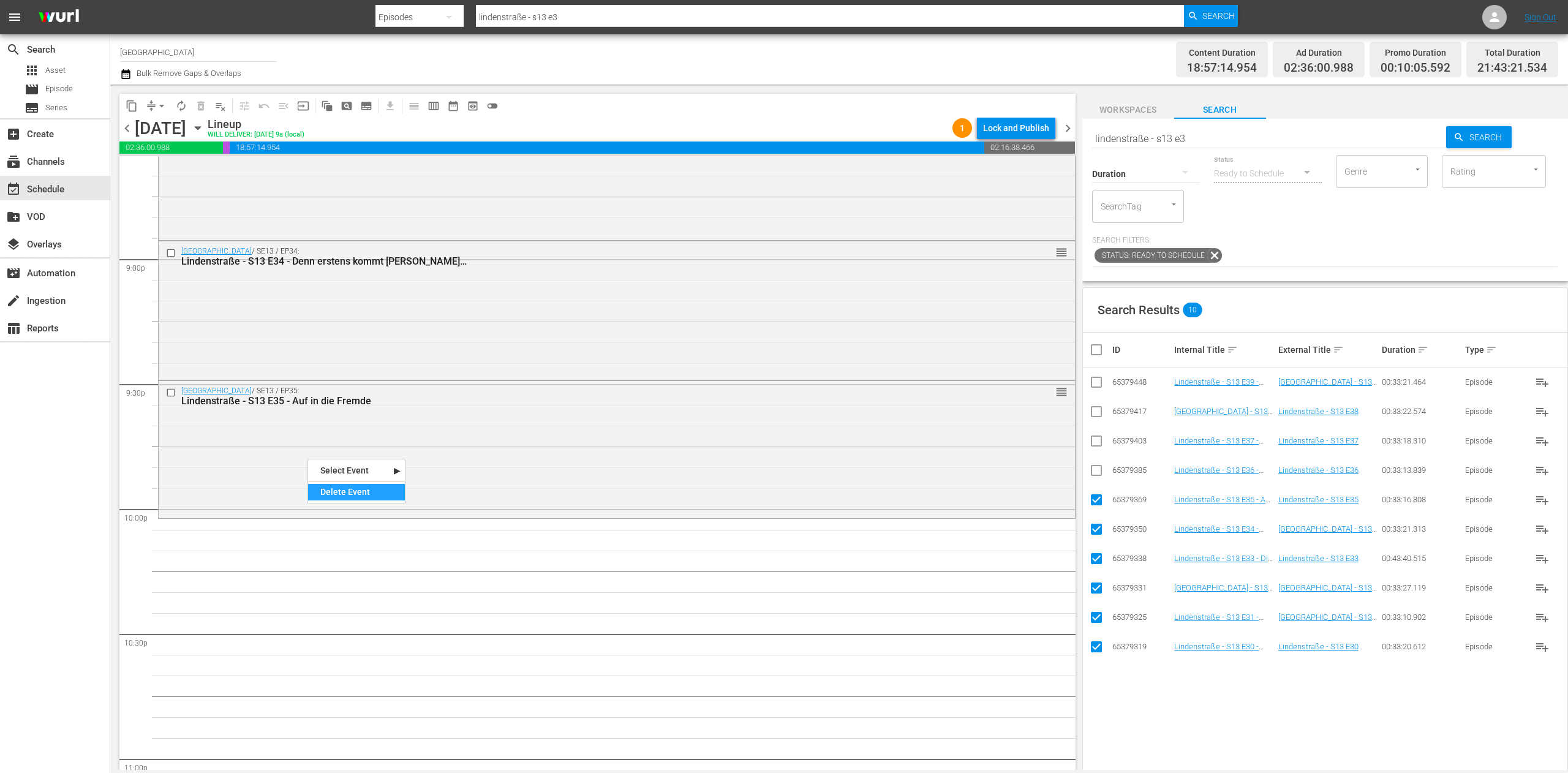
click at [346, 484] on div "Delete Event" at bounding box center [357, 492] width 97 height 17
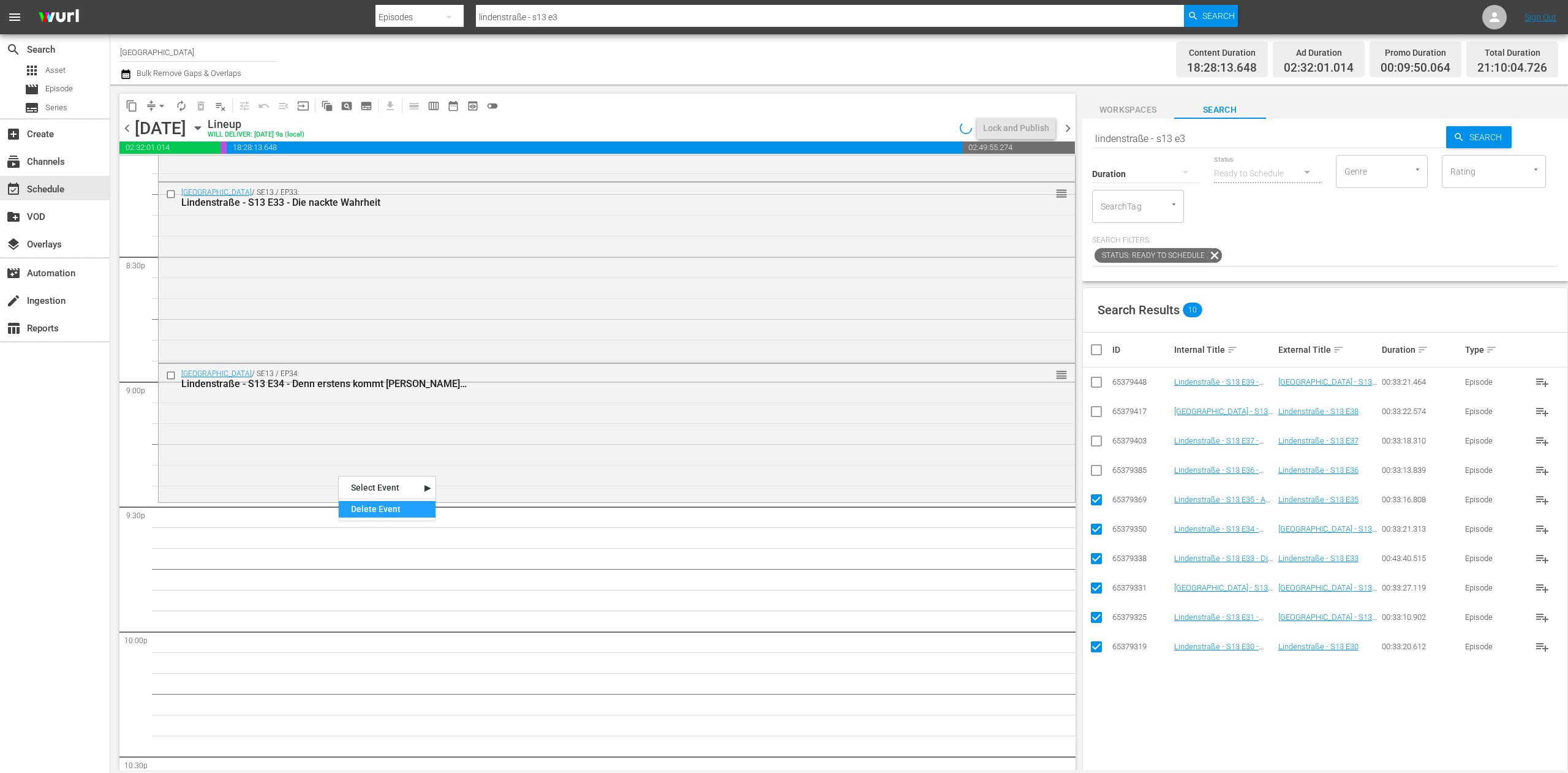
click at [373, 504] on div "Delete Event" at bounding box center [387, 510] width 97 height 17
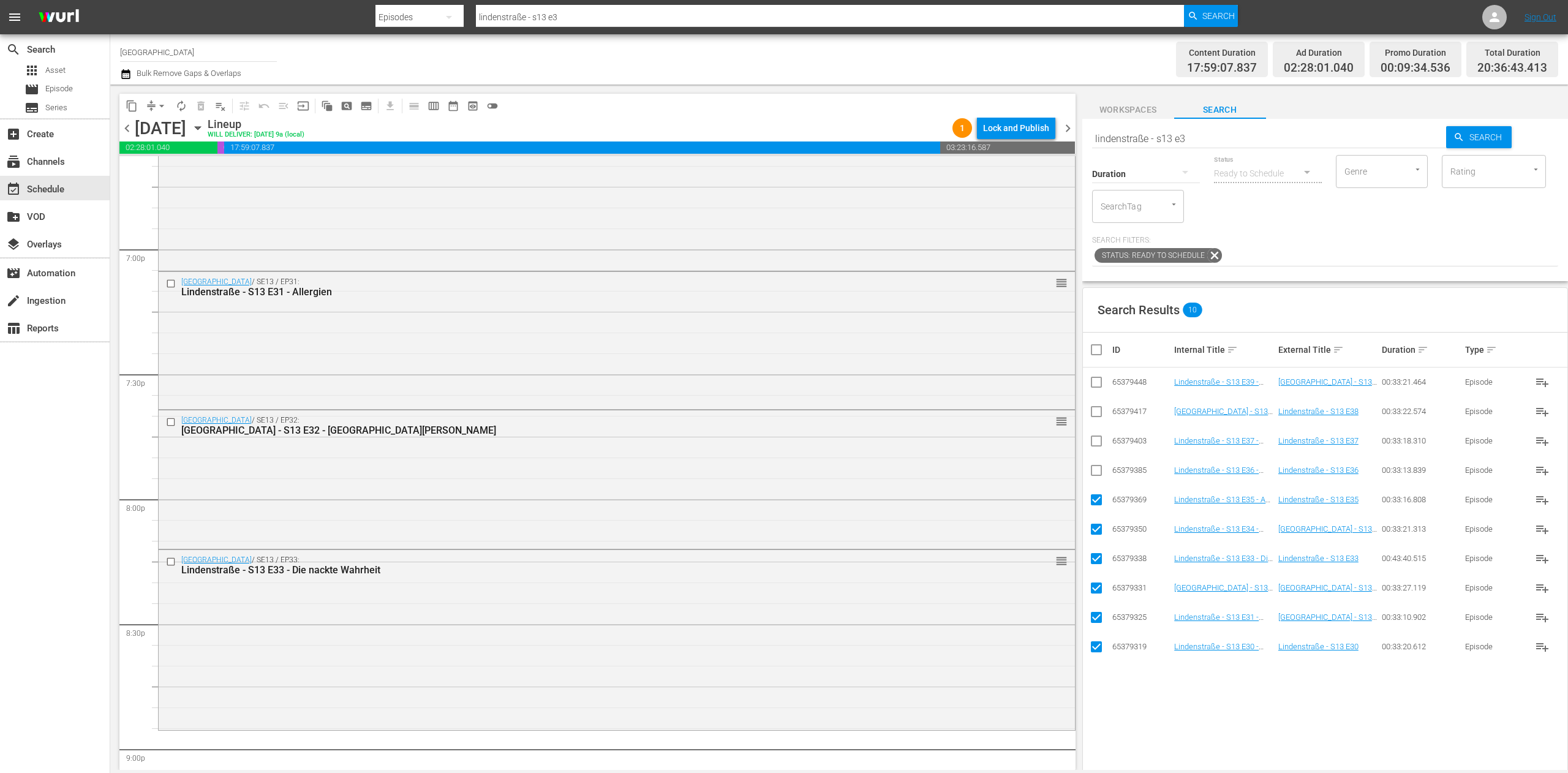
scroll to position [4776, 0]
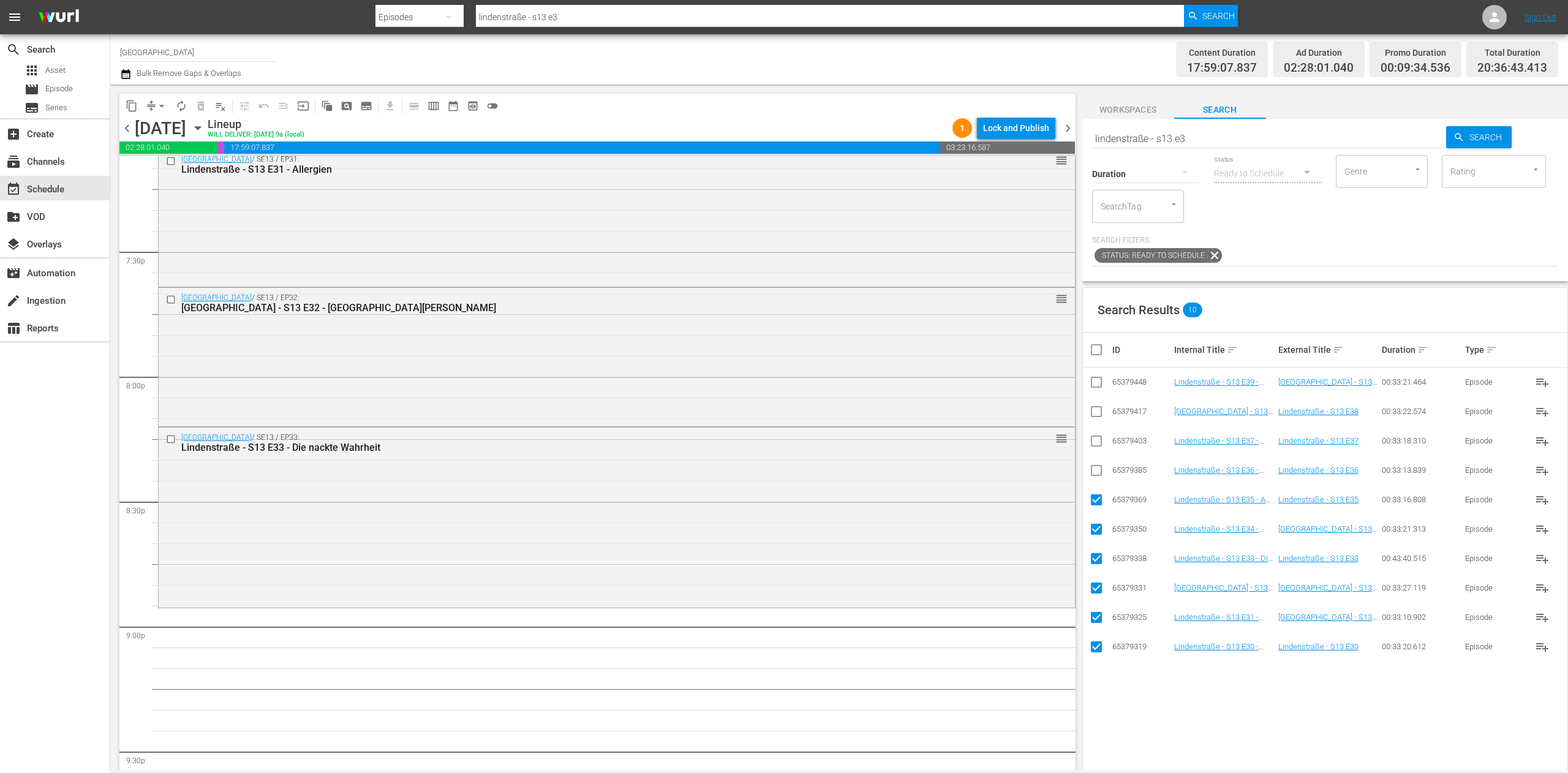
click at [1095, 351] on input "checkbox" at bounding box center [1102, 349] width 25 height 15
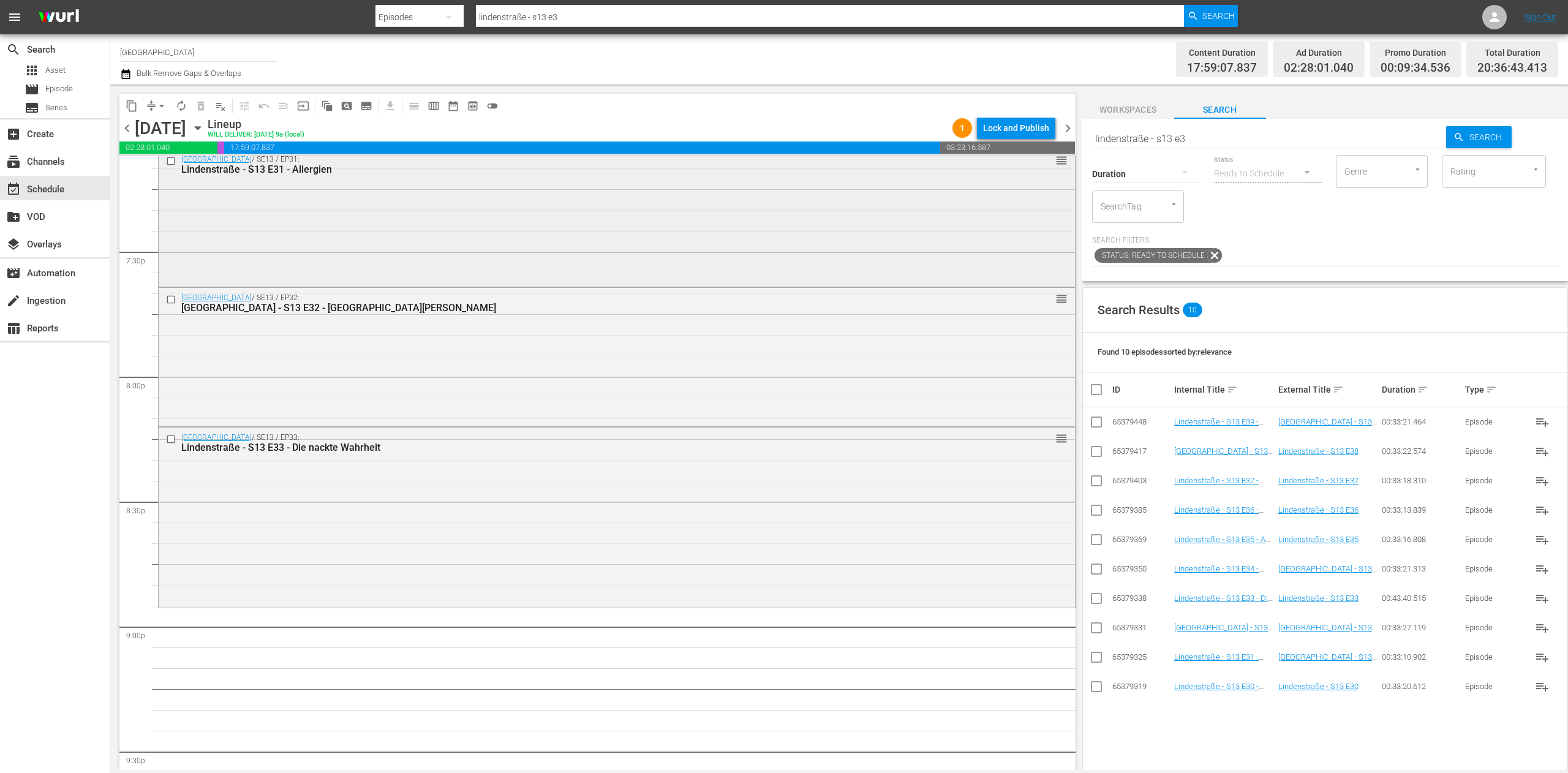
click at [915, 178] on div "[GEOGRAPHIC_DATA] / [GEOGRAPHIC_DATA] / EP31: [GEOGRAPHIC_DATA] - S13 E31 - All…" at bounding box center [617, 164] width 916 height 30
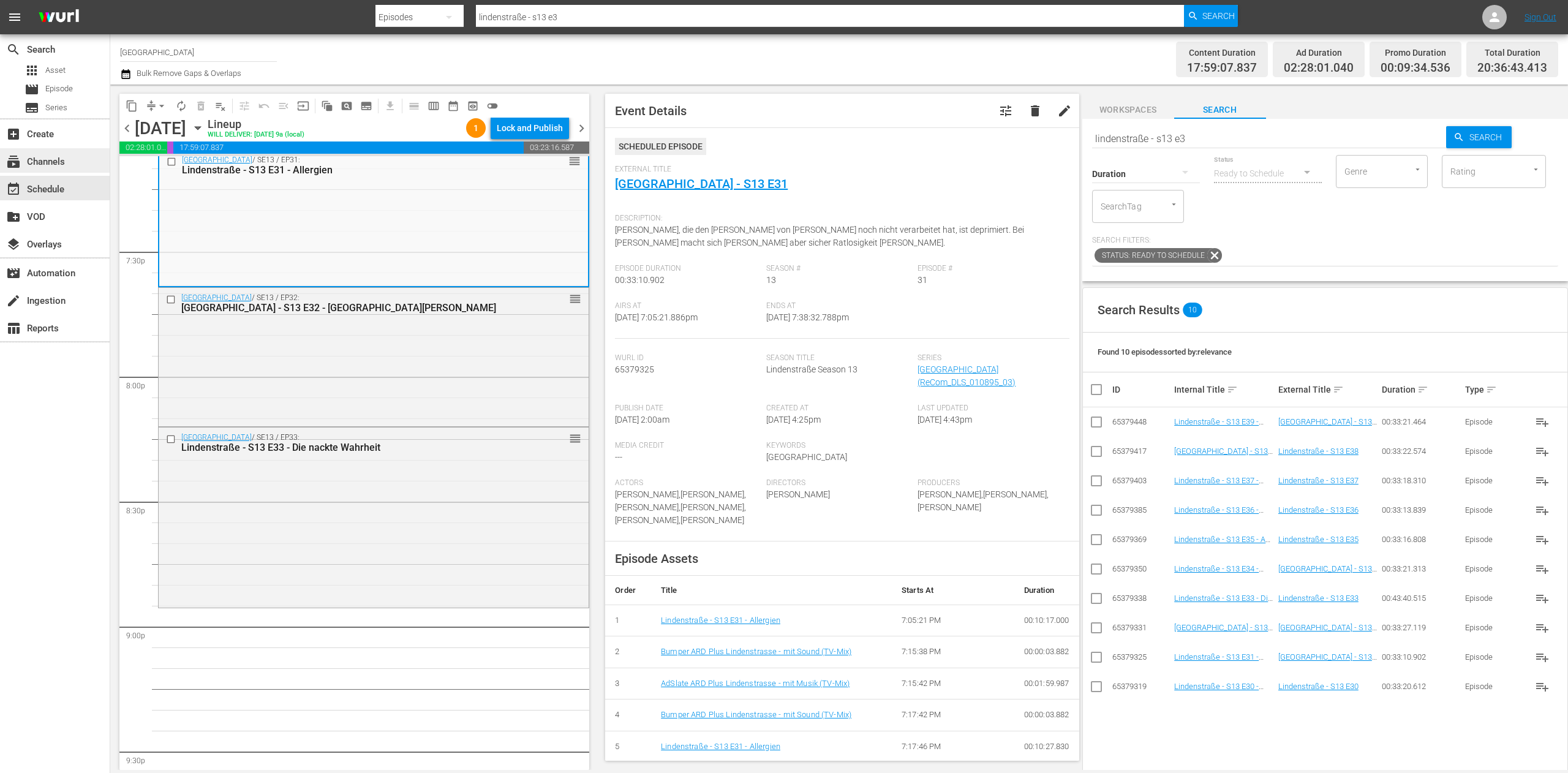
click at [76, 158] on div "subscriptions Channels" at bounding box center [55, 160] width 110 height 25
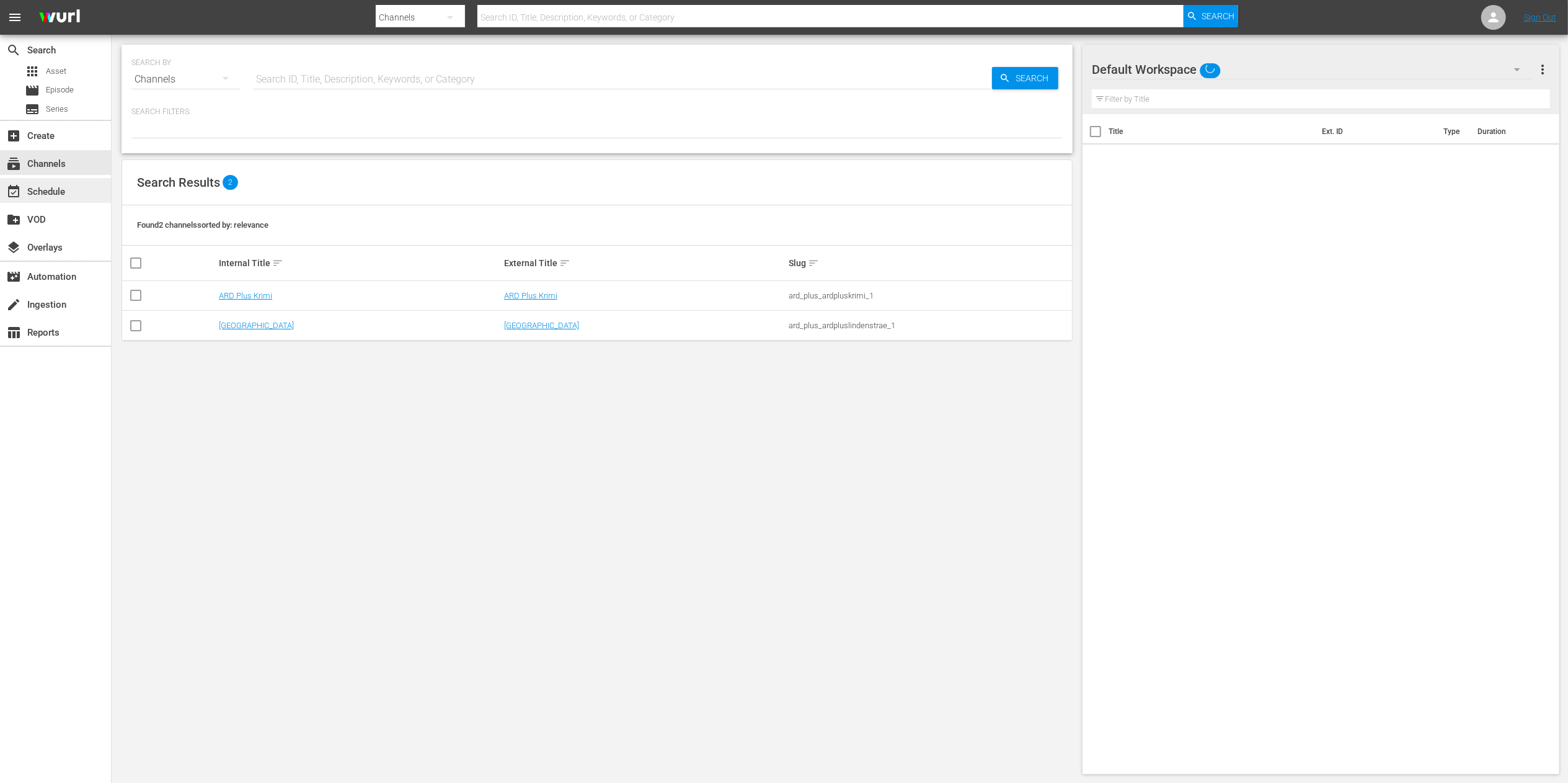
click at [65, 181] on div "event_available Schedule" at bounding box center [56, 190] width 111 height 25
